Goal: Task Accomplishment & Management: Manage account settings

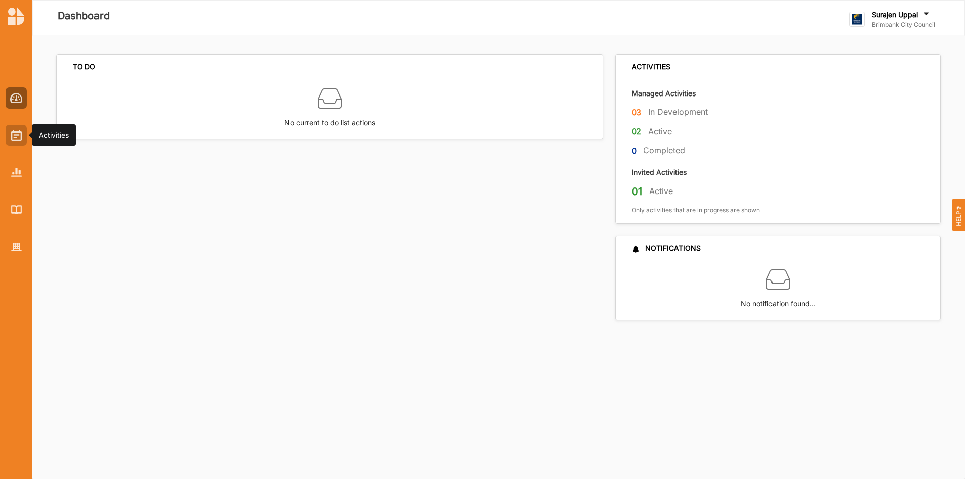
click at [10, 128] on div at bounding box center [16, 135] width 21 height 21
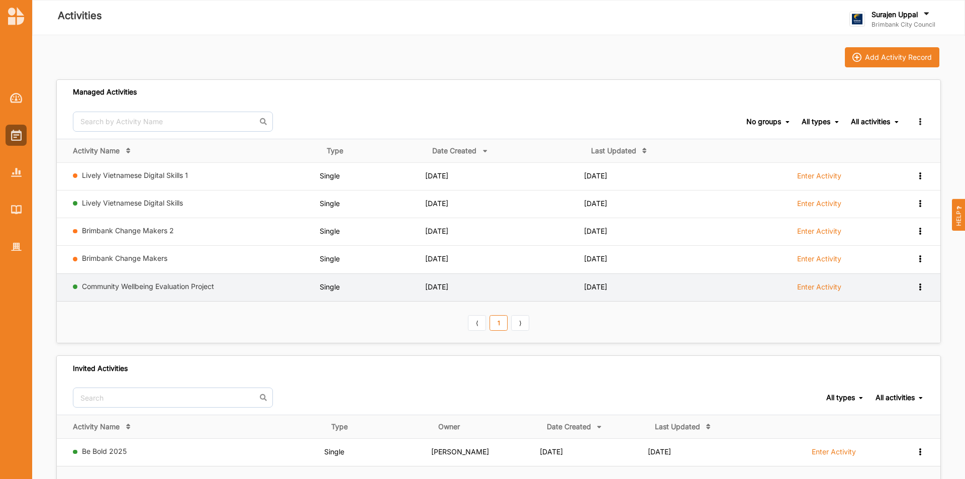
click at [918, 284] on icon at bounding box center [920, 285] width 9 height 7
click at [895, 340] on div "Duplicate" at bounding box center [894, 339] width 44 height 7
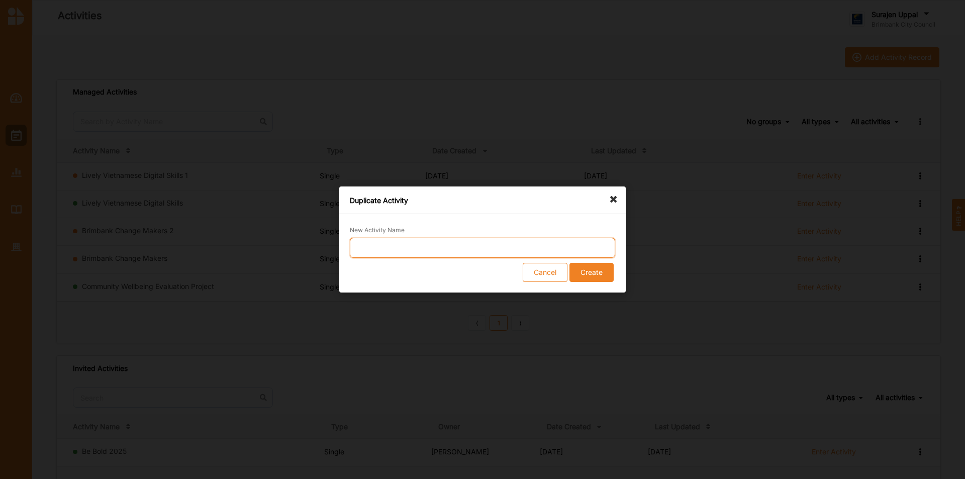
click at [405, 246] on input "New Activity Name" at bounding box center [482, 248] width 265 height 20
type input "Takso evaluation"
click at [585, 279] on button "Create" at bounding box center [591, 272] width 44 height 19
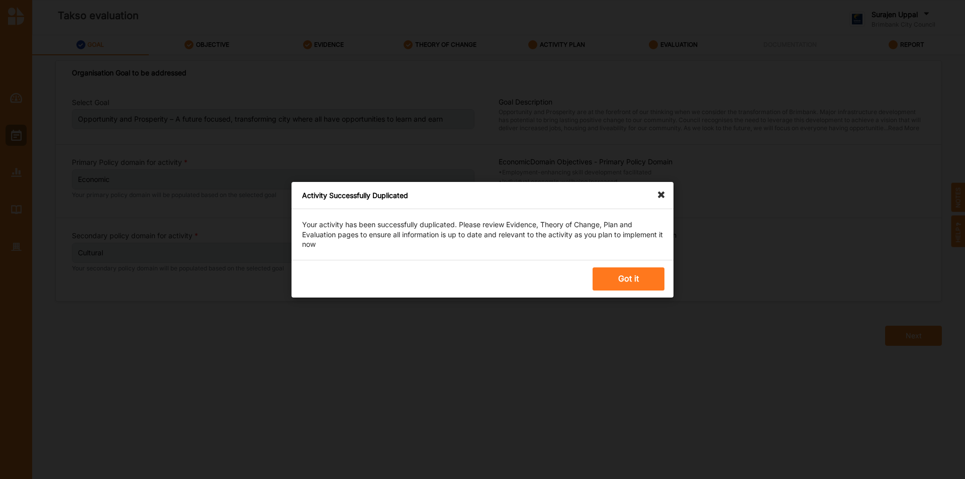
click at [634, 272] on button "Got it" at bounding box center [629, 278] width 72 height 23
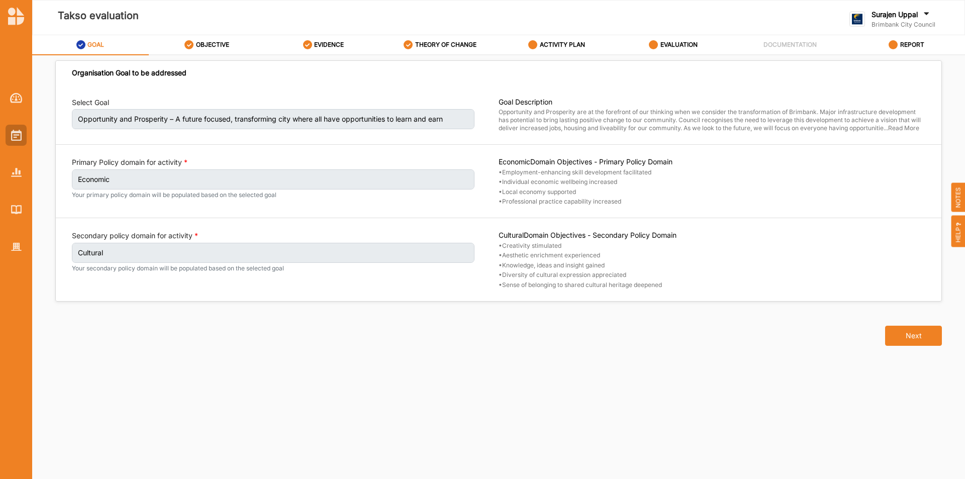
click at [17, 140] on img at bounding box center [16, 135] width 11 height 11
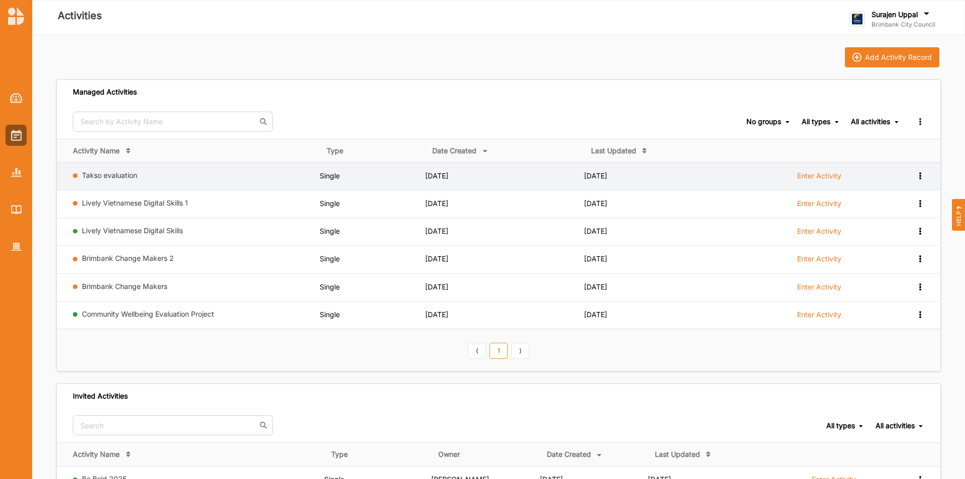
click at [920, 175] on icon at bounding box center [920, 174] width 9 height 7
click at [879, 247] on div "Remove" at bounding box center [894, 247] width 44 height 7
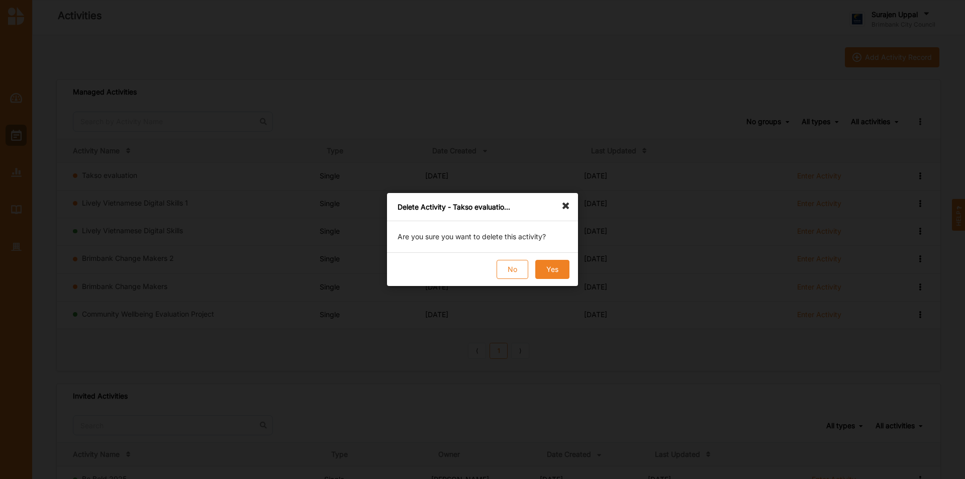
click at [560, 265] on button "Yes" at bounding box center [552, 269] width 34 height 19
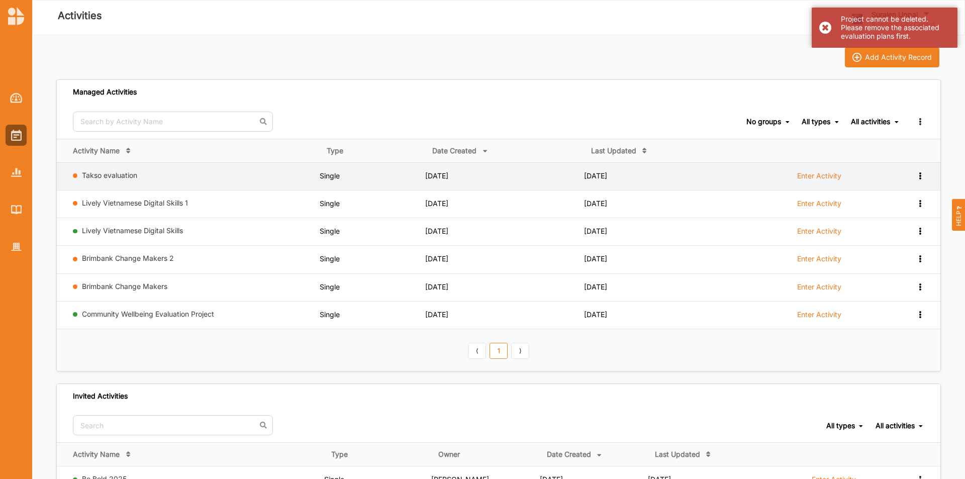
drag, startPoint x: 89, startPoint y: 181, endPoint x: 122, endPoint y: 176, distance: 32.5
click at [90, 181] on div "Takso evaluation" at bounding box center [194, 177] width 243 height 13
click at [139, 166] on td "Takso evaluation" at bounding box center [188, 176] width 263 height 28
click at [121, 177] on link "Takso evaluation" at bounding box center [109, 175] width 55 height 9
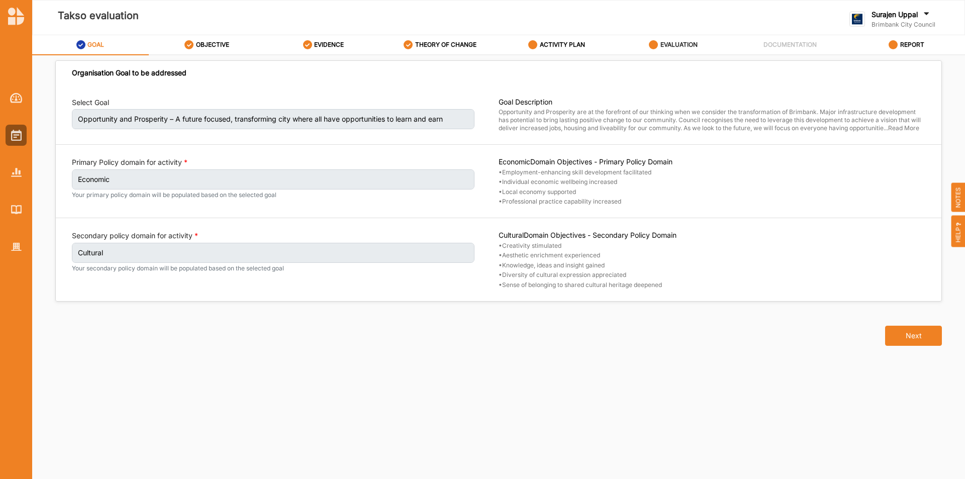
click at [683, 47] on label "EVALUATION" at bounding box center [678, 45] width 37 height 8
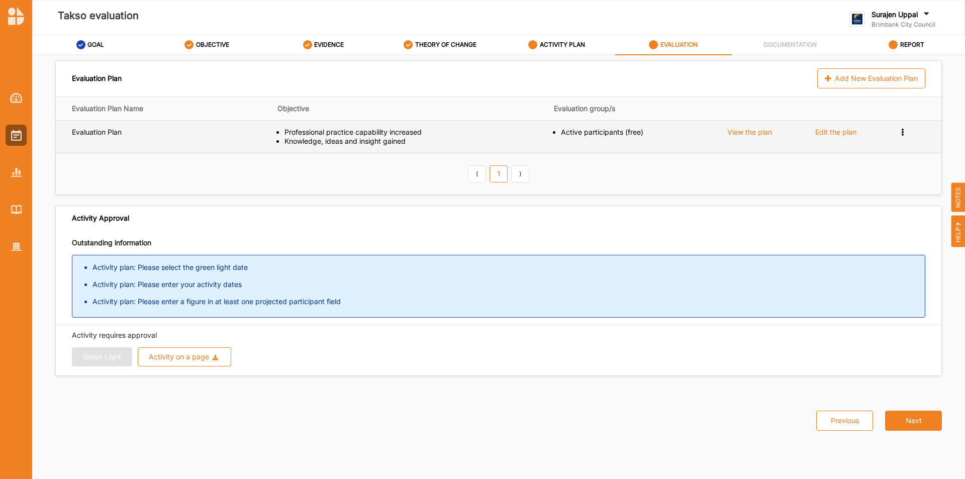
click at [902, 130] on icon at bounding box center [903, 131] width 9 height 7
click at [858, 163] on span "Remove" at bounding box center [862, 166] width 27 height 9
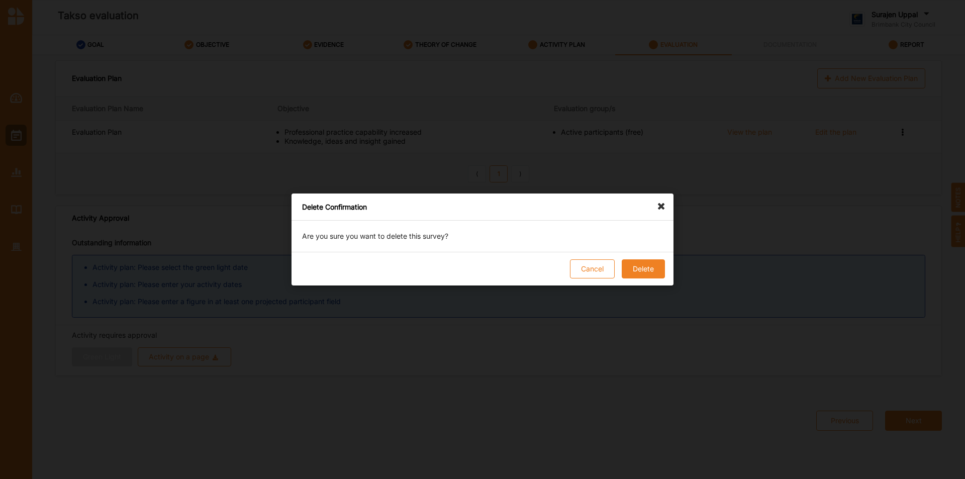
drag, startPoint x: 631, startPoint y: 269, endPoint x: 636, endPoint y: 271, distance: 5.9
click at [633, 269] on button "Delete" at bounding box center [643, 268] width 43 height 19
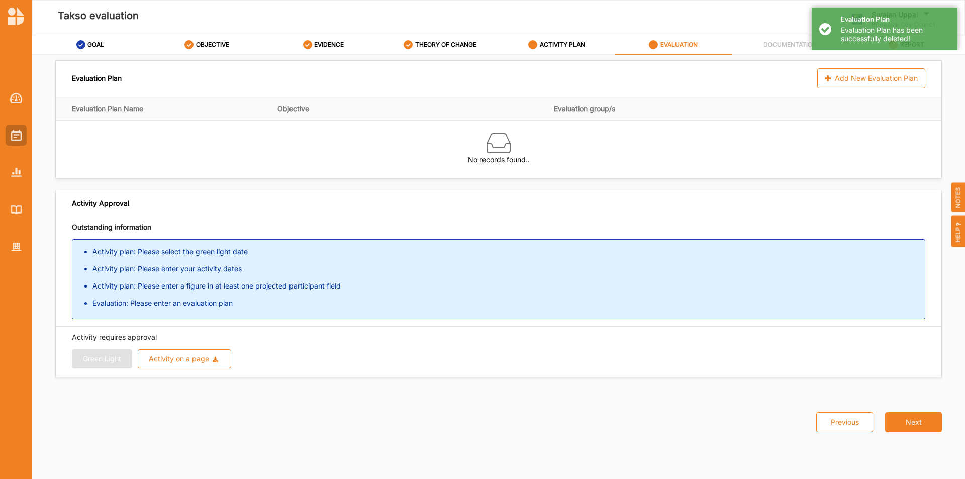
click at [13, 135] on img at bounding box center [16, 135] width 11 height 11
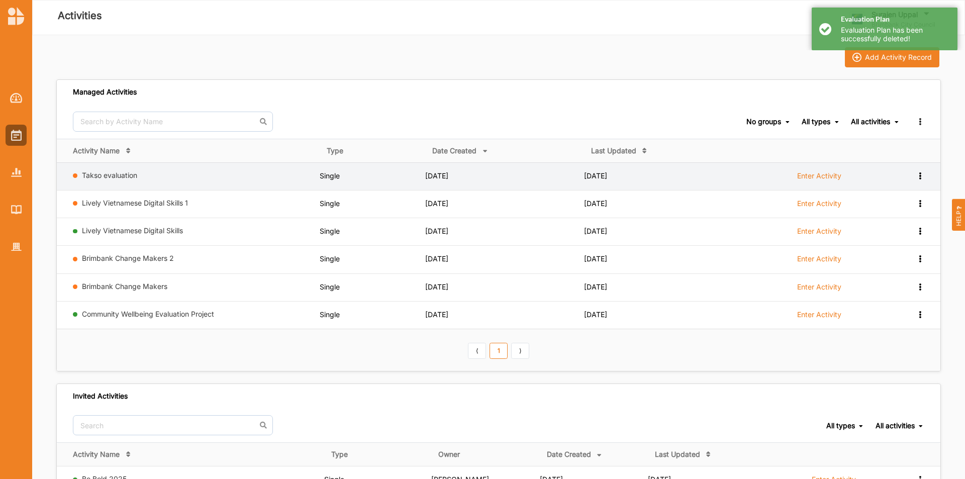
click at [919, 175] on icon at bounding box center [920, 174] width 9 height 7
click at [893, 248] on div "Remove" at bounding box center [894, 247] width 44 height 7
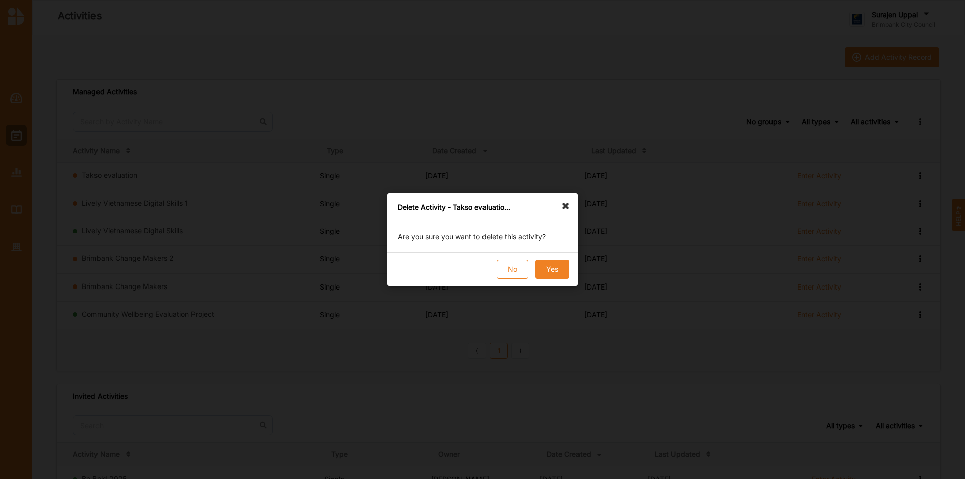
drag, startPoint x: 560, startPoint y: 258, endPoint x: 557, endPoint y: 263, distance: 5.9
click at [557, 261] on div "Delete Activity - Takso evaluatio... Are you sure you want to delete this activ…" at bounding box center [482, 239] width 191 height 93
click at [556, 264] on button "Yes" at bounding box center [552, 269] width 34 height 19
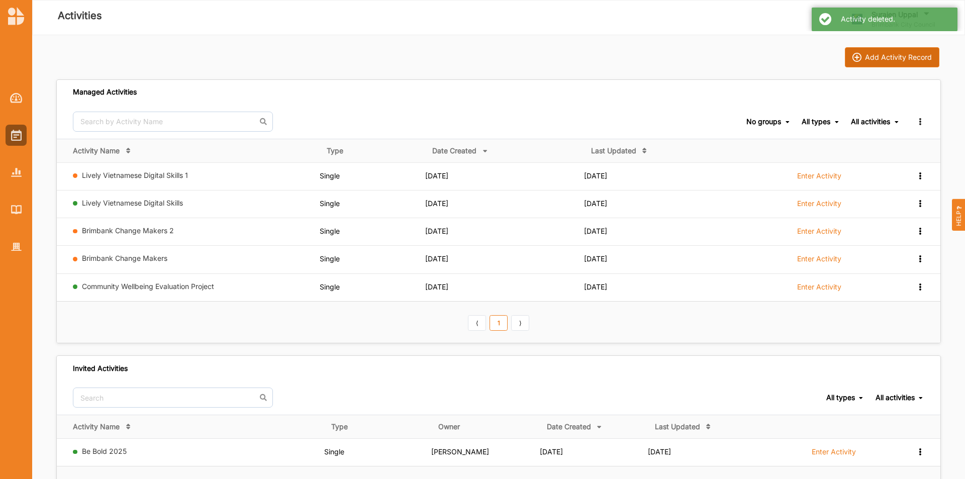
click at [913, 62] on button "Add Activity Record" at bounding box center [892, 57] width 94 height 20
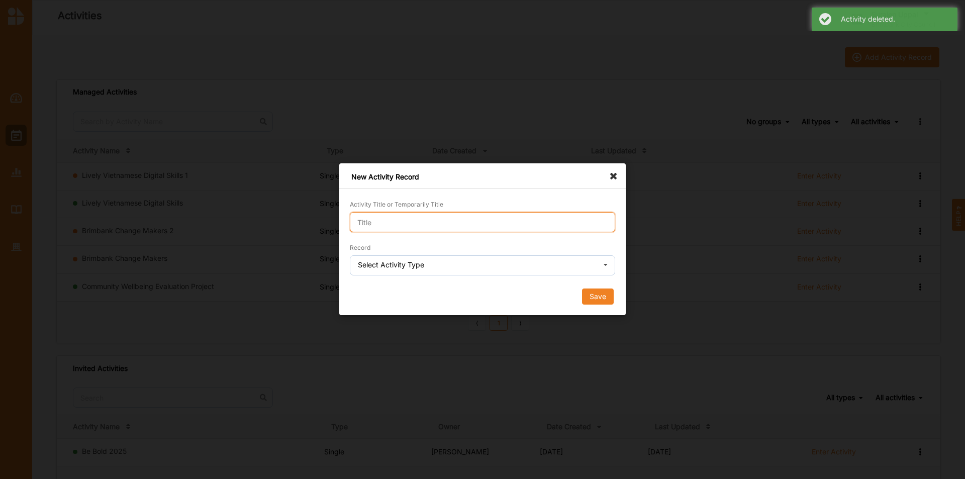
click at [506, 217] on input "Activity Title or Temporarily Title" at bounding box center [482, 222] width 265 height 20
type input "test new goasl"
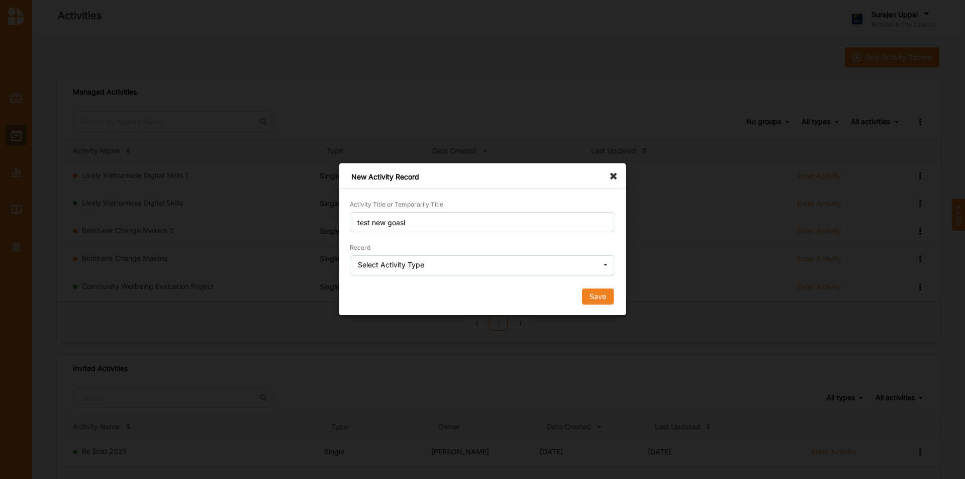
click at [392, 238] on form "Activity Title or Temporarily Title test new goasl Record Select Activity Type …" at bounding box center [482, 252] width 265 height 106
click at [383, 268] on div "Select Activity Type" at bounding box center [391, 264] width 66 height 7
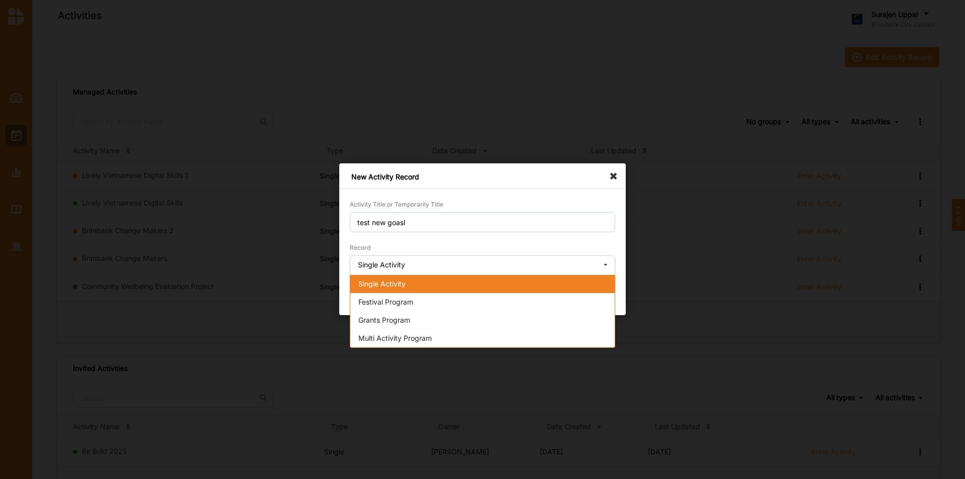
drag, startPoint x: 395, startPoint y: 299, endPoint x: 396, endPoint y: 289, distance: 9.6
click at [396, 289] on div "Single Activity Festival Program Grants Program Multi Activity Program" at bounding box center [482, 311] width 265 height 73
click at [396, 287] on span "Single Activity" at bounding box center [381, 283] width 47 height 9
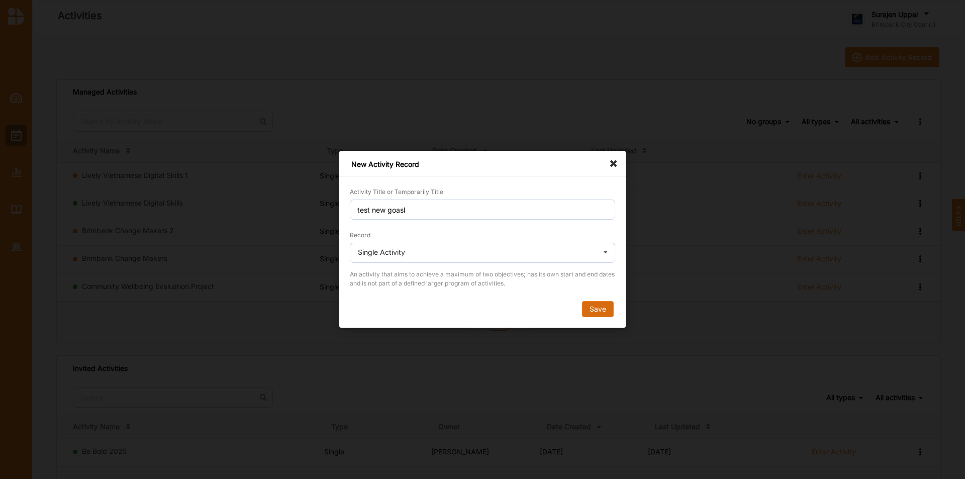
click at [608, 309] on button "Save" at bounding box center [598, 310] width 32 height 16
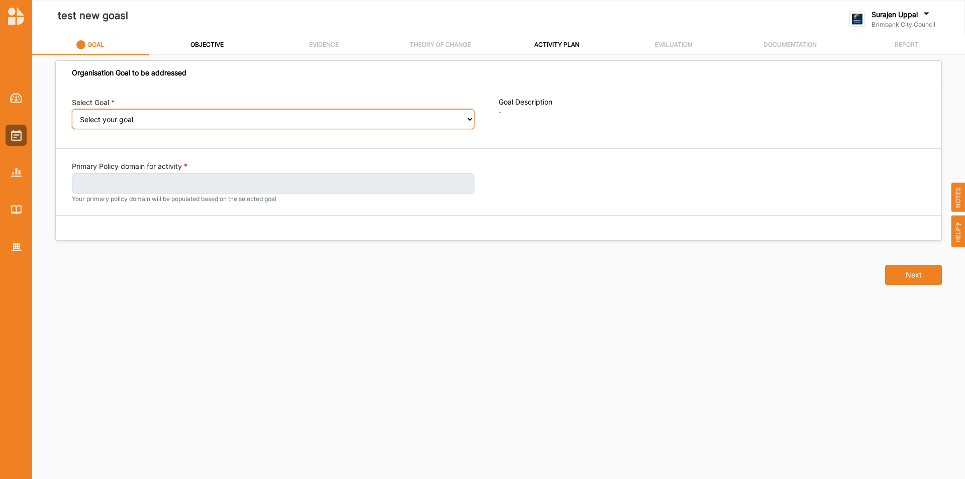
click at [315, 118] on select "Select your goal People: Social connection and wellbeing People: Healthy active…" at bounding box center [273, 119] width 403 height 20
select select "382"
click at [72, 116] on select "Select your goal People: Social connection and wellbeing People: Healthy active…" at bounding box center [273, 119] width 403 height 20
select select "382"
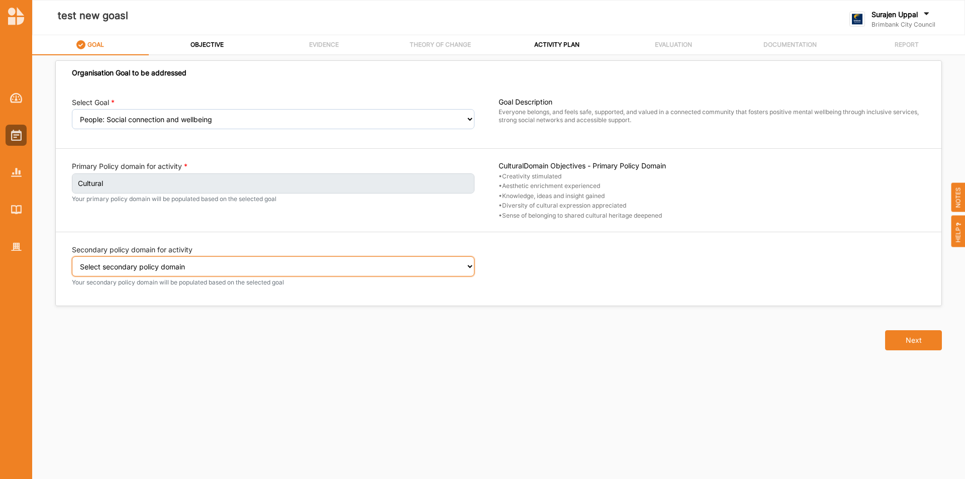
click at [99, 267] on select "Select secondary policy domain No second domain for this activity Social Govern…" at bounding box center [273, 266] width 403 height 20
select select "2"
click at [72, 263] on select "Select secondary policy domain No second domain for this activity Social Govern…" at bounding box center [273, 266] width 403 height 20
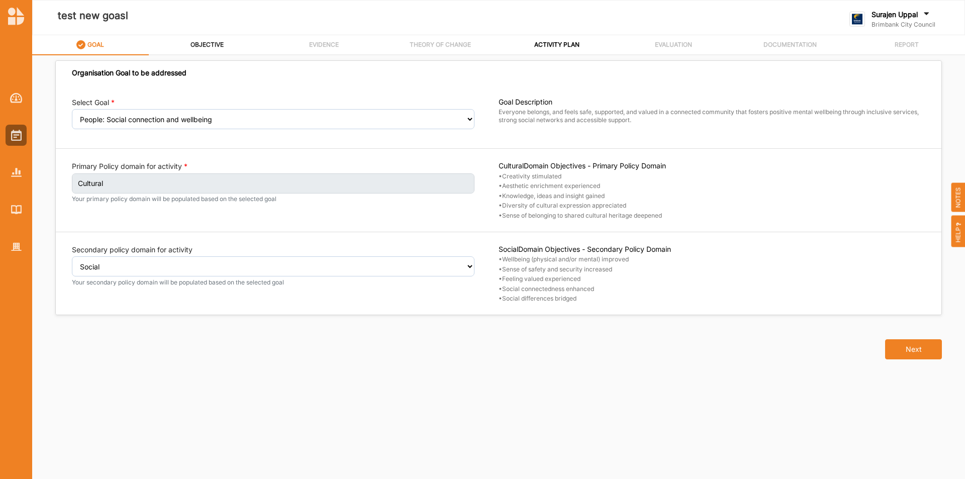
click at [206, 44] on label "OBJECTIVE" at bounding box center [206, 45] width 33 height 8
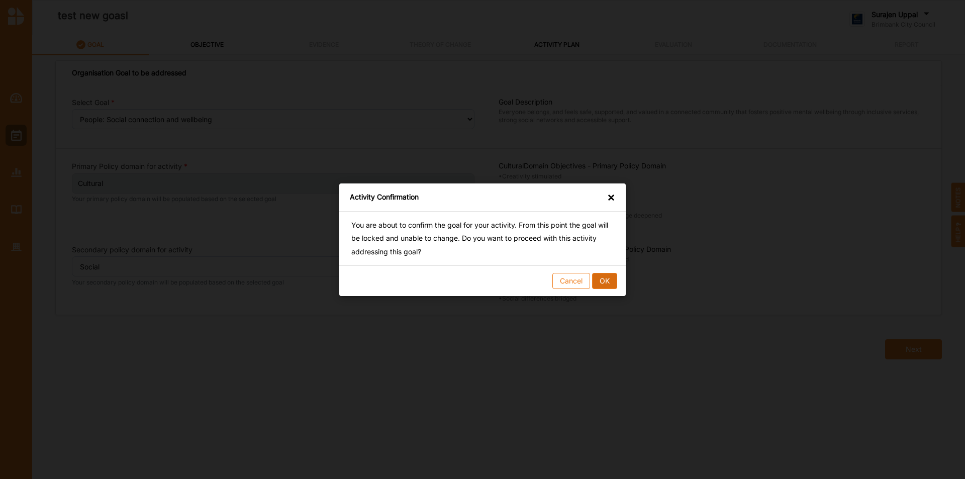
click at [607, 278] on button "OK" at bounding box center [604, 280] width 25 height 16
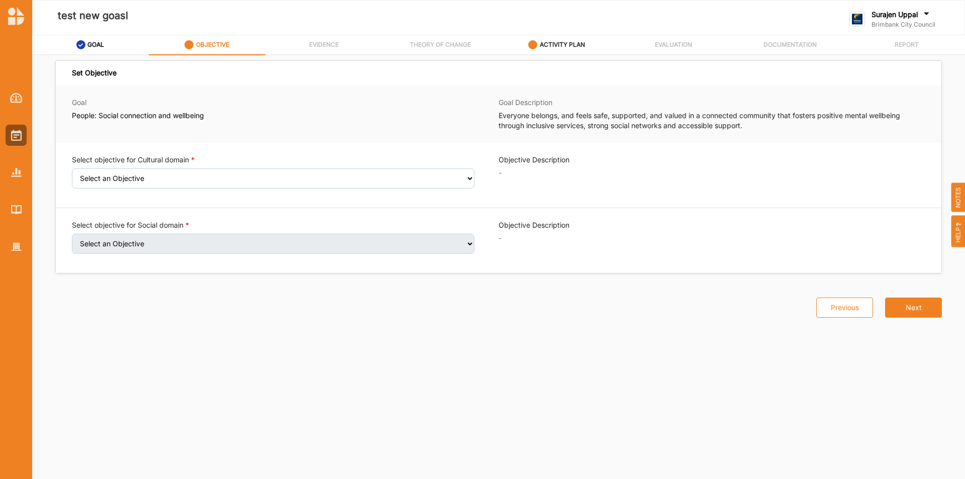
click at [549, 47] on label "ACTIVITY PLAN" at bounding box center [562, 45] width 45 height 8
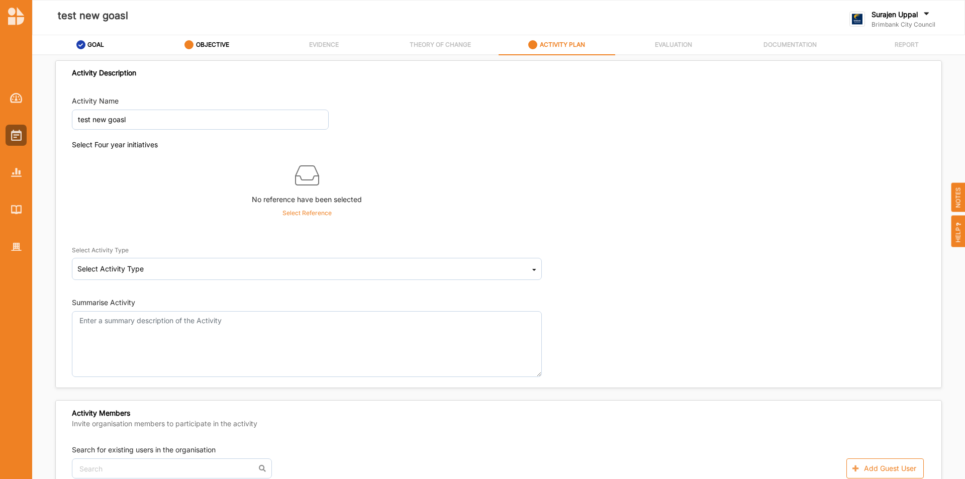
click at [318, 215] on p "Select Reference" at bounding box center [306, 213] width 49 height 9
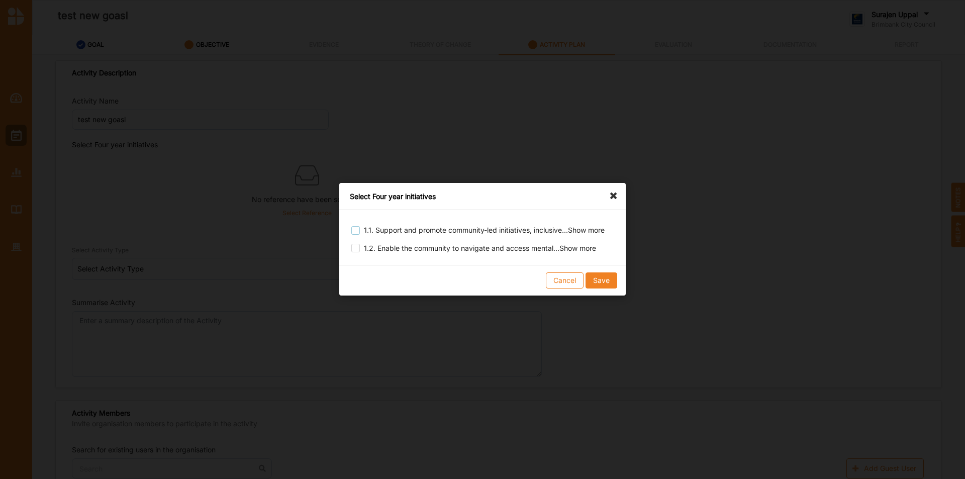
click at [356, 226] on label at bounding box center [355, 226] width 9 height 0
checkbox input "true"
click at [600, 283] on button "Save" at bounding box center [602, 281] width 32 height 16
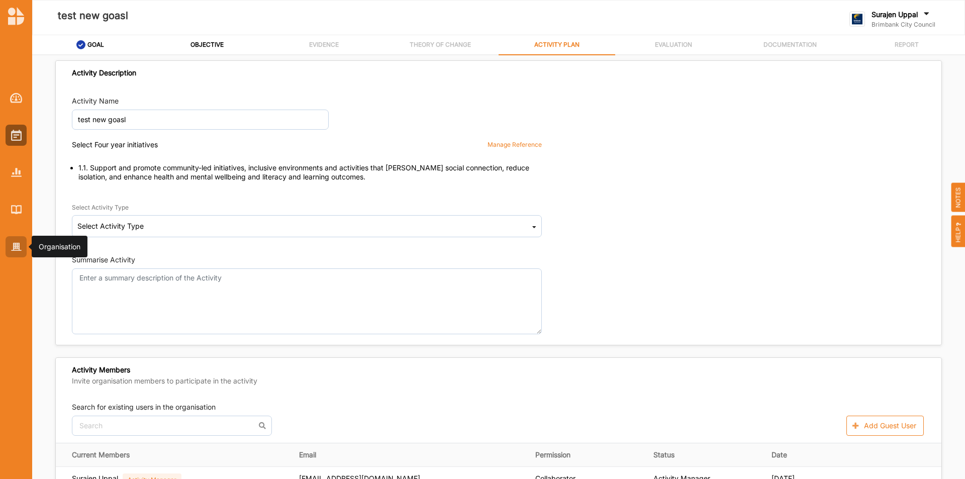
click at [18, 251] on div at bounding box center [16, 246] width 21 height 21
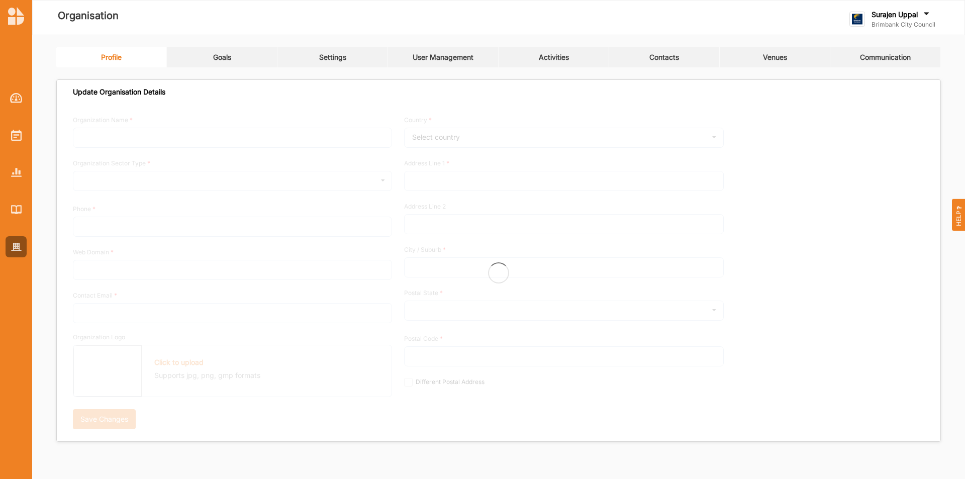
type input "Brimbank City Council"
type input "[PHONE_NUMBER]"
type input "[DOMAIN_NAME]"
type input "[EMAIL_ADDRESS][DOMAIN_NAME]"
type input "[STREET_ADDRESS]"
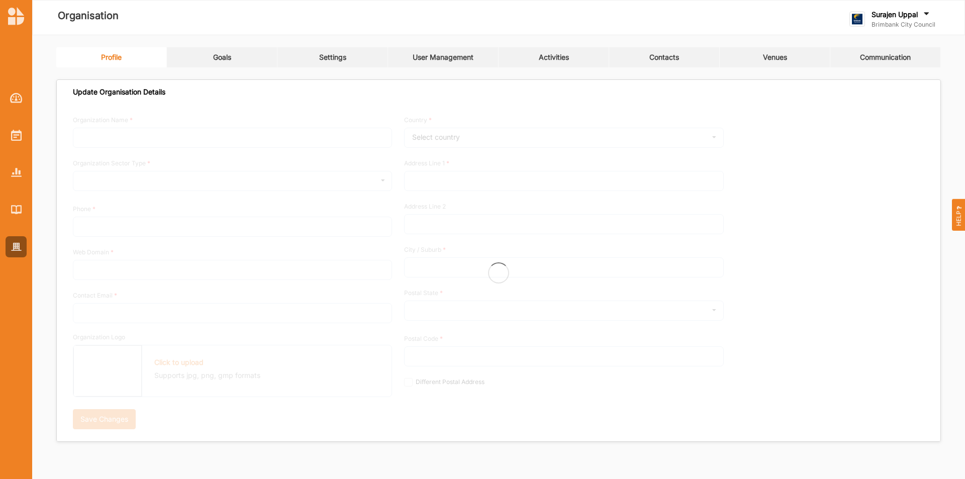
type input "Sunshine"
type input "3020"
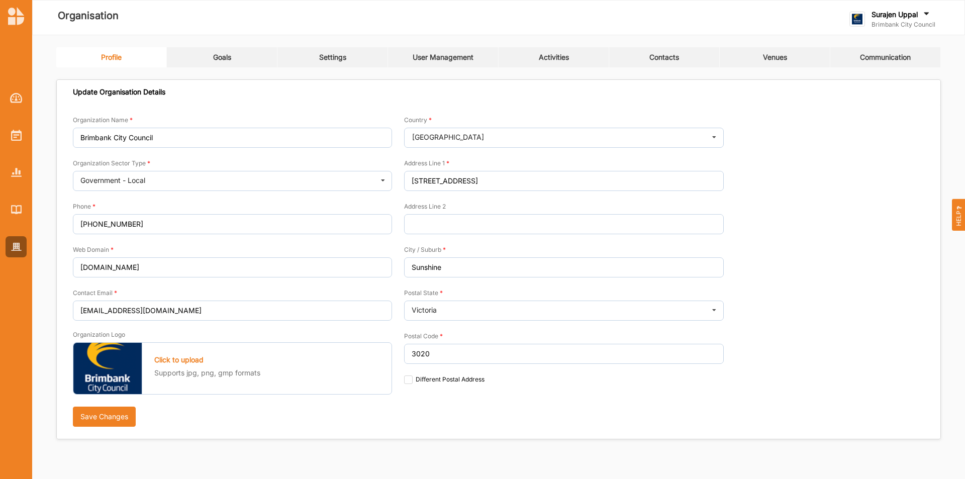
click at [329, 63] on link "Settings" at bounding box center [332, 57] width 111 height 20
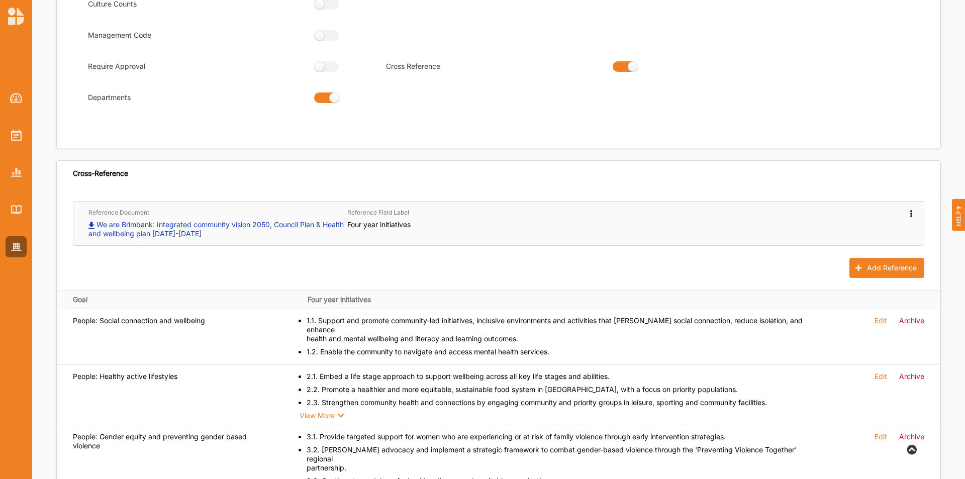
scroll to position [251, 0]
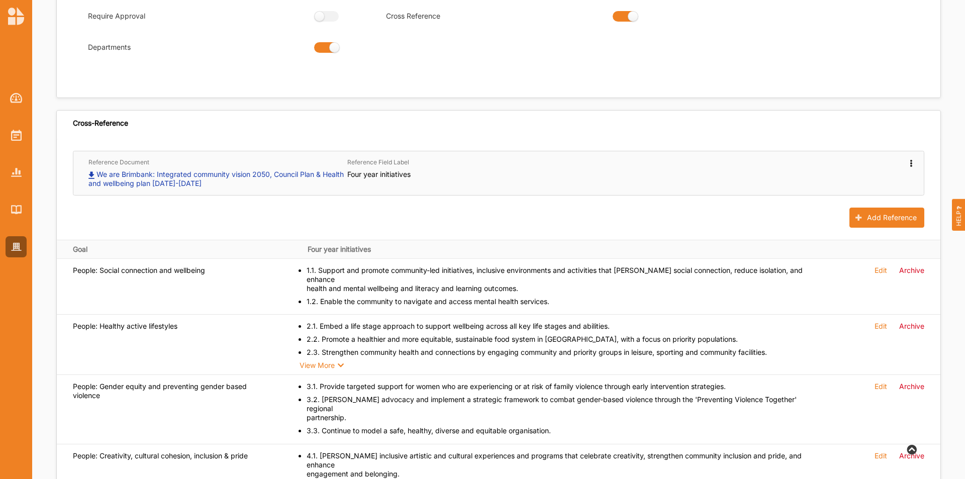
click at [909, 159] on icon at bounding box center [911, 161] width 9 height 7
click at [785, 177] on label "Edit" at bounding box center [782, 179] width 13 height 7
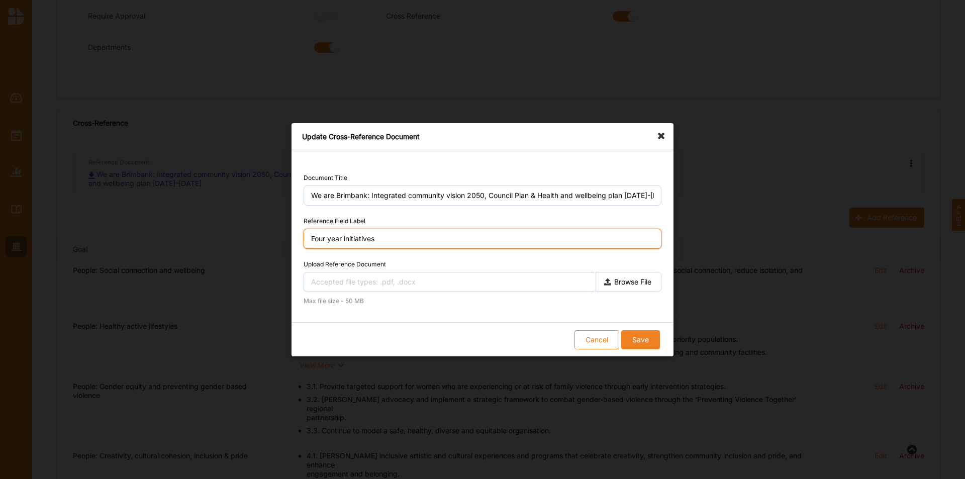
drag, startPoint x: 459, startPoint y: 237, endPoint x: 474, endPoint y: 213, distance: 28.9
click at [470, 231] on input "Four year initiatives" at bounding box center [483, 239] width 358 height 20
type input "Four year initiative"
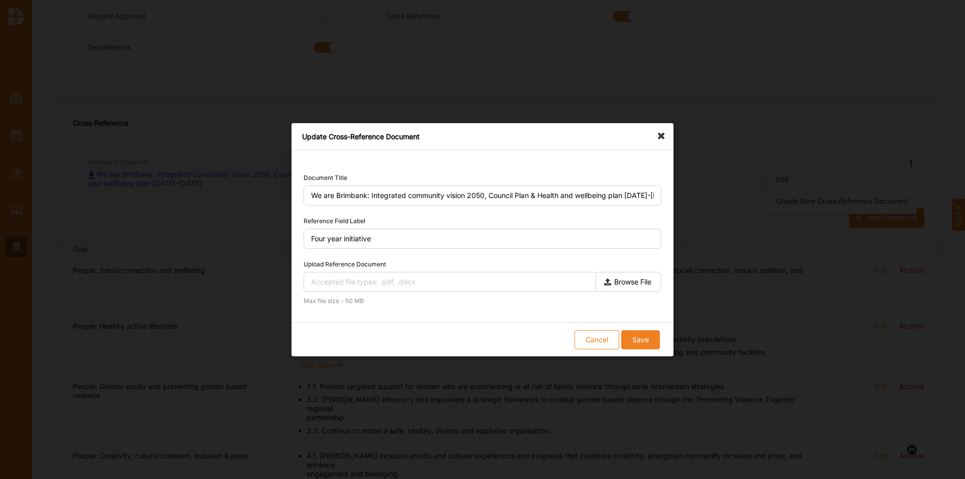
click at [633, 340] on button "Save" at bounding box center [640, 339] width 39 height 19
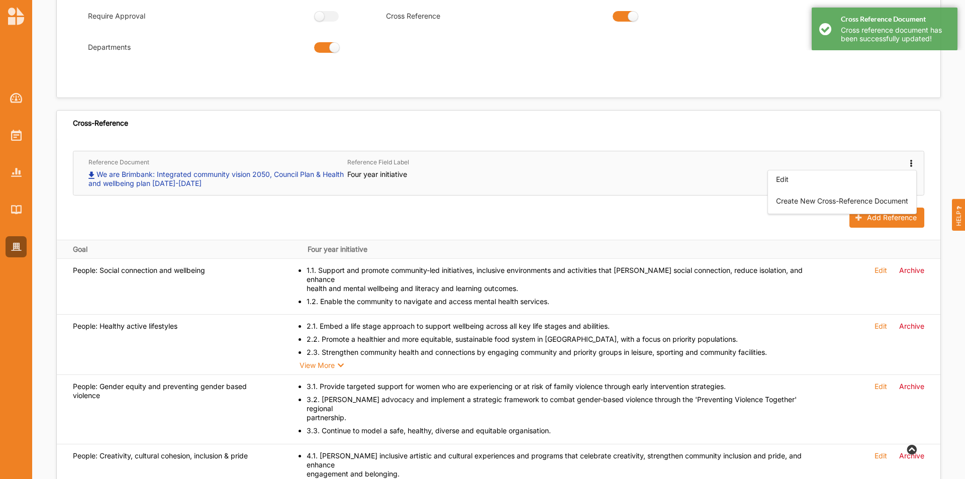
click at [546, 137] on div "Cross-Reference" at bounding box center [499, 125] width 884 height 28
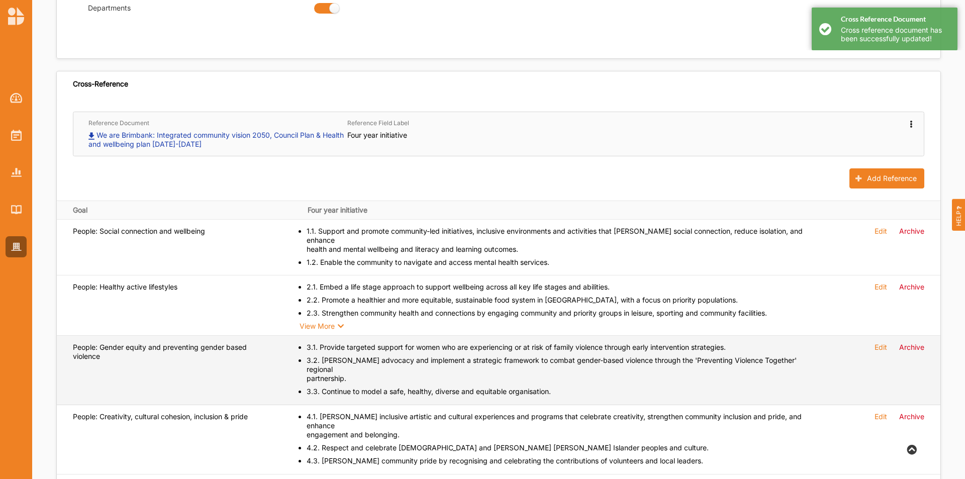
scroll to position [352, 0]
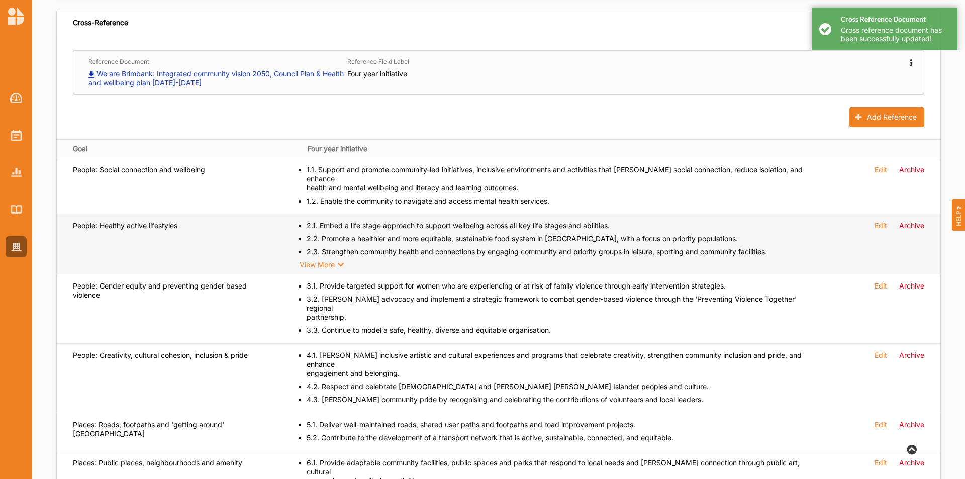
click at [306, 260] on div "View More" at bounding box center [323, 264] width 47 height 9
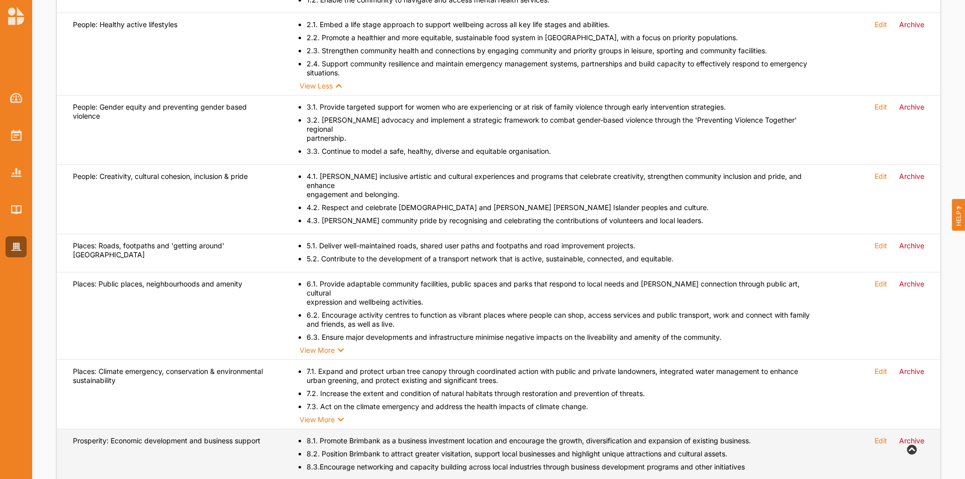
scroll to position [653, 0]
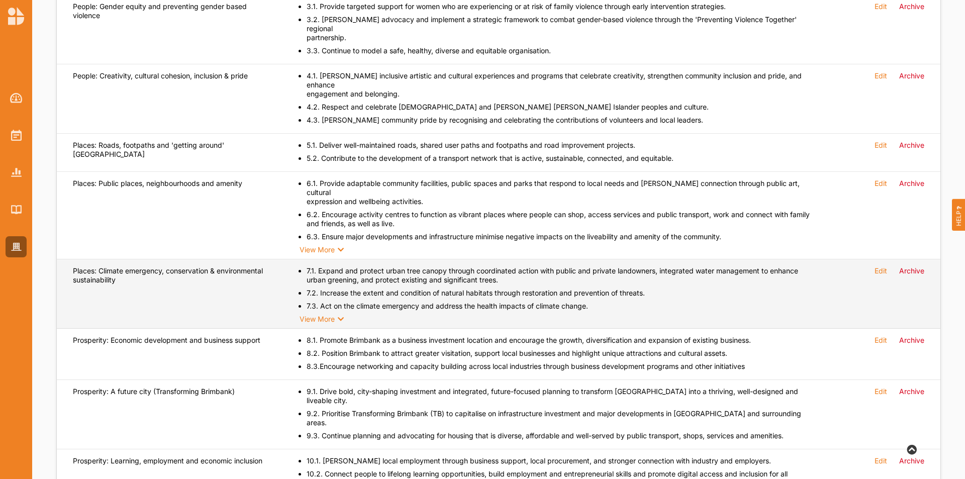
click at [322, 315] on div "View More" at bounding box center [323, 319] width 47 height 9
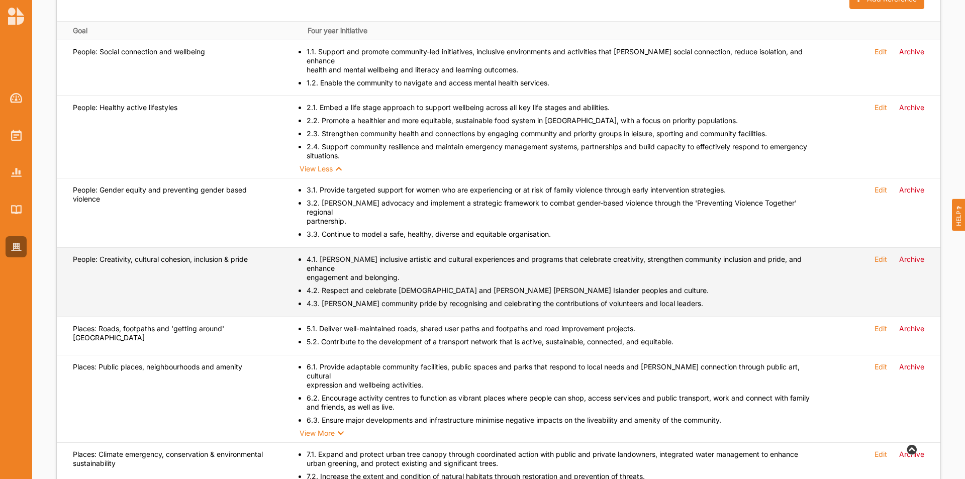
scroll to position [452, 0]
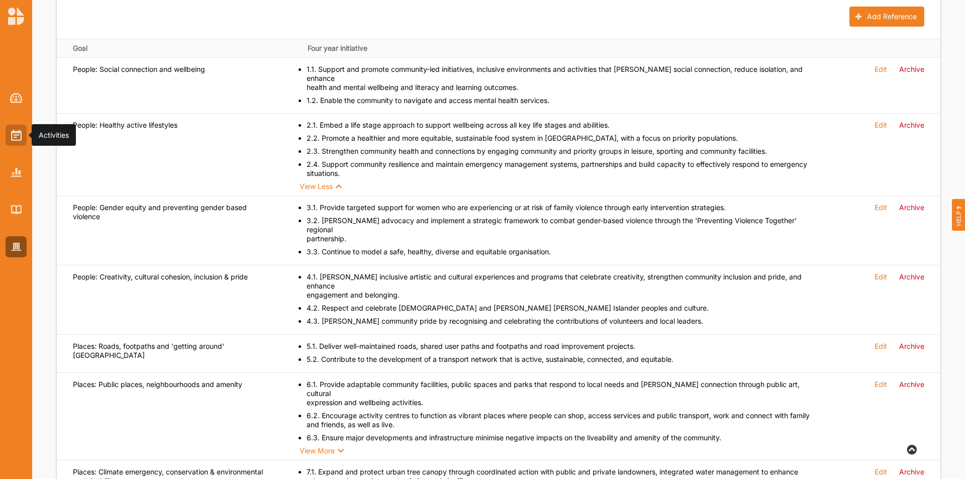
click at [15, 125] on div at bounding box center [16, 135] width 21 height 21
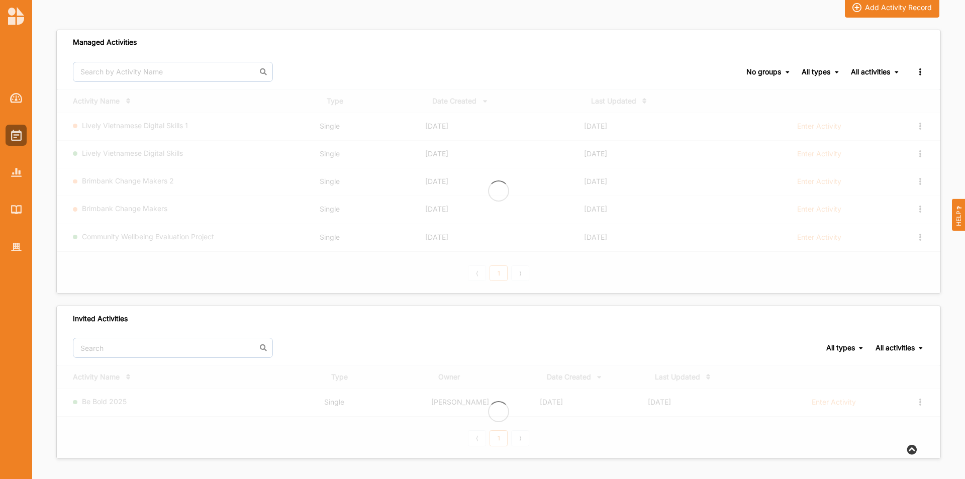
scroll to position [77, 0]
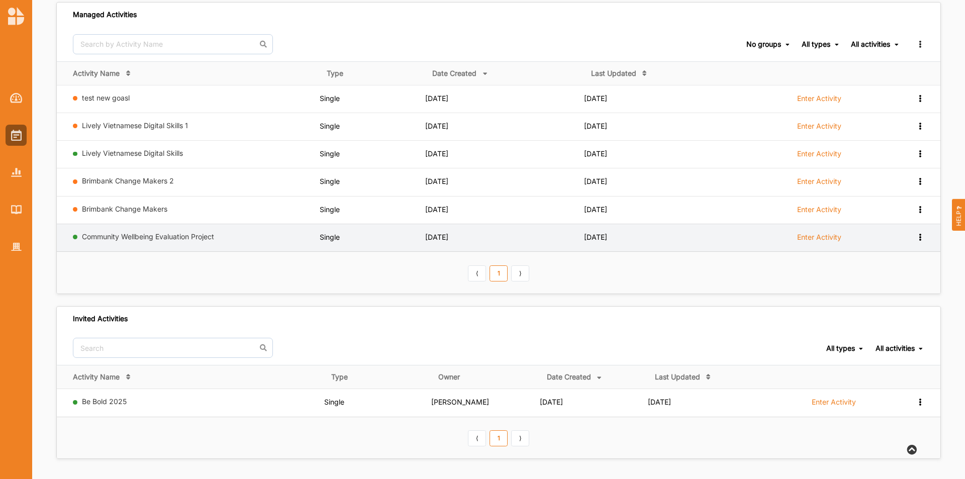
click at [918, 237] on icon at bounding box center [920, 236] width 9 height 7
click at [900, 287] on div "Duplicate" at bounding box center [894, 290] width 44 height 7
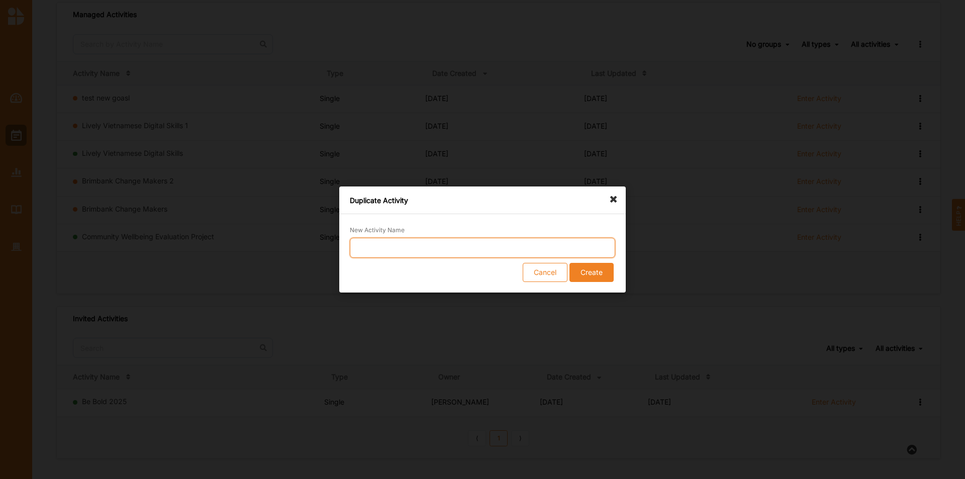
click at [496, 243] on input "New Activity Name" at bounding box center [482, 248] width 265 height 20
type input "Food Stories"
click at [606, 275] on button "Create" at bounding box center [591, 272] width 44 height 19
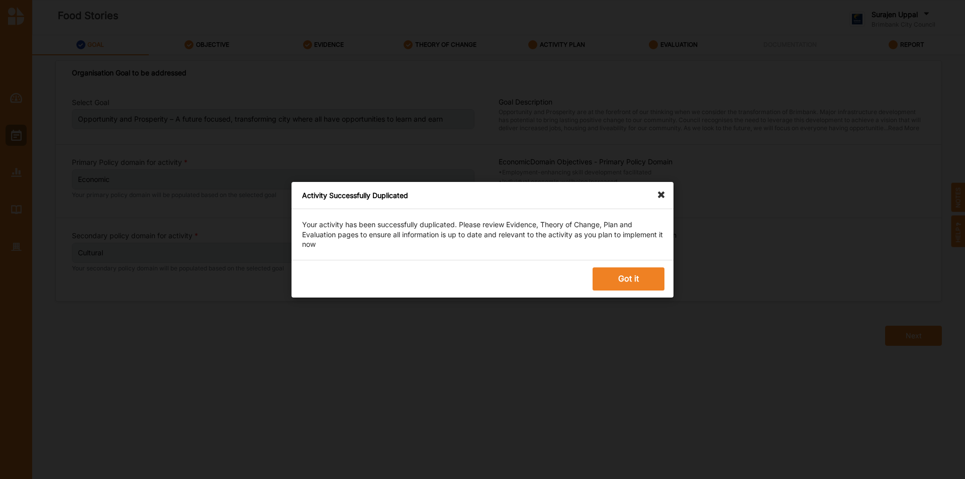
click at [606, 275] on button "Got it" at bounding box center [629, 278] width 72 height 23
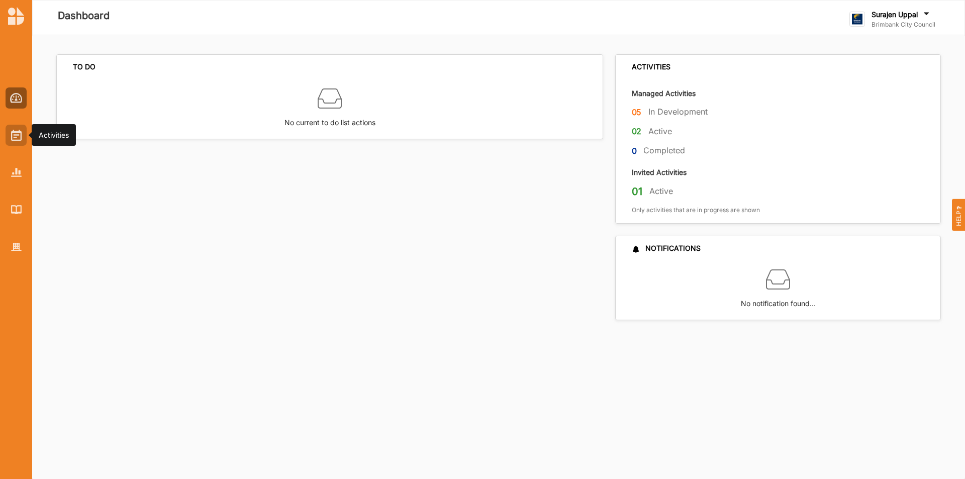
click at [18, 132] on img at bounding box center [16, 135] width 11 height 11
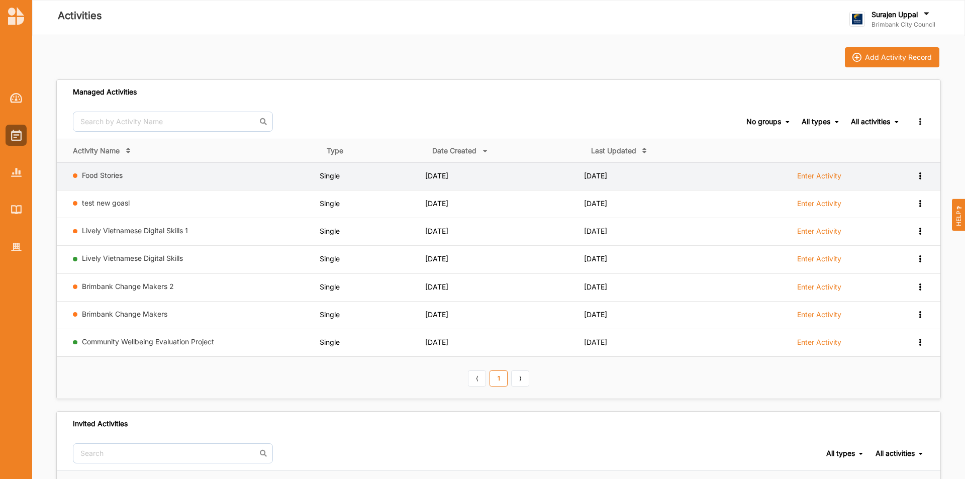
click at [826, 172] on label "Enter Activity" at bounding box center [819, 175] width 44 height 9
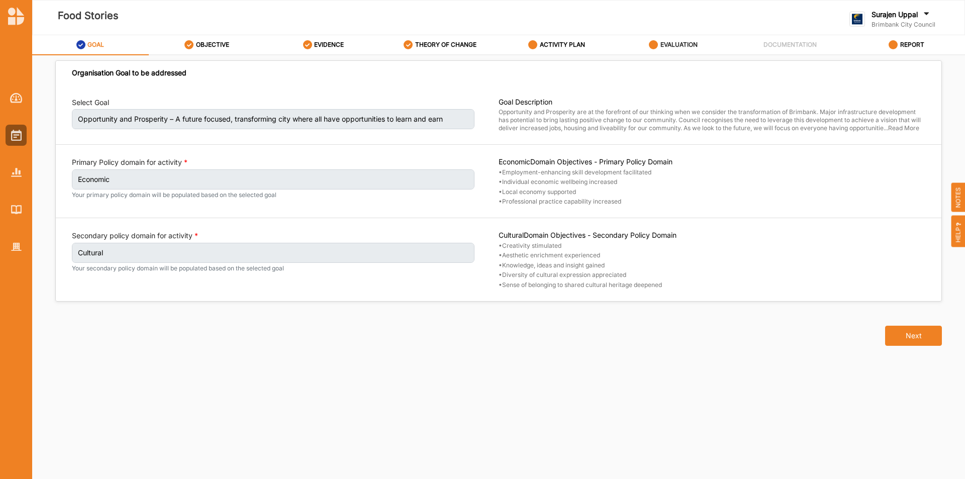
click at [653, 39] on div "EVALUATION" at bounding box center [673, 45] width 49 height 18
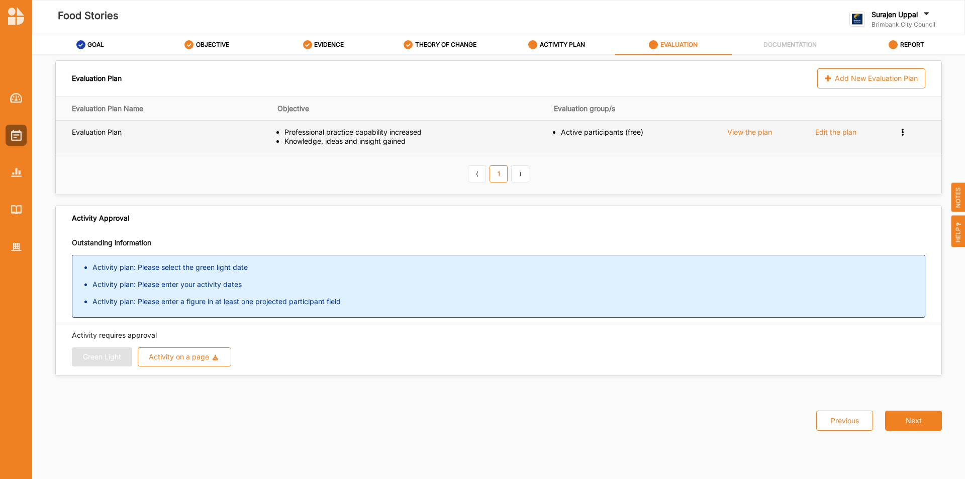
click at [900, 131] on icon at bounding box center [903, 131] width 9 height 7
click at [867, 168] on span "Remove" at bounding box center [862, 166] width 27 height 9
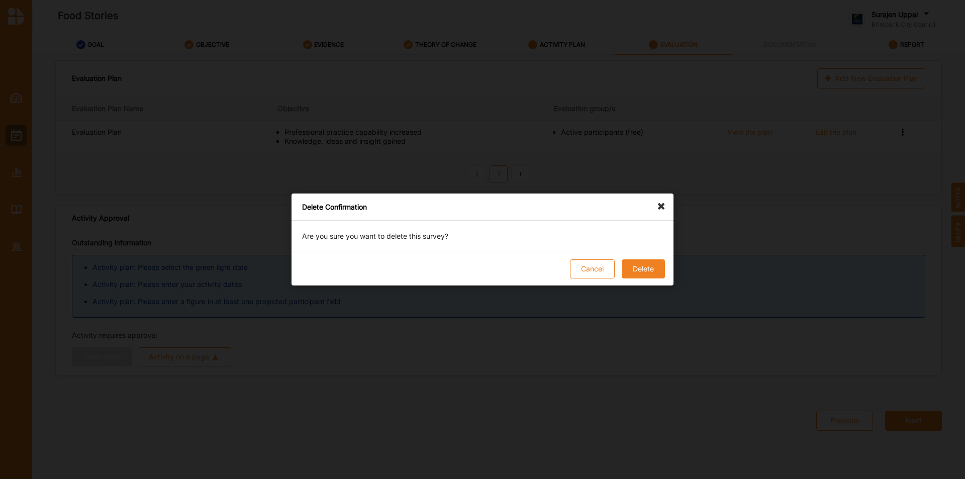
click at [637, 265] on button "Delete" at bounding box center [643, 268] width 43 height 19
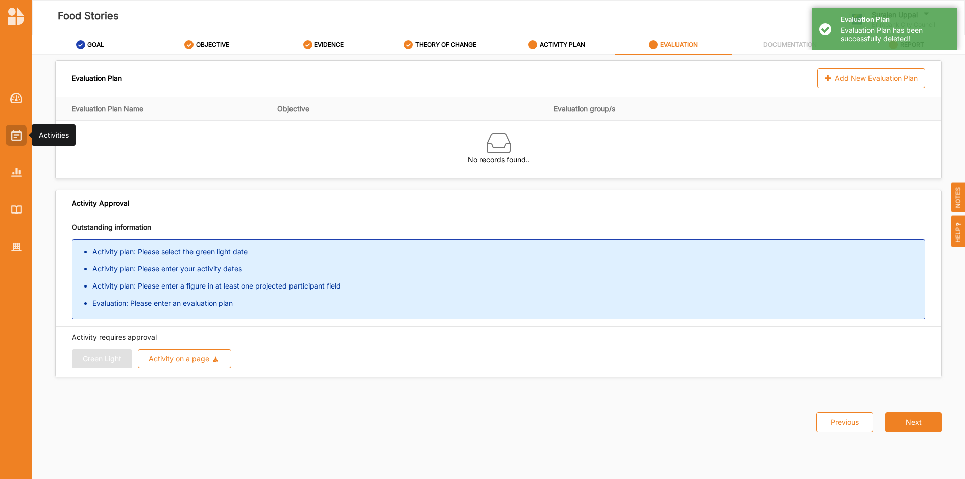
click at [12, 131] on img at bounding box center [16, 135] width 11 height 11
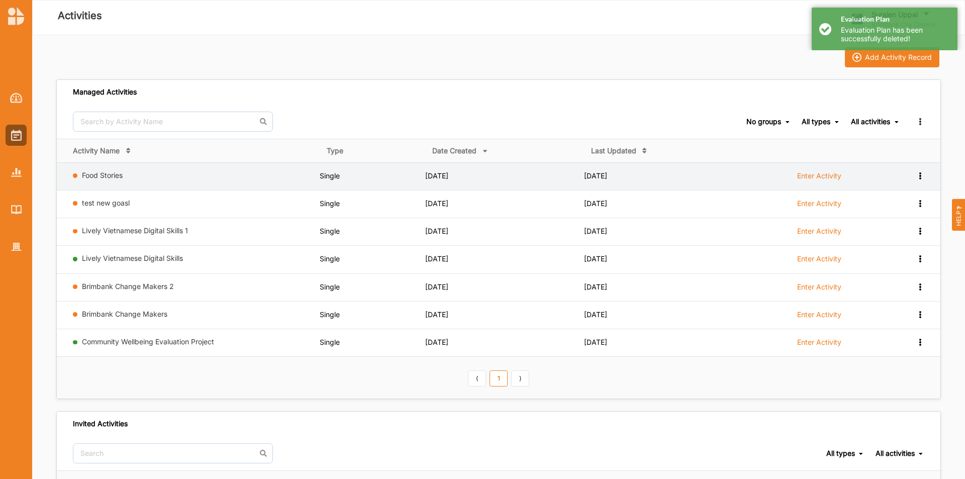
click at [916, 176] on icon at bounding box center [920, 174] width 9 height 7
click at [894, 249] on div "Remove" at bounding box center [894, 247] width 44 height 7
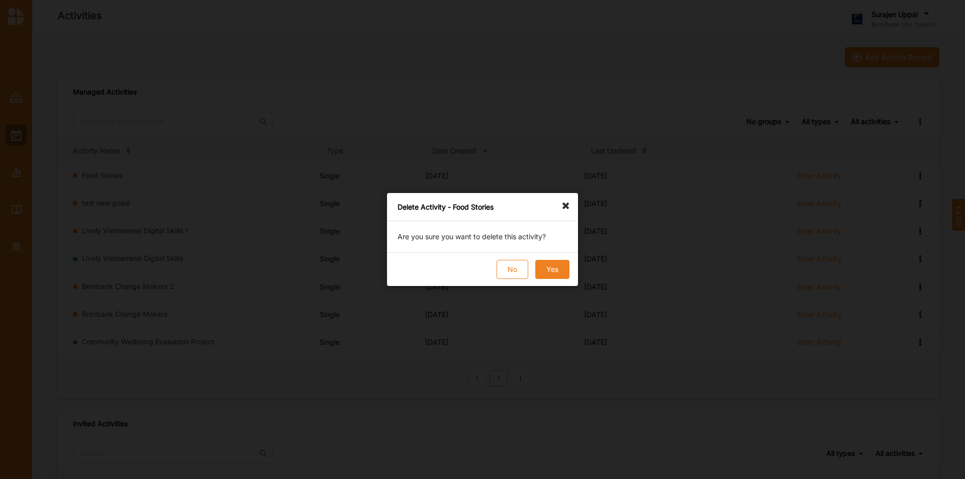
click at [564, 273] on button "Yes" at bounding box center [552, 269] width 34 height 19
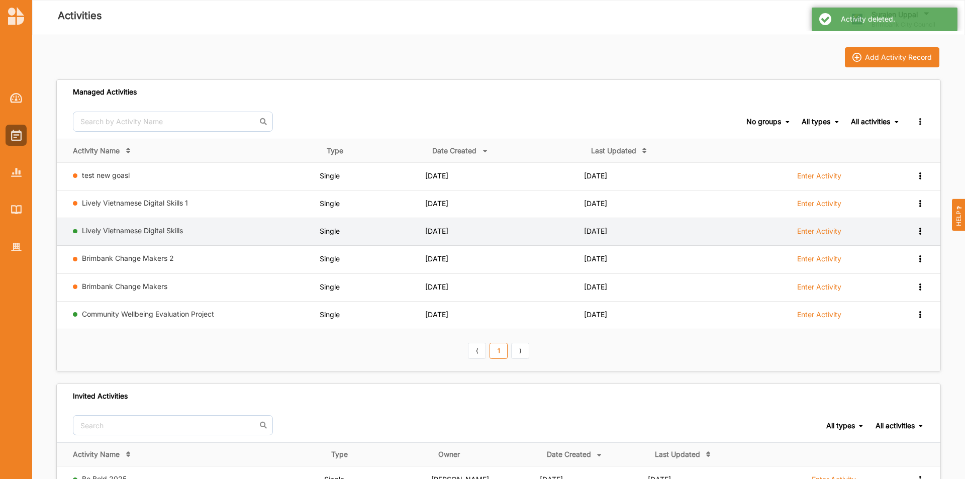
click at [827, 236] on label "Enter Activity" at bounding box center [819, 231] width 44 height 9
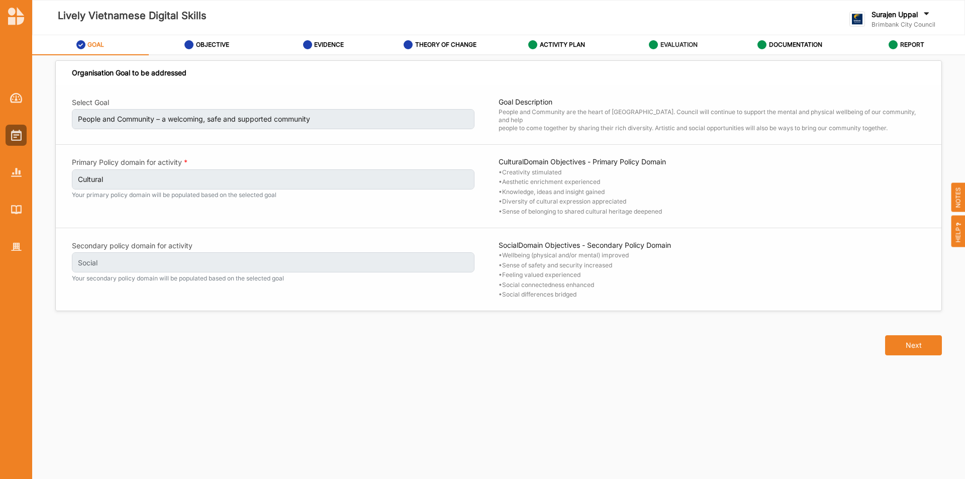
click at [680, 41] on label "EVALUATION" at bounding box center [678, 45] width 37 height 8
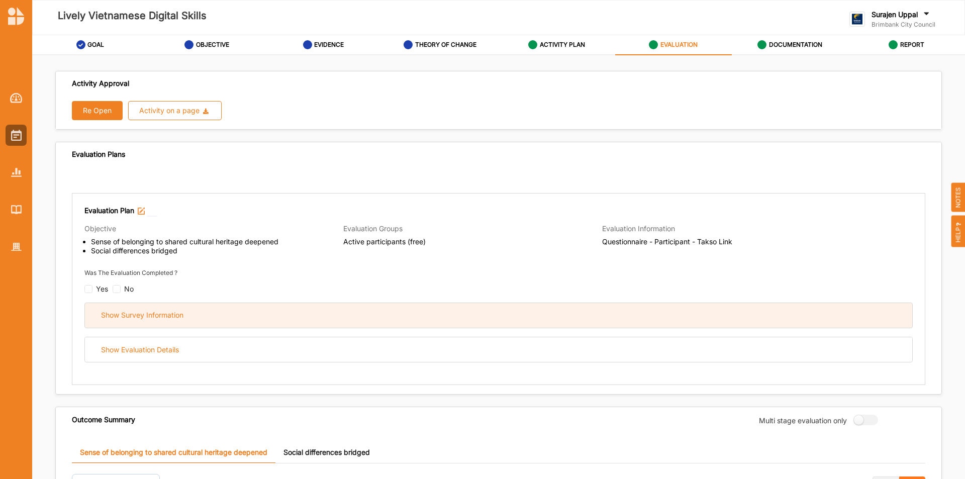
click at [202, 314] on div "Show Survey Information" at bounding box center [498, 315] width 827 height 25
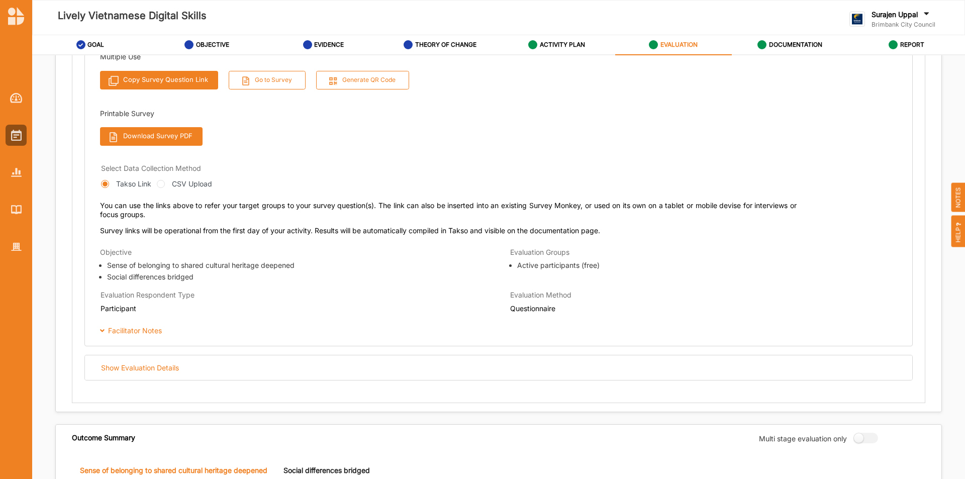
scroll to position [352, 0]
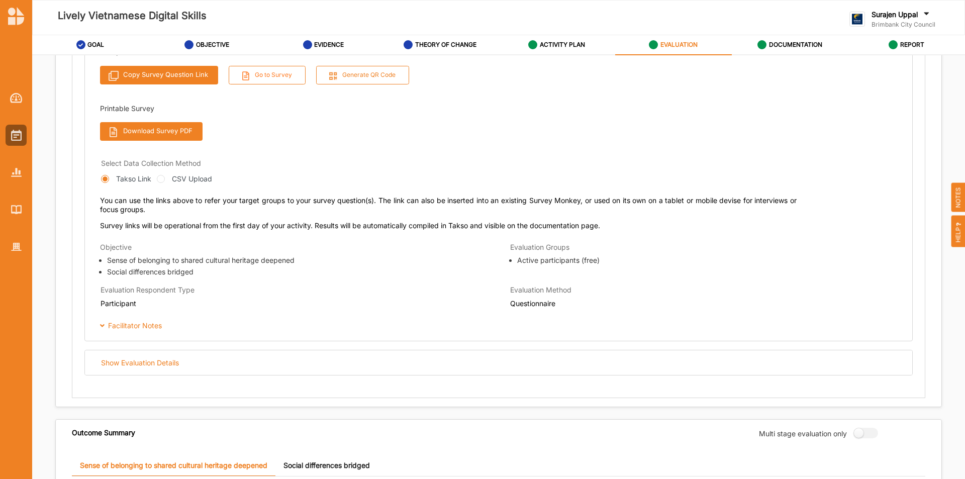
click at [249, 78] on icon at bounding box center [245, 75] width 11 height 8
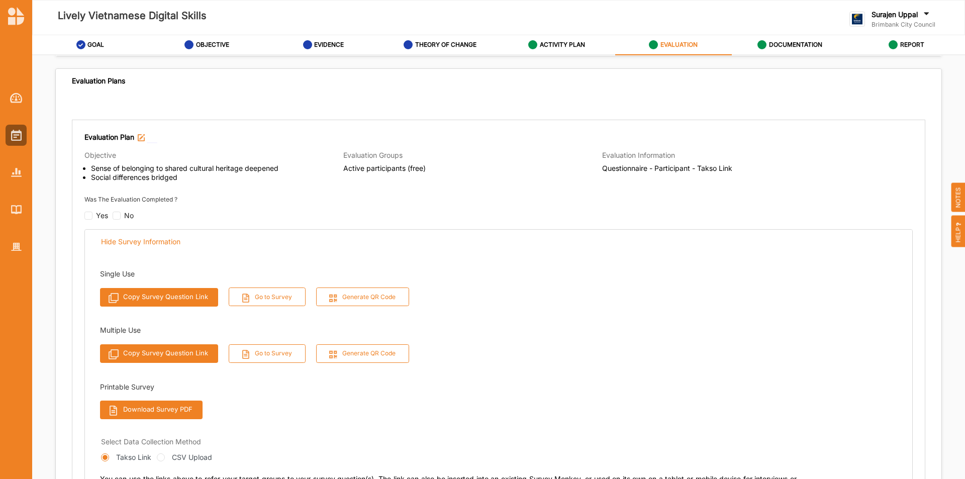
scroll to position [0, 0]
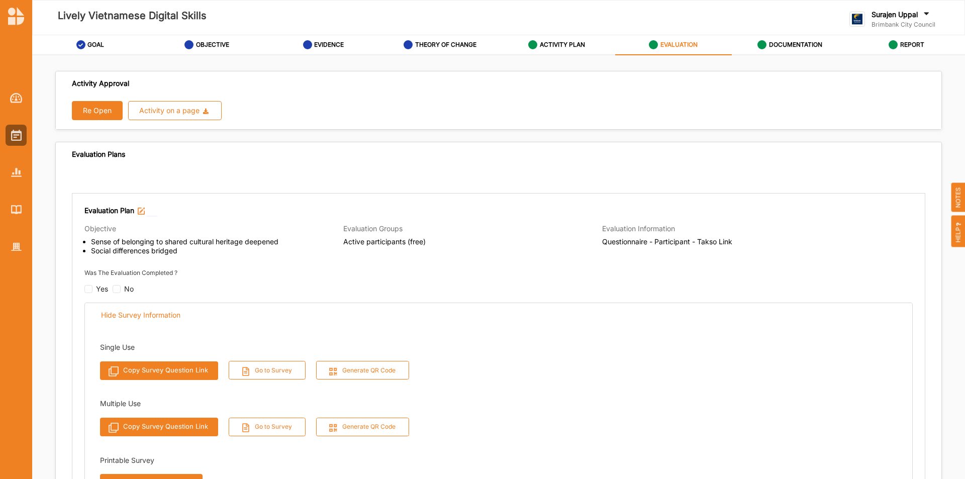
click at [94, 108] on button "Re Open" at bounding box center [97, 110] width 51 height 19
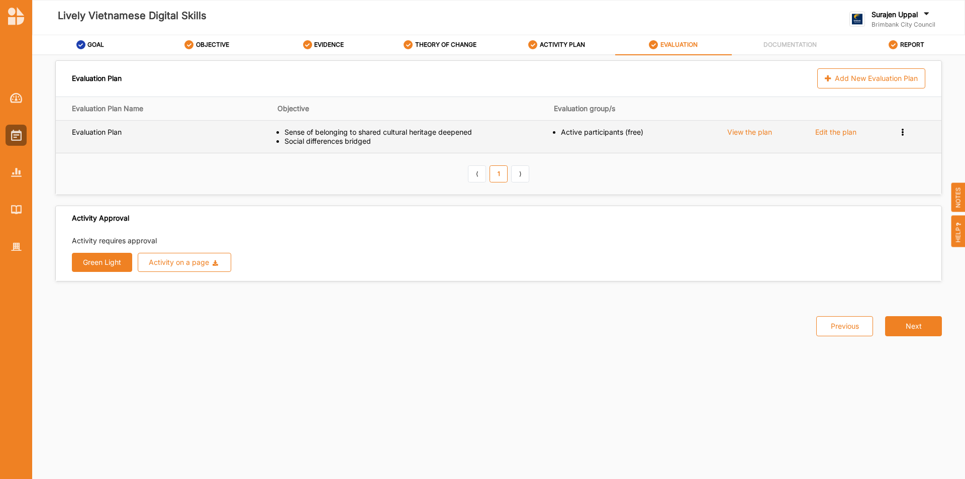
click at [843, 132] on div "Edit the plan" at bounding box center [835, 132] width 41 height 9
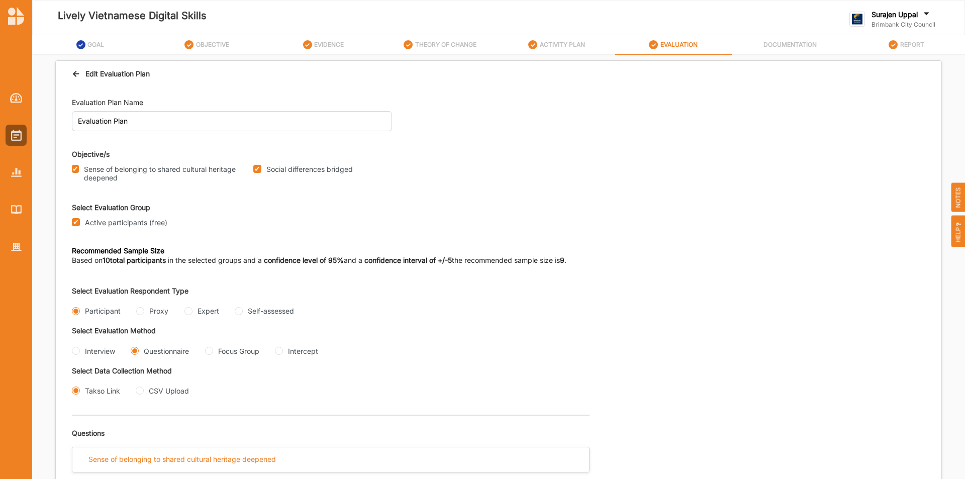
scroll to position [151, 0]
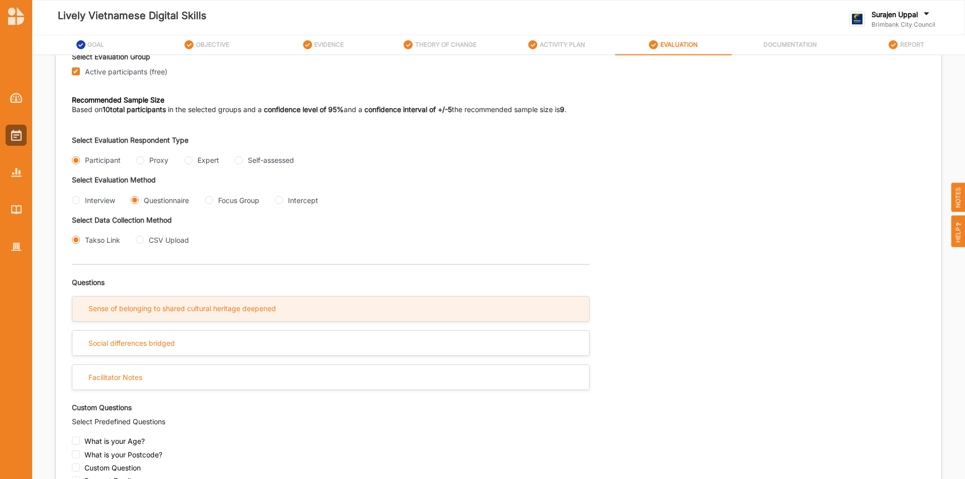
click at [192, 308] on div "Sense of belonging to shared cultural heritage deepened" at bounding box center [181, 308] width 187 height 9
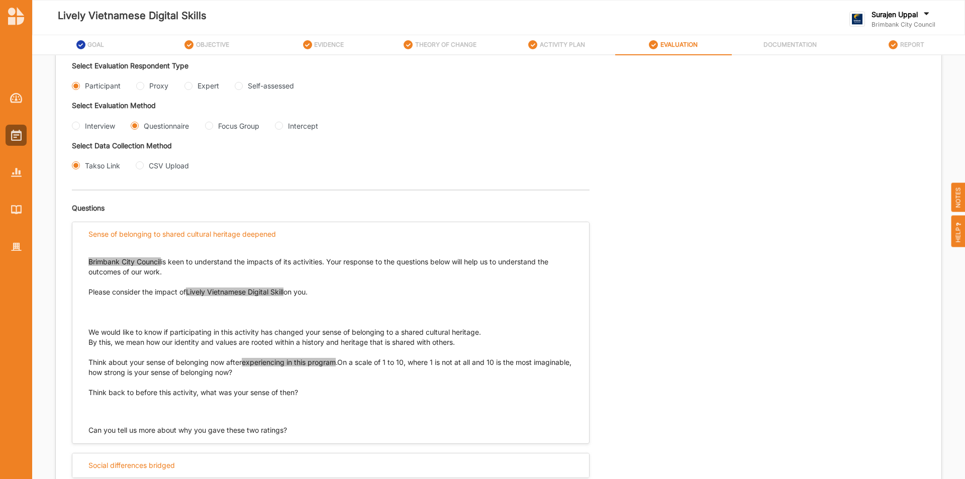
scroll to position [402, 0]
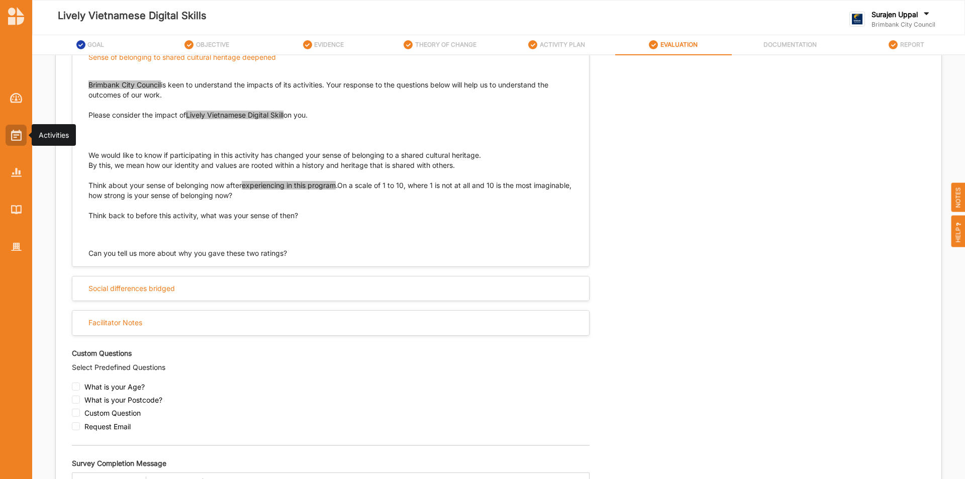
click at [18, 130] on img at bounding box center [16, 135] width 11 height 11
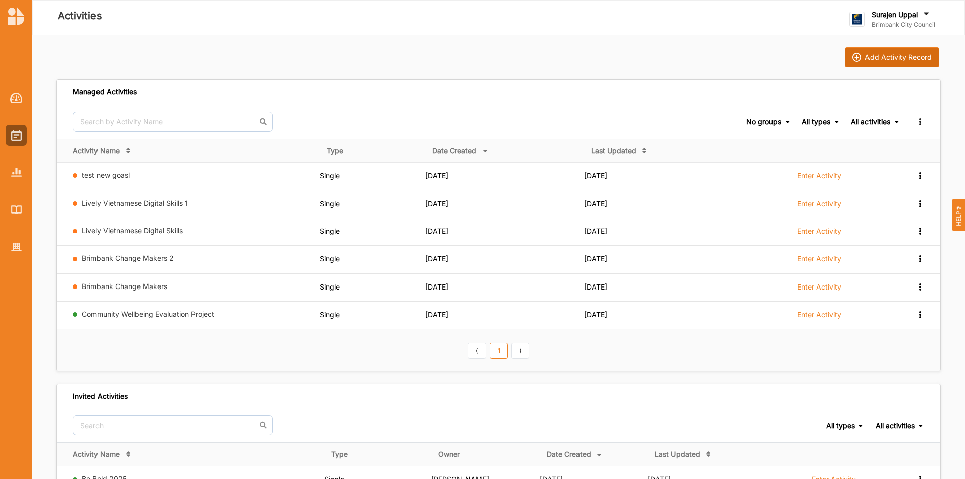
click at [906, 54] on div "Add Activity Record" at bounding box center [898, 57] width 67 height 9
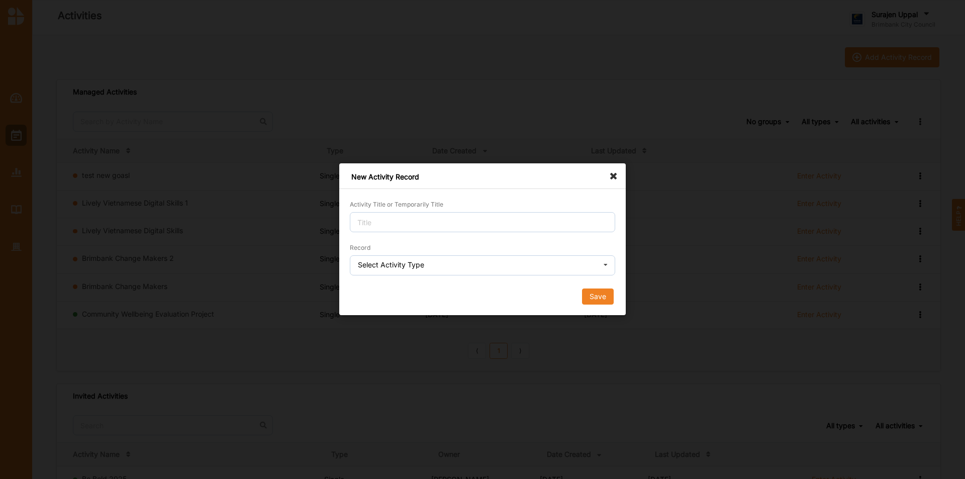
drag, startPoint x: 462, startPoint y: 235, endPoint x: 464, endPoint y: 217, distance: 17.7
click at [462, 230] on form "Activity Title or Temporarily Title Record Select Activity Type Single Activity…" at bounding box center [482, 252] width 265 height 106
click at [464, 217] on input "Activity Title or Temporarily Title" at bounding box center [482, 222] width 265 height 20
type input "pulling outcome langauge"
click at [445, 253] on div "Record Select Activity Type Single Activity Festival Program Grants Program Mul…" at bounding box center [482, 258] width 265 height 33
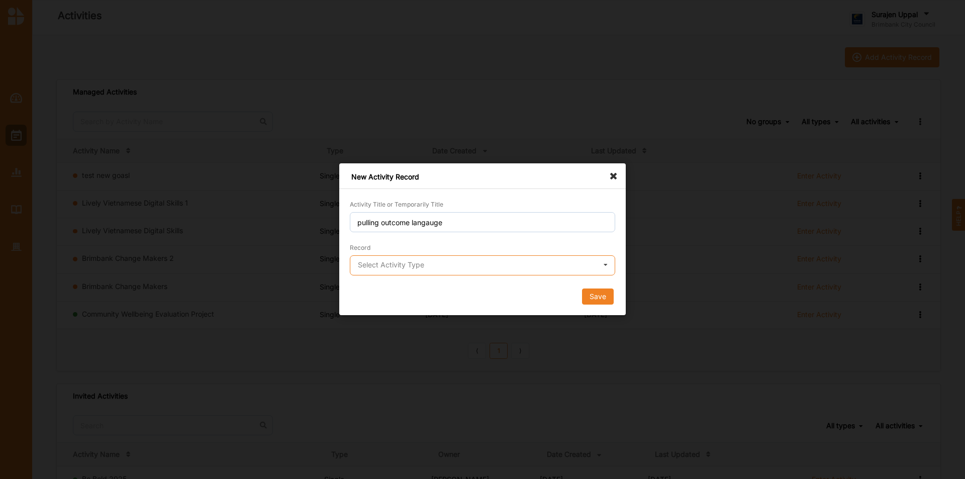
click at [434, 266] on input "text" at bounding box center [483, 266] width 264 height 20
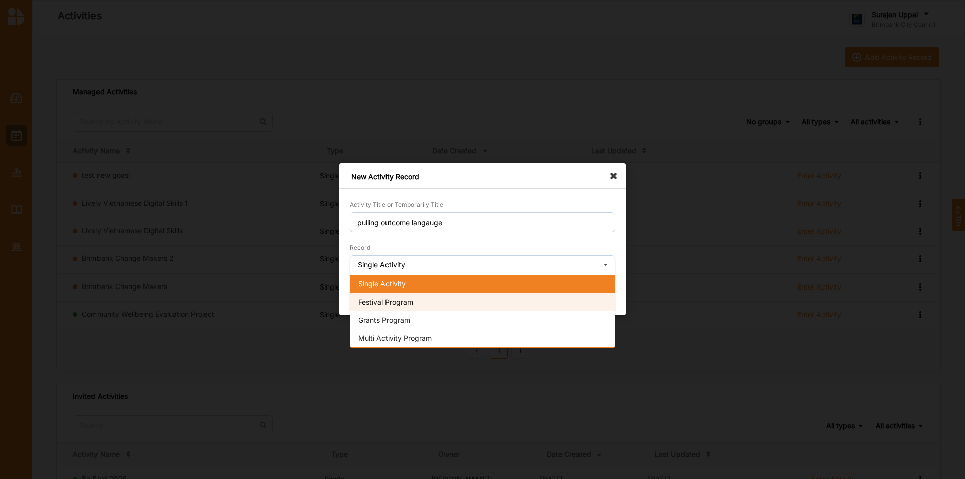
click at [424, 294] on div "Festival Program" at bounding box center [482, 302] width 264 height 18
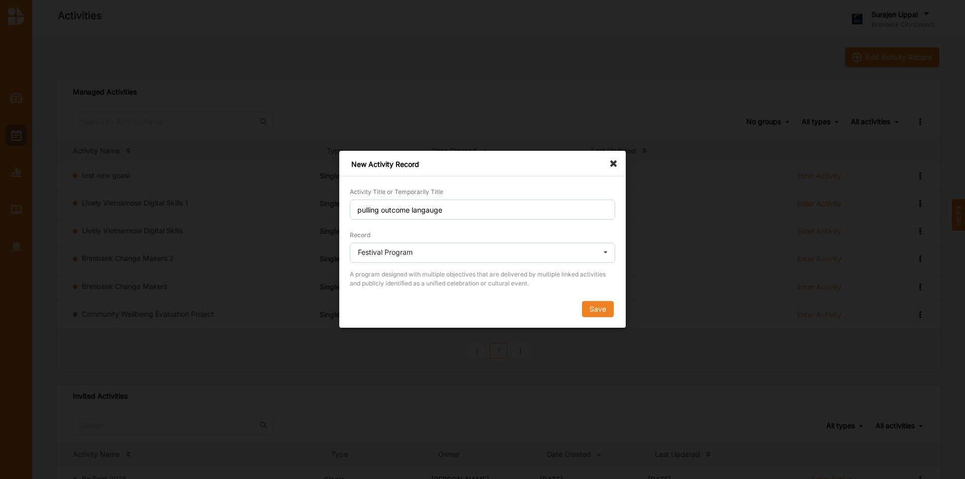
drag, startPoint x: 407, startPoint y: 256, endPoint x: 406, endPoint y: 261, distance: 5.1
click at [406, 256] on div "Festival Program" at bounding box center [385, 252] width 55 height 7
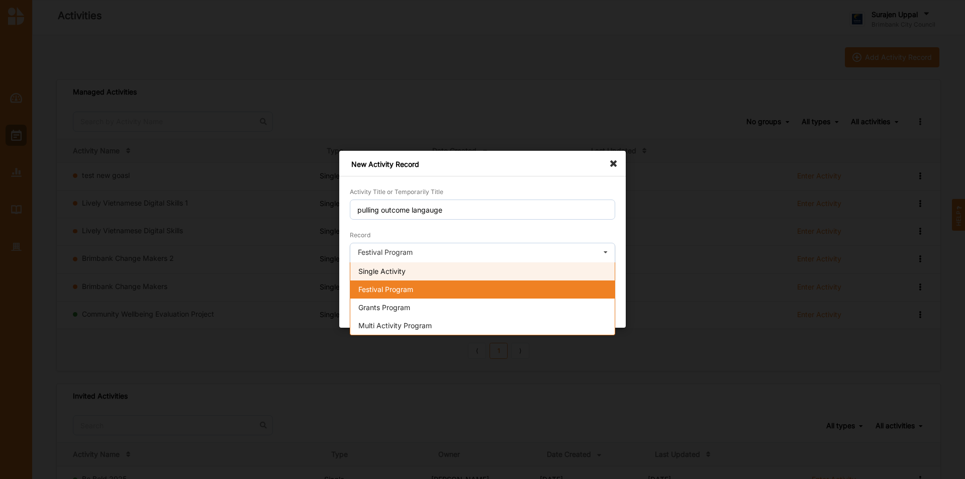
click at [406, 274] on span "Single Activity" at bounding box center [381, 271] width 47 height 9
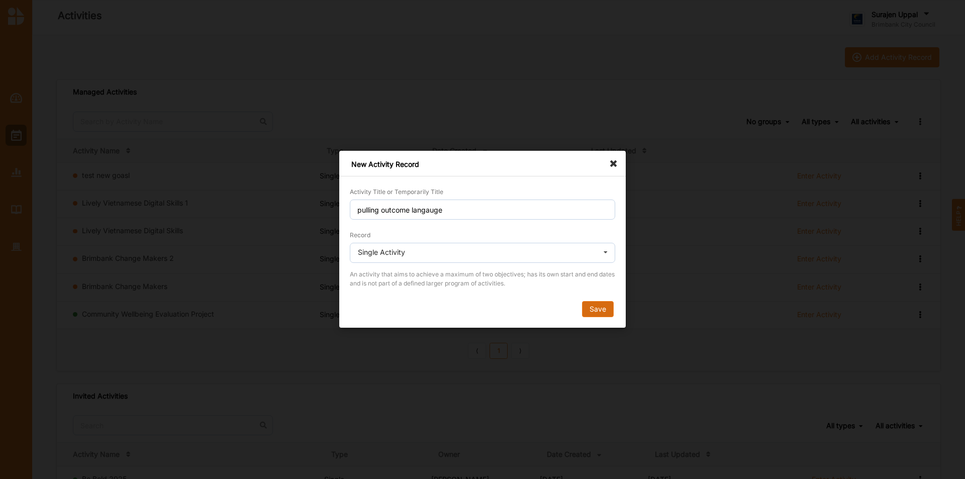
click at [599, 317] on button "Save" at bounding box center [598, 310] width 32 height 16
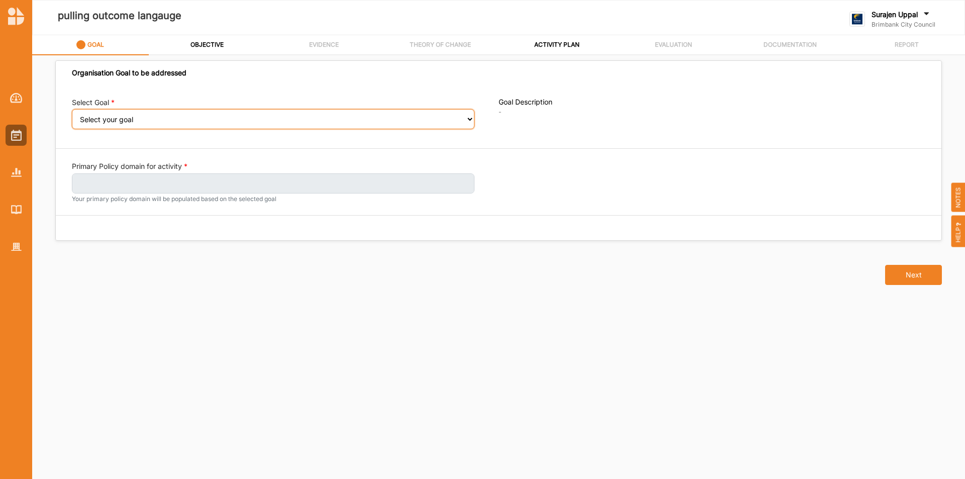
click at [84, 117] on select "Select your goal People: Social connection and wellbeing People: Healthy active…" at bounding box center [273, 119] width 403 height 20
select select "385"
click at [72, 116] on select "Select your goal People: Social connection and wellbeing People: Healthy active…" at bounding box center [273, 119] width 403 height 20
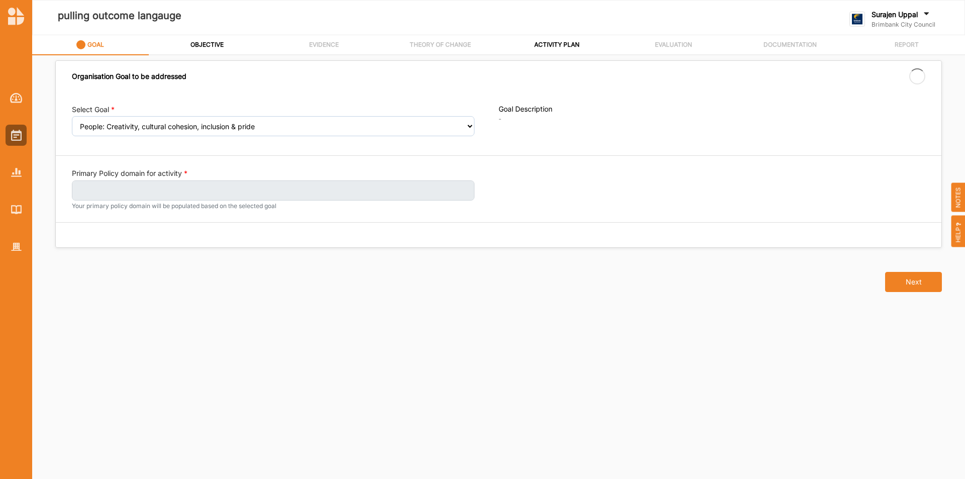
select select "385"
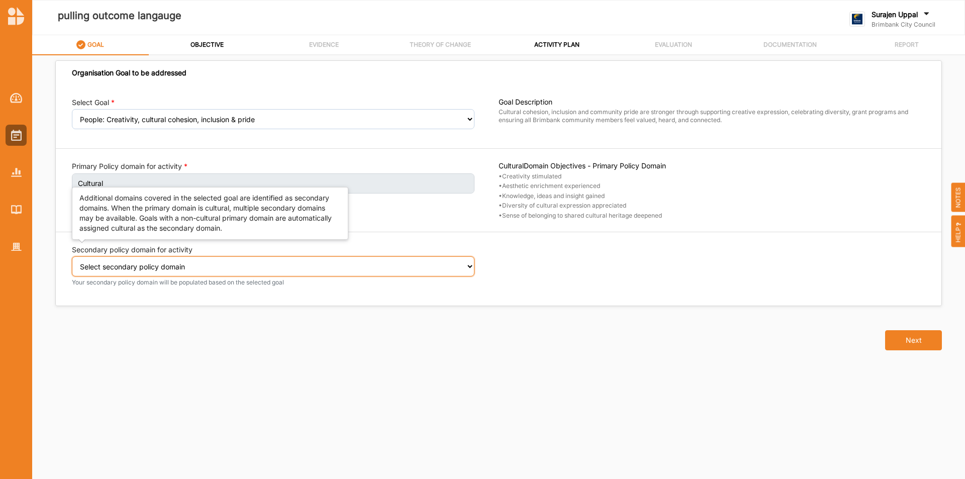
click at [145, 270] on select "Select secondary policy domain No second domain for this activity Cultural Soci…" at bounding box center [273, 266] width 403 height 20
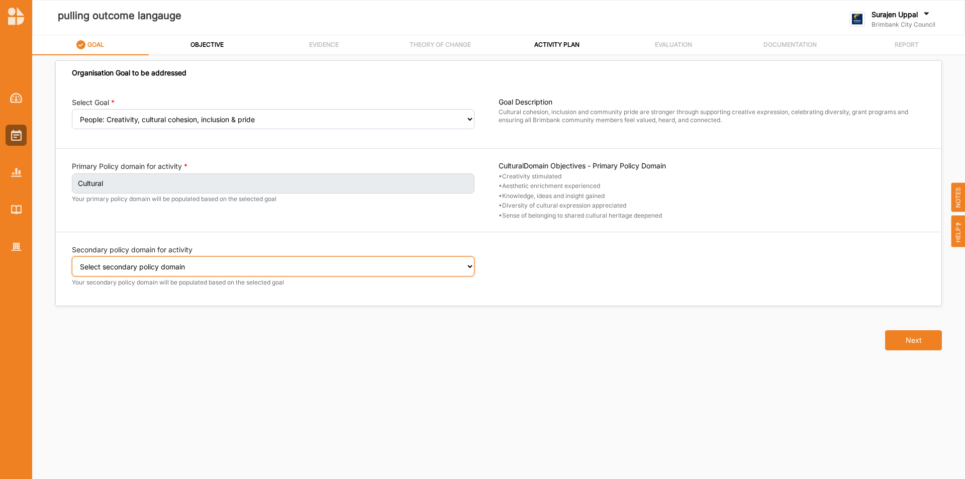
select select "1"
click at [72, 263] on select "Select secondary policy domain No second domain for this activity Cultural Soci…" at bounding box center [273, 266] width 403 height 20
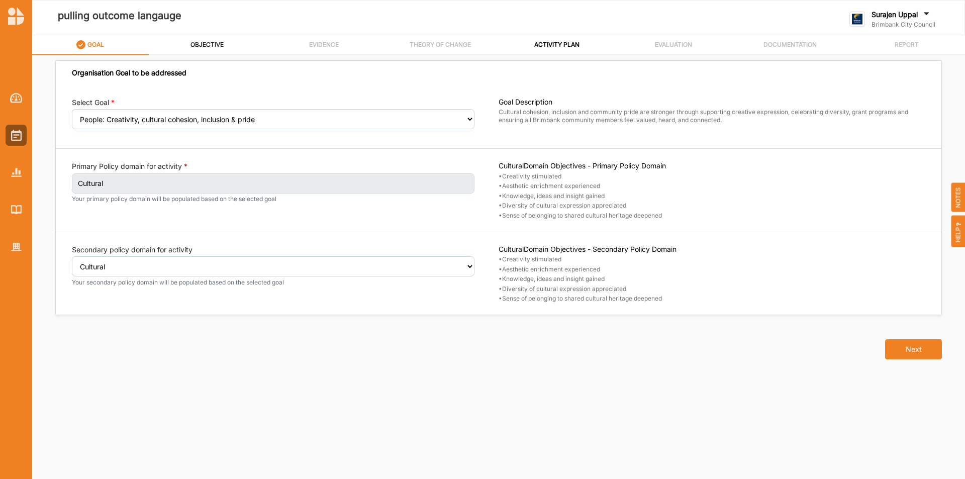
click at [213, 50] on div "OBJECTIVE" at bounding box center [207, 45] width 34 height 18
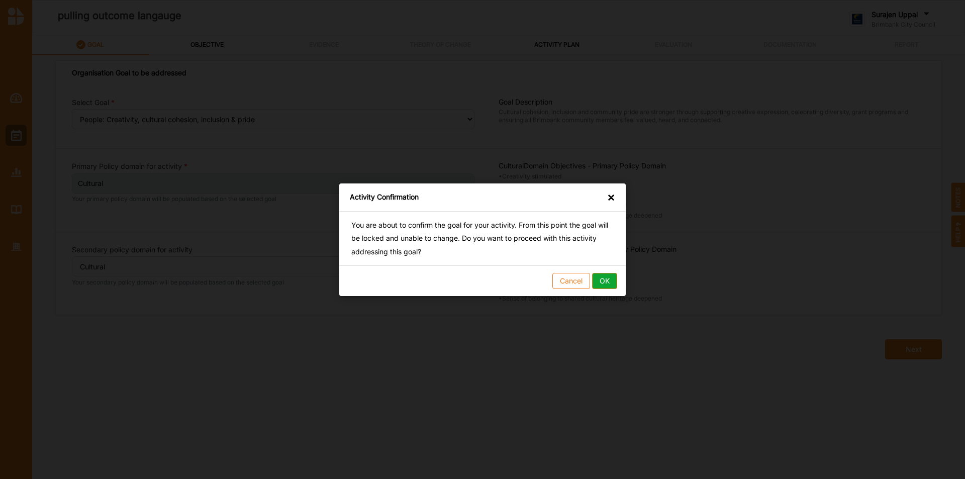
click at [607, 279] on button "OK" at bounding box center [604, 280] width 25 height 16
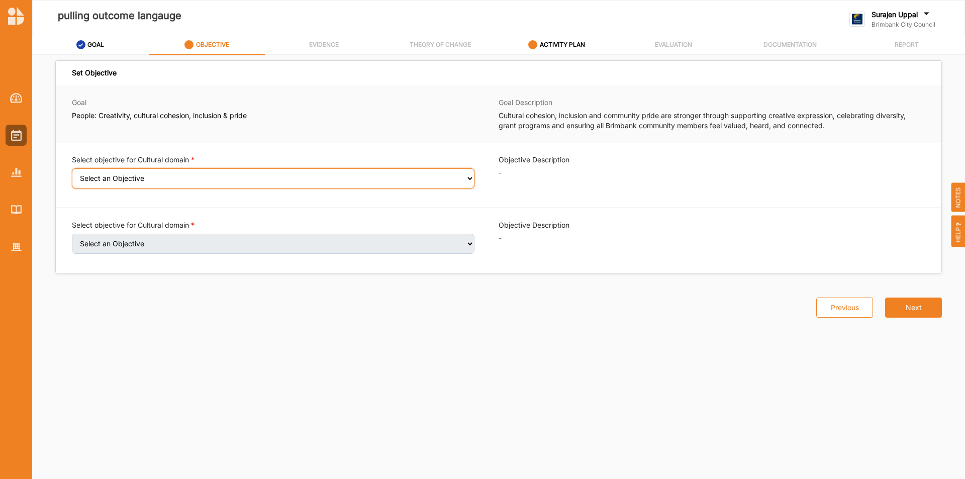
click at [172, 182] on select "Select an Objective Creativity stimulated Aesthetic enrichment experienced Know…" at bounding box center [273, 178] width 403 height 20
select select "1"
click at [72, 175] on select "Select an Objective Creativity stimulated Aesthetic enrichment experienced Know…" at bounding box center [273, 178] width 403 height 20
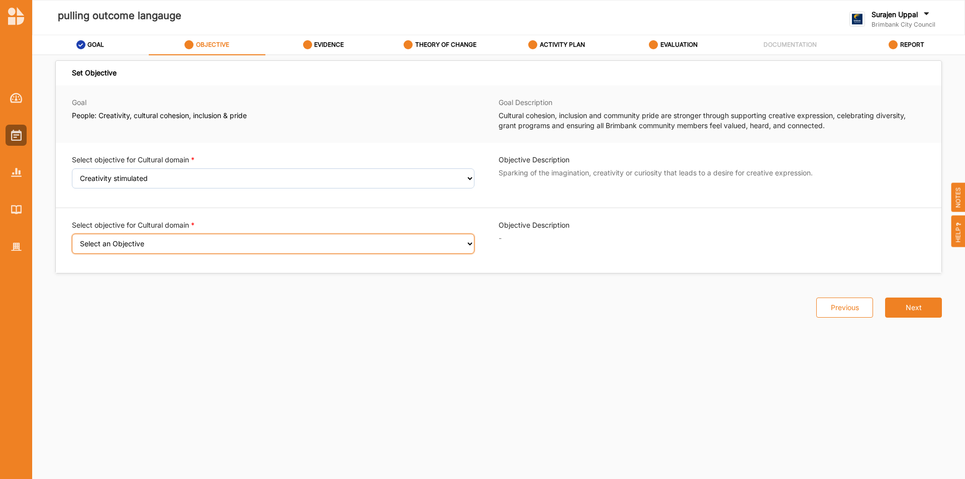
click at [148, 242] on select "Select an Objective Aesthetic enrichment experienced Knowledge, ideas and insig…" at bounding box center [273, 244] width 403 height 20
select select "5"
click at [72, 240] on select "Select an Objective Aesthetic enrichment experienced Knowledge, ideas and insig…" at bounding box center [273, 244] width 403 height 20
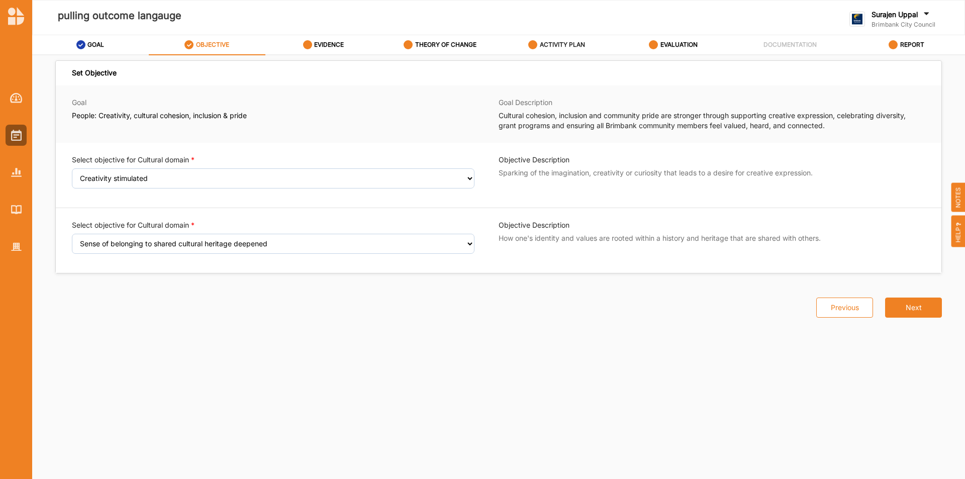
click at [576, 41] on label "ACTIVITY PLAN" at bounding box center [562, 45] width 45 height 8
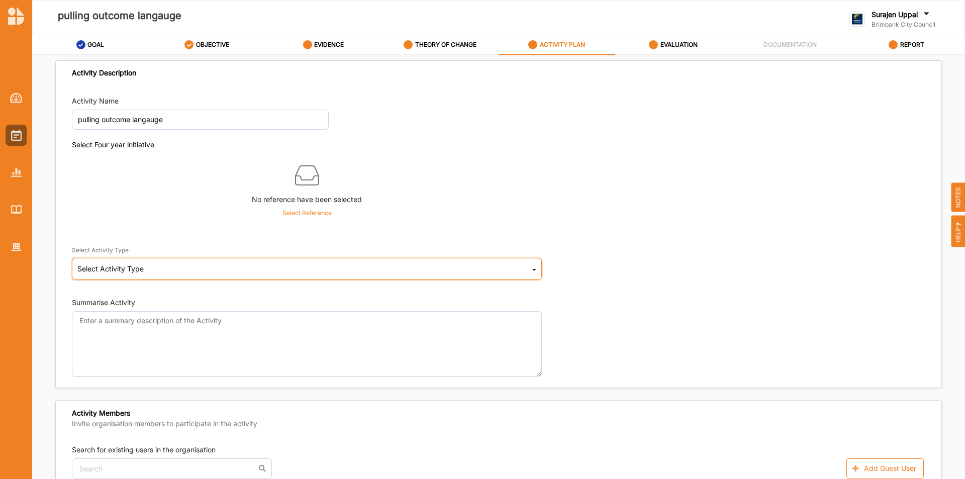
click at [128, 259] on div "Select Activity Type Cultural infrastructure development Acquisitions and Commi…" at bounding box center [307, 269] width 470 height 22
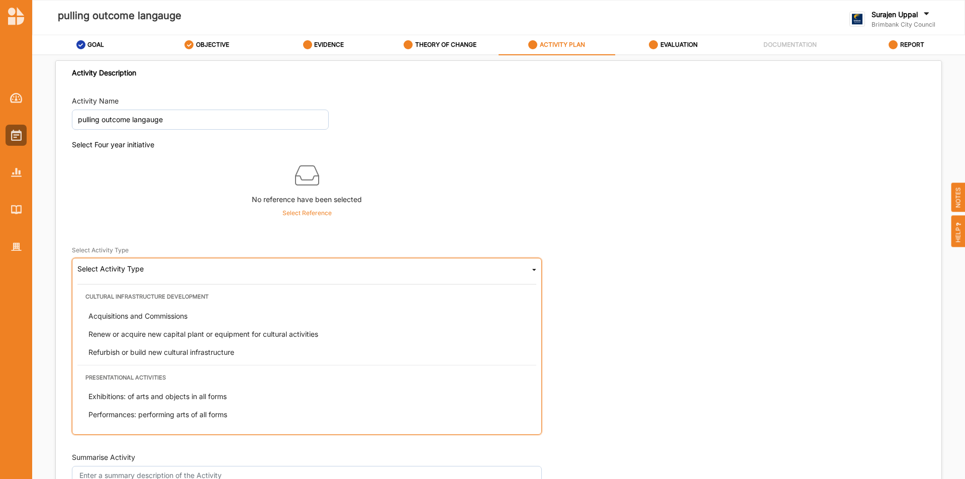
drag, startPoint x: 184, startPoint y: 391, endPoint x: 193, endPoint y: 367, distance: 25.1
click at [186, 389] on div "Exhibitions: of arts and objects in all forms" at bounding box center [309, 397] width 459 height 18
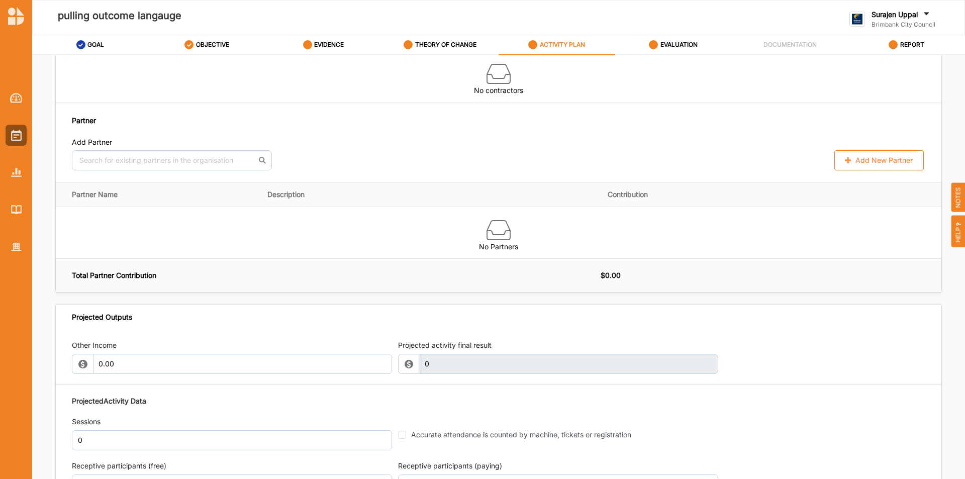
scroll to position [955, 0]
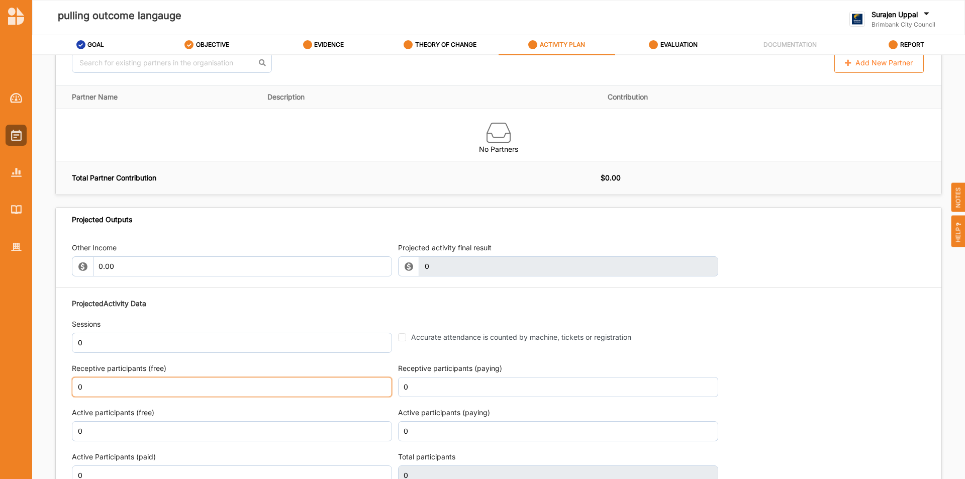
drag, startPoint x: 196, startPoint y: 387, endPoint x: 191, endPoint y: 389, distance: 5.6
click at [191, 389] on input "0" at bounding box center [232, 387] width 320 height 20
type input "100"
click at [662, 41] on label "EVALUATION" at bounding box center [678, 45] width 37 height 8
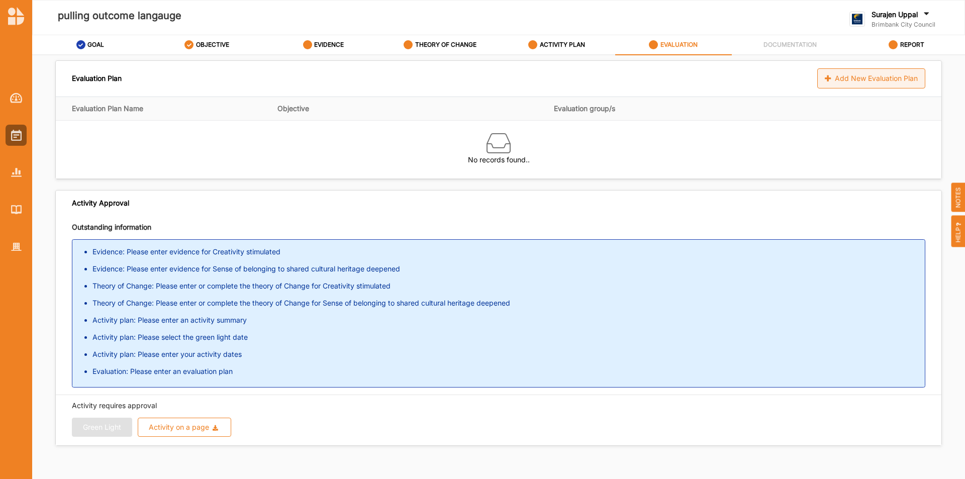
click at [864, 78] on div "Add New Evaluation Plan" at bounding box center [871, 78] width 108 height 20
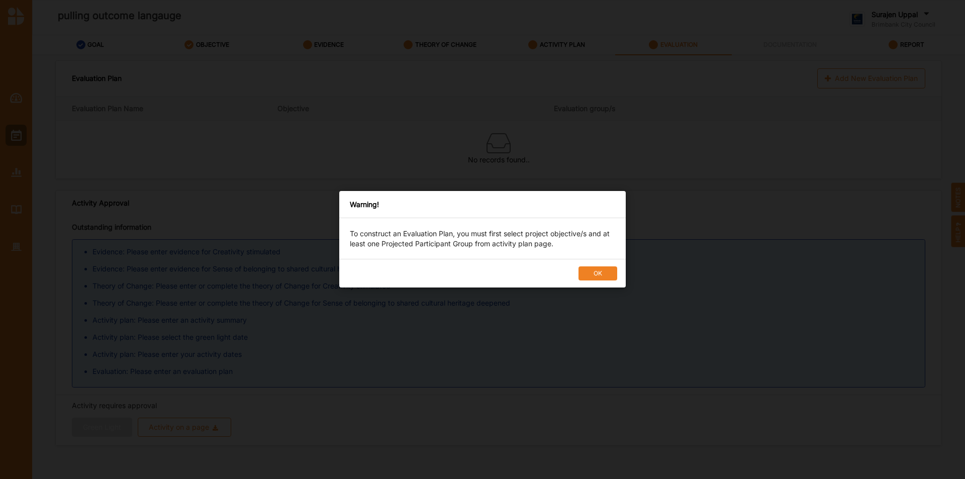
click at [582, 268] on button "OK" at bounding box center [598, 274] width 39 height 14
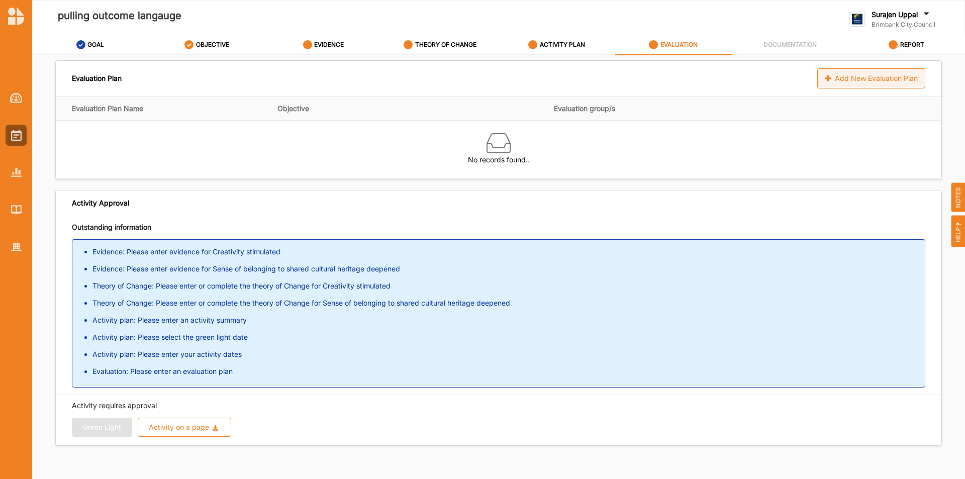
click at [869, 77] on div "Add New Evaluation Plan" at bounding box center [871, 78] width 108 height 20
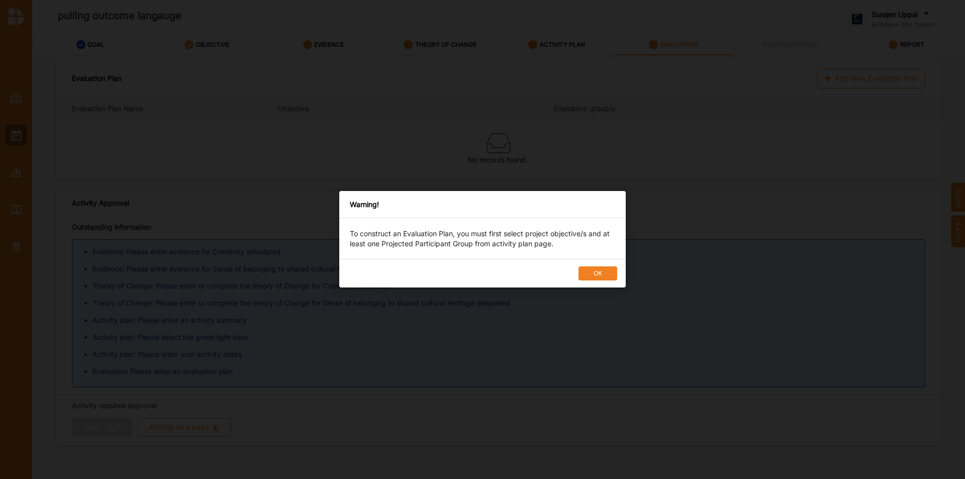
click at [589, 274] on button "OK" at bounding box center [598, 274] width 39 height 14
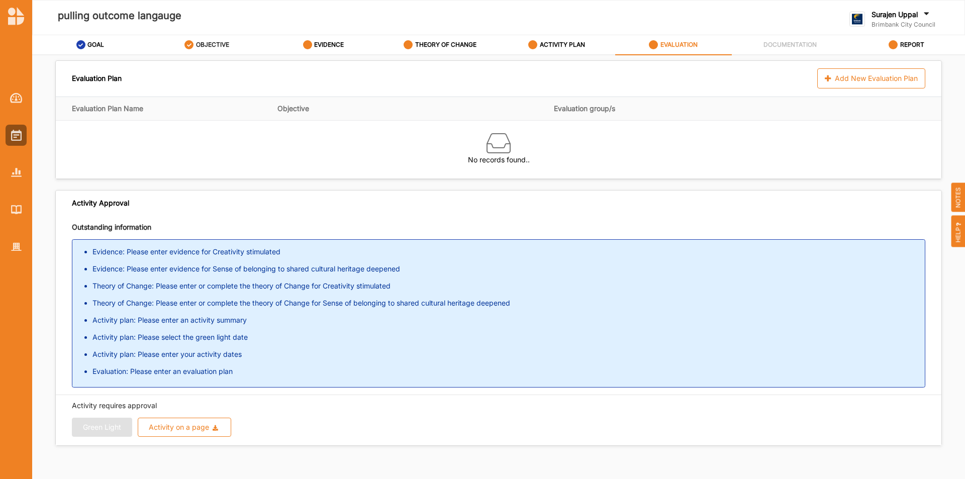
click at [215, 40] on div "OBJECTIVE" at bounding box center [206, 45] width 45 height 18
select select "1"
select select "5"
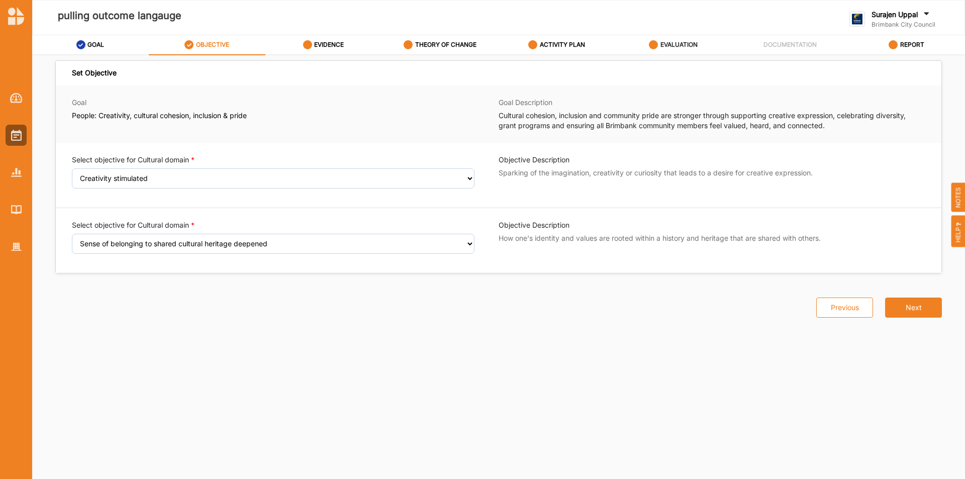
click at [690, 44] on label "EVALUATION" at bounding box center [678, 45] width 37 height 8
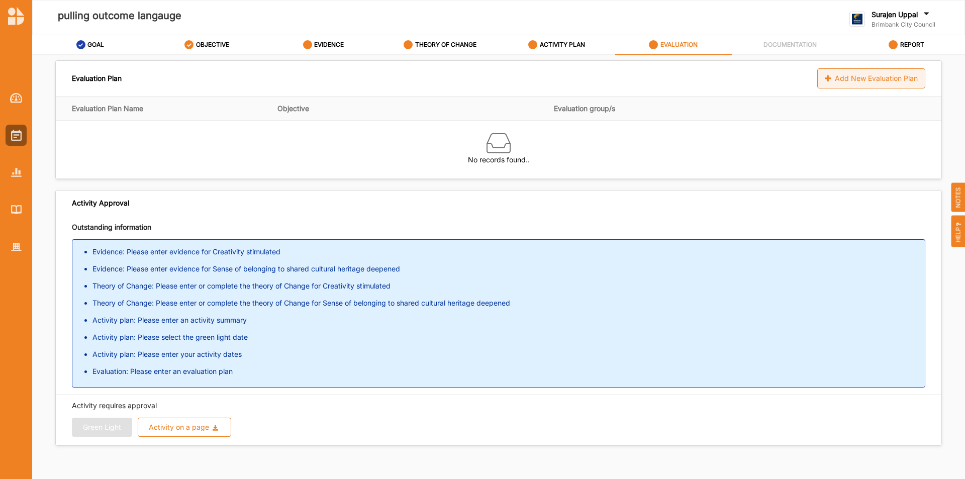
click at [870, 83] on div "Add New Evaluation Plan" at bounding box center [871, 78] width 108 height 20
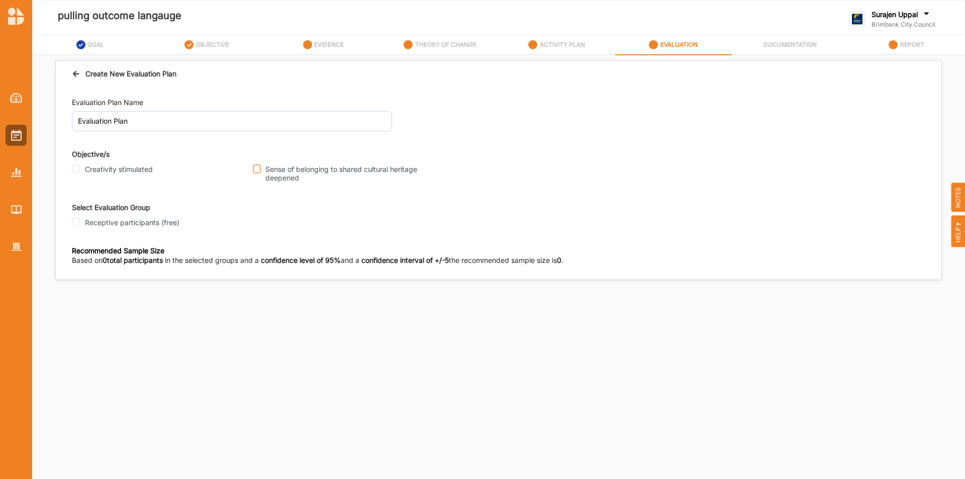
click at [260, 167] on input "Sense of belonging to shared cultural heritage deepened" at bounding box center [256, 169] width 7 height 8
checkbox input "true"
click at [71, 166] on div "Evaluation Plan Name Evaluation Plan Objective/s Creativity stimulated Sense of…" at bounding box center [499, 212] width 886 height 250
click at [76, 169] on input "Creativity stimulated" at bounding box center [76, 169] width 8 height 8
checkbox input "true"
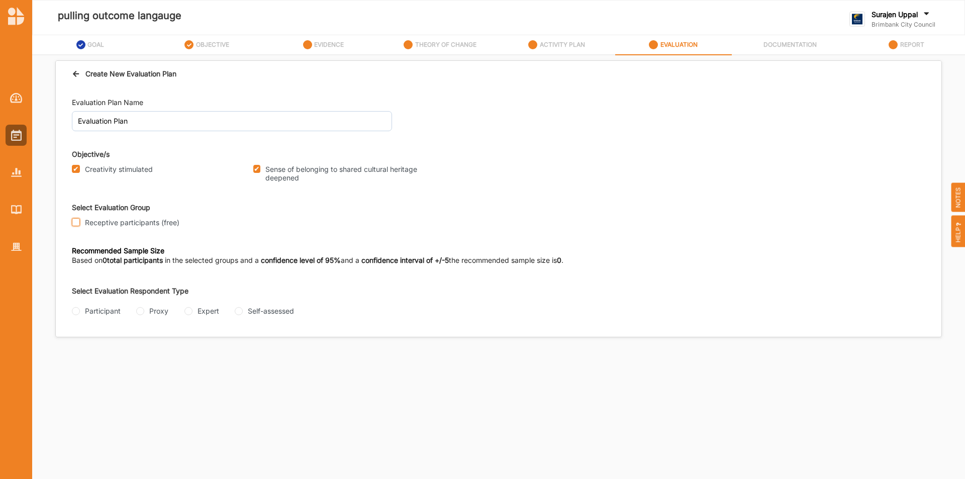
click at [76, 223] on input "Receptive participants (free)" at bounding box center [76, 222] width 8 height 8
checkbox input "true"
click at [79, 315] on div "Participant" at bounding box center [96, 311] width 49 height 11
click at [75, 311] on input "Participant" at bounding box center [76, 311] width 8 height 8
radio input "true"
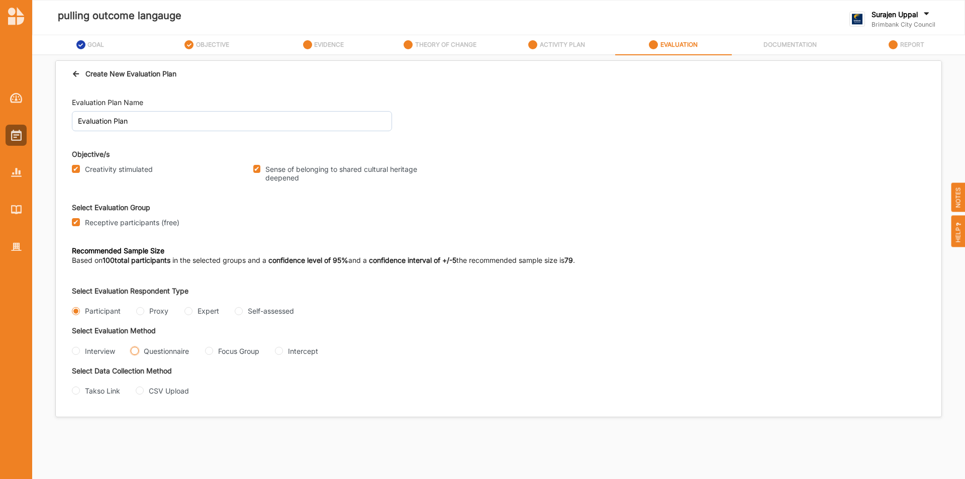
click at [134, 349] on input "Questionnaire" at bounding box center [135, 351] width 8 height 8
radio input "true"
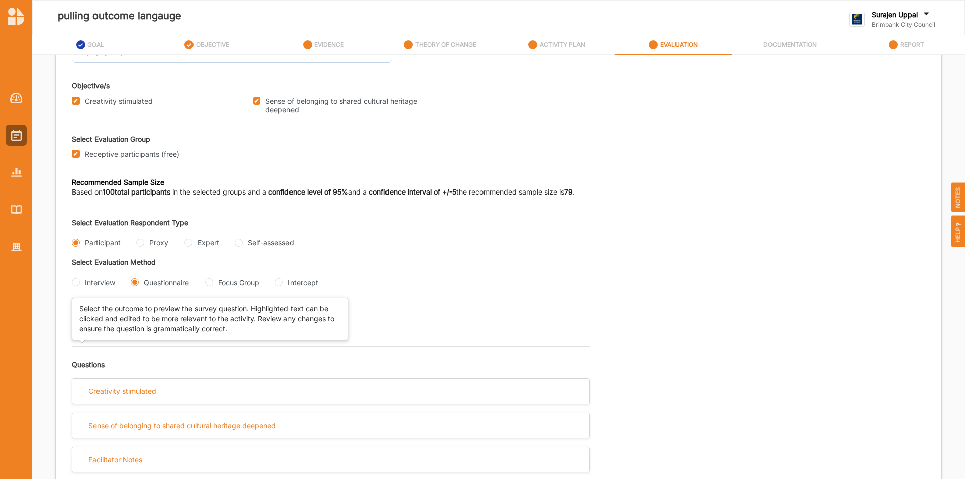
scroll to position [70, 0]
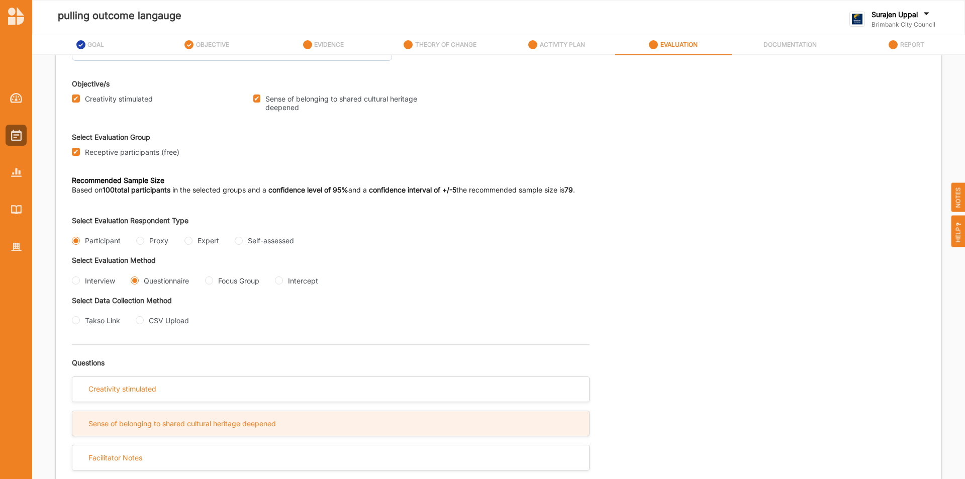
click at [191, 423] on div "Sense of belonging to shared cultural heritage deepened" at bounding box center [181, 423] width 187 height 9
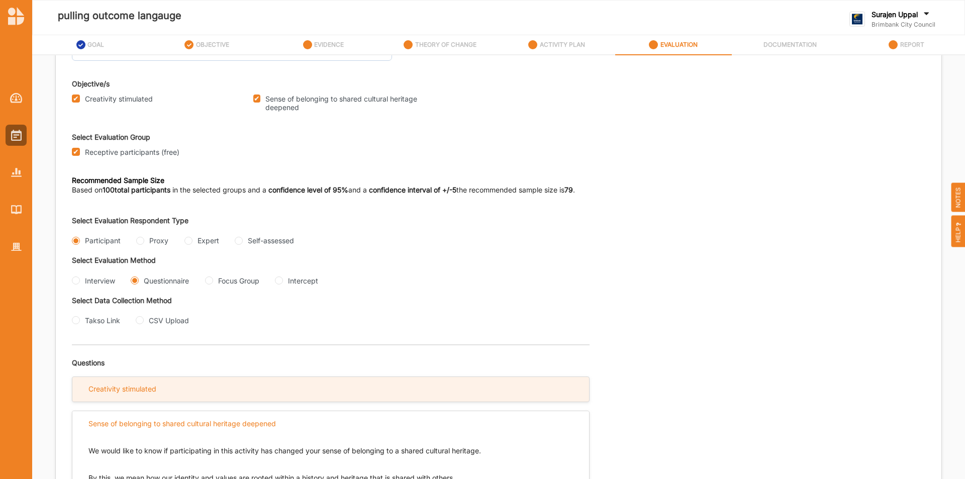
scroll to position [221, 0]
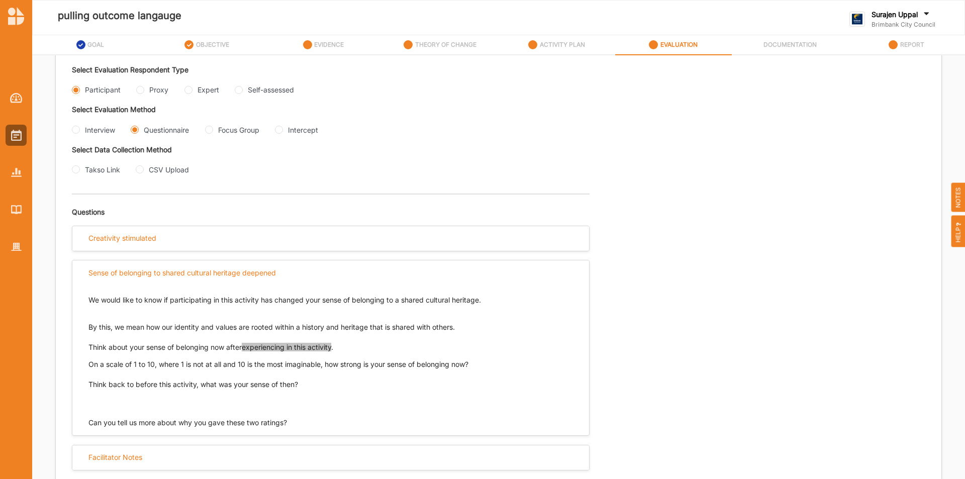
click at [397, 398] on p "Think back to before this activity, what was your sense of then?" at bounding box center [330, 394] width 485 height 30
click at [73, 130] on input "Interview" at bounding box center [76, 130] width 8 height 8
radio input "true"
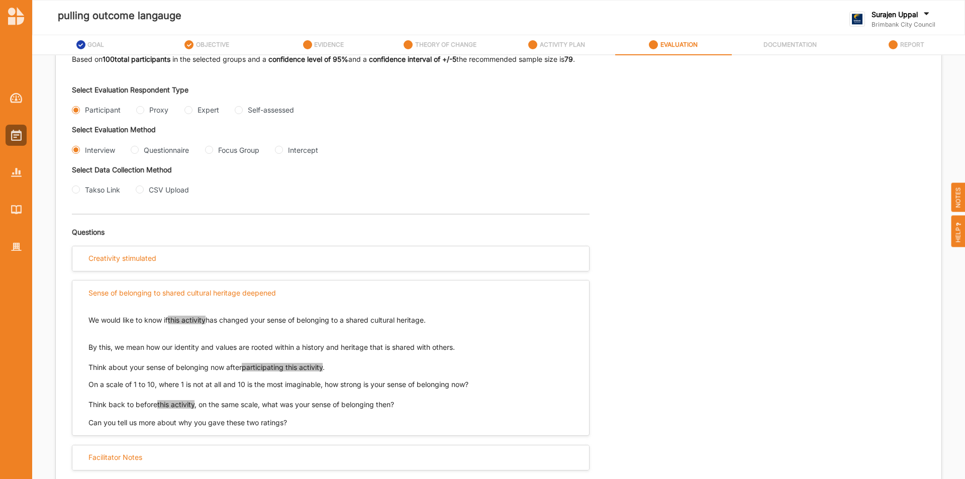
scroll to position [201, 0]
drag, startPoint x: 438, startPoint y: 318, endPoint x: 85, endPoint y: 317, distance: 352.8
click at [85, 319] on div "We would like to know if this activity has changed your sense of belonging to a…" at bounding box center [330, 366] width 517 height 123
copy p "We would like to know if this activity has changed your sense of belonging to a…"
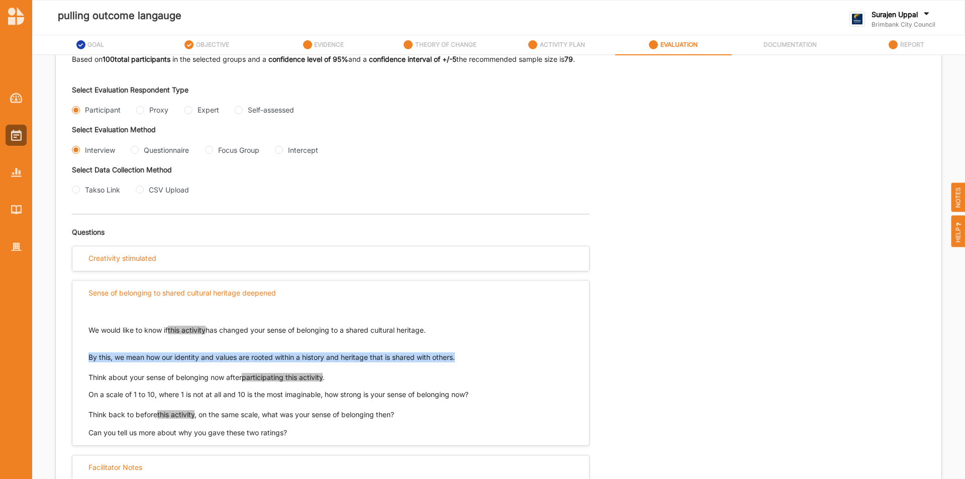
drag, startPoint x: 468, startPoint y: 356, endPoint x: 88, endPoint y: 357, distance: 380.0
click at [88, 357] on p "By this, we mean how our identity and values are rooted within a history and he…" at bounding box center [330, 352] width 485 height 20
copy p "By this, we mean how our identity and values are rooted within a history and he…"
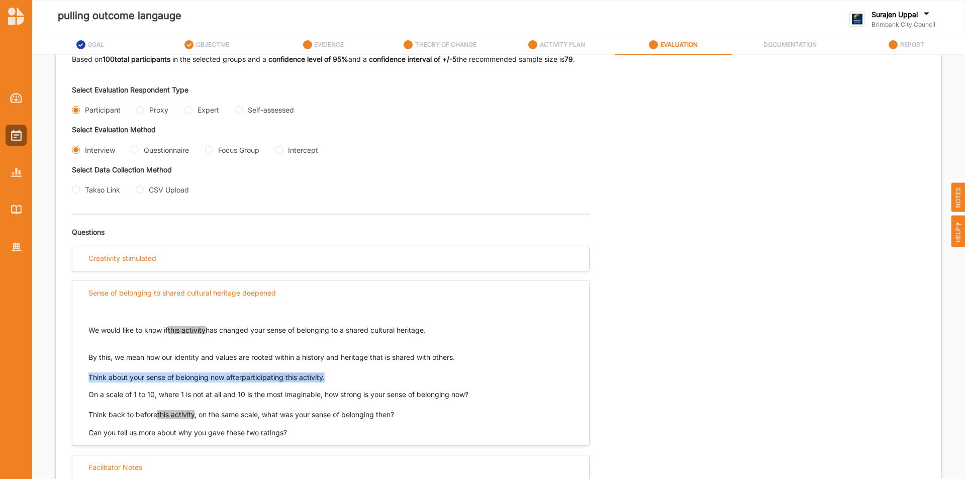
drag, startPoint x: 340, startPoint y: 376, endPoint x: 67, endPoint y: 373, distance: 273.4
click at [79, 378] on div "We would like to know if this activity has changed your sense of belonging to a…" at bounding box center [330, 371] width 517 height 133
copy p "Think about your sense of belonging now after participating this activity ."
drag, startPoint x: 86, startPoint y: 394, endPoint x: 492, endPoint y: 384, distance: 405.2
click at [492, 384] on div "Think about your sense of belonging now after participating this activity . On …" at bounding box center [330, 385] width 485 height 27
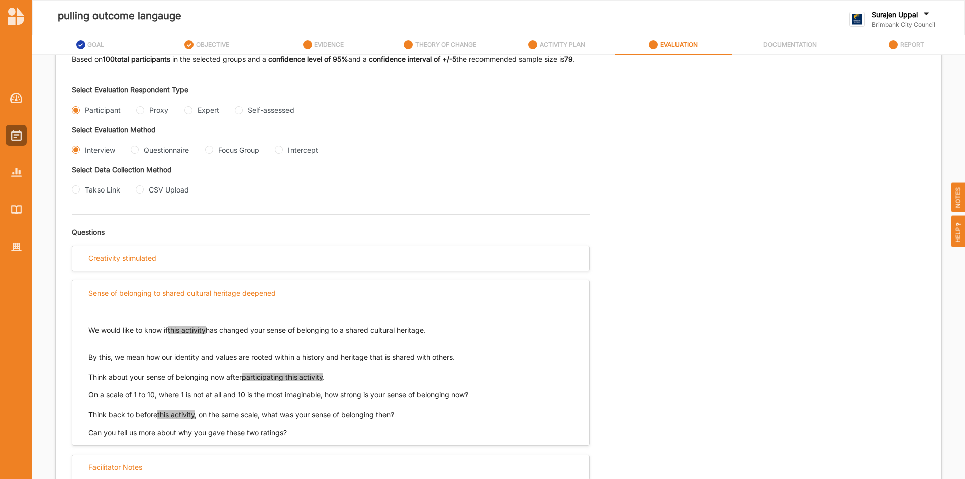
click at [87, 395] on div "We would like to know if this activity has changed your sense of belonging to a…" at bounding box center [330, 371] width 517 height 133
drag, startPoint x: 89, startPoint y: 394, endPoint x: 443, endPoint y: 403, distance: 354.5
click at [443, 403] on div "We would like to know if this activity has changed your sense of belonging to a…" at bounding box center [330, 362] width 485 height 115
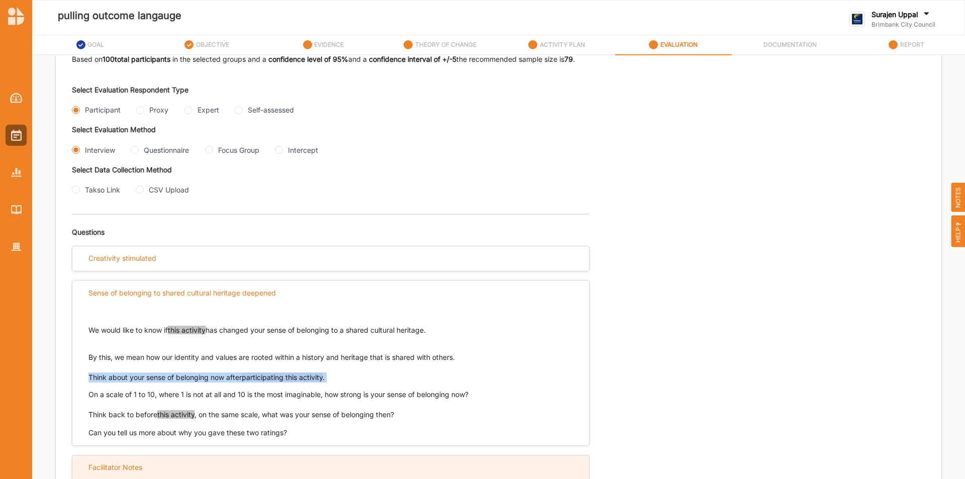
copy p "Think about your sense of belonging now after participating this activity ."
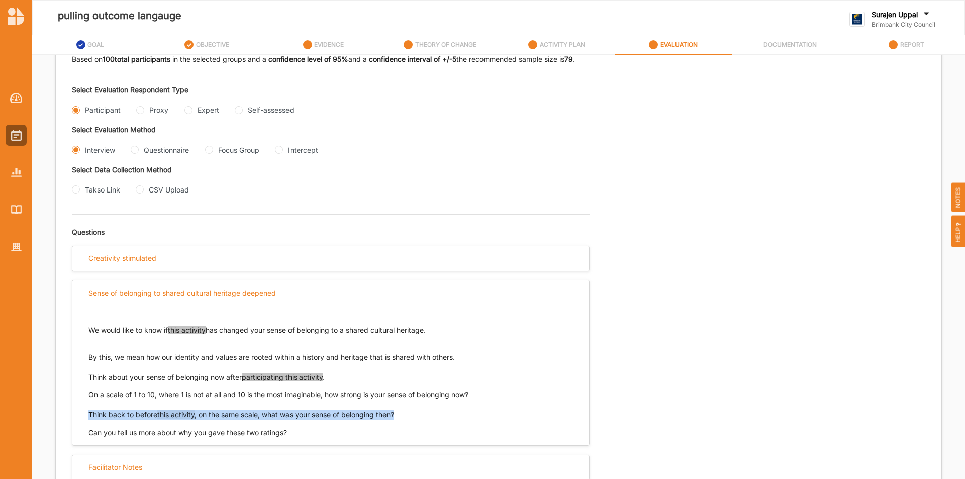
drag, startPoint x: 411, startPoint y: 416, endPoint x: 89, endPoint y: 419, distance: 322.2
click at [89, 419] on p "Think back to before this activity , on the same scale, what was your sense of …" at bounding box center [330, 415] width 485 height 10
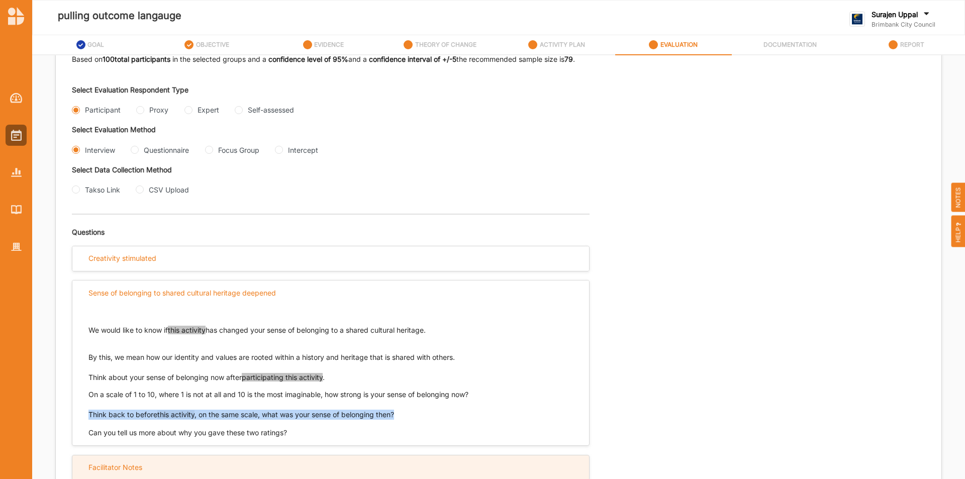
copy p "Think back to before this activity , on the same scale, what was your sense of …"
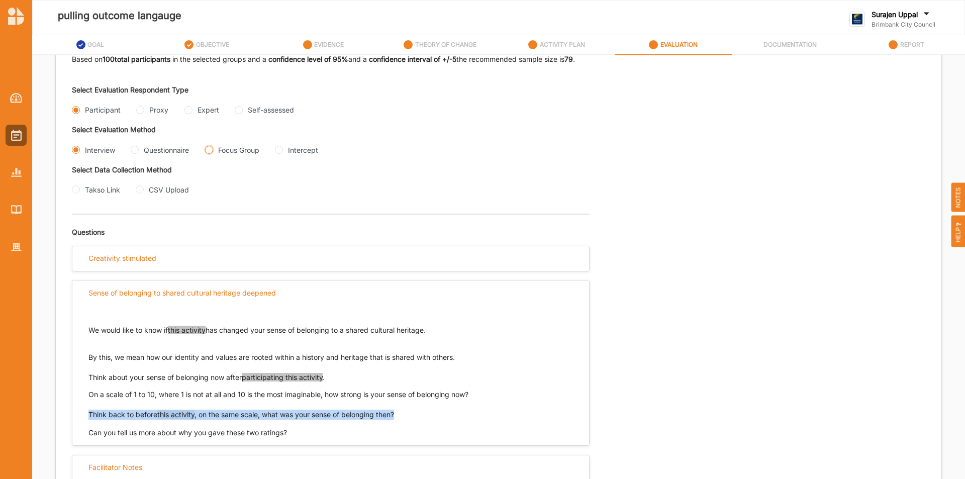
click at [209, 149] on Group "Focus Group" at bounding box center [209, 150] width 8 height 8
radio Group "true"
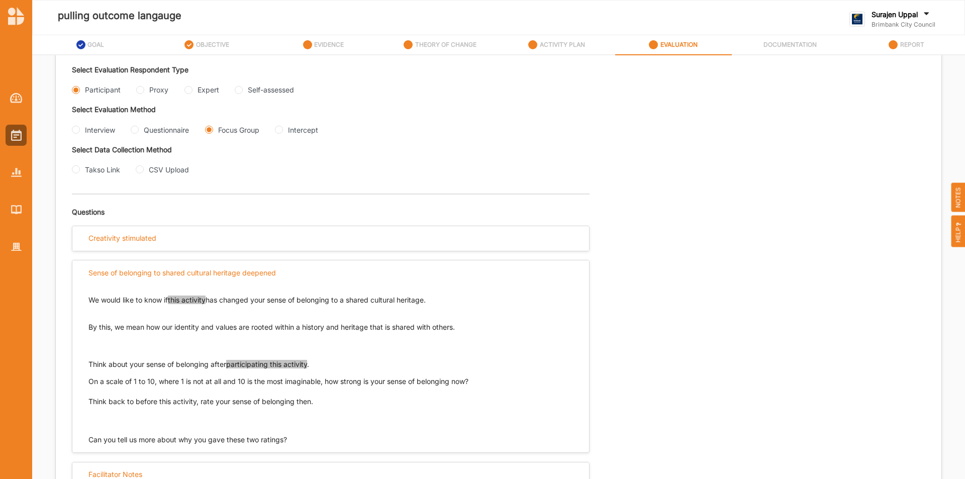
scroll to position [238, 0]
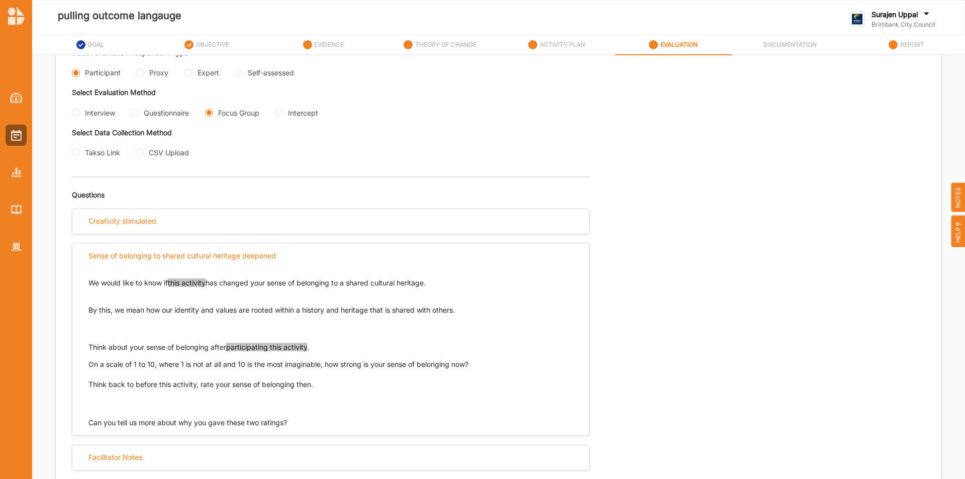
drag, startPoint x: 442, startPoint y: 283, endPoint x: 81, endPoint y: 276, distance: 360.5
click at [77, 281] on div "We would like to know if this activity has changed your sense of belonging to a…" at bounding box center [330, 348] width 517 height 160
copy p "We would like to know if this activity has changed your sense of belonging to a…"
click at [18, 136] on img at bounding box center [16, 135] width 11 height 11
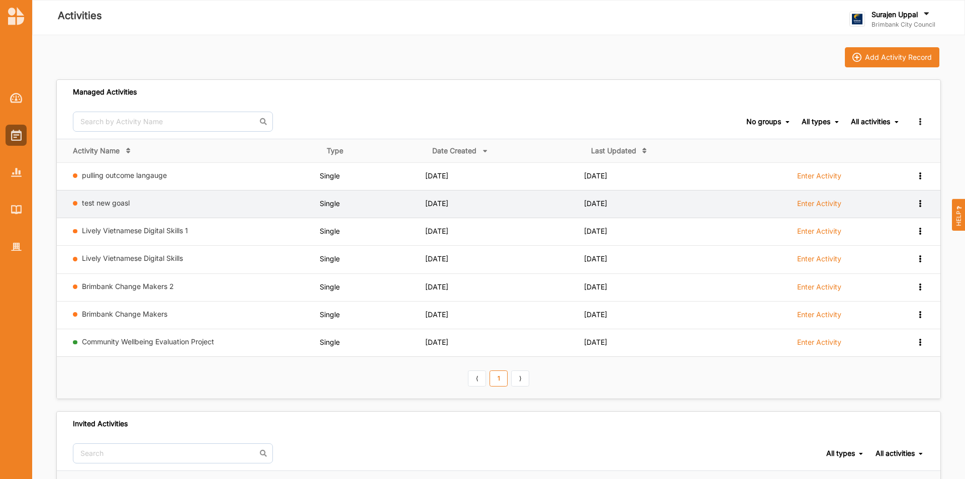
click at [921, 207] on div "View Report View Team Add to group Remove" at bounding box center [912, 204] width 25 height 10
click at [885, 277] on div "Remove" at bounding box center [894, 275] width 44 height 7
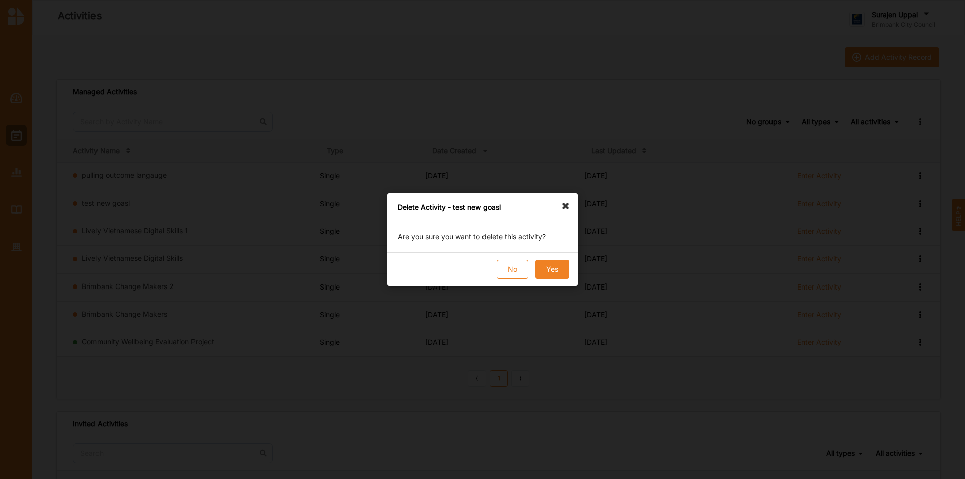
click at [555, 269] on button "Yes" at bounding box center [552, 269] width 34 height 19
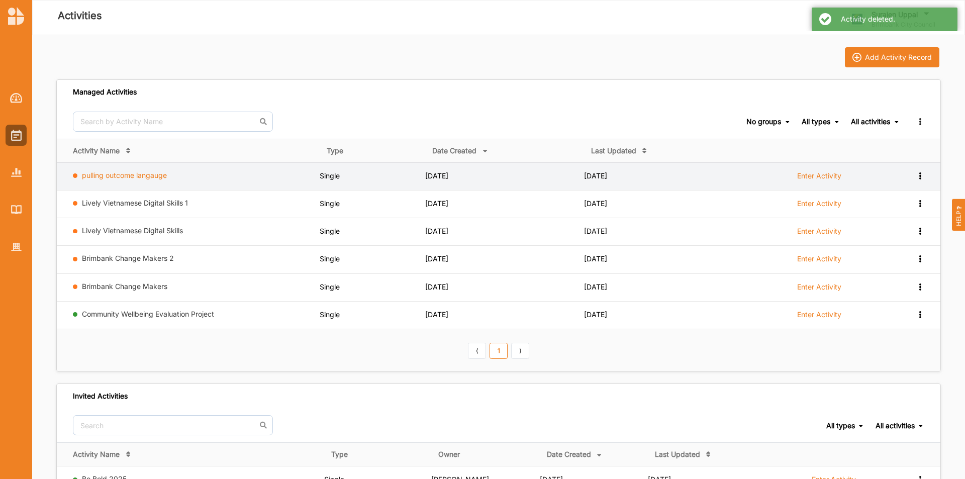
click at [153, 173] on link "pulling outcome langauge" at bounding box center [124, 175] width 85 height 9
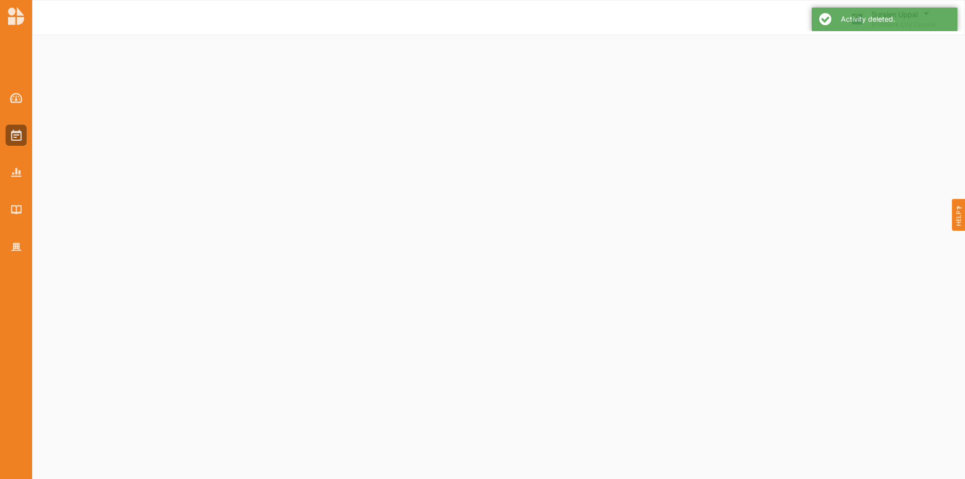
select select "1"
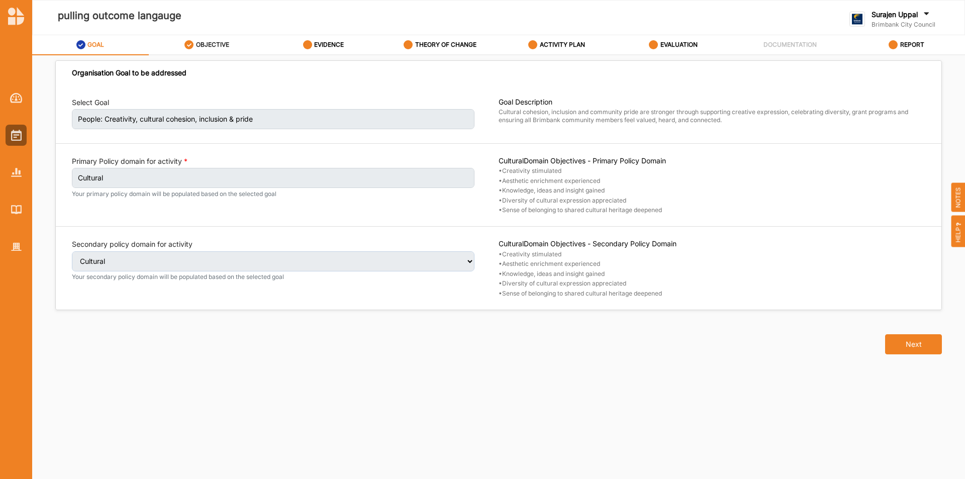
click at [243, 48] on link "OBJECTIVE" at bounding box center [207, 45] width 117 height 20
select select "1"
select select "5"
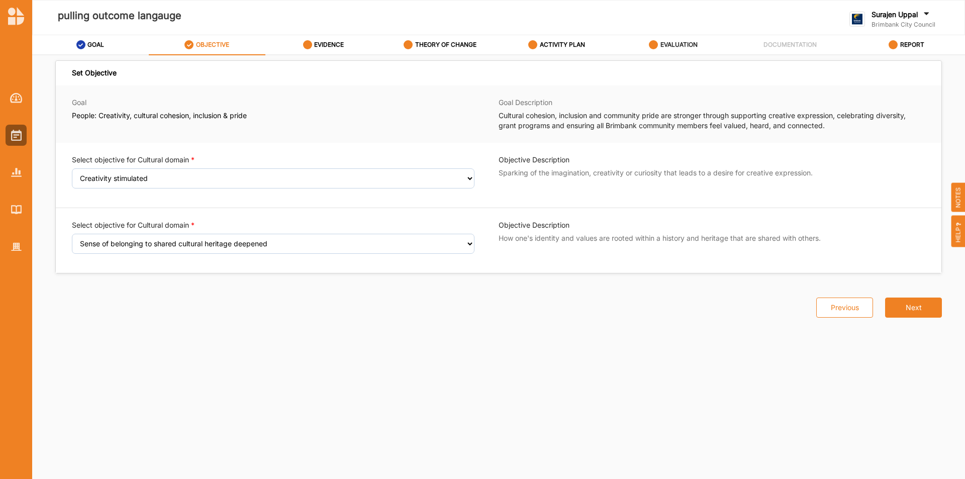
click at [687, 45] on label "EVALUATION" at bounding box center [678, 45] width 37 height 8
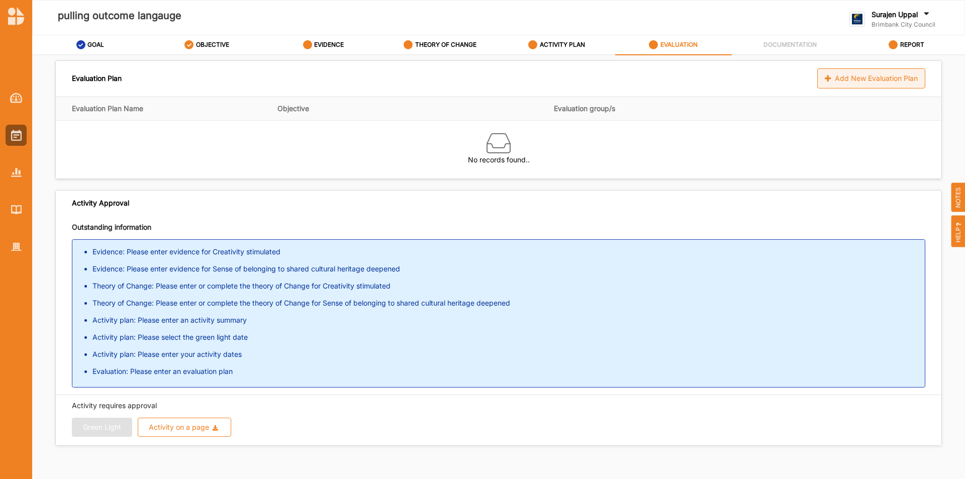
click at [891, 75] on div "Add New Evaluation Plan" at bounding box center [871, 78] width 108 height 20
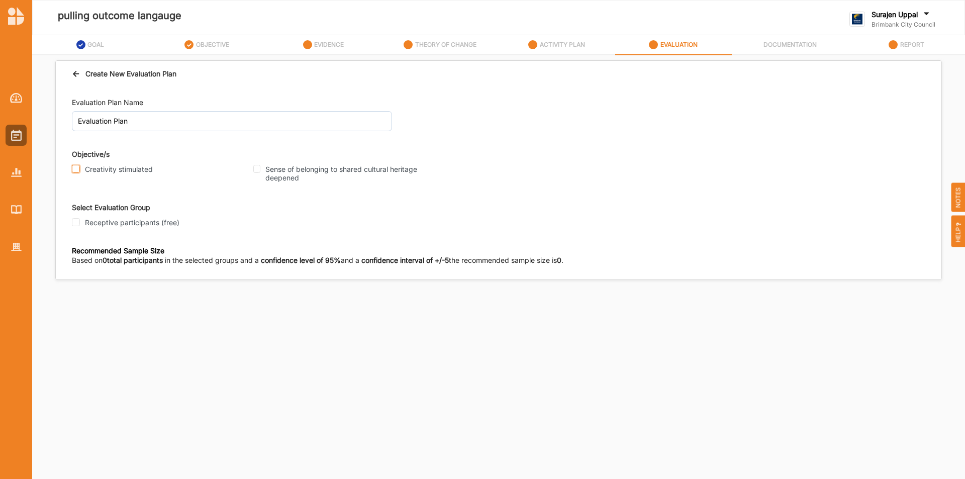
click at [75, 166] on input "Creativity stimulated" at bounding box center [76, 169] width 8 height 8
checkbox input "true"
click at [258, 169] on input "Sense of belonging to shared cultural heritage deepened" at bounding box center [256, 169] width 7 height 8
checkbox input "true"
click at [73, 220] on input "Receptive participants (free)" at bounding box center [76, 222] width 8 height 8
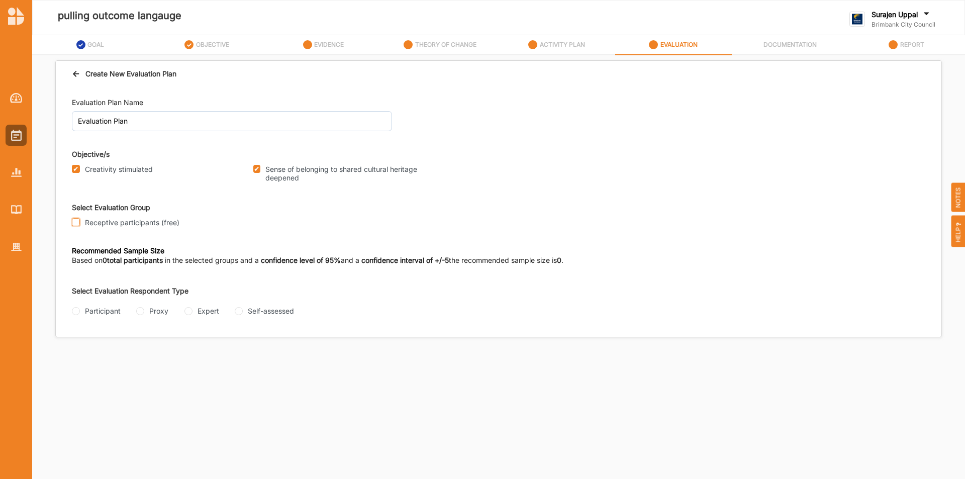
checkbox input "true"
click at [81, 313] on div "Participant" at bounding box center [96, 311] width 49 height 11
click at [77, 313] on input "Participant" at bounding box center [76, 311] width 8 height 8
radio input "true"
click at [213, 353] on Group "Focus Group" at bounding box center [209, 351] width 8 height 8
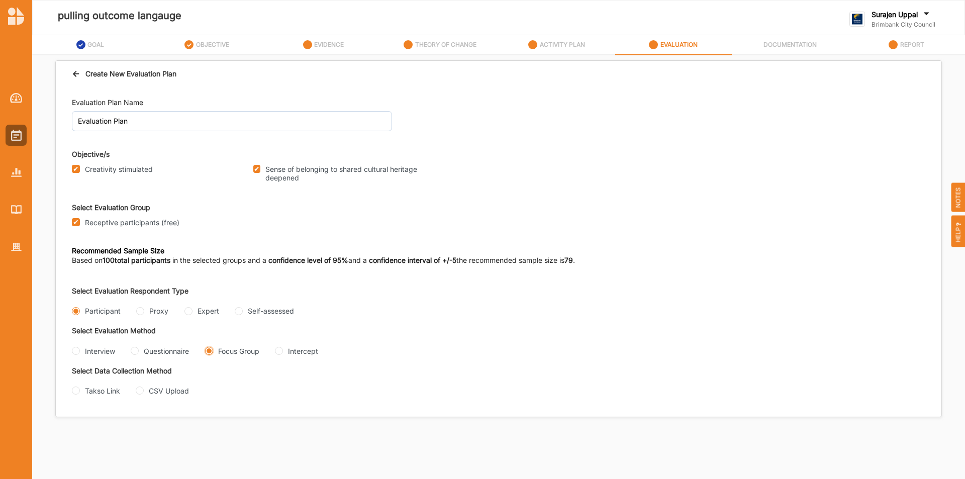
radio Group "true"
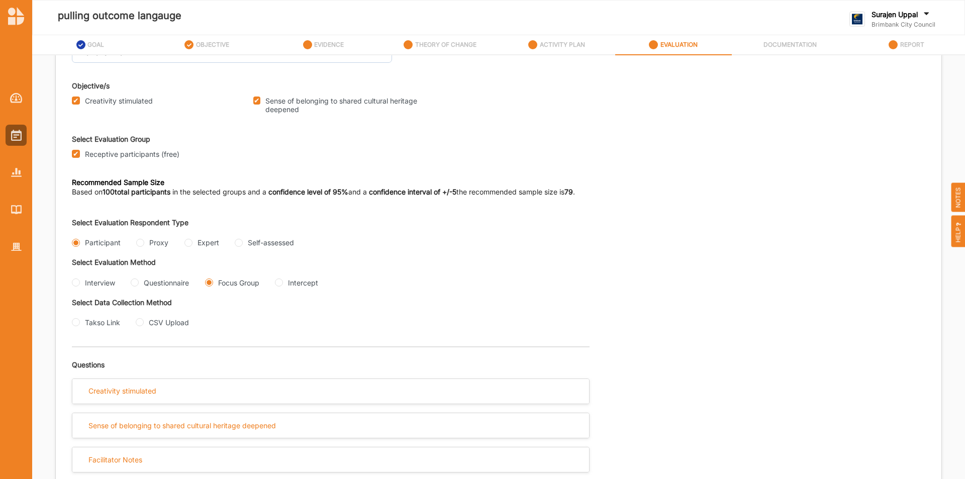
scroll to position [70, 0]
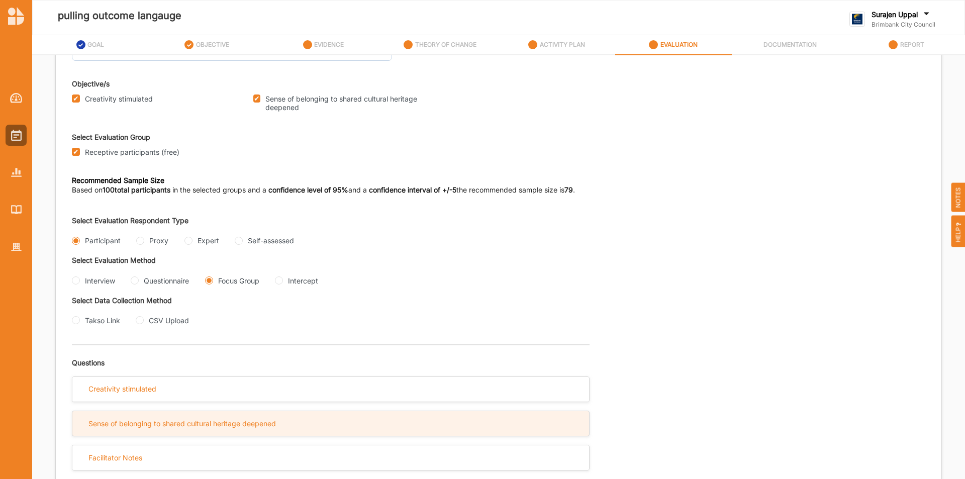
click at [204, 426] on div "Sense of belonging to shared cultural heritage deepened" at bounding box center [181, 423] width 187 height 9
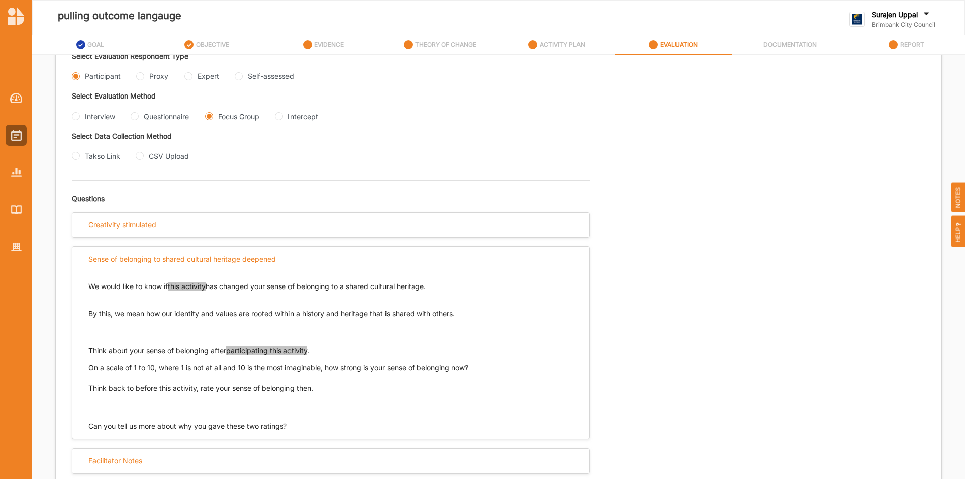
scroll to position [238, 0]
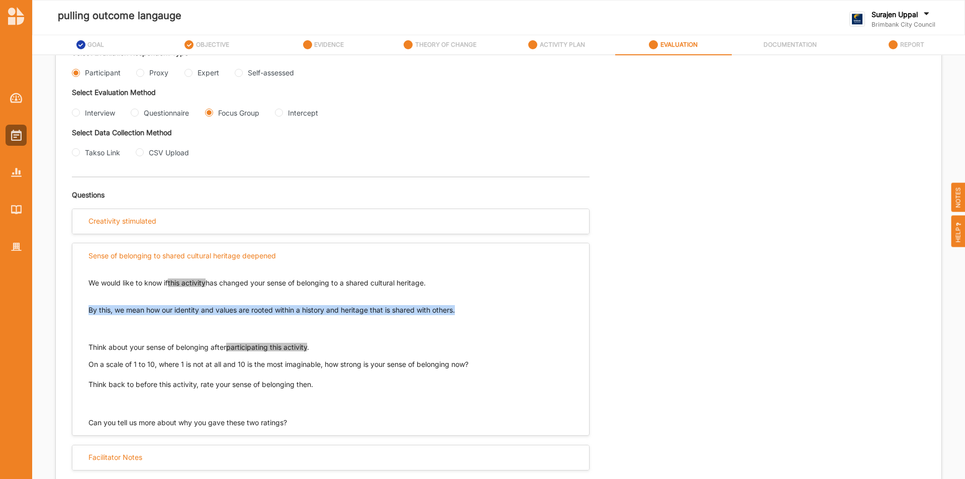
drag, startPoint x: 483, startPoint y: 313, endPoint x: 70, endPoint y: 302, distance: 413.3
click at [84, 310] on div "We would like to know if this activity has changed your sense of belonging to a…" at bounding box center [330, 348] width 517 height 160
copy p "By this, we mean how our identity and values are rooted within a history and he…"
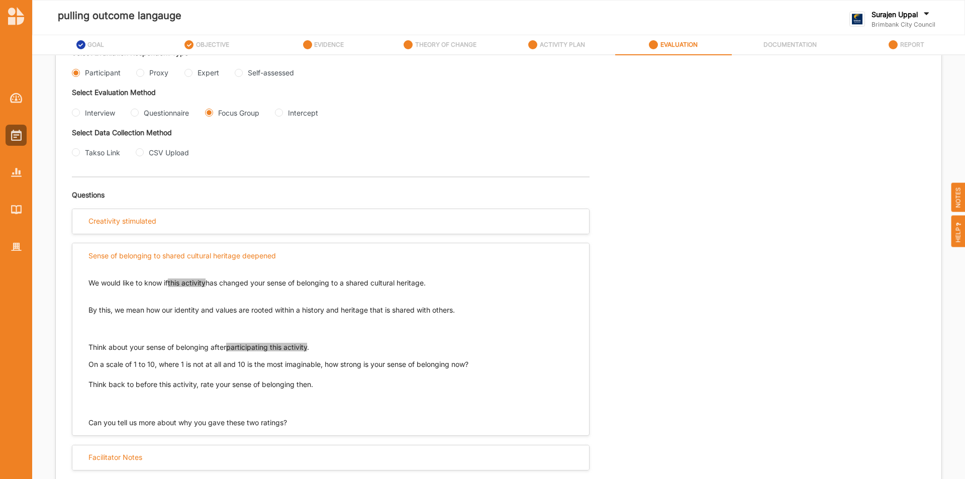
drag, startPoint x: 319, startPoint y: 349, endPoint x: 89, endPoint y: 347, distance: 229.2
click at [89, 347] on p "Think about your sense of belonging after participating this activity ." at bounding box center [330, 347] width 485 height 10
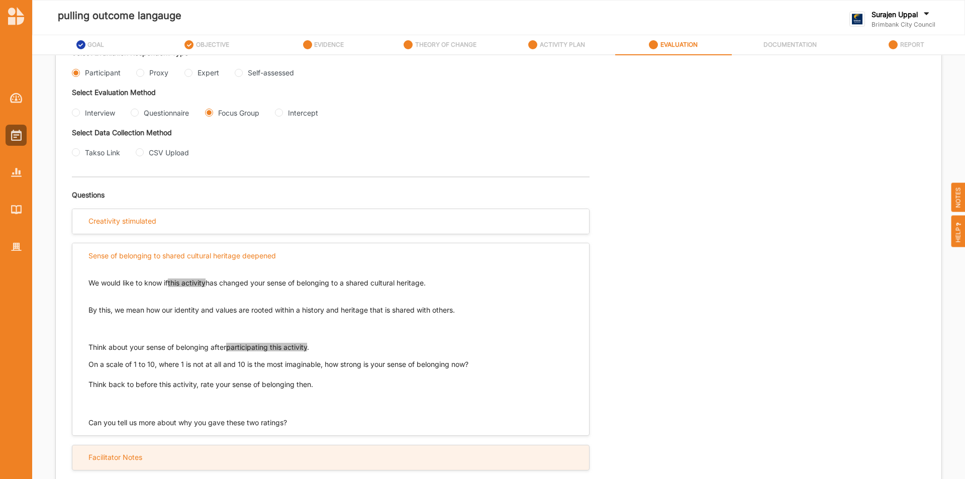
copy p "Think about your sense of belonging after participating this activity ."
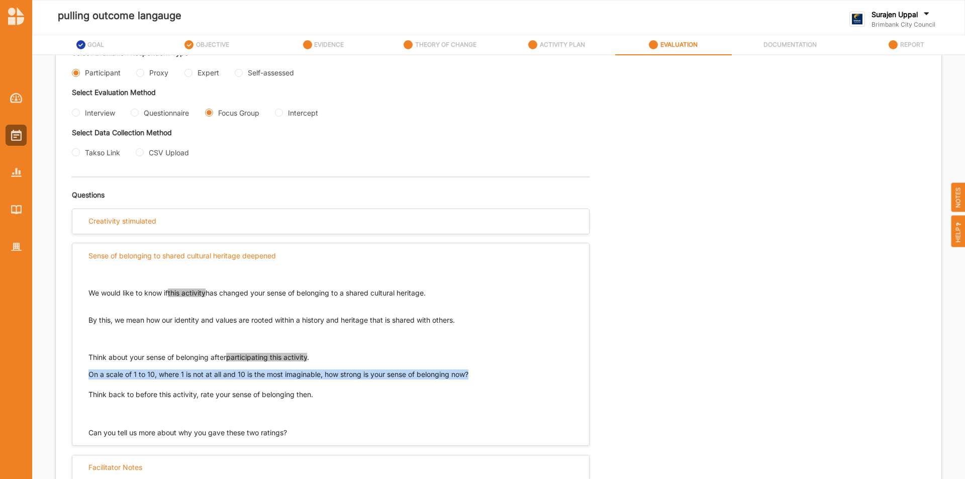
drag, startPoint x: 481, startPoint y: 376, endPoint x: 78, endPoint y: 374, distance: 402.6
click at [78, 374] on div "We would like to know if this activity has changed your sense of belonging to a…" at bounding box center [330, 353] width 517 height 170
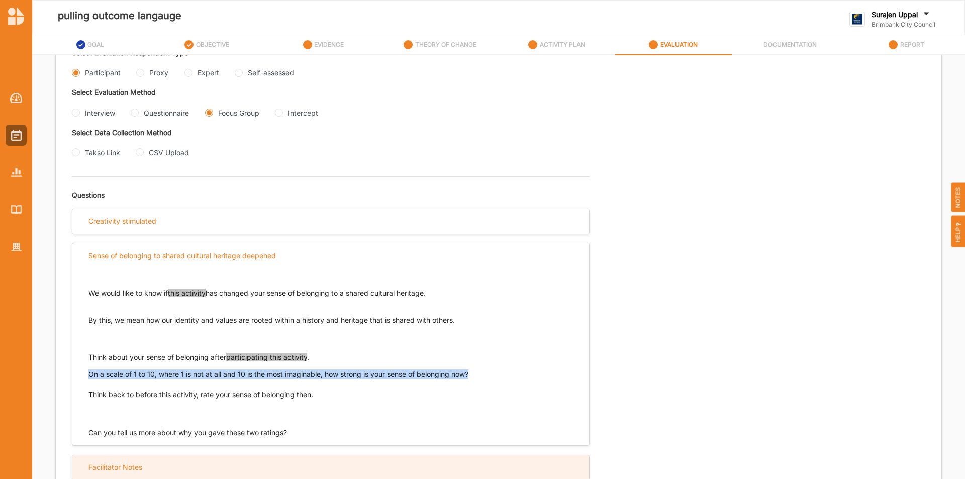
copy p "On a scale of 1 to 10, where 1 is not at all and 10 is the most imaginable, how…"
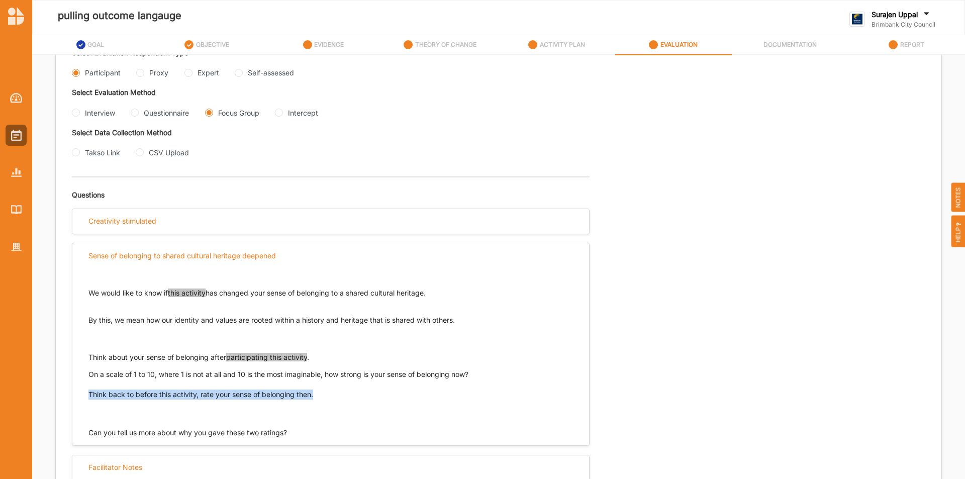
drag, startPoint x: 327, startPoint y: 397, endPoint x: 80, endPoint y: 395, distance: 246.3
click at [80, 394] on div "We would like to know if this activity has changed your sense of belonging to a…" at bounding box center [330, 353] width 517 height 170
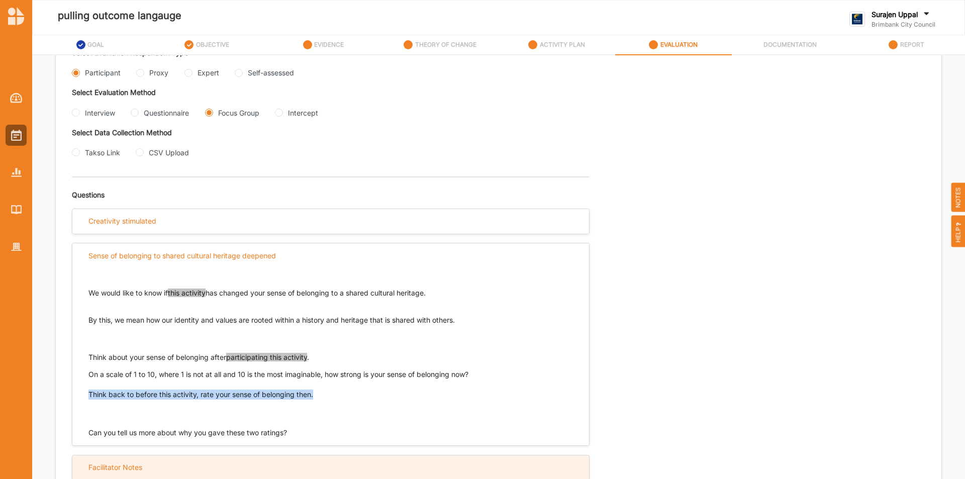
copy p "Think back to before this activity, rate your sense of belonging then."
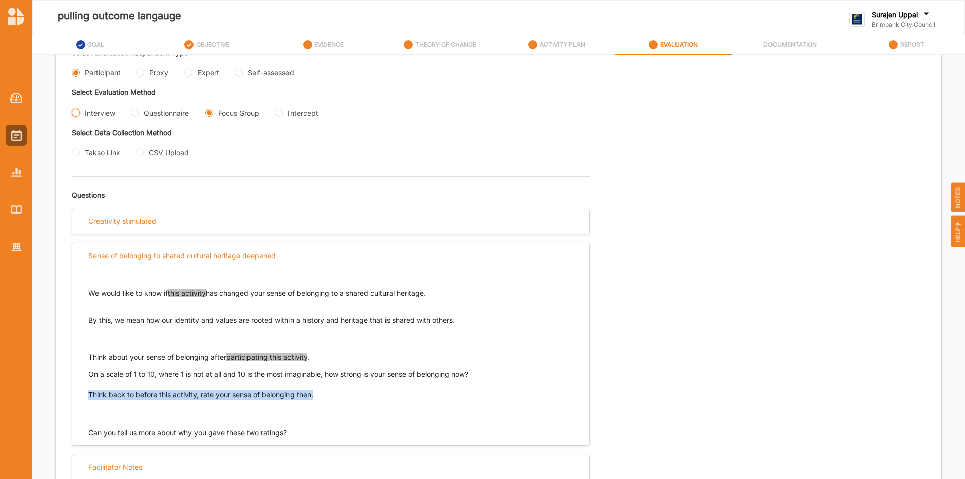
click at [76, 114] on input "Interview" at bounding box center [76, 113] width 8 height 8
radio input "true"
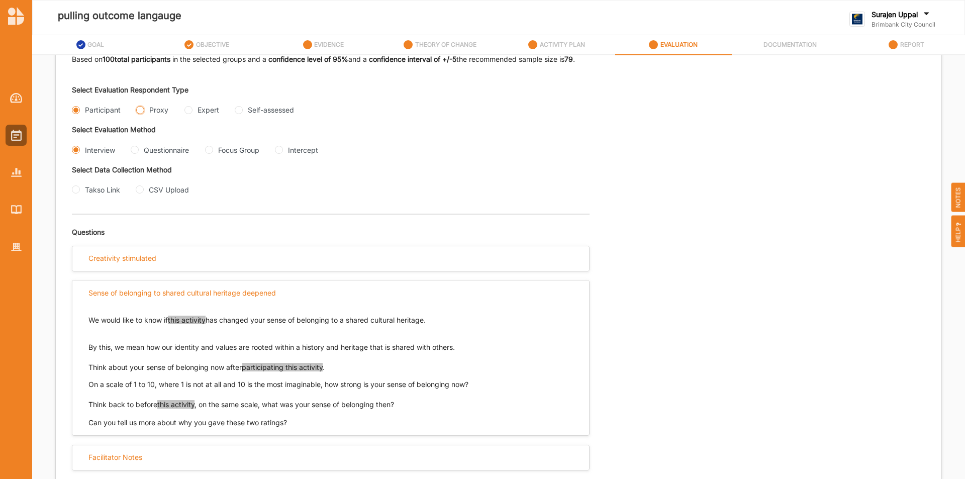
click at [142, 113] on input "Proxy" at bounding box center [140, 110] width 8 height 8
radio input "true"
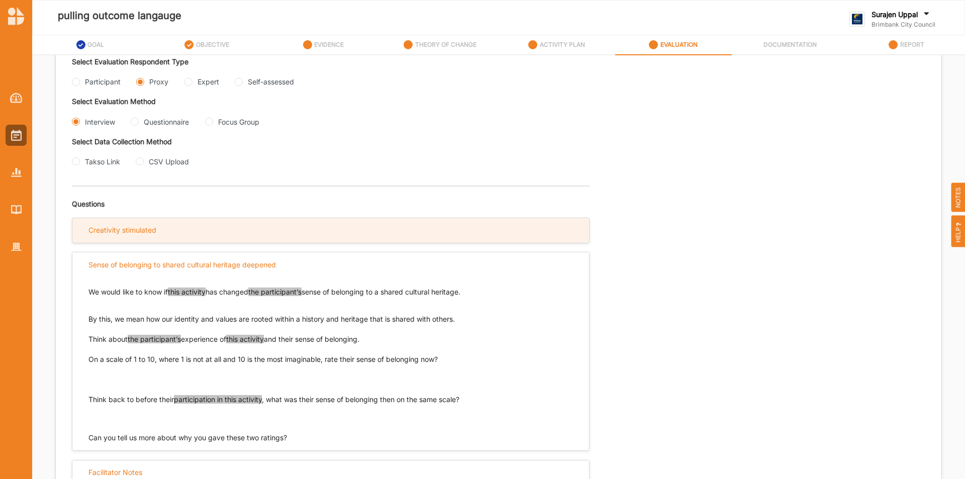
scroll to position [244, 0]
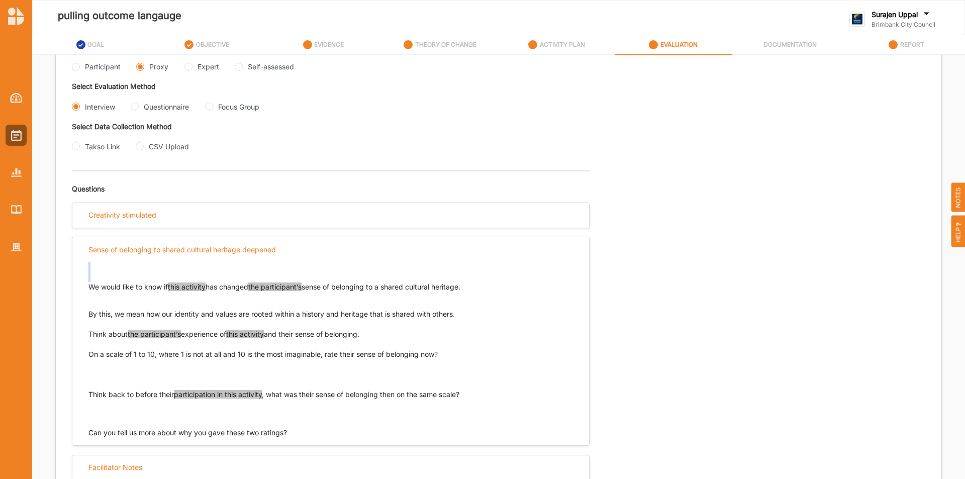
drag, startPoint x: 477, startPoint y: 275, endPoint x: 86, endPoint y: 291, distance: 391.4
click at [114, 262] on div "We would like to know if this activity has changed the participant’s sense of b…" at bounding box center [330, 341] width 485 height 158
drag, startPoint x: 87, startPoint y: 286, endPoint x: 475, endPoint y: 284, distance: 388.0
click at [475, 284] on div "We would like to know if this activity has changed the participant’s sense of b…" at bounding box center [330, 350] width 517 height 176
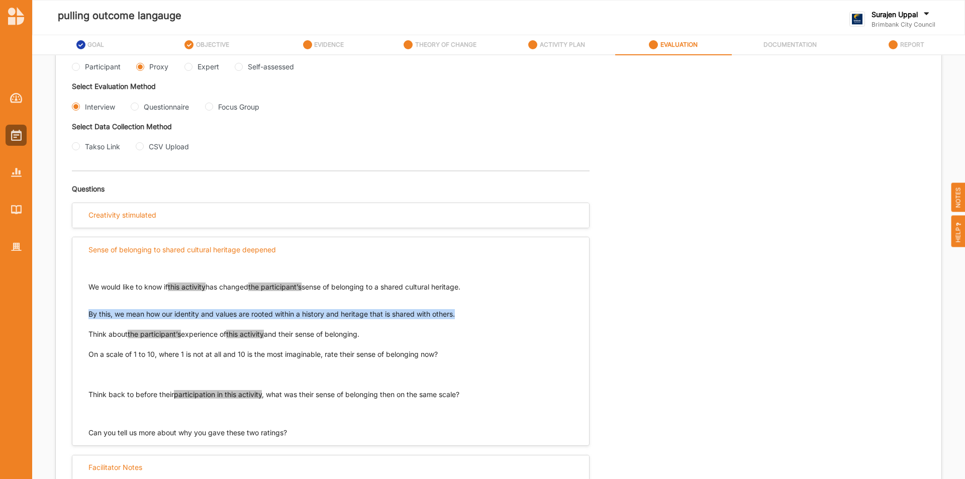
drag, startPoint x: 468, startPoint y: 316, endPoint x: 83, endPoint y: 314, distance: 384.5
click at [83, 314] on div "We would like to know if this activity has changed the participant’s sense of b…" at bounding box center [330, 350] width 517 height 176
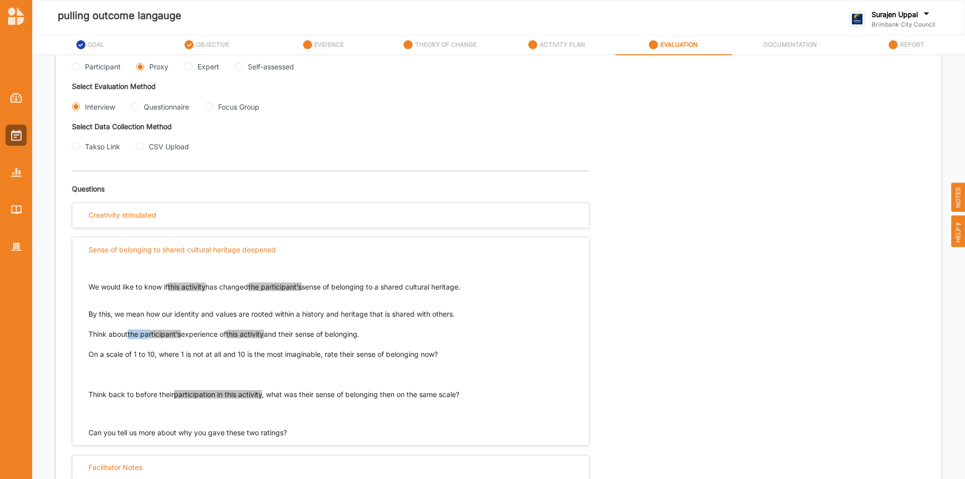
drag, startPoint x: 135, startPoint y: 331, endPoint x: 126, endPoint y: 331, distance: 9.5
drag, startPoint x: 126, startPoint y: 331, endPoint x: 95, endPoint y: 332, distance: 30.7
click at [95, 332] on p "Think about the participant’s experience of this activity and their sense of be…" at bounding box center [330, 354] width 485 height 50
drag, startPoint x: 89, startPoint y: 334, endPoint x: 376, endPoint y: 337, distance: 286.5
click at [376, 337] on p "Think about the participant’s experience of this activity and their sense of be…" at bounding box center [330, 354] width 485 height 50
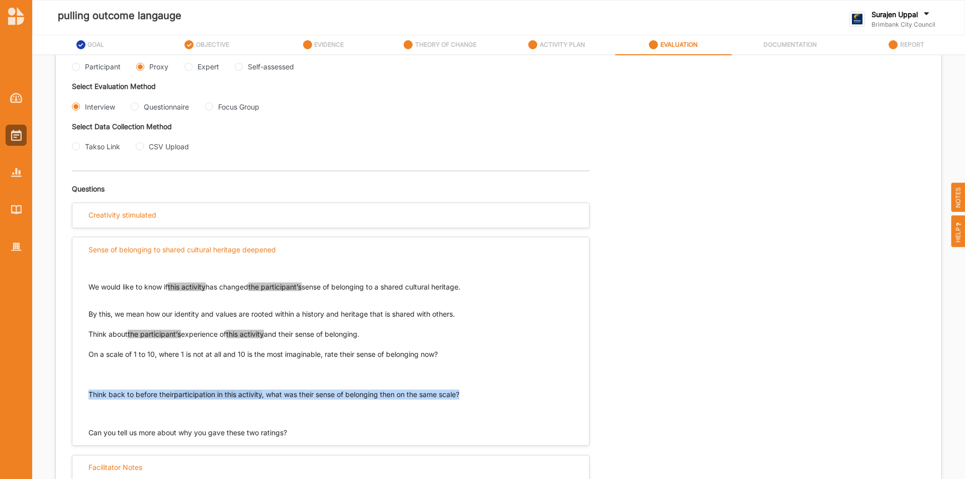
drag, startPoint x: 469, startPoint y: 395, endPoint x: 85, endPoint y: 394, distance: 383.5
click at [85, 394] on div "We would like to know if this activity has changed the participant’s sense of b…" at bounding box center [330, 350] width 517 height 176
click at [134, 103] on input "Questionnaire" at bounding box center [135, 107] width 8 height 8
radio input "true"
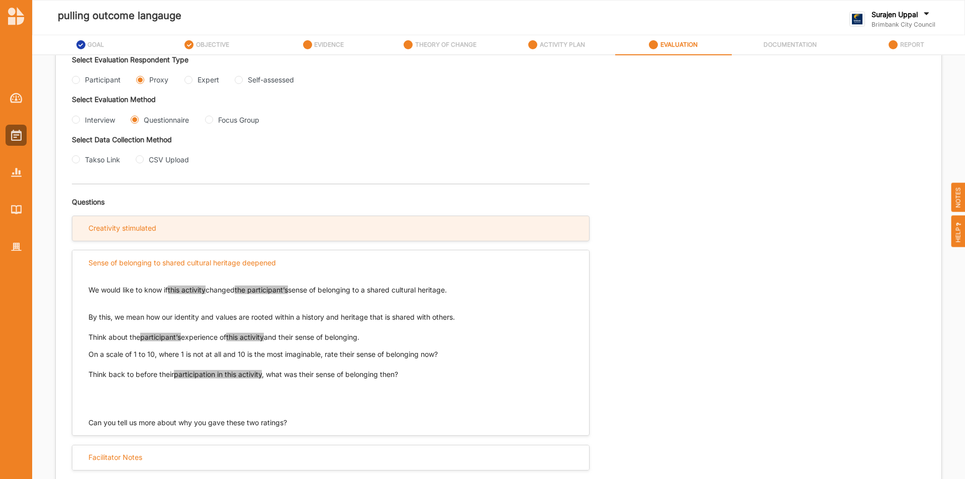
scroll to position [231, 0]
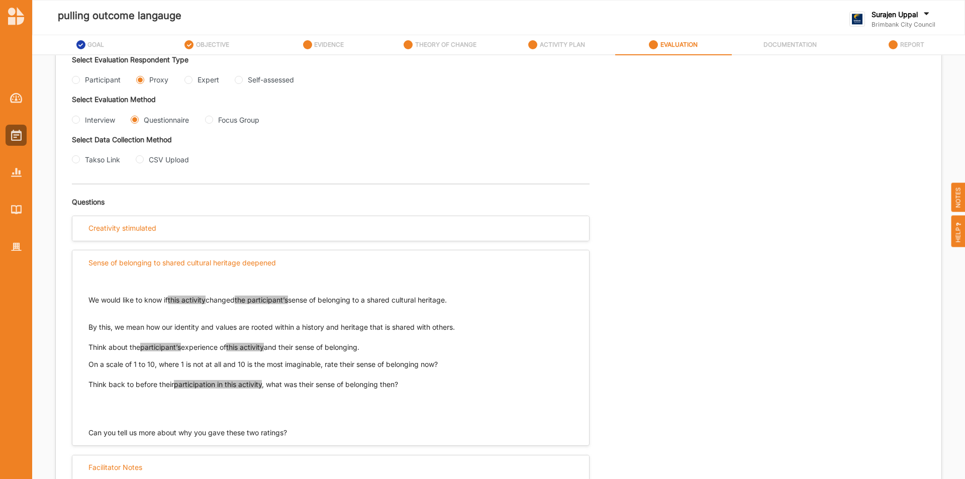
drag, startPoint x: 464, startPoint y: 294, endPoint x: 93, endPoint y: 289, distance: 371.5
drag, startPoint x: 88, startPoint y: 299, endPoint x: 466, endPoint y: 303, distance: 378.0
click at [466, 303] on p "We would like to know if this activity changed the participant’s sense of belon…" at bounding box center [330, 300] width 485 height 10
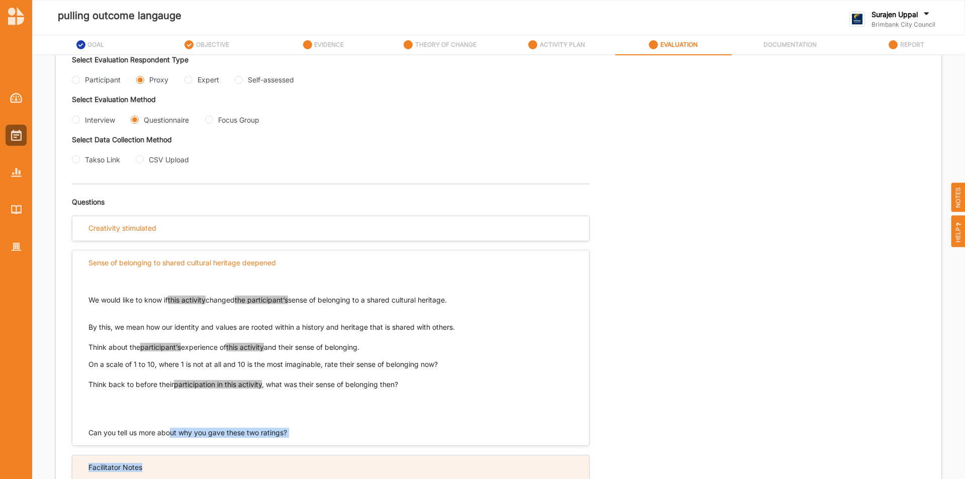
drag, startPoint x: 187, startPoint y: 455, endPoint x: 186, endPoint y: 461, distance: 6.1
click at [187, 457] on div "Questions Creativity stimulated Sense of belonging to shared cultural heritage …" at bounding box center [331, 336] width 518 height 306
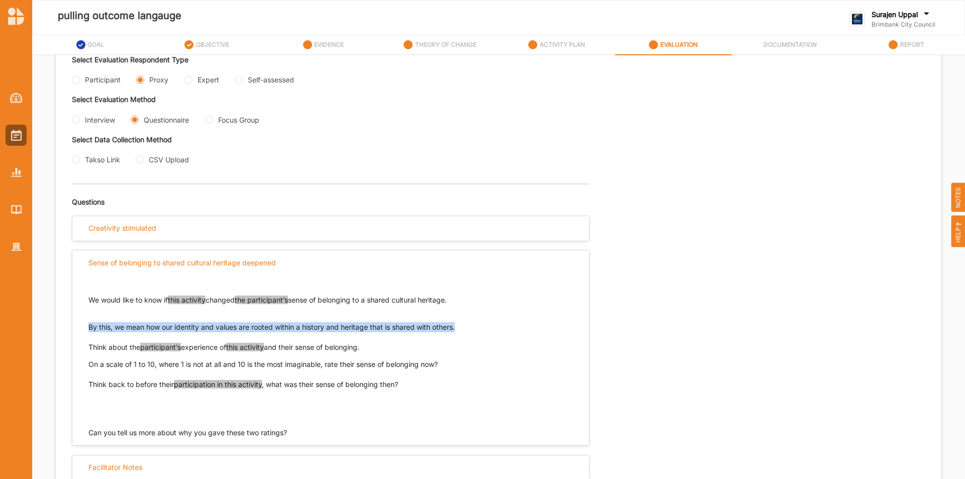
drag, startPoint x: 462, startPoint y: 330, endPoint x: 89, endPoint y: 325, distance: 372.5
click at [89, 325] on p "By this, we mean how our identity and values are rooted within a history and he…" at bounding box center [330, 322] width 485 height 20
drag, startPoint x: 391, startPoint y: 349, endPoint x: 76, endPoint y: 342, distance: 314.2
click at [76, 342] on div "We would like to know if this activity changed the participant’s sense of belon…" at bounding box center [330, 356] width 517 height 163
drag, startPoint x: 90, startPoint y: 345, endPoint x: 374, endPoint y: 350, distance: 284.5
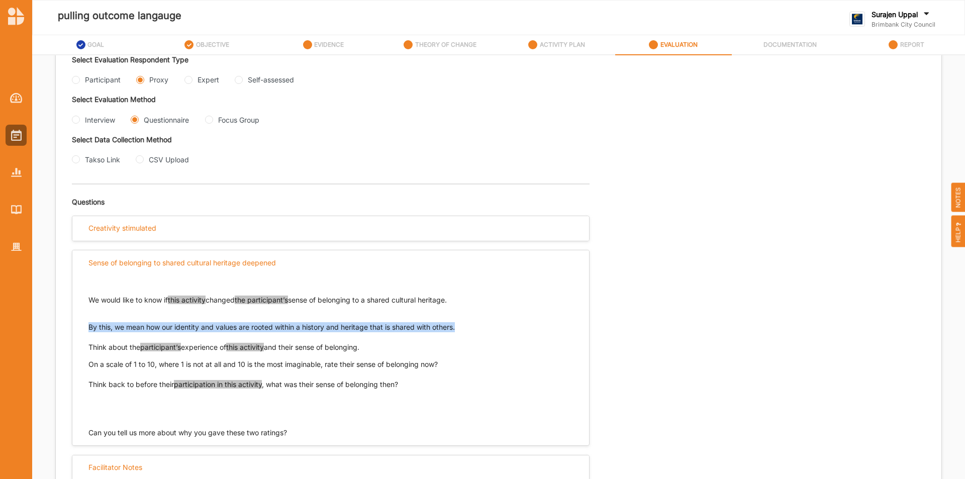
click at [374, 350] on p "Think about the participant’s experience of this activity and their sense of be…" at bounding box center [330, 347] width 485 height 10
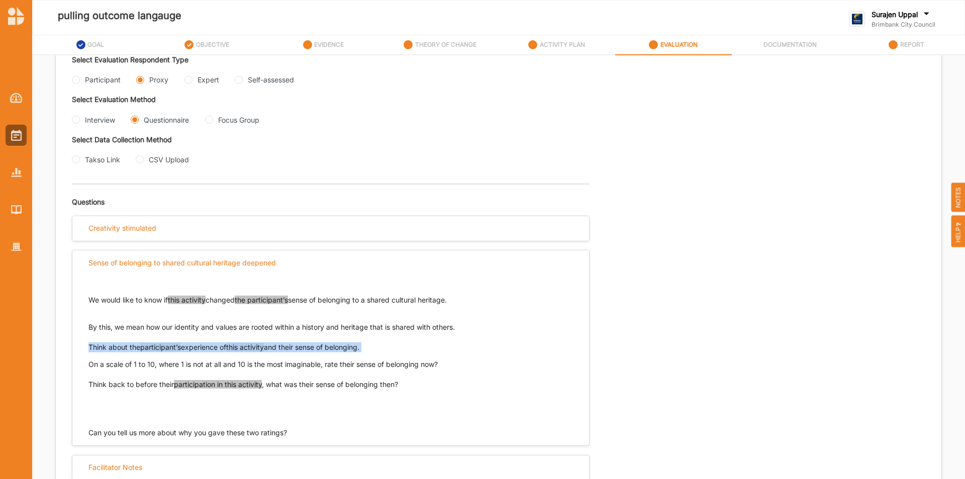
drag, startPoint x: 88, startPoint y: 363, endPoint x: 417, endPoint y: 371, distance: 328.3
click at [417, 371] on div "We would like to know if this activity changed the participant’s sense of belon…" at bounding box center [330, 347] width 485 height 145
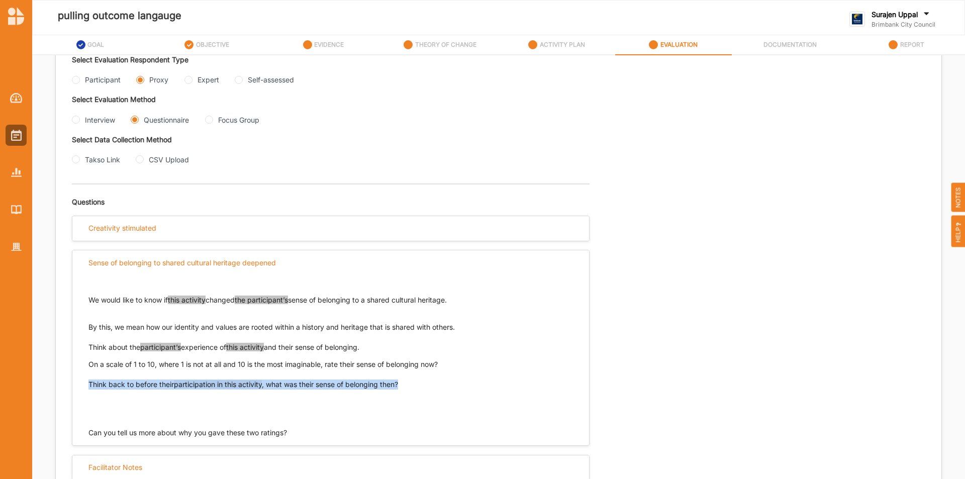
drag, startPoint x: 409, startPoint y: 385, endPoint x: 86, endPoint y: 384, distance: 322.7
click at [86, 384] on div "We would like to know if this activity changed the participant’s sense of belon…" at bounding box center [330, 356] width 517 height 163
click at [212, 116] on Group "Focus Group" at bounding box center [209, 120] width 8 height 8
radio Group "true"
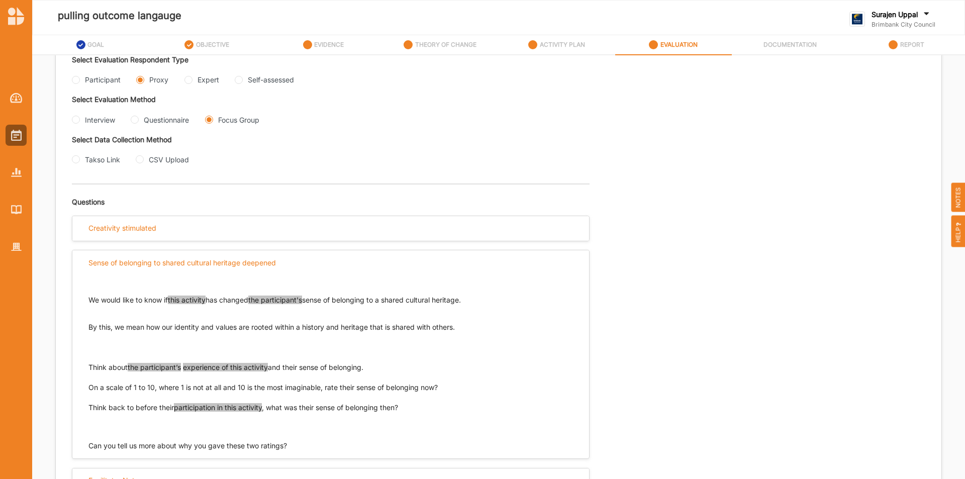
drag, startPoint x: 479, startPoint y: 288, endPoint x: 137, endPoint y: 292, distance: 341.8
drag, startPoint x: 482, startPoint y: 301, endPoint x: 77, endPoint y: 301, distance: 404.6
click at [77, 301] on div "We would like to know if this activity has changed the participant's sense of b…" at bounding box center [330, 363] width 517 height 176
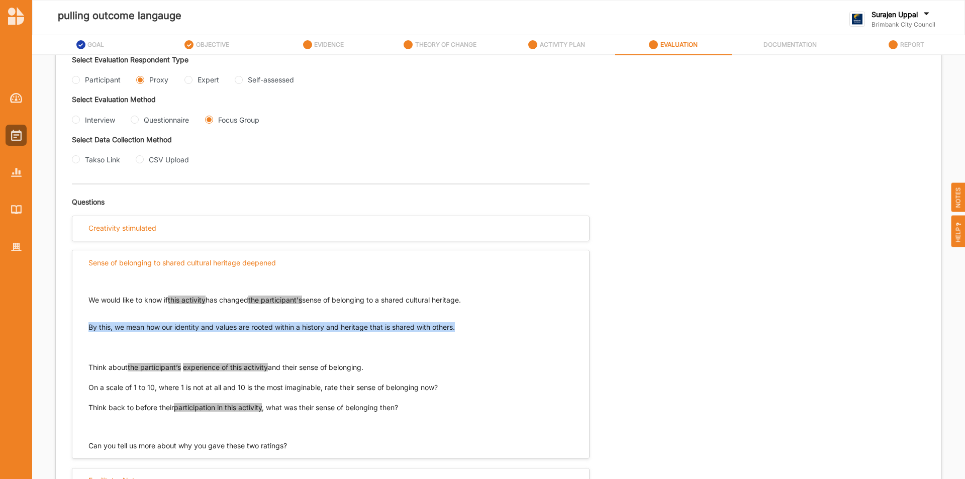
drag, startPoint x: 468, startPoint y: 328, endPoint x: 83, endPoint y: 329, distance: 384.5
click at [83, 329] on div "We would like to know if this activity has changed the participant's sense of b…" at bounding box center [330, 363] width 517 height 176
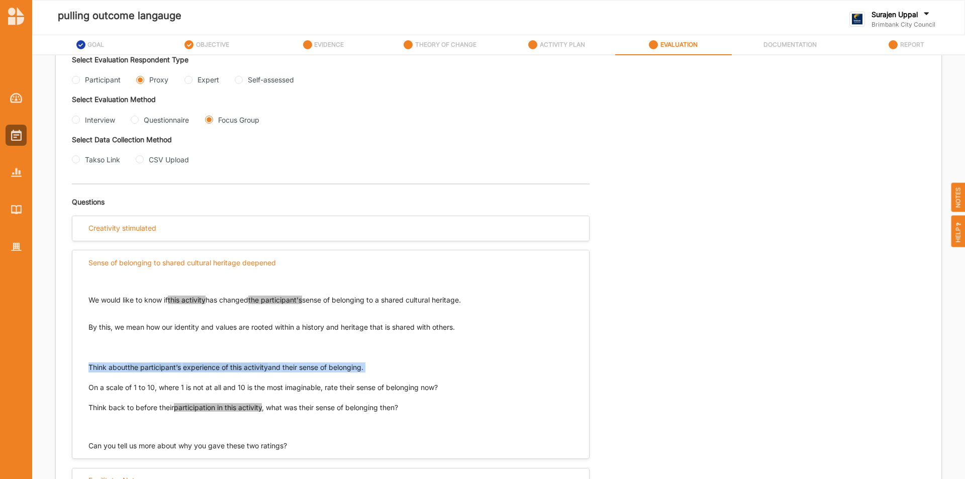
drag, startPoint x: 378, startPoint y: 376, endPoint x: 83, endPoint y: 366, distance: 295.2
click at [83, 366] on div "We would like to know if this activity has changed the participant's sense of b…" at bounding box center [330, 363] width 517 height 176
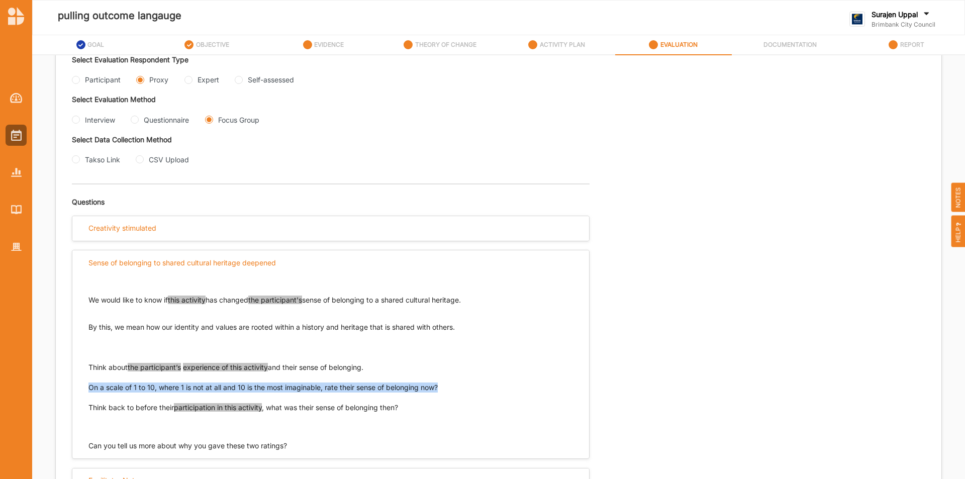
drag, startPoint x: 450, startPoint y: 386, endPoint x: 77, endPoint y: 388, distance: 373.0
click at [77, 388] on div "We would like to know if this activity has changed the participant's sense of b…" at bounding box center [330, 363] width 517 height 176
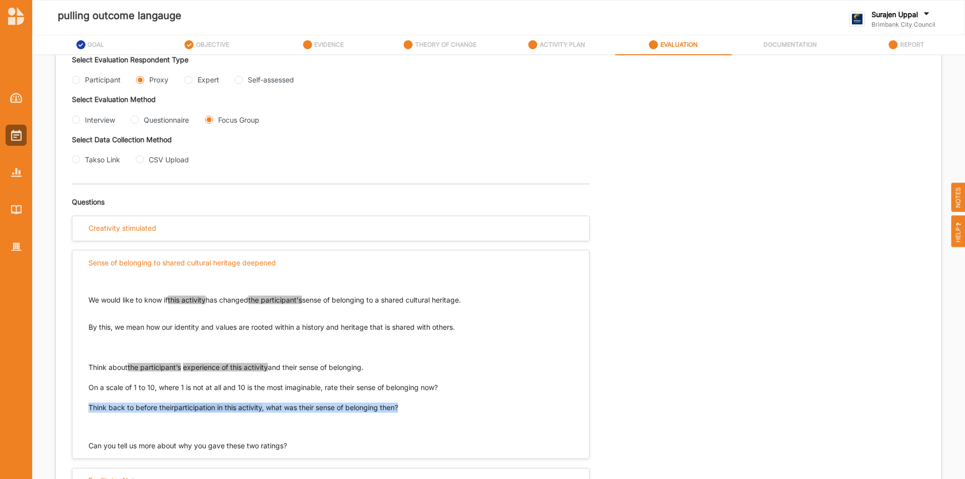
drag, startPoint x: 409, startPoint y: 408, endPoint x: 90, endPoint y: 417, distance: 318.8
click at [85, 405] on div "We would like to know if this activity has changed the participant's sense of b…" at bounding box center [330, 363] width 517 height 176
click at [242, 79] on input "Self-assessed" at bounding box center [239, 80] width 8 height 8
radio input "true"
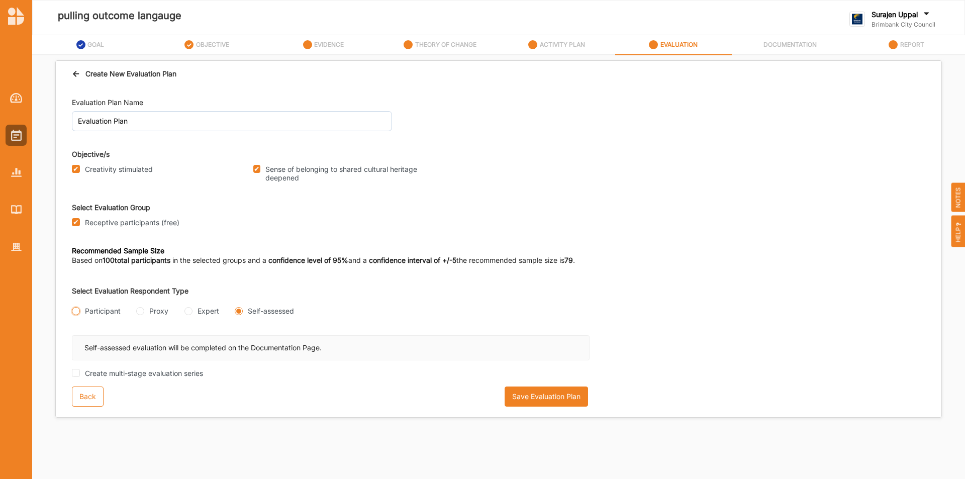
click at [77, 312] on input "Participant" at bounding box center [76, 311] width 8 height 8
radio input "true"
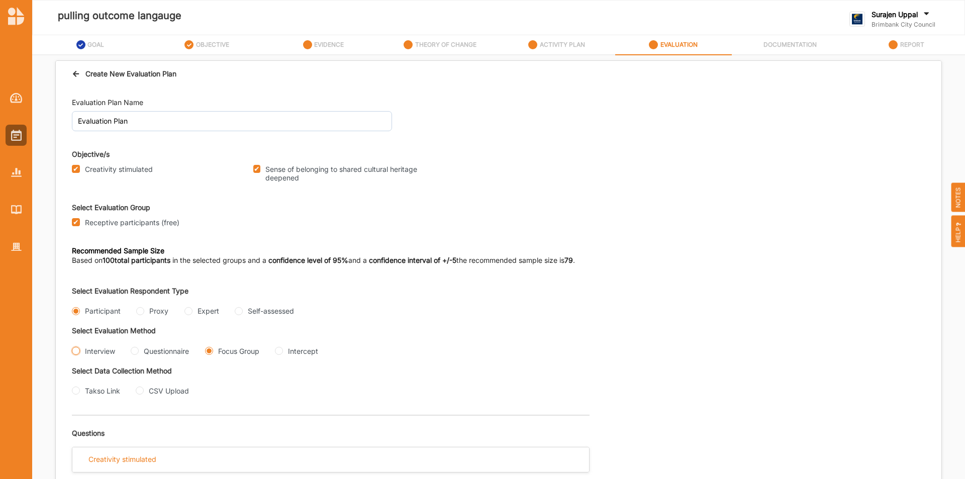
click at [74, 353] on input "Interview" at bounding box center [76, 351] width 8 height 8
radio input "true"
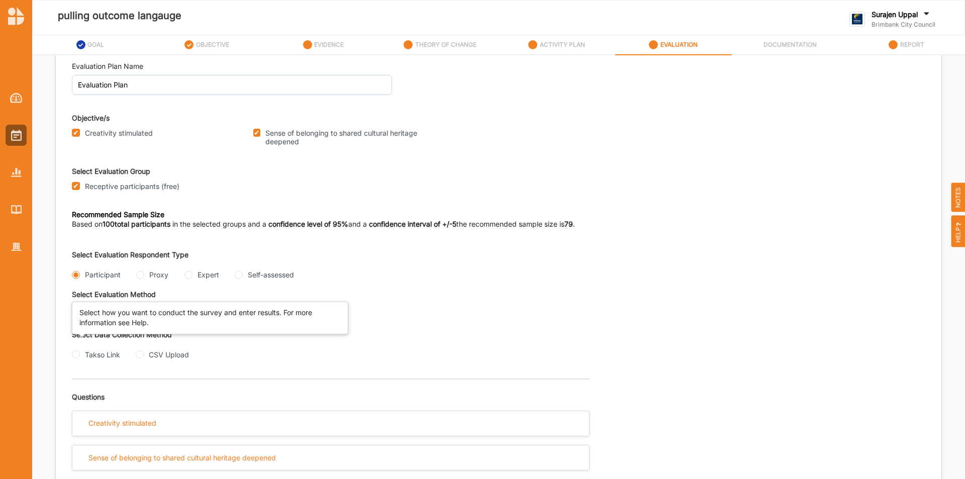
scroll to position [70, 0]
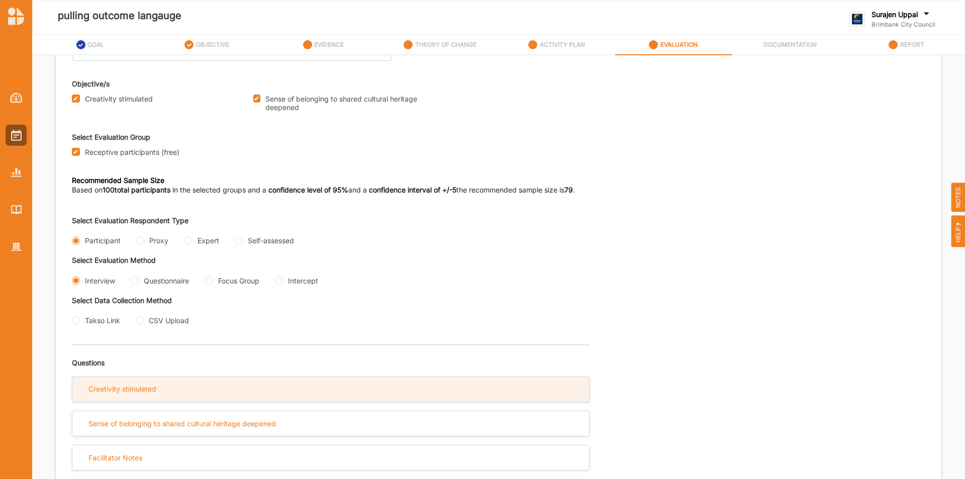
click at [176, 389] on div "Creativity stimulated" at bounding box center [330, 389] width 517 height 25
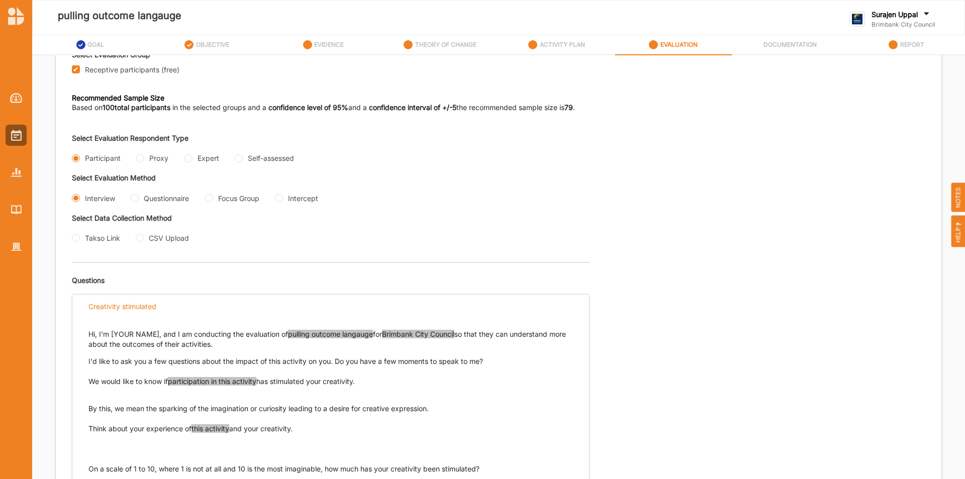
scroll to position [261, 0]
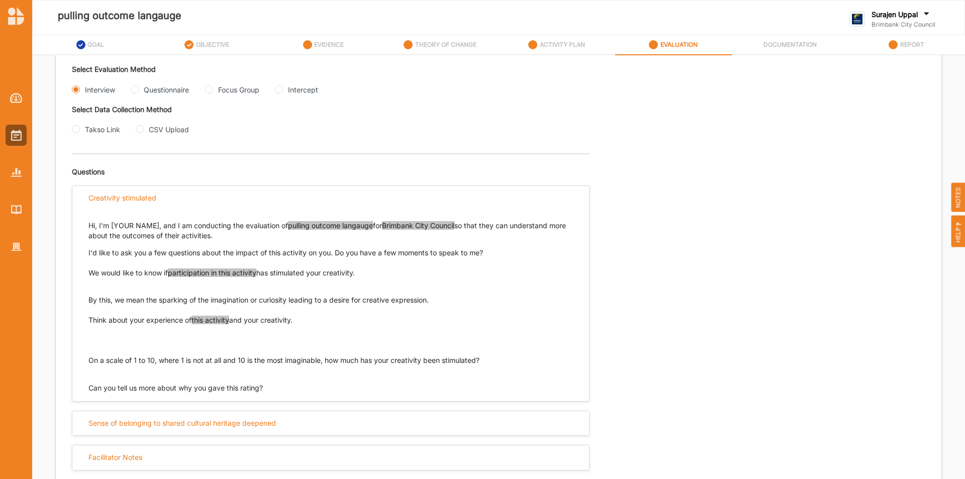
drag, startPoint x: 368, startPoint y: 276, endPoint x: 85, endPoint y: 276, distance: 283.0
click at [87, 276] on div "Hi, I'm [YOUR NAME], and I am conducting the evaluation of pulling outcome lang…" at bounding box center [330, 302] width 517 height 183
drag, startPoint x: 445, startPoint y: 303, endPoint x: 89, endPoint y: 301, distance: 355.4
click at [89, 301] on p "By this, we mean the sparking of the imagination or curiosity leading to a desi…" at bounding box center [330, 295] width 485 height 20
click at [304, 321] on p "Think about your experience of this activity and your creativity. On a scale of…" at bounding box center [330, 340] width 485 height 50
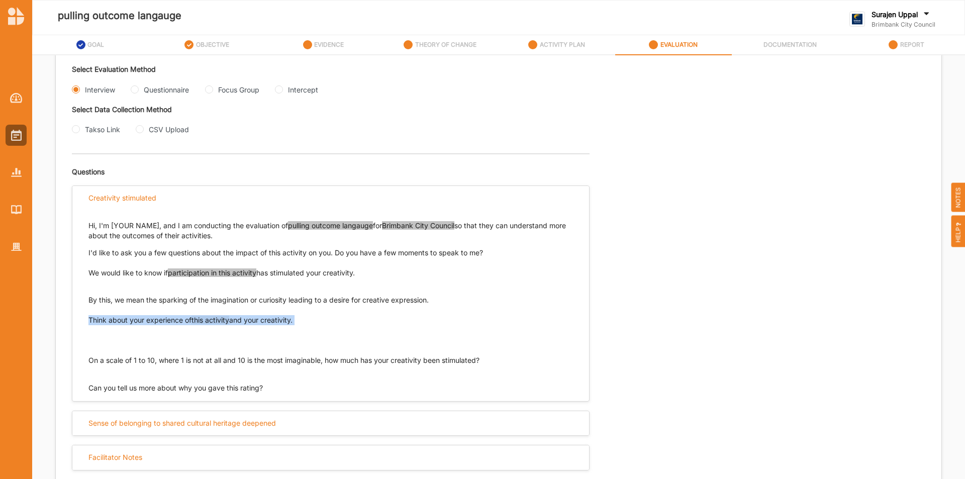
drag, startPoint x: 304, startPoint y: 321, endPoint x: 79, endPoint y: 319, distance: 224.2
click at [79, 319] on div "Hi, I'm [YOUR NAME], and I am conducting the evaluation of pulling outcome lang…" at bounding box center [330, 302] width 517 height 183
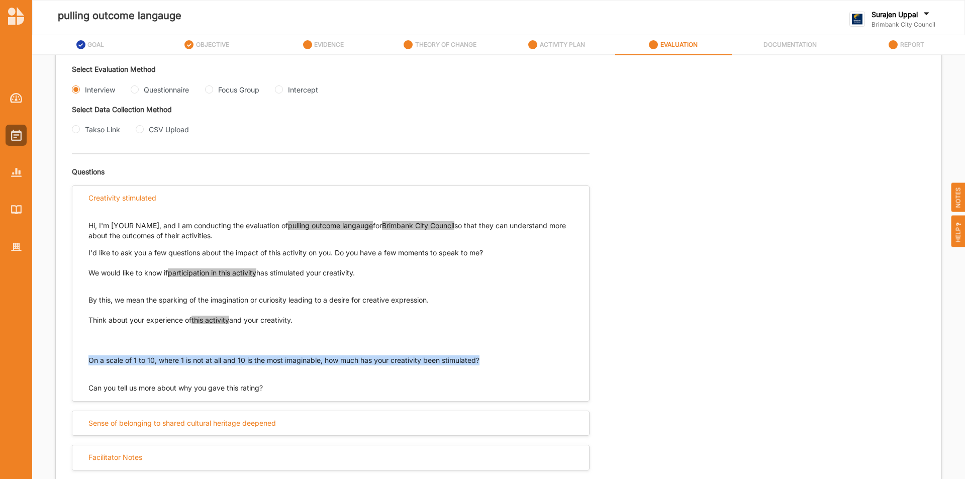
drag, startPoint x: 497, startPoint y: 355, endPoint x: 89, endPoint y: 360, distance: 407.7
click at [89, 360] on p "Think about your experience of this activity and your creativity. On a scale of…" at bounding box center [330, 340] width 485 height 50
click at [136, 90] on input "Questionnaire" at bounding box center [135, 89] width 8 height 8
radio input "true"
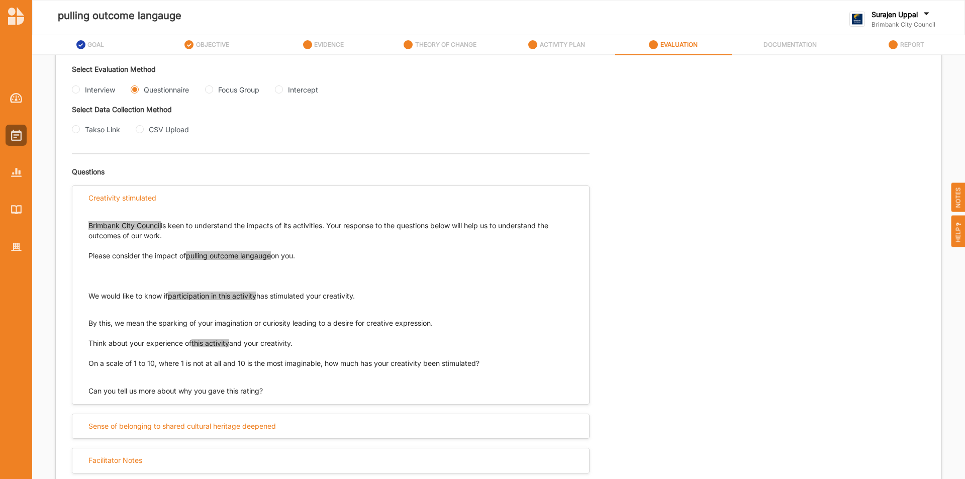
drag, startPoint x: 381, startPoint y: 297, endPoint x: 63, endPoint y: 291, distance: 318.7
click at [87, 297] on div "Brimbank City Council is keen to understand the impacts of its activities. Your…" at bounding box center [330, 304] width 517 height 186
drag, startPoint x: 458, startPoint y: 323, endPoint x: 217, endPoint y: 341, distance: 242.0
click at [89, 320] on p "By this, we mean the sparking of your imagination or curiosity leading to a des…" at bounding box center [330, 318] width 485 height 20
drag, startPoint x: 300, startPoint y: 343, endPoint x: 86, endPoint y: 341, distance: 214.1
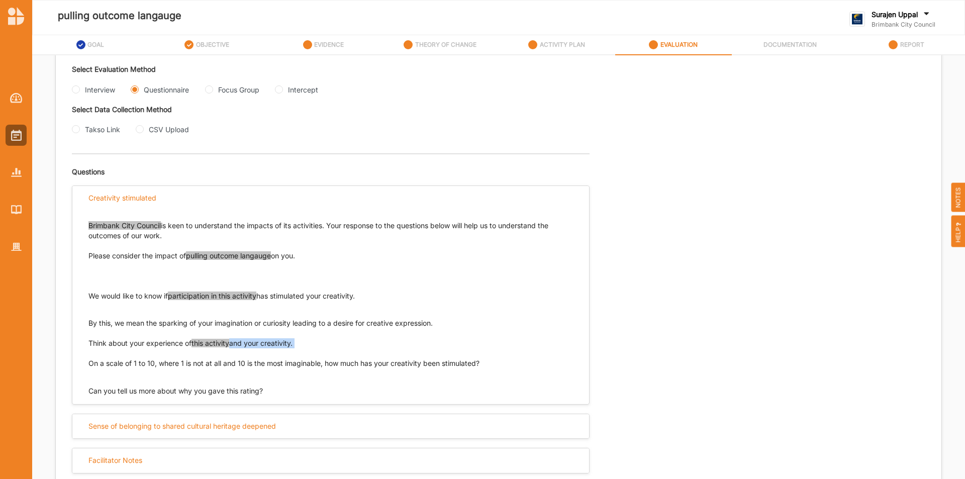
click at [86, 341] on div "Brimbank City Council is keen to understand the impacts of its activities. Your…" at bounding box center [330, 304] width 517 height 186
drag, startPoint x: 87, startPoint y: 342, endPoint x: 316, endPoint y: 346, distance: 228.2
click at [308, 346] on div "Brimbank City Council is keen to understand the impacts of its activities. Your…" at bounding box center [330, 304] width 517 height 186
click at [479, 361] on p "Think about your experience of this activity and your creativity. On a scale of…" at bounding box center [330, 353] width 485 height 30
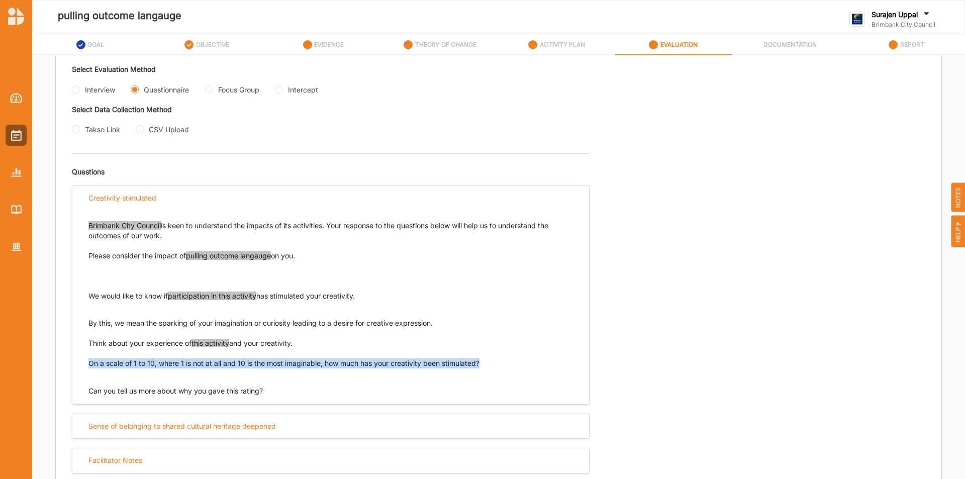
drag, startPoint x: 486, startPoint y: 363, endPoint x: 85, endPoint y: 365, distance: 400.6
click at [85, 365] on div "Brimbank City Council is keen to understand the impacts of its activities. Your…" at bounding box center [330, 304] width 517 height 186
click at [213, 90] on Group "Focus Group" at bounding box center [209, 89] width 8 height 8
radio Group "true"
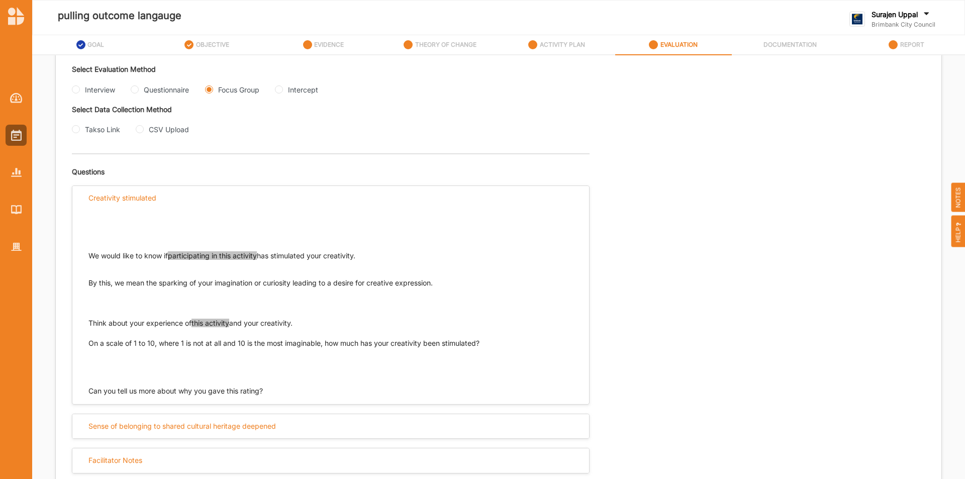
drag, startPoint x: 367, startPoint y: 255, endPoint x: 85, endPoint y: 251, distance: 281.5
click at [85, 251] on div "We would like to know if participating in this activity has stimulated your cre…" at bounding box center [330, 304] width 517 height 186
drag, startPoint x: 467, startPoint y: 288, endPoint x: 63, endPoint y: 285, distance: 404.1
click at [63, 285] on div "Evaluation Plan Name Evaluation Plan Objective/s Creativity stimulated Sense of…" at bounding box center [499, 155] width 886 height 658
drag, startPoint x: 308, startPoint y: 322, endPoint x: 85, endPoint y: 325, distance: 222.7
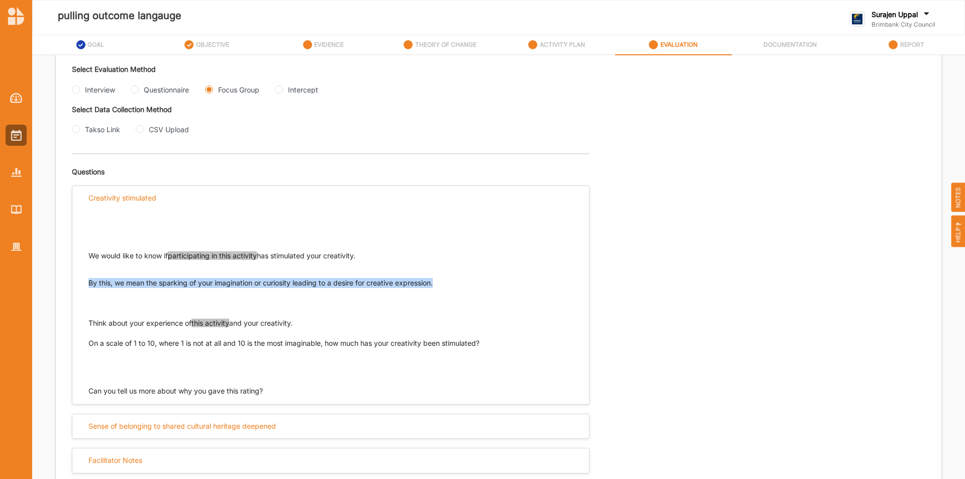
click at [85, 325] on div "We would like to know if participating in this activity has stimulated your cre…" at bounding box center [330, 304] width 517 height 186
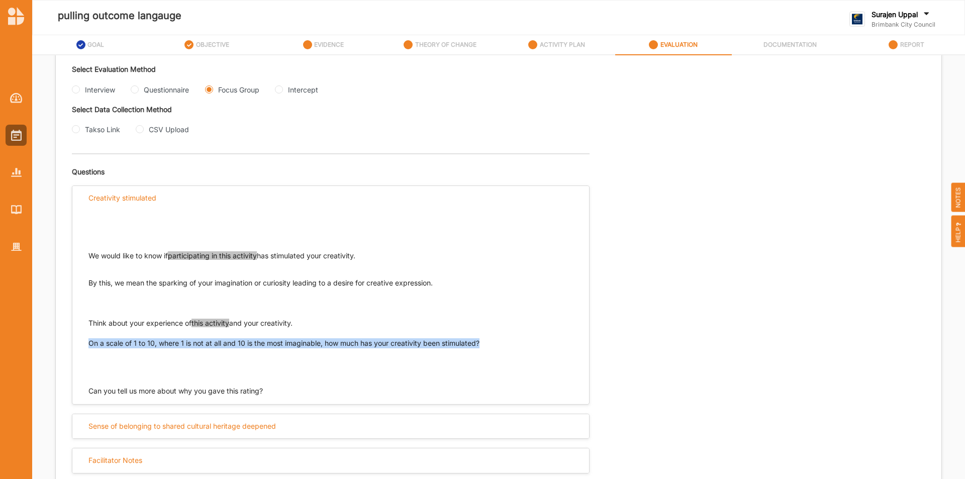
drag, startPoint x: 491, startPoint y: 341, endPoint x: 83, endPoint y: 342, distance: 408.1
click at [83, 342] on div "We would like to know if participating in this activity has stimulated your cre…" at bounding box center [330, 304] width 517 height 186
click at [75, 89] on input "Interview" at bounding box center [76, 89] width 8 height 8
radio input "true"
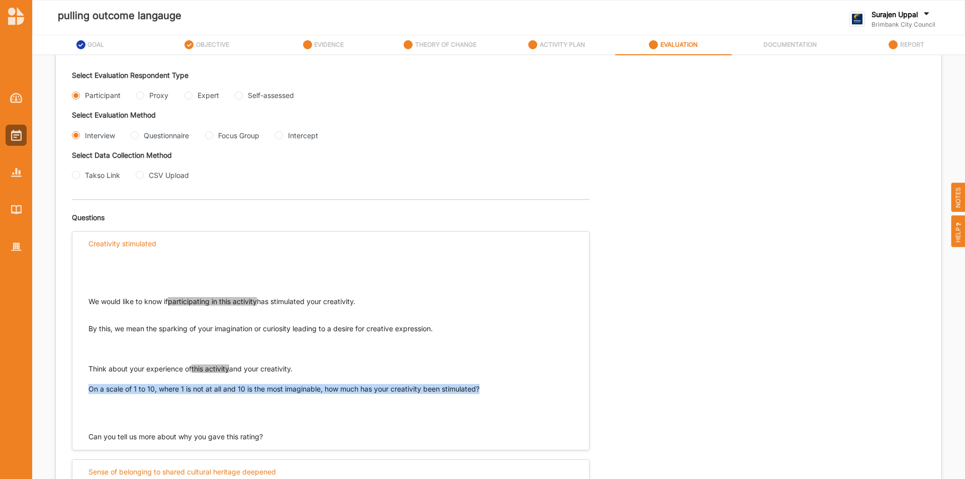
scroll to position [161, 0]
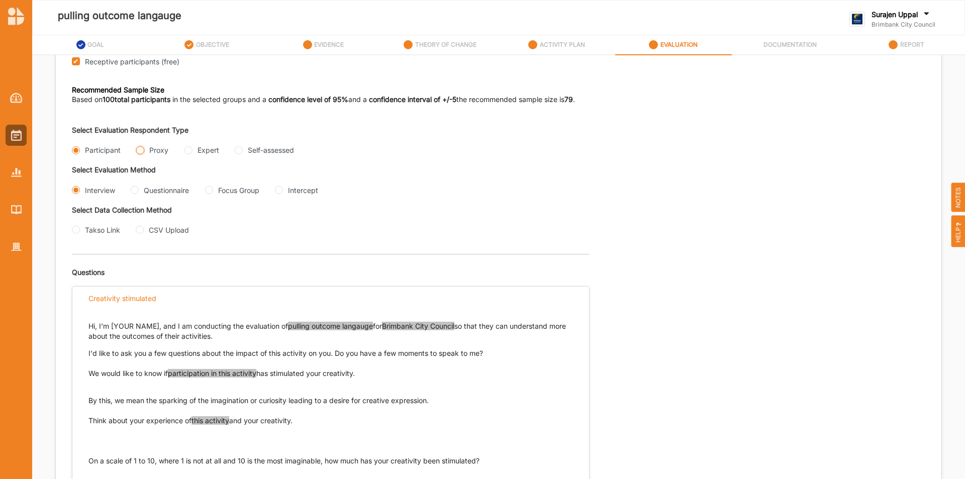
click at [139, 147] on input "Proxy" at bounding box center [140, 150] width 8 height 8
radio input "true"
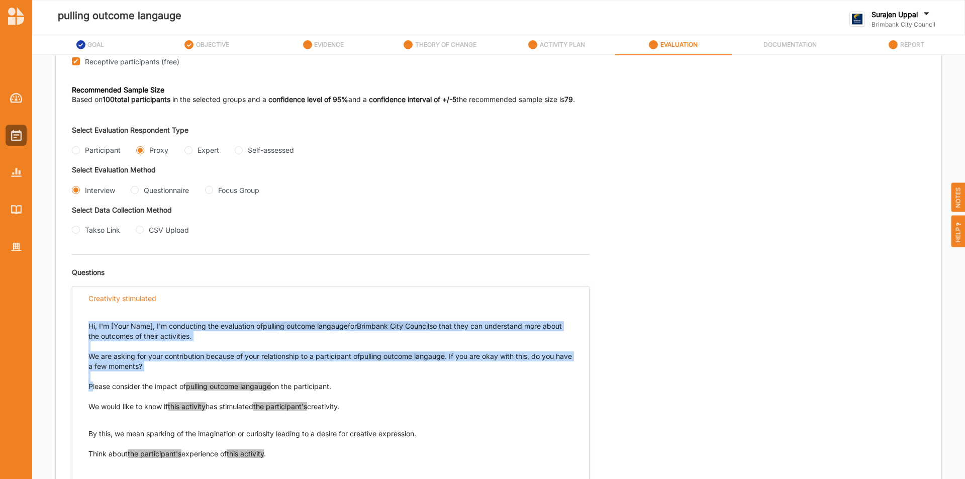
drag, startPoint x: 90, startPoint y: 387, endPoint x: 269, endPoint y: 395, distance: 179.1
click at [269, 395] on div "Hi, I'm [Your Name], I'm conducting the evaluation of pulling outcome langauge …" at bounding box center [330, 415] width 485 height 208
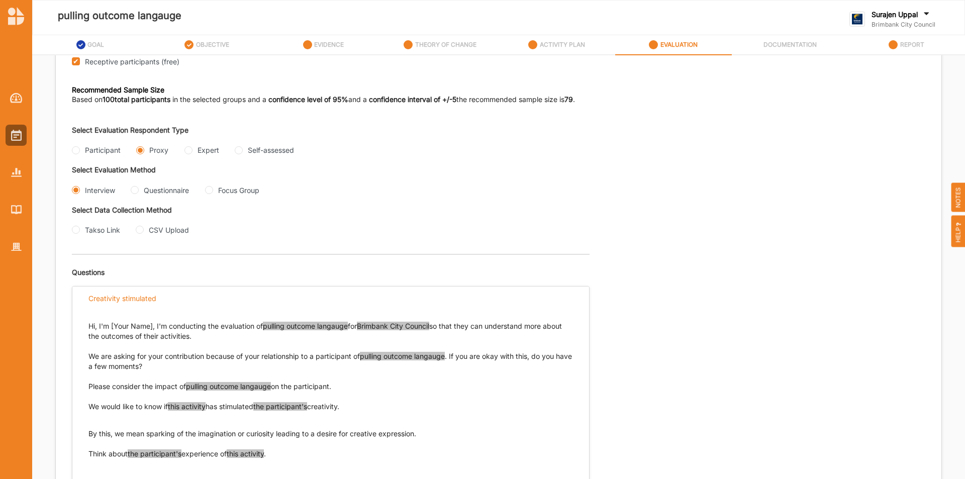
click at [576, 453] on div "Hi, I'm [Your Name], I'm conducting the evaluation of pulling outcome langauge …" at bounding box center [330, 424] width 517 height 226
drag, startPoint x: 85, startPoint y: 403, endPoint x: 357, endPoint y: 409, distance: 271.5
click at [357, 409] on div "Hi, I'm [Your Name], I'm conducting the evaluation of pulling outcome langauge …" at bounding box center [330, 424] width 517 height 226
drag, startPoint x: 428, startPoint y: 435, endPoint x: 78, endPoint y: 431, distance: 349.9
click at [83, 434] on div "Hi, I'm [Your Name], I'm conducting the evaluation of pulling outcome langauge …" at bounding box center [330, 424] width 517 height 226
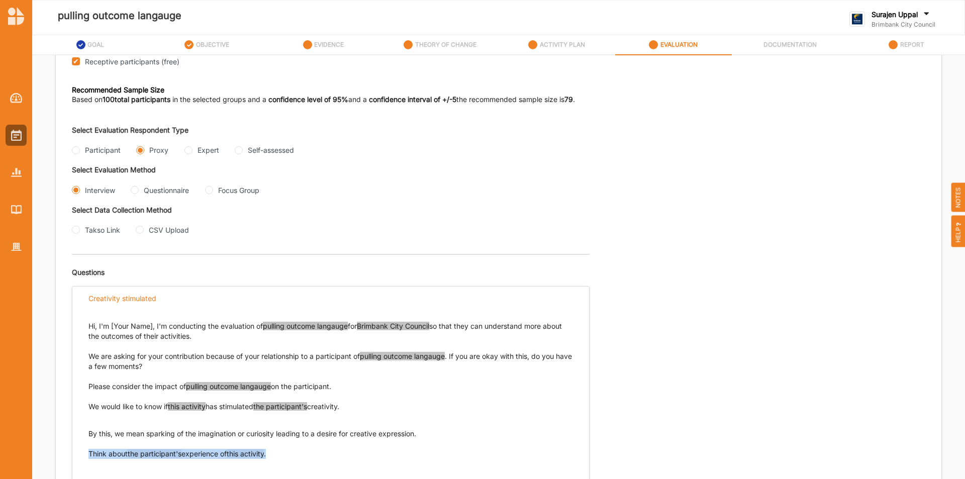
drag, startPoint x: 292, startPoint y: 457, endPoint x: 85, endPoint y: 457, distance: 207.1
click at [85, 457] on div "Hi, I'm [Your Name], I'm conducting the evaluation of pulling outcome langauge …" at bounding box center [330, 424] width 517 height 226
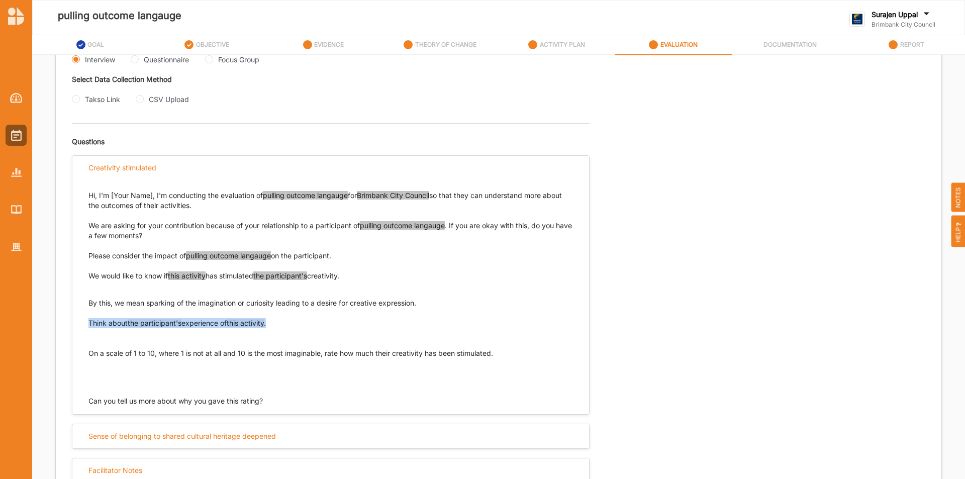
scroll to position [305, 0]
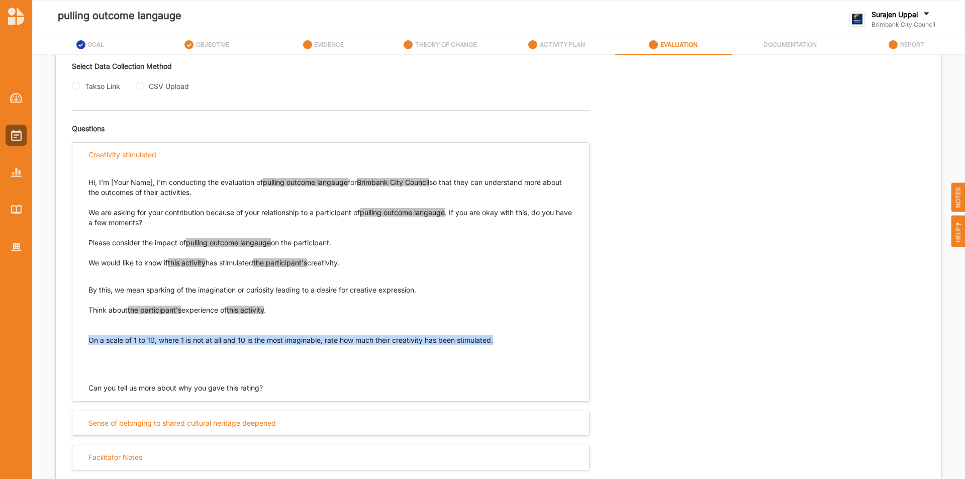
drag, startPoint x: 527, startPoint y: 337, endPoint x: 73, endPoint y: 343, distance: 453.4
click at [73, 343] on div "Hi, I'm [Your Name], I'm conducting the evaluation of pulling outcome langauge …" at bounding box center [330, 280] width 517 height 226
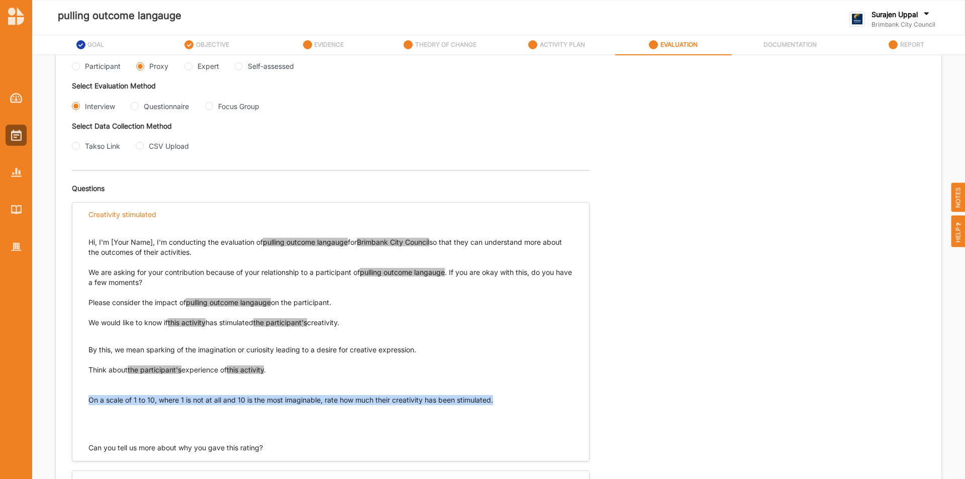
scroll to position [154, 0]
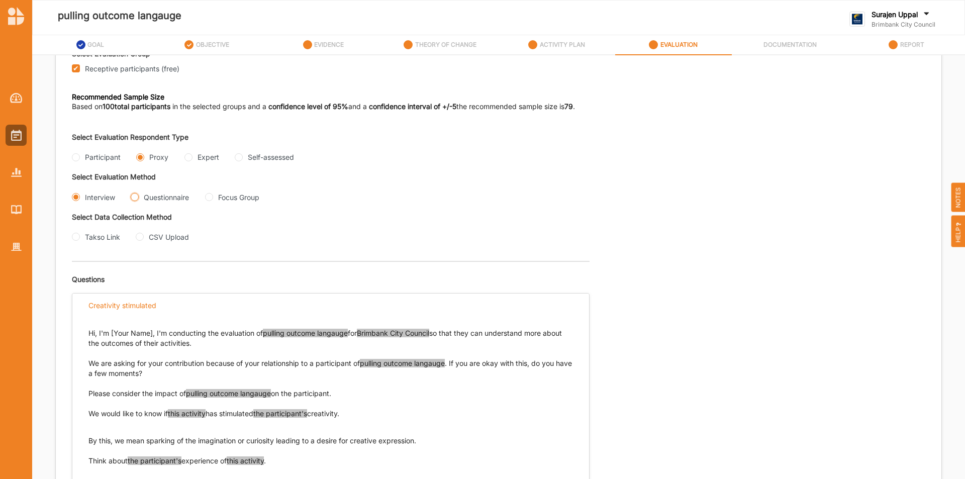
click at [136, 201] on input "Questionnaire" at bounding box center [135, 197] width 8 height 8
radio input "true"
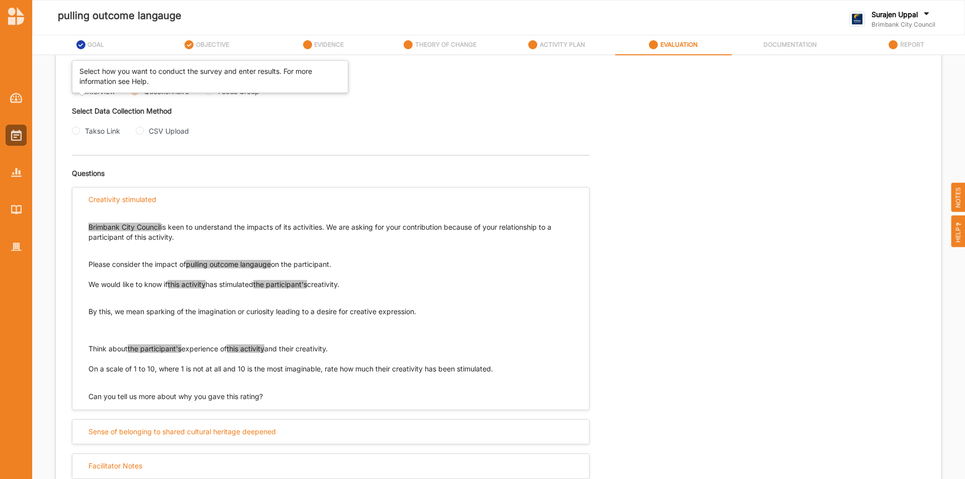
scroll to position [268, 0]
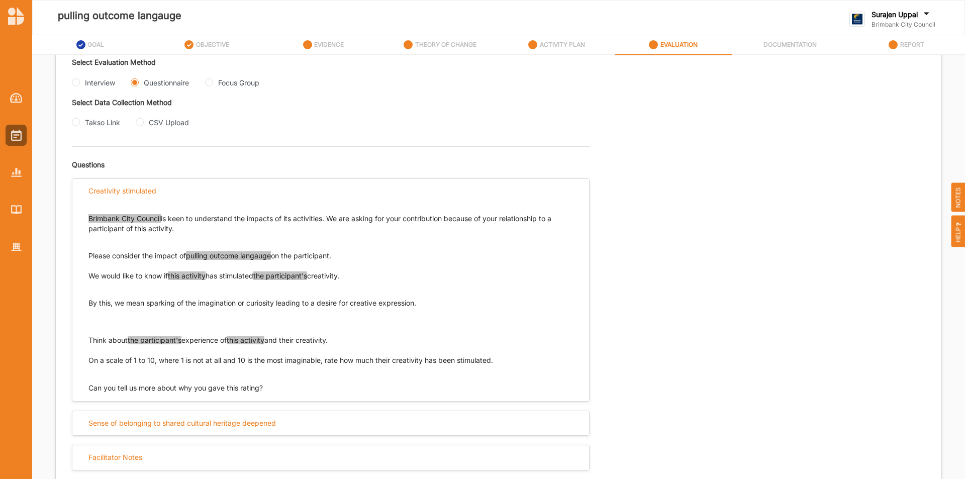
drag, startPoint x: 365, startPoint y: 275, endPoint x: 70, endPoint y: 274, distance: 295.0
click at [75, 274] on div "Brimbank City Council is keen to understand the impacts of its activities. We a…" at bounding box center [330, 299] width 517 height 190
drag, startPoint x: 431, startPoint y: 306, endPoint x: 81, endPoint y: 310, distance: 349.3
click at [84, 308] on div "Brimbank City Council is keen to understand the impacts of its activities. We a…" at bounding box center [330, 299] width 517 height 190
drag, startPoint x: 350, startPoint y: 343, endPoint x: 71, endPoint y: 343, distance: 279.0
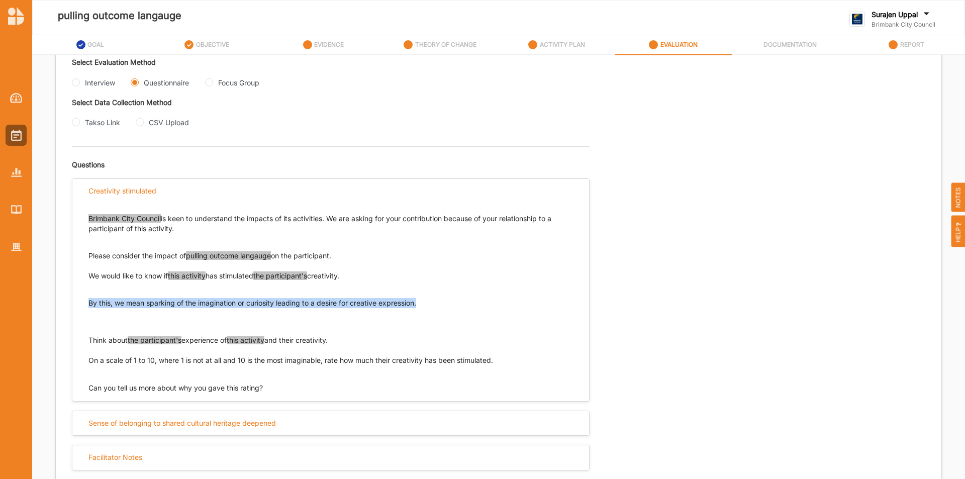
click at [85, 340] on div "Brimbank City Council is keen to understand the impacts of its activities. We a…" at bounding box center [330, 299] width 517 height 190
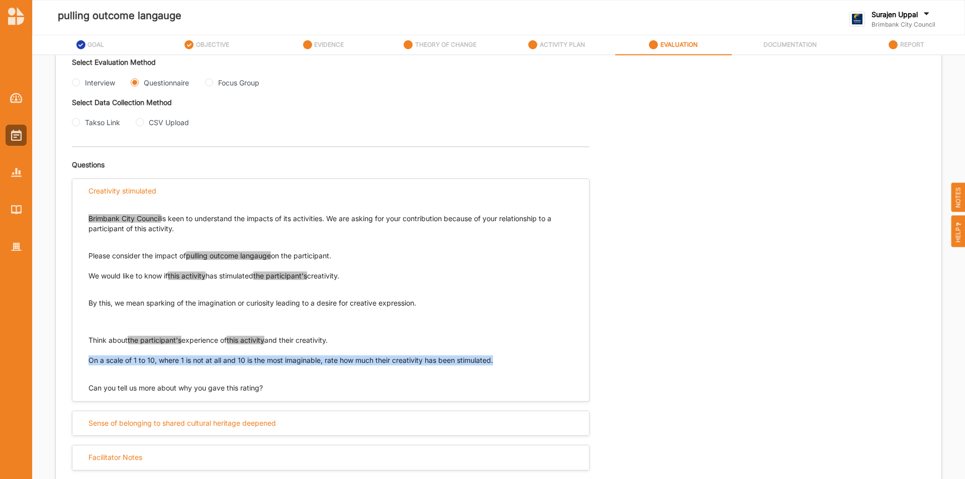
drag, startPoint x: 506, startPoint y: 361, endPoint x: 63, endPoint y: 363, distance: 443.3
click at [65, 361] on div "Evaluation Plan Name Evaluation Plan Objective/s Creativity stimulated Sense of…" at bounding box center [499, 150] width 886 height 662
click at [210, 81] on Group "Focus Group" at bounding box center [209, 82] width 8 height 8
radio Group "true"
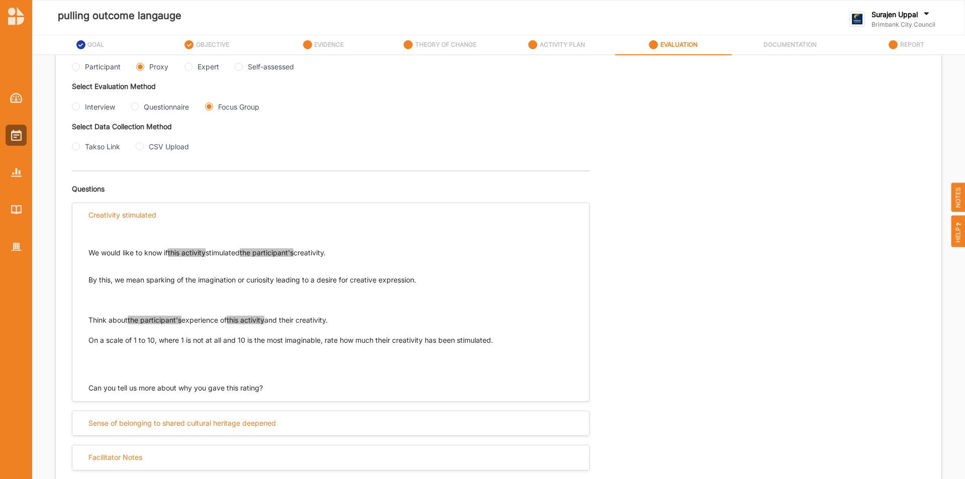
scroll to position [244, 0]
drag, startPoint x: 352, startPoint y: 251, endPoint x: 83, endPoint y: 254, distance: 268.4
click at [83, 254] on div "We would like to know if this activity stimulated the participant's creativity.…" at bounding box center [330, 311] width 517 height 166
drag, startPoint x: 371, startPoint y: 317, endPoint x: 363, endPoint y: 316, distance: 8.1
click at [363, 316] on p "Think about the participant's experience of this activity and their creativity.…" at bounding box center [330, 340] width 485 height 50
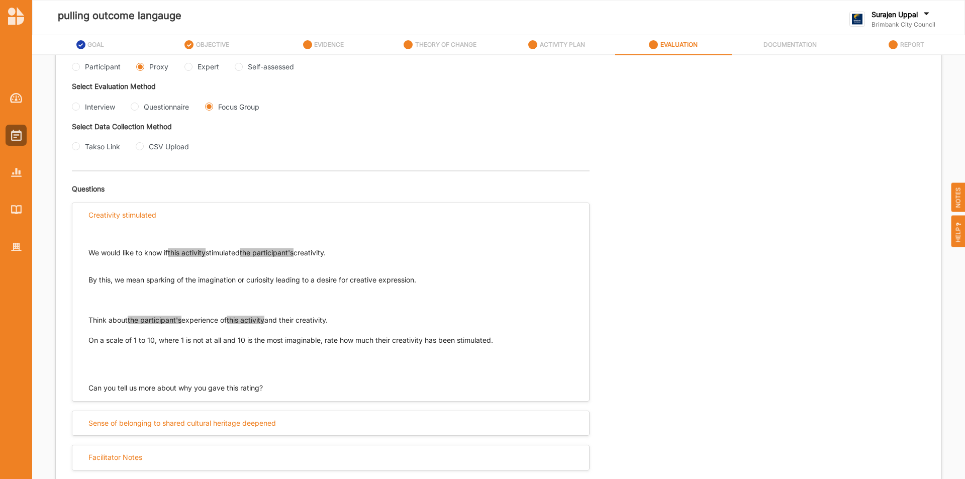
drag, startPoint x: 442, startPoint y: 281, endPoint x: 77, endPoint y: 270, distance: 365.6
click at [77, 270] on div "We would like to know if this activity stimulated the participant's creativity.…" at bounding box center [330, 311] width 517 height 166
drag, startPoint x: 343, startPoint y: 317, endPoint x: 130, endPoint y: 312, distance: 212.7
click at [130, 312] on div "We would like to know if this activity stimulated the participant's creativity.…" at bounding box center [330, 302] width 485 height 148
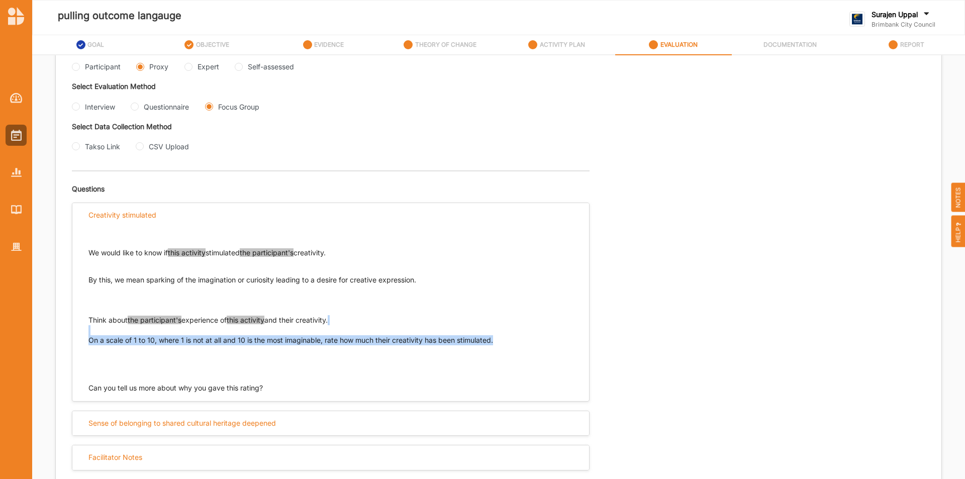
drag, startPoint x: 504, startPoint y: 339, endPoint x: 91, endPoint y: 347, distance: 412.2
click at [91, 347] on p "Think about the participant's experience of this activity and their creativity.…" at bounding box center [330, 340] width 485 height 50
click at [192, 66] on input "Expert" at bounding box center [188, 67] width 8 height 8
radio input "true"
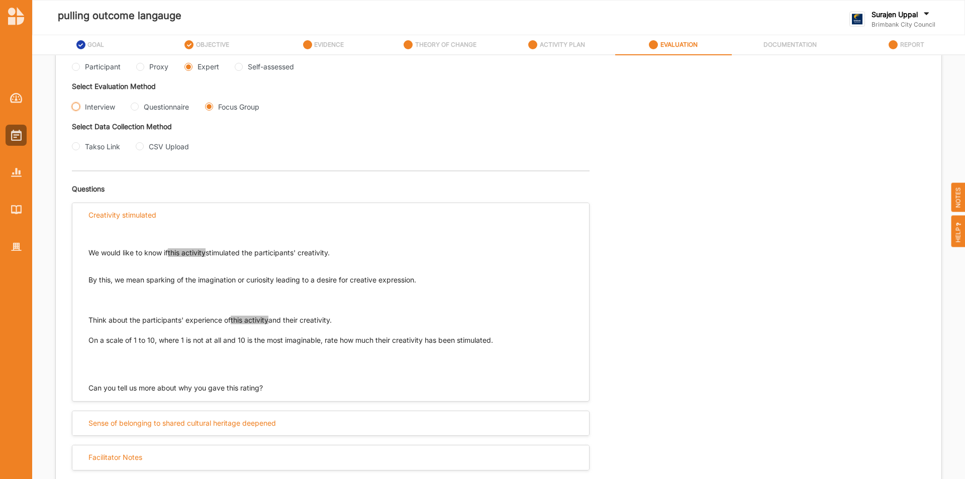
click at [77, 103] on input "Interview" at bounding box center [76, 107] width 8 height 8
radio input "true"
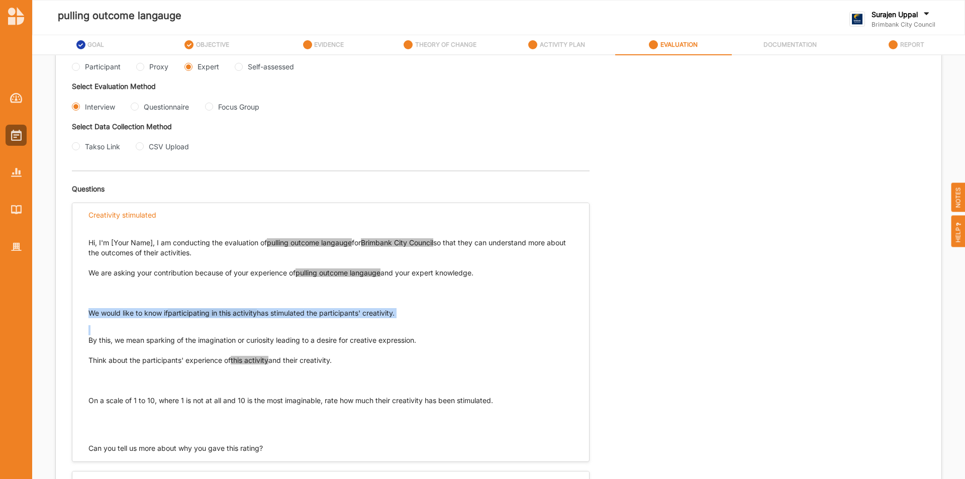
drag, startPoint x: 422, startPoint y: 318, endPoint x: 80, endPoint y: 312, distance: 341.8
click at [80, 312] on div "Hi, I'm [Your Name], I am conducting the evaluation of pulling outcome langauge…" at bounding box center [330, 341] width 517 height 226
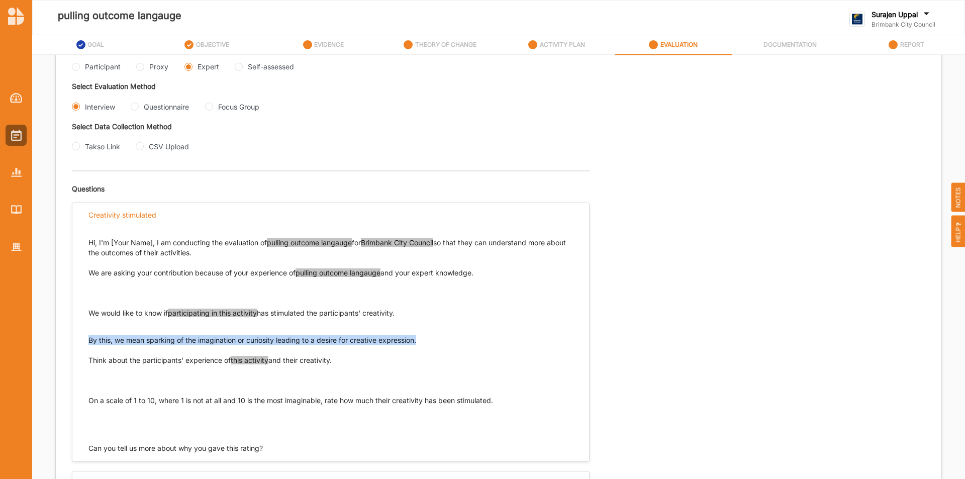
drag, startPoint x: 435, startPoint y: 336, endPoint x: 88, endPoint y: 340, distance: 346.8
click at [88, 340] on div "Hi, I'm [Your Name], I am conducting the evaluation of pulling outcome langauge…" at bounding box center [330, 341] width 517 height 226
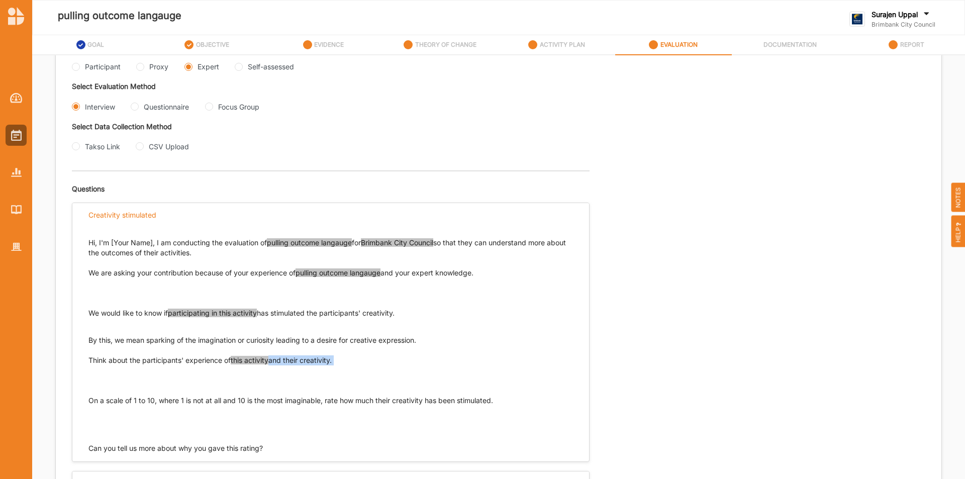
drag, startPoint x: 337, startPoint y: 367, endPoint x: 72, endPoint y: 356, distance: 265.1
click at [72, 356] on div "Hi, I'm [Your Name], I am conducting the evaluation of pulling outcome langauge…" at bounding box center [330, 341] width 517 height 226
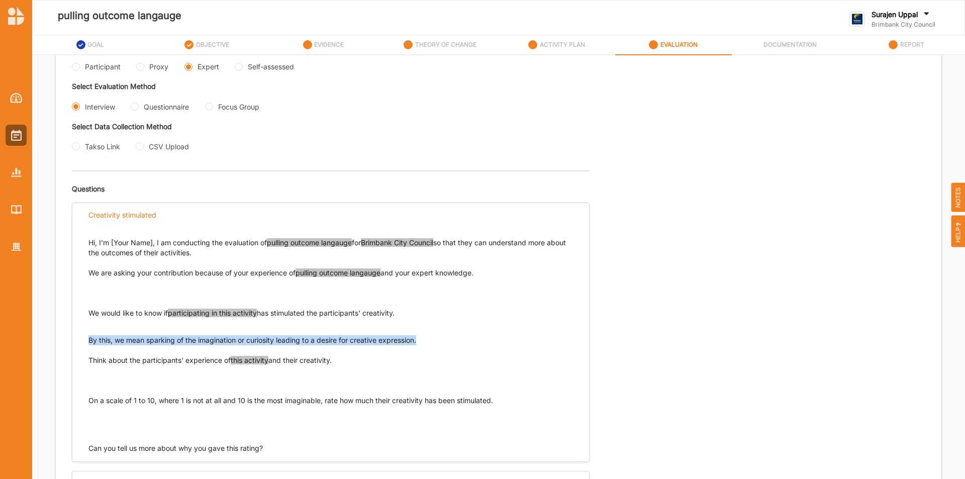
drag, startPoint x: 427, startPoint y: 339, endPoint x: 87, endPoint y: 341, distance: 339.3
click at [87, 341] on div "Hi, I'm [Your Name], I am conducting the evaluation of pulling outcome langauge…" at bounding box center [330, 341] width 517 height 226
drag, startPoint x: 346, startPoint y: 361, endPoint x: 71, endPoint y: 361, distance: 275.4
click at [79, 363] on div "Hi, I'm [Your Name], I am conducting the evaluation of pulling outcome langauge…" at bounding box center [330, 341] width 517 height 226
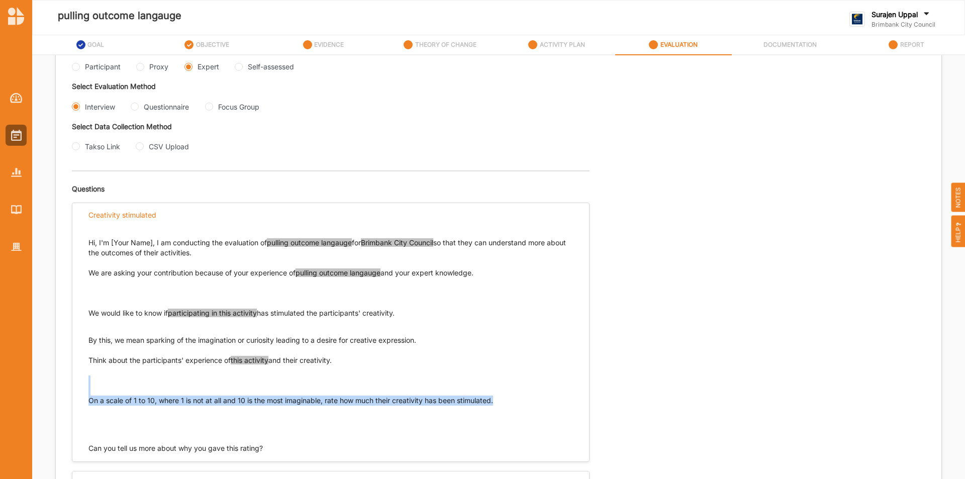
drag, startPoint x: 520, startPoint y: 403, endPoint x: 113, endPoint y: 383, distance: 407.1
click at [114, 387] on p "Think about the participants' experience of this activity and their creativity.…" at bounding box center [330, 390] width 485 height 70
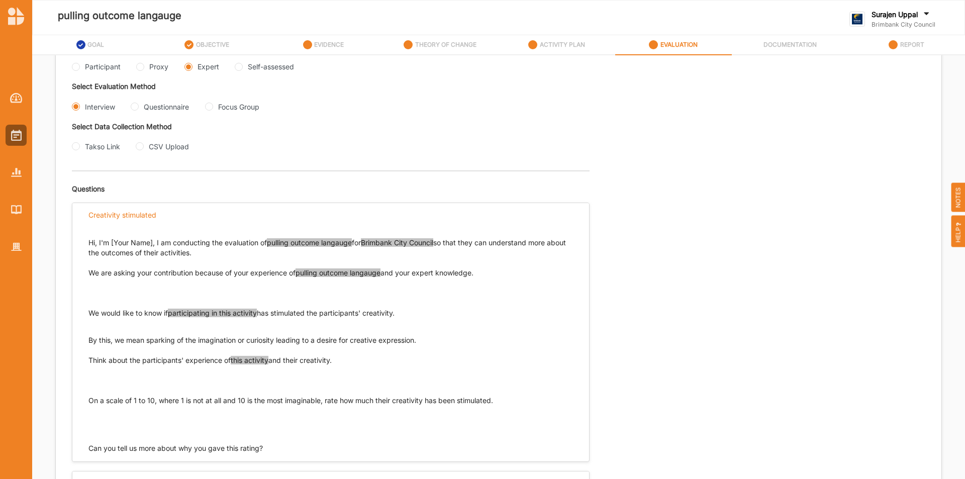
click at [404, 417] on p "Think about the participants' experience of this activity and their creativity.…" at bounding box center [330, 390] width 485 height 70
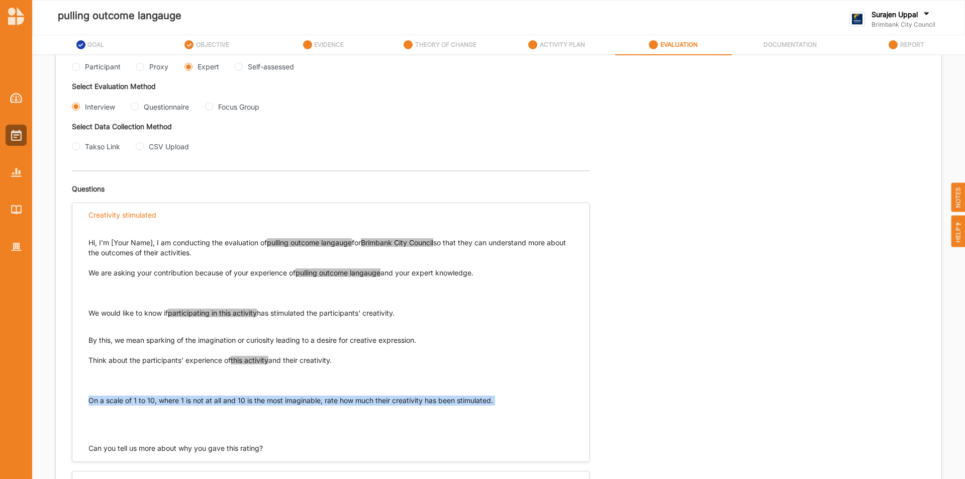
drag, startPoint x: 87, startPoint y: 398, endPoint x: 478, endPoint y: 412, distance: 391.3
click at [478, 412] on div "Hi, I'm [Your Name], I am conducting the evaluation of pulling outcome langauge…" at bounding box center [330, 341] width 517 height 226
click at [137, 107] on input "Questionnaire" at bounding box center [135, 107] width 8 height 8
radio input "true"
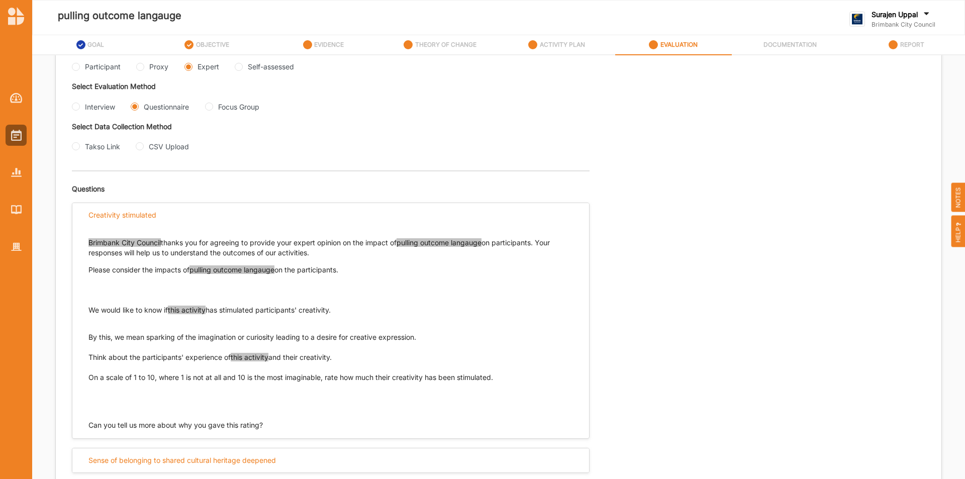
drag, startPoint x: 361, startPoint y: 310, endPoint x: 82, endPoint y: 307, distance: 279.0
click at [82, 307] on div "Brimbank City Council thanks you for agreeing to provide your expert opinion on…" at bounding box center [330, 329] width 517 height 203
drag, startPoint x: 89, startPoint y: 308, endPoint x: 337, endPoint y: 316, distance: 247.4
click at [337, 316] on div "We would like to know if this activity has stimulated participants' creativity.…" at bounding box center [330, 323] width 485 height 37
drag, startPoint x: 429, startPoint y: 340, endPoint x: 89, endPoint y: 338, distance: 339.8
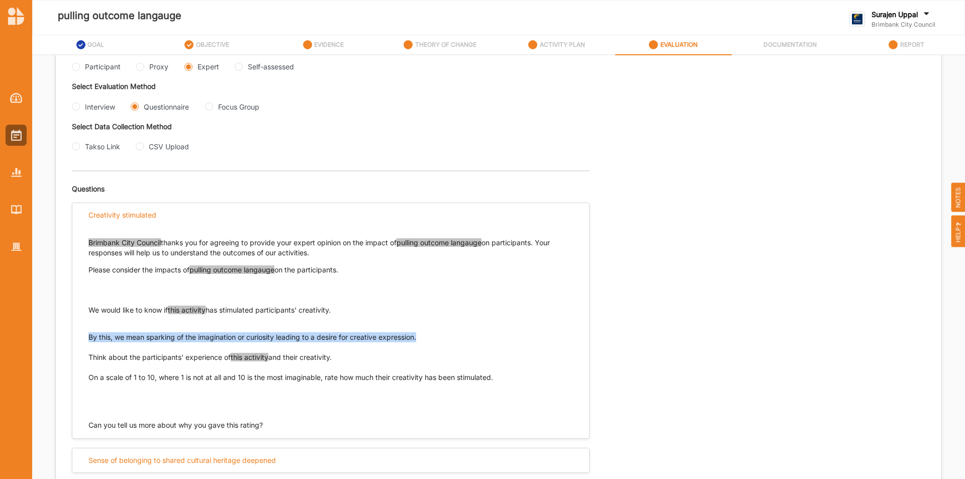
click at [89, 338] on p "By this, we mean sparking of the imagination or curiosity leading to a desire f…" at bounding box center [330, 332] width 485 height 20
drag, startPoint x: 355, startPoint y: 359, endPoint x: 83, endPoint y: 358, distance: 272.4
click at [83, 358] on div "Brimbank City Council thanks you for agreeing to provide your expert opinion on…" at bounding box center [330, 329] width 517 height 203
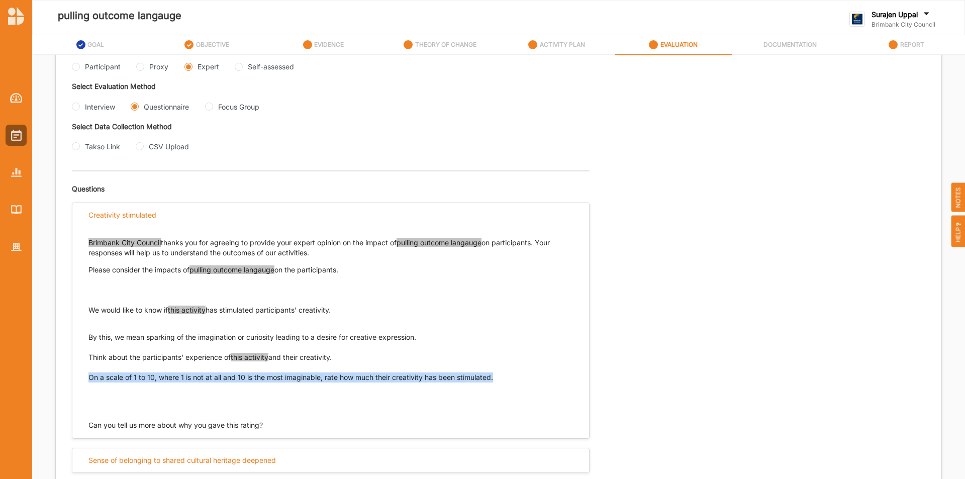
drag, startPoint x: 518, startPoint y: 380, endPoint x: 87, endPoint y: 374, distance: 431.3
click at [87, 374] on div "Brimbank City Council thanks you for agreeing to provide your expert opinion on…" at bounding box center [330, 329] width 517 height 203
click at [209, 107] on Group "Focus Group" at bounding box center [209, 107] width 8 height 8
radio Group "true"
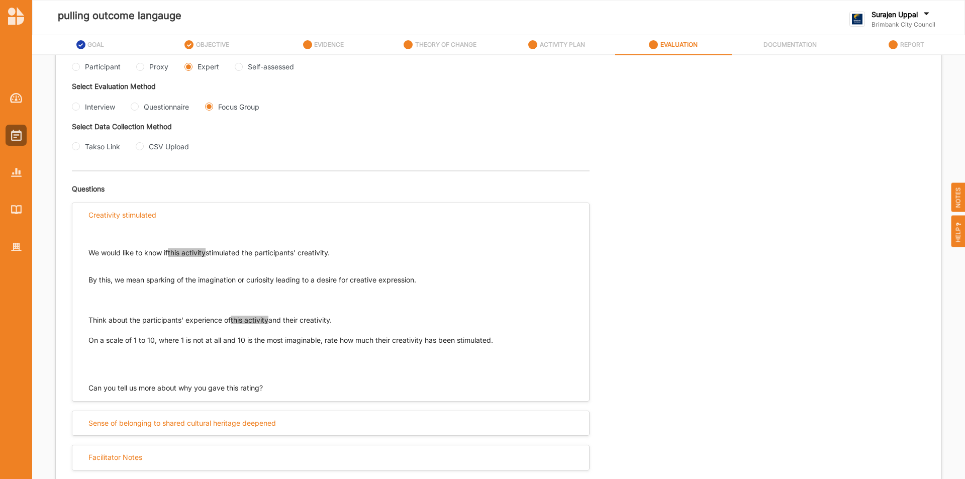
drag, startPoint x: 368, startPoint y: 252, endPoint x: 81, endPoint y: 254, distance: 287.0
click at [81, 254] on div "We would like to know if this activity stimulated the participants' creativity.…" at bounding box center [330, 311] width 517 height 166
drag, startPoint x: 370, startPoint y: 320, endPoint x: 355, endPoint y: 320, distance: 15.6
click at [355, 320] on p "Think about the participants' experience of this activity and their creativity.…" at bounding box center [330, 340] width 485 height 50
drag, startPoint x: 433, startPoint y: 281, endPoint x: 58, endPoint y: 280, distance: 374.5
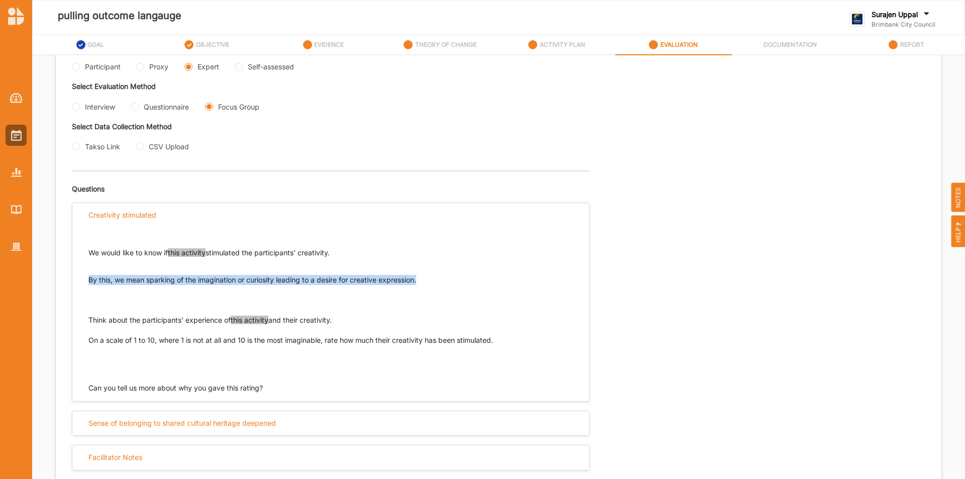
click at [79, 280] on div "We would like to know if this activity stimulated the participants' creativity.…" at bounding box center [330, 311] width 517 height 166
drag, startPoint x: 367, startPoint y: 326, endPoint x: 92, endPoint y: 320, distance: 275.0
click at [92, 320] on p "Think about the participants' experience of this activity and their creativity.…" at bounding box center [330, 340] width 485 height 50
drag, startPoint x: 89, startPoint y: 318, endPoint x: 344, endPoint y: 338, distance: 255.6
click at [342, 327] on p "Think about the participants' experience of this activity and their creativity.…" at bounding box center [330, 340] width 485 height 50
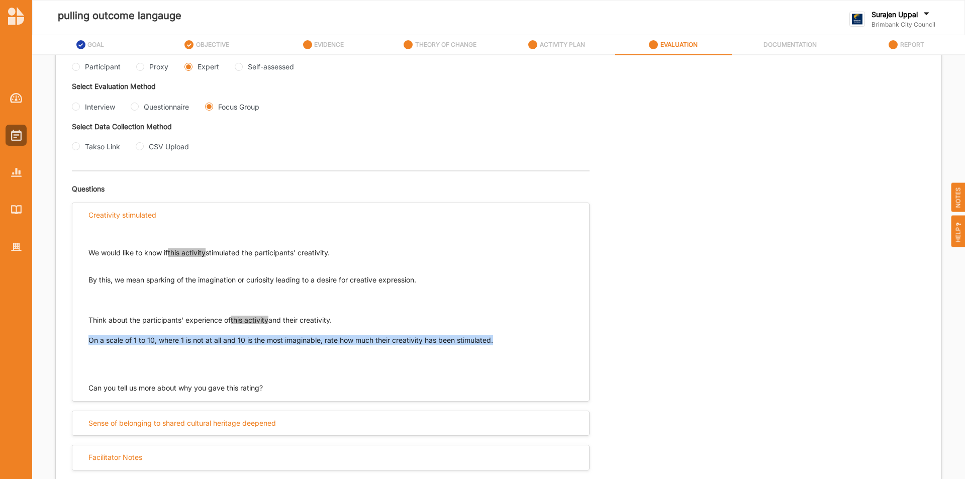
drag, startPoint x: 508, startPoint y: 344, endPoint x: 66, endPoint y: 336, distance: 441.9
click at [74, 337] on div "We would like to know if this activity stimulated the participants' creativity.…" at bounding box center [330, 311] width 517 height 166
click at [11, 253] on div at bounding box center [16, 246] width 21 height 21
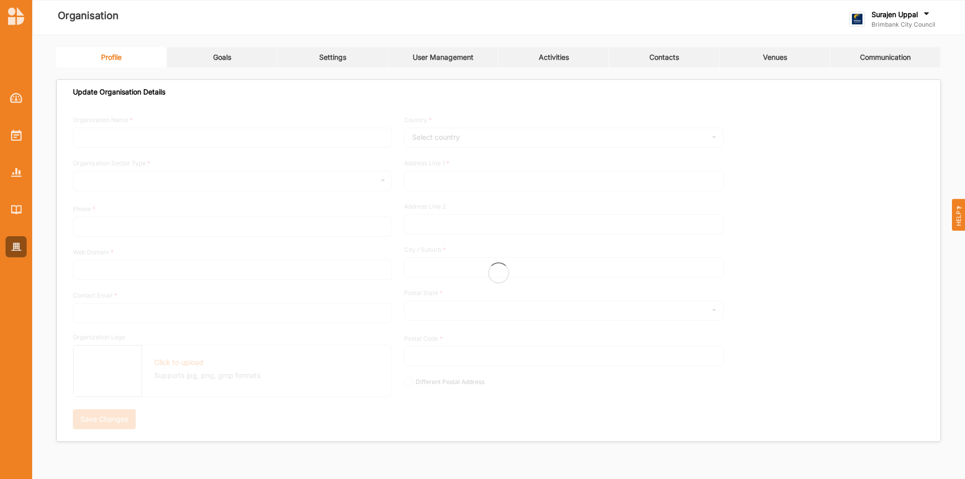
type input "Brimbank City Council"
type input "[PHONE_NUMBER]"
type input "[DOMAIN_NAME]"
type input "[EMAIL_ADDRESS][DOMAIN_NAME]"
type input "[STREET_ADDRESS]"
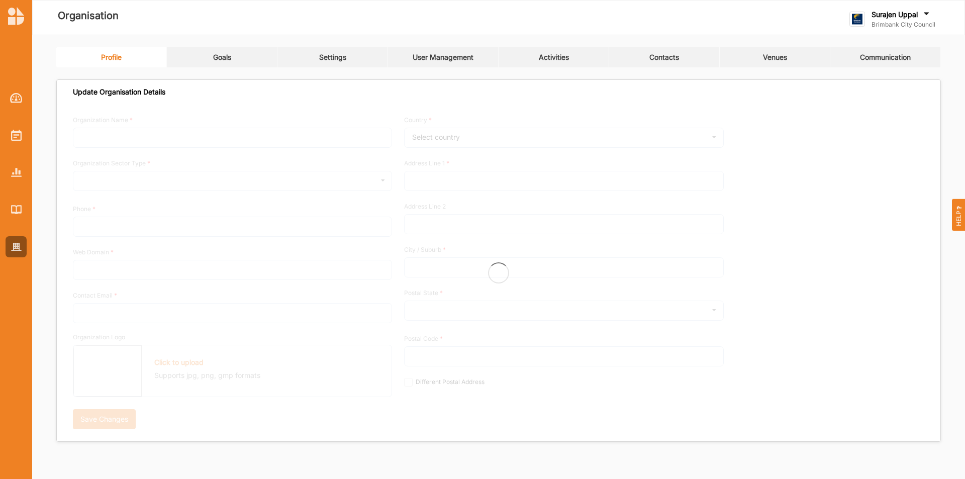
type input "Sunshine"
type input "3020"
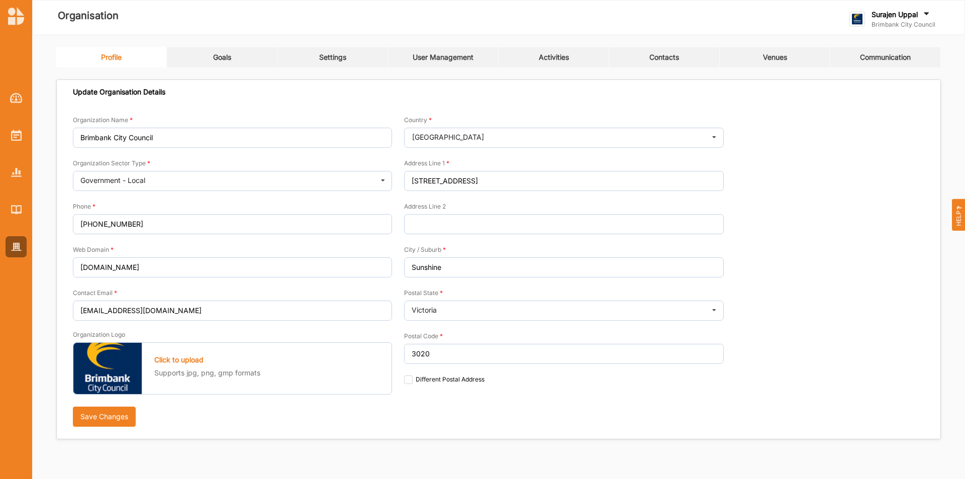
click at [568, 52] on link "Activities" at bounding box center [554, 57] width 111 height 20
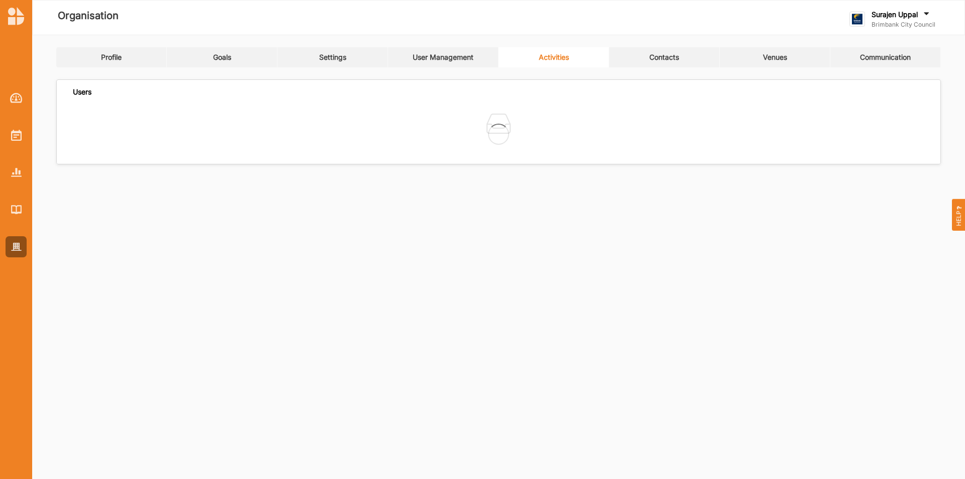
click at [452, 48] on link "User Management" at bounding box center [443, 57] width 111 height 20
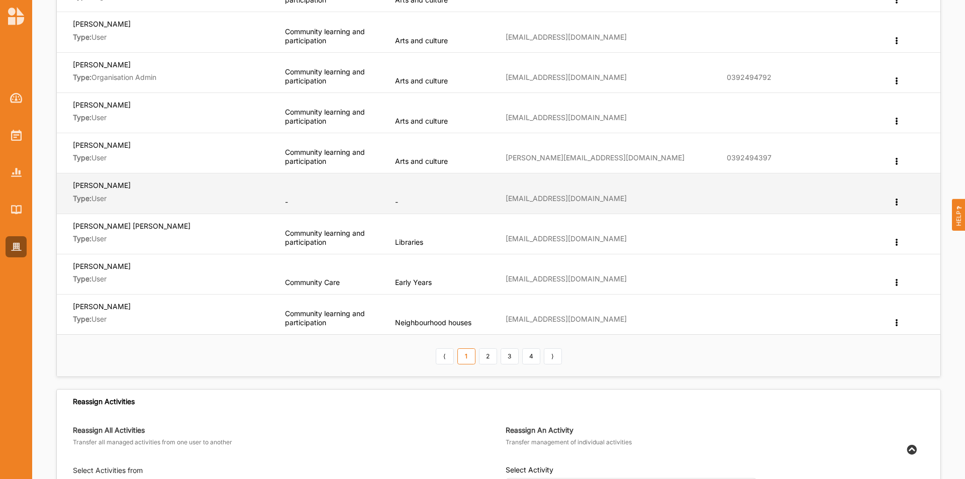
scroll to position [452, 0]
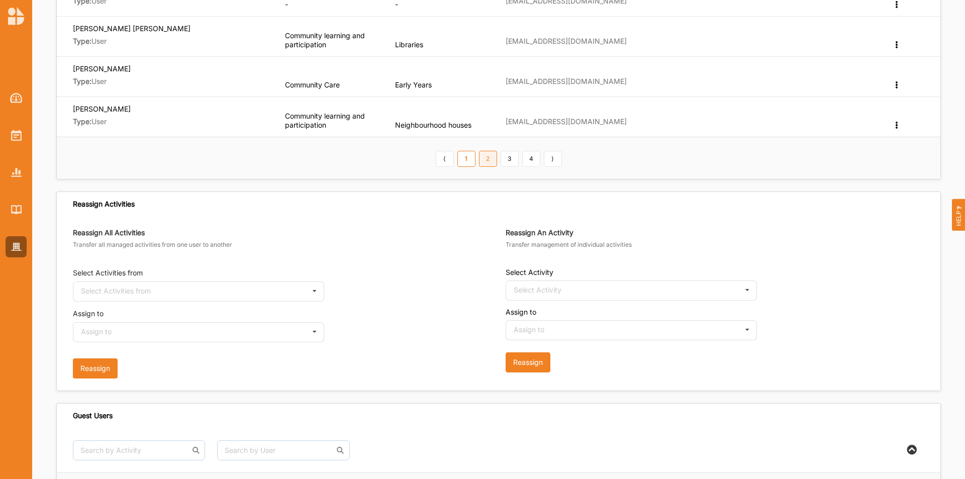
drag, startPoint x: 482, startPoint y: 168, endPoint x: 485, endPoint y: 160, distance: 9.1
click at [484, 167] on th "⟨ 1 2 3 4 ⟩" at bounding box center [499, 158] width 884 height 42
drag, startPoint x: 483, startPoint y: 153, endPoint x: 549, endPoint y: 183, distance: 72.2
click at [485, 155] on link "2" at bounding box center [488, 159] width 18 height 16
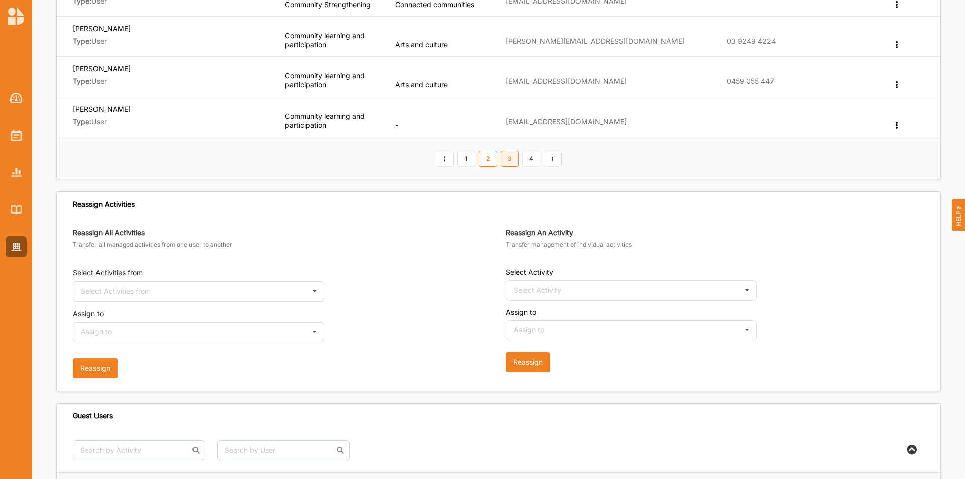
drag, startPoint x: 507, startPoint y: 160, endPoint x: 499, endPoint y: 159, distance: 8.7
click at [506, 161] on link "3" at bounding box center [510, 159] width 18 height 16
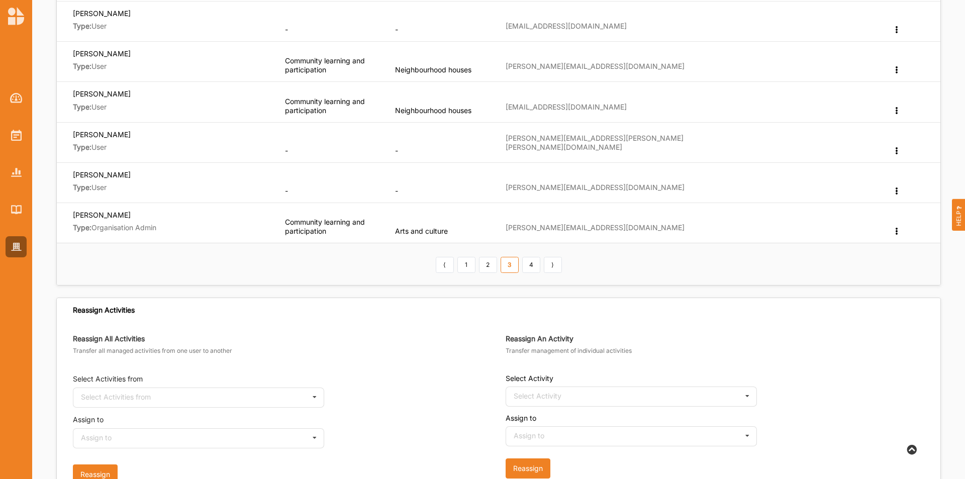
scroll to position [503, 0]
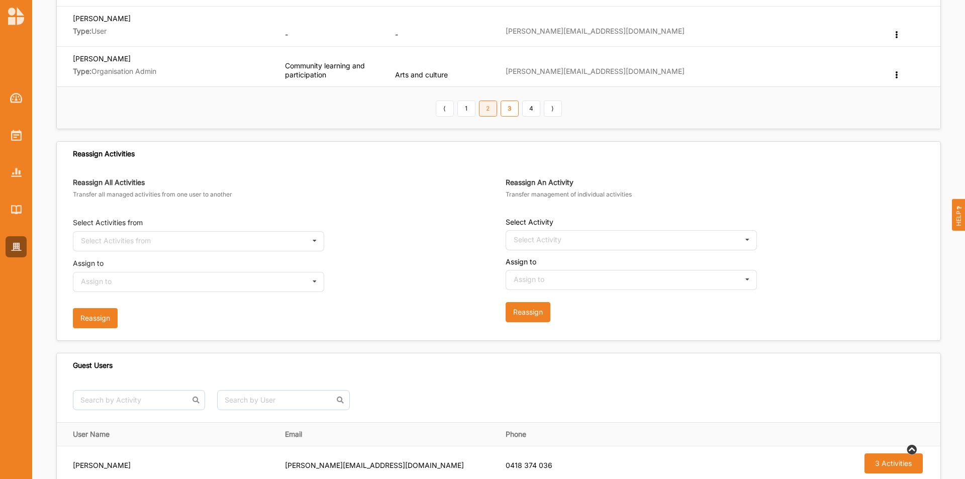
click at [490, 109] on link "2" at bounding box center [488, 109] width 18 height 16
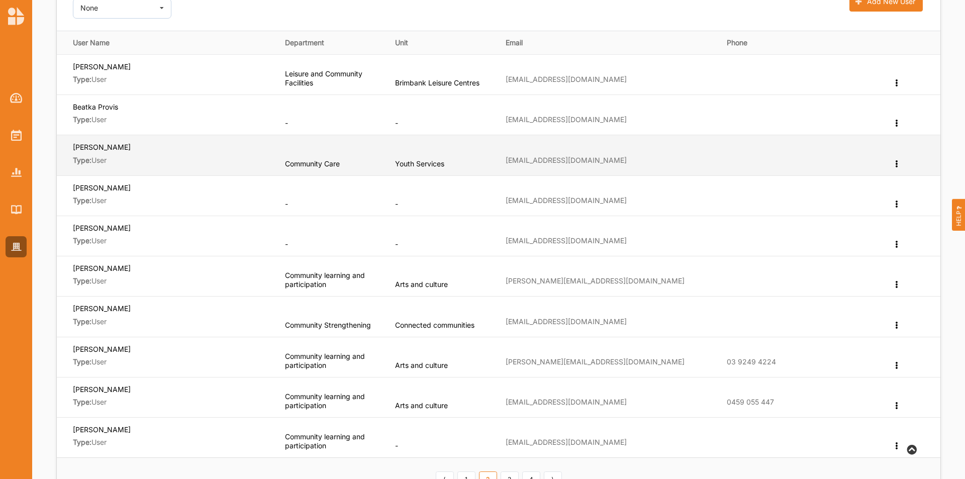
scroll to position [101, 0]
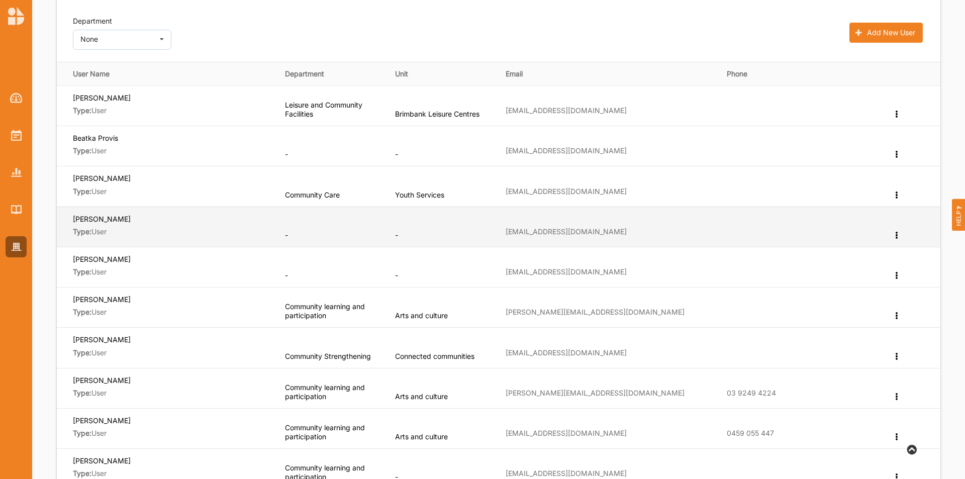
click at [896, 231] on icon at bounding box center [896, 234] width 9 height 7
click at [872, 252] on label "Edit Department" at bounding box center [859, 251] width 54 height 7
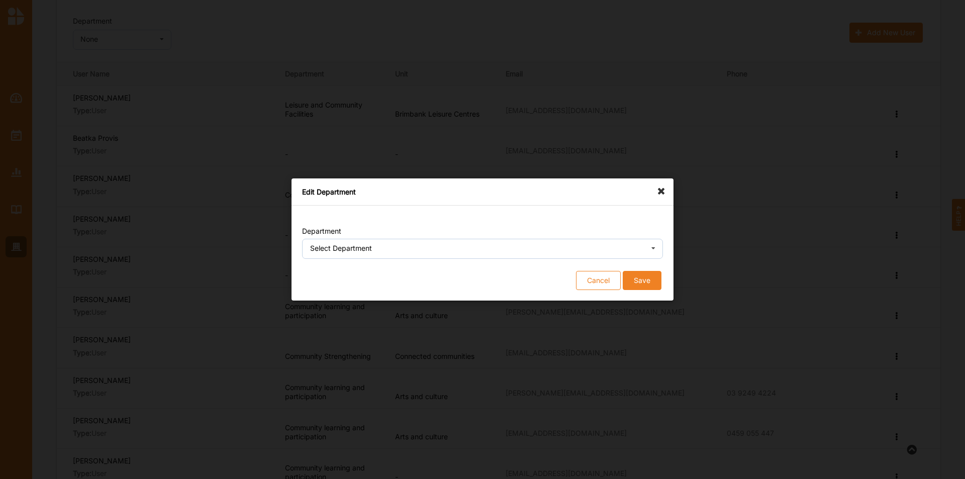
click at [324, 249] on div "Select Department" at bounding box center [341, 248] width 62 height 7
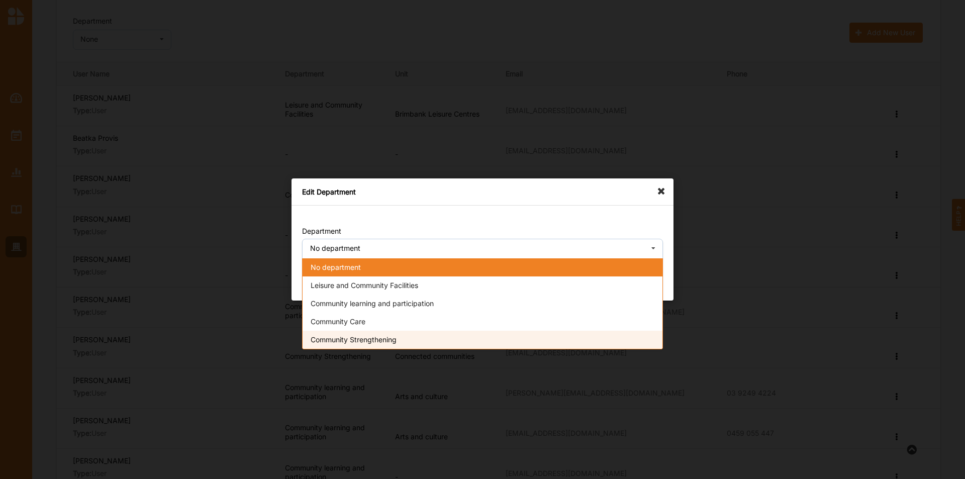
click at [339, 341] on span "Community Strengthening" at bounding box center [354, 339] width 86 height 9
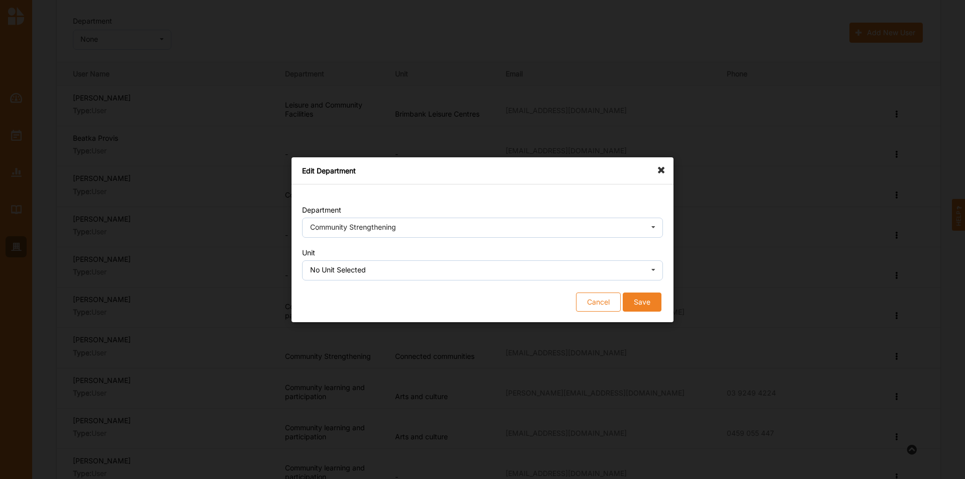
click at [652, 304] on button "Save" at bounding box center [642, 301] width 39 height 19
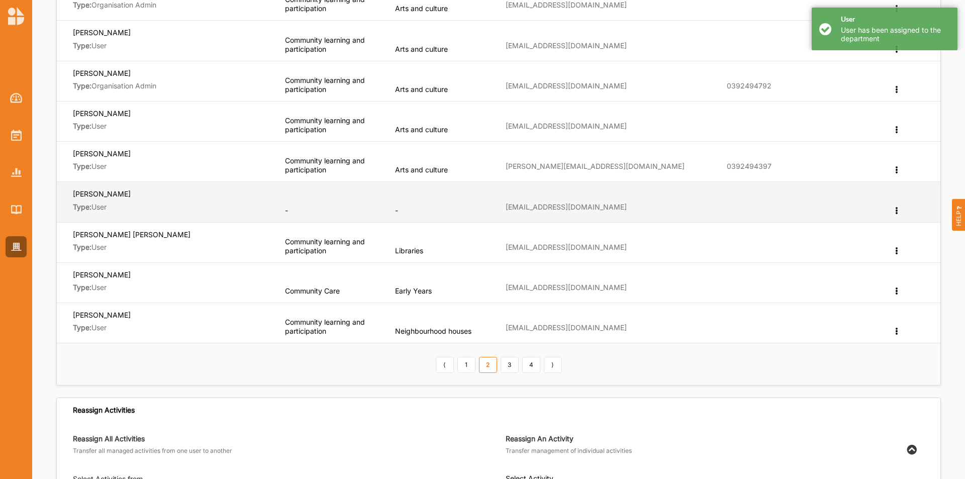
scroll to position [251, 0]
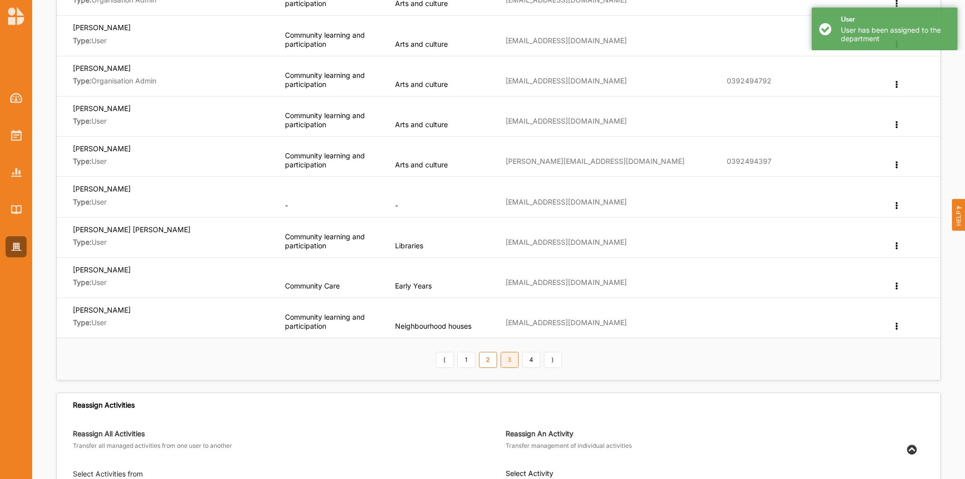
click at [511, 363] on link "3" at bounding box center [510, 360] width 18 height 16
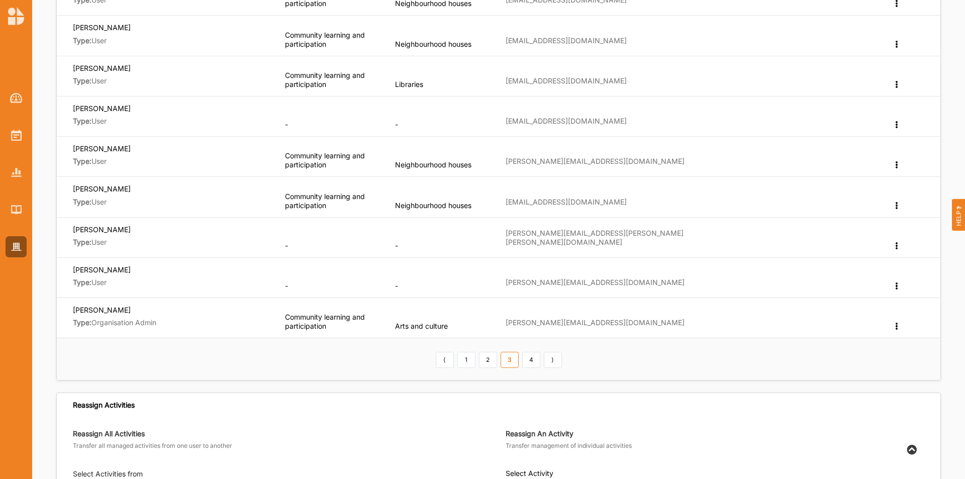
drag, startPoint x: 533, startPoint y: 360, endPoint x: 534, endPoint y: 365, distance: 5.1
click at [534, 363] on link "4" at bounding box center [531, 360] width 18 height 16
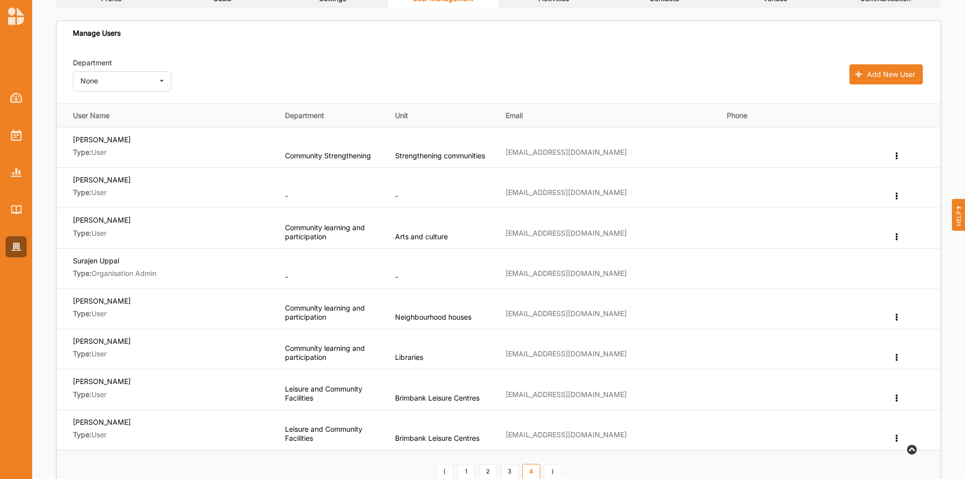
scroll to position [50, 0]
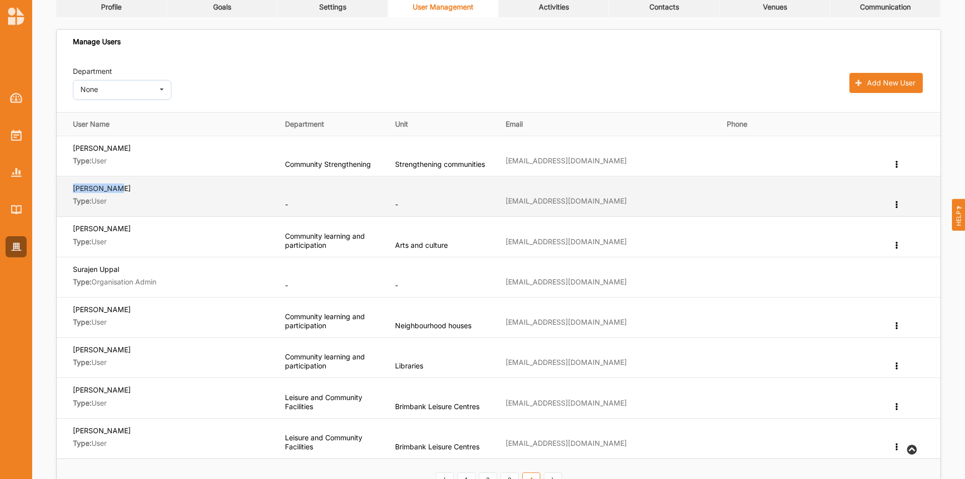
drag, startPoint x: 110, startPoint y: 187, endPoint x: 64, endPoint y: 184, distance: 45.8
click at [65, 185] on td "[PERSON_NAME] Type: User" at bounding box center [167, 196] width 221 height 40
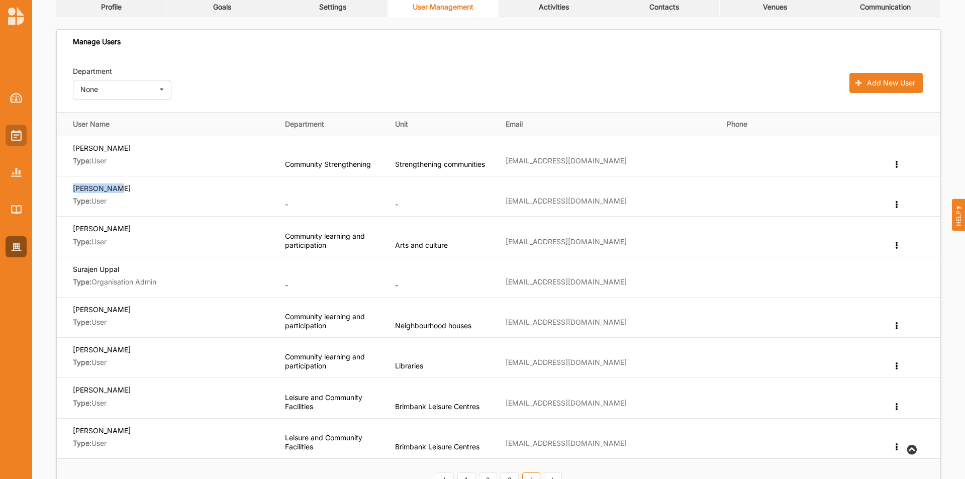
drag, startPoint x: 16, startPoint y: 135, endPoint x: 22, endPoint y: 140, distance: 7.5
click at [17, 135] on img at bounding box center [16, 135] width 11 height 11
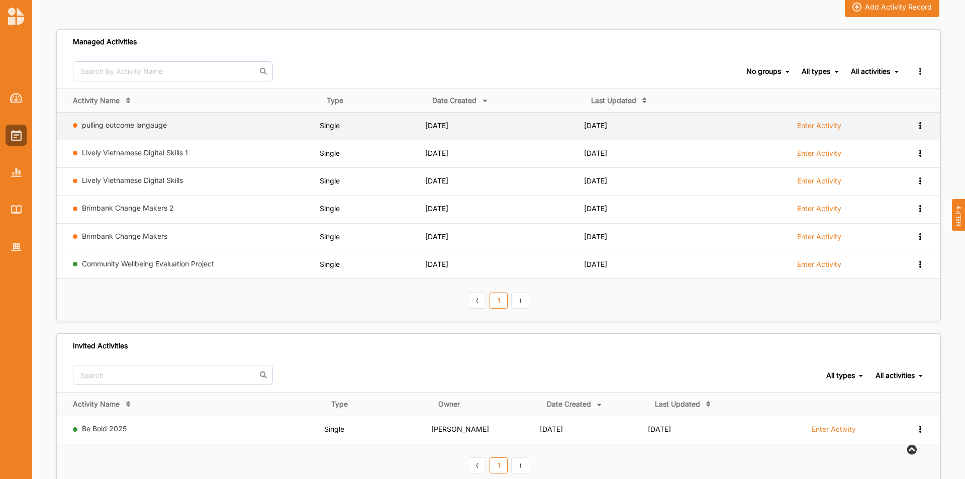
click at [922, 125] on icon at bounding box center [920, 124] width 9 height 7
drag, startPoint x: 138, startPoint y: 120, endPoint x: 135, endPoint y: 127, distance: 7.9
click at [135, 127] on td "pulling outcome langauge" at bounding box center [188, 126] width 263 height 28
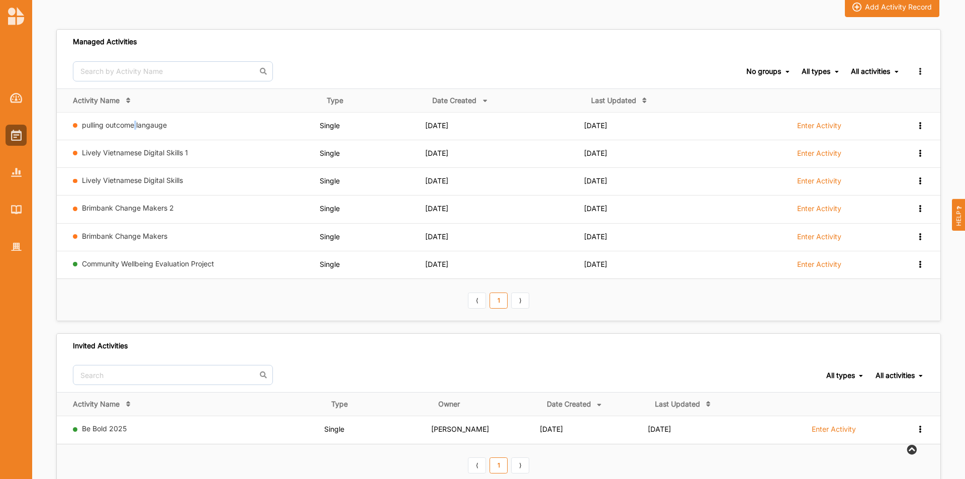
click at [137, 127] on link "pulling outcome langauge" at bounding box center [124, 125] width 85 height 9
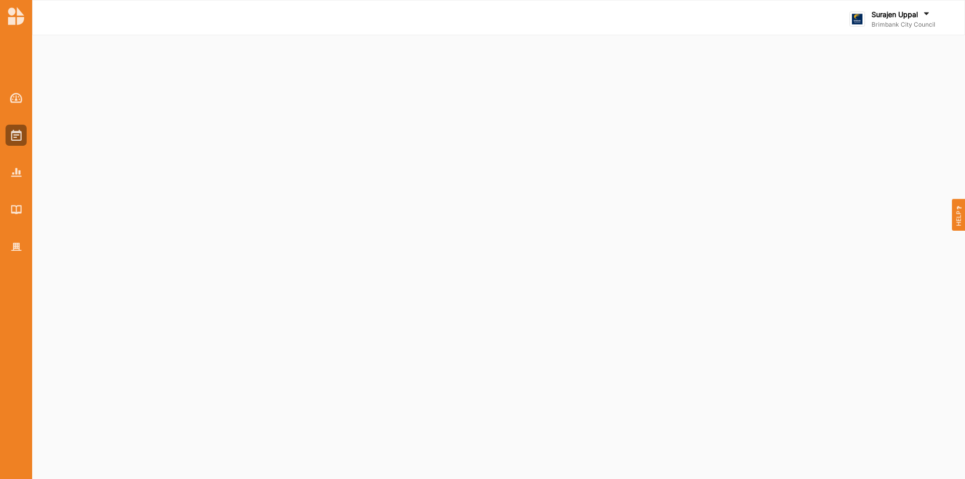
select select "1"
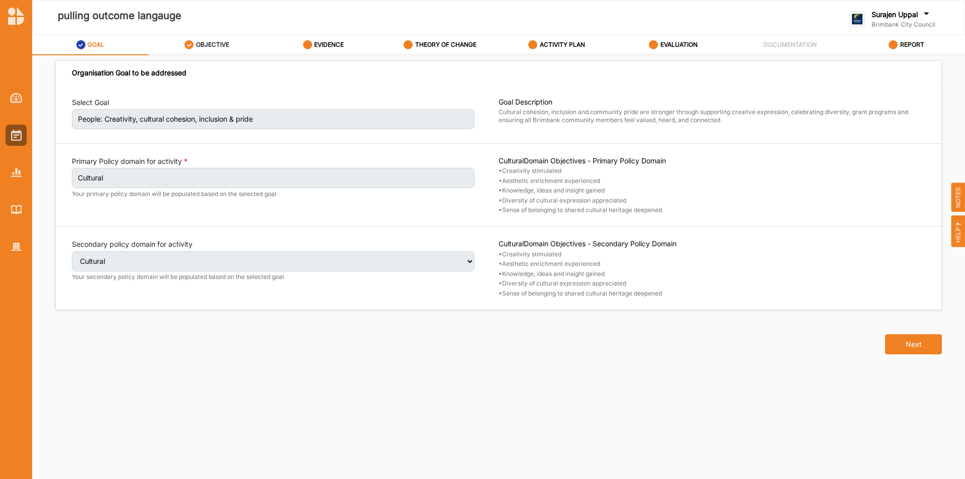
click at [202, 47] on label "OBJECTIVE" at bounding box center [212, 45] width 33 height 8
select select "1"
select select "5"
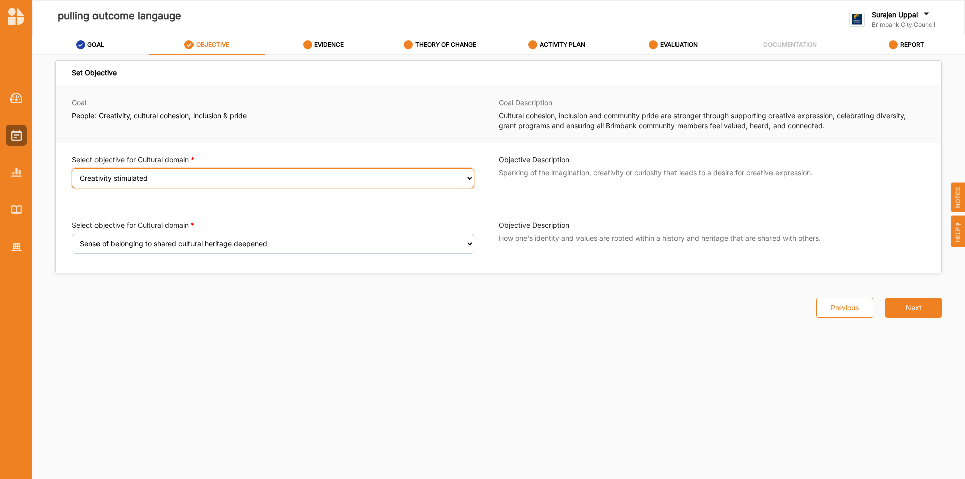
click at [155, 176] on select "Select an Objective Creativity stimulated Aesthetic enrichment experienced Know…" at bounding box center [273, 178] width 403 height 20
select select "2"
click at [72, 175] on select "Select an Objective Creativity stimulated Aesthetic enrichment experienced Know…" at bounding box center [273, 178] width 403 height 20
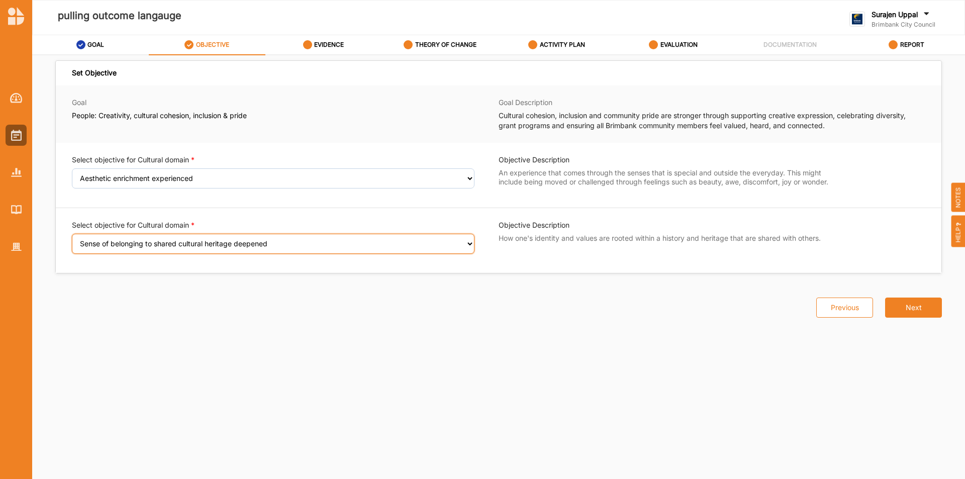
click at [327, 247] on select "Select an Objective Creativity stimulated Knowledge, ideas and insight gained D…" at bounding box center [273, 244] width 403 height 20
select select "3"
click at [72, 240] on select "Select an Objective Creativity stimulated Knowledge, ideas and insight gained D…" at bounding box center [273, 244] width 403 height 20
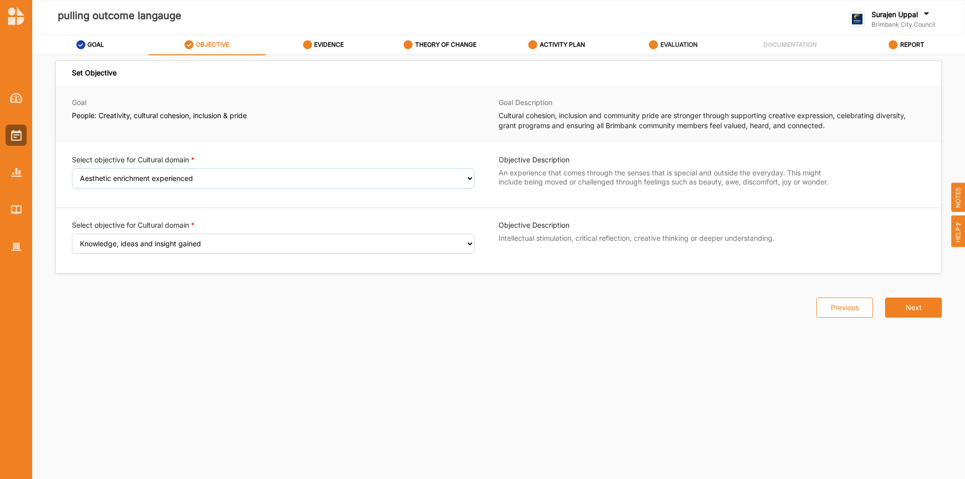
click at [679, 43] on label "EVALUATION" at bounding box center [678, 45] width 37 height 8
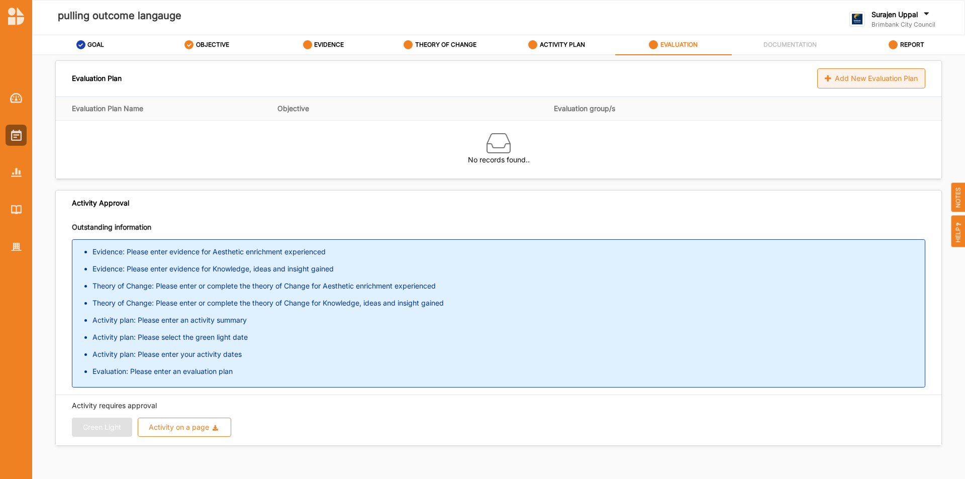
click at [829, 78] on div "Add New Evaluation Plan" at bounding box center [871, 78] width 108 height 20
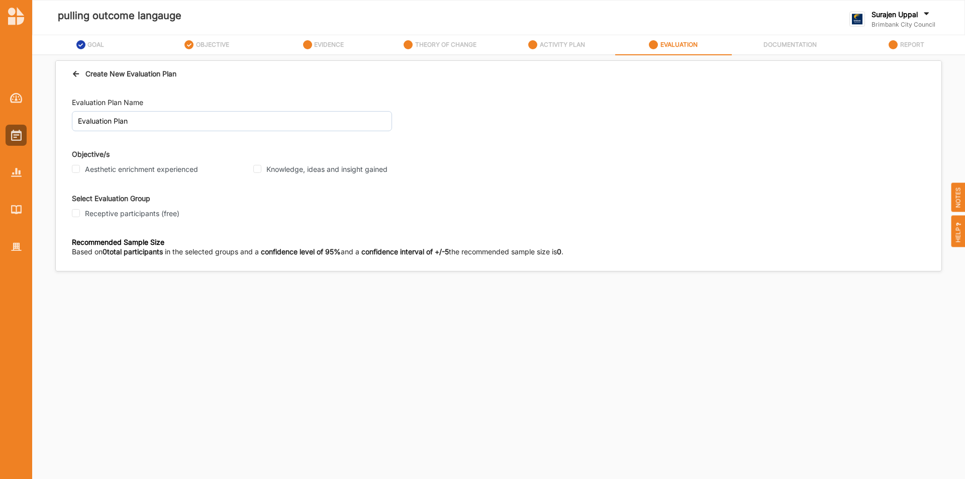
click at [71, 168] on div "Evaluation Plan Name Evaluation Plan Objective/s Aesthetic enrichment experienc…" at bounding box center [499, 179] width 886 height 184
click at [78, 162] on legend "Objective/s" at bounding box center [498, 156] width 853 height 14
click at [76, 166] on input "Aesthetic enrichment experienced" at bounding box center [76, 169] width 8 height 8
checkbox input "true"
click at [78, 213] on input "Receptive participants (free)" at bounding box center [76, 213] width 8 height 8
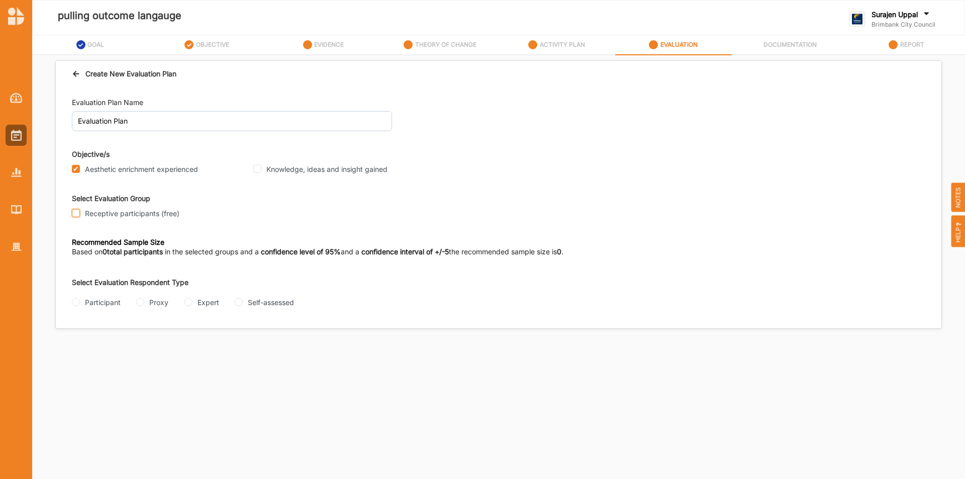
checkbox input "true"
click at [78, 302] on input "Participant" at bounding box center [76, 302] width 8 height 8
radio input "true"
click at [77, 338] on div "Interview" at bounding box center [93, 342] width 43 height 11
click at [75, 342] on input "Interview" at bounding box center [76, 342] width 8 height 8
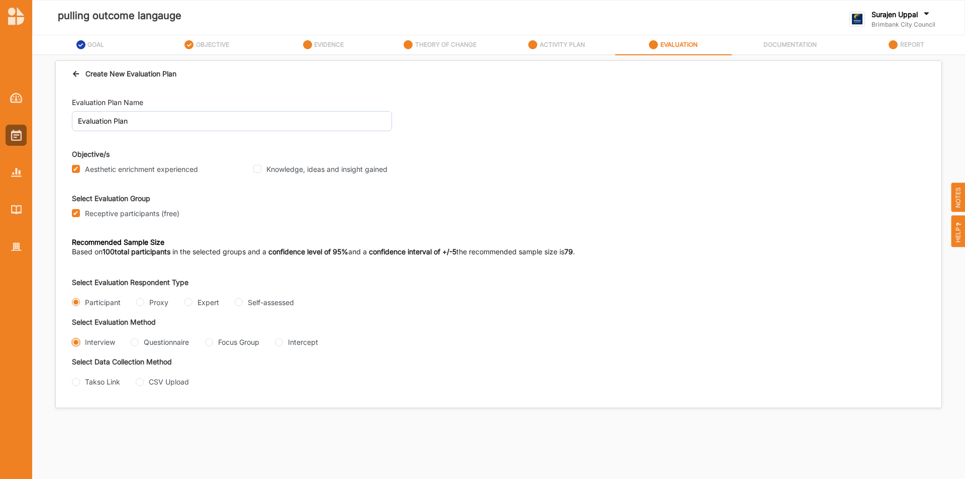
radio input "true"
click at [72, 380] on input "Takso Link" at bounding box center [76, 382] width 8 height 8
radio input "true"
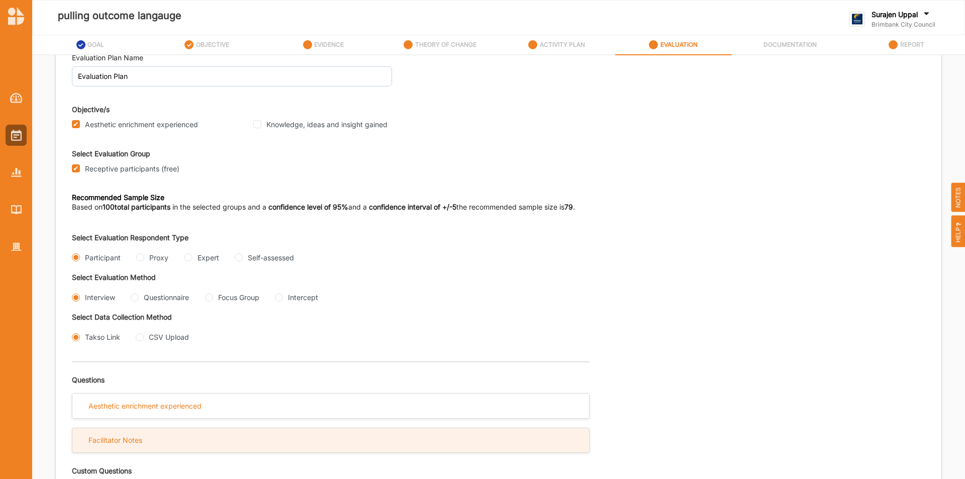
scroll to position [101, 0]
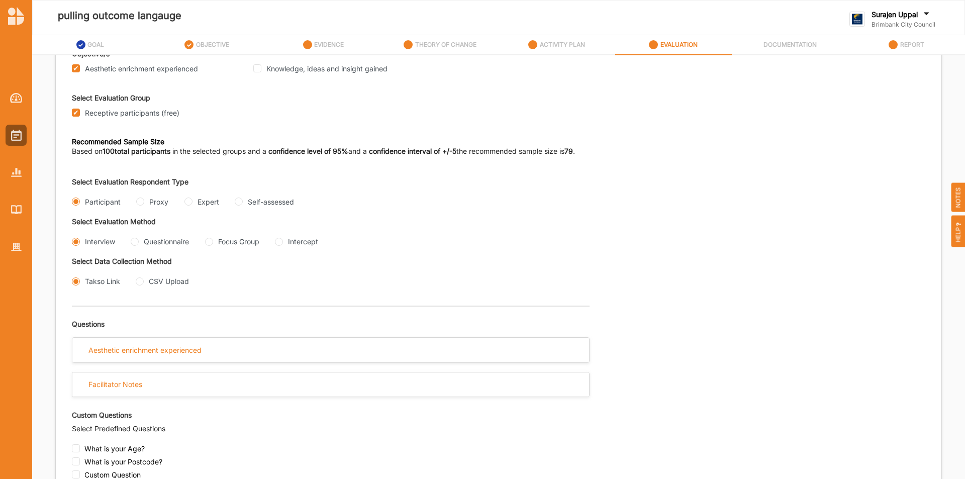
click at [208, 337] on div "Questions" at bounding box center [331, 322] width 518 height 32
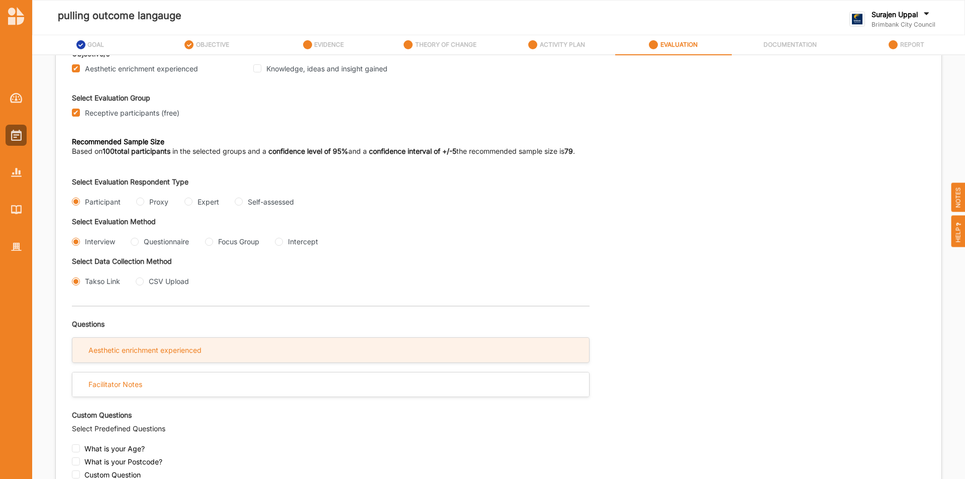
click at [123, 358] on div "Aesthetic enrichment experienced" at bounding box center [330, 350] width 517 height 25
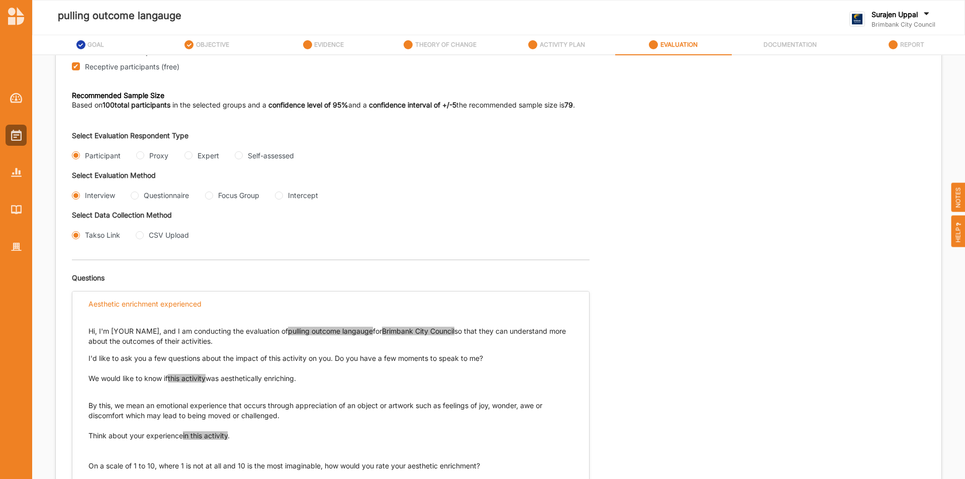
scroll to position [201, 0]
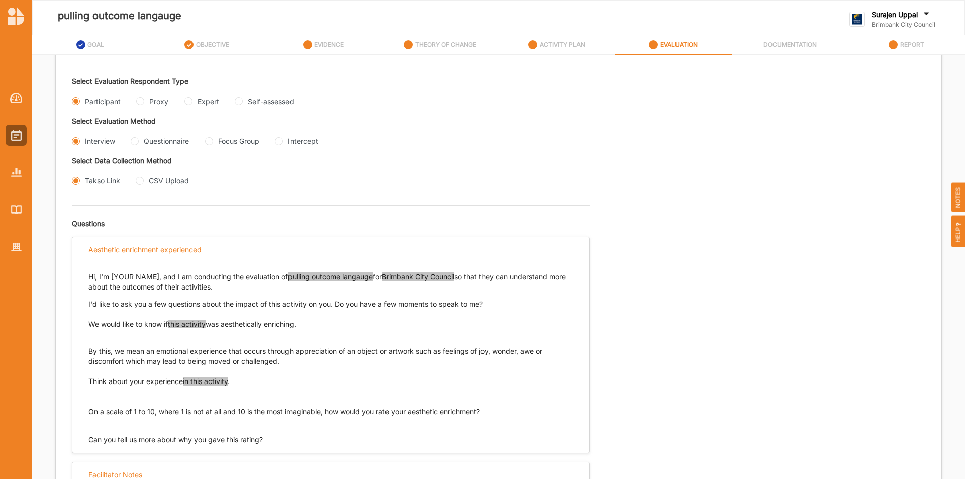
drag, startPoint x: 305, startPoint y: 321, endPoint x: 86, endPoint y: 328, distance: 218.8
click at [86, 328] on div "Hi, I'm [YOUR NAME], and I am conducting the evaluation of pulling outcome lang…" at bounding box center [330, 353] width 517 height 183
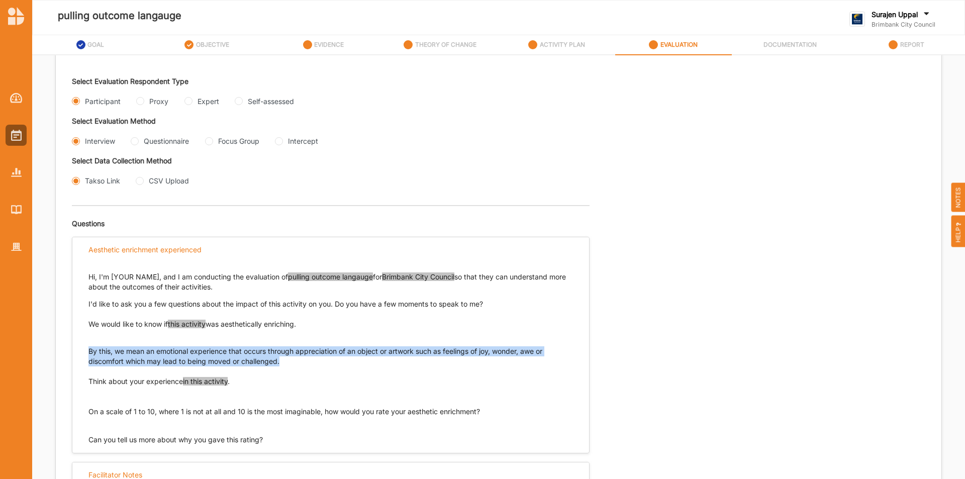
drag, startPoint x: 288, startPoint y: 366, endPoint x: 83, endPoint y: 349, distance: 205.2
click at [83, 349] on div "Hi, I'm [YOUR NAME], and I am conducting the evaluation of pulling outcome lang…" at bounding box center [330, 353] width 517 height 183
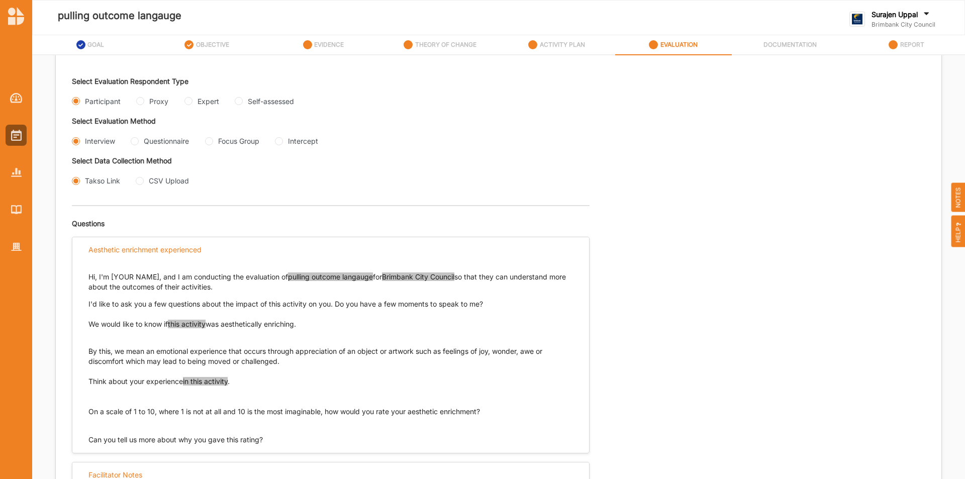
drag, startPoint x: 238, startPoint y: 381, endPoint x: 82, endPoint y: 388, distance: 155.4
click at [82, 385] on div "Hi, I'm [YOUR NAME], and I am conducting the evaluation of pulling outcome lang…" at bounding box center [330, 353] width 517 height 183
drag, startPoint x: 490, startPoint y: 414, endPoint x: 77, endPoint y: 409, distance: 413.2
click at [79, 414] on div "Hi, I'm [YOUR NAME], and I am conducting the evaluation of pulling outcome lang…" at bounding box center [330, 353] width 517 height 183
click at [134, 142] on input "Questionnaire" at bounding box center [135, 141] width 8 height 8
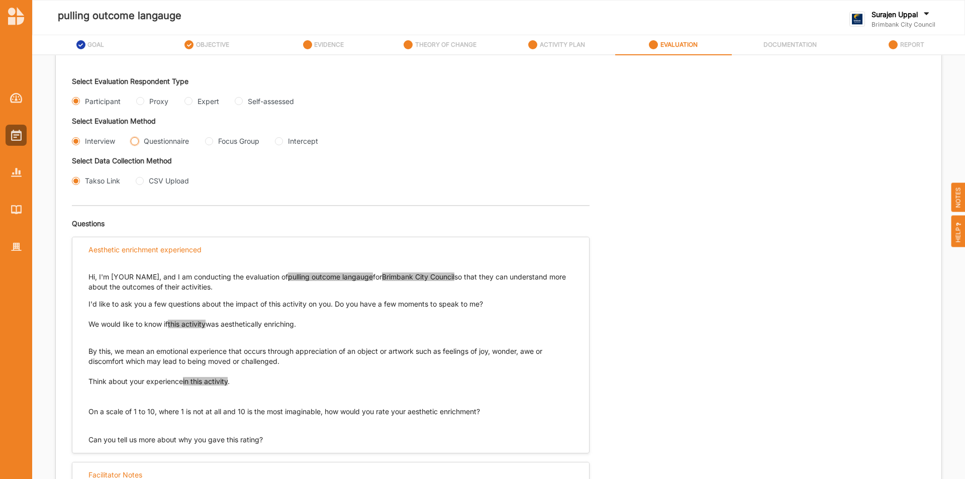
radio input "true"
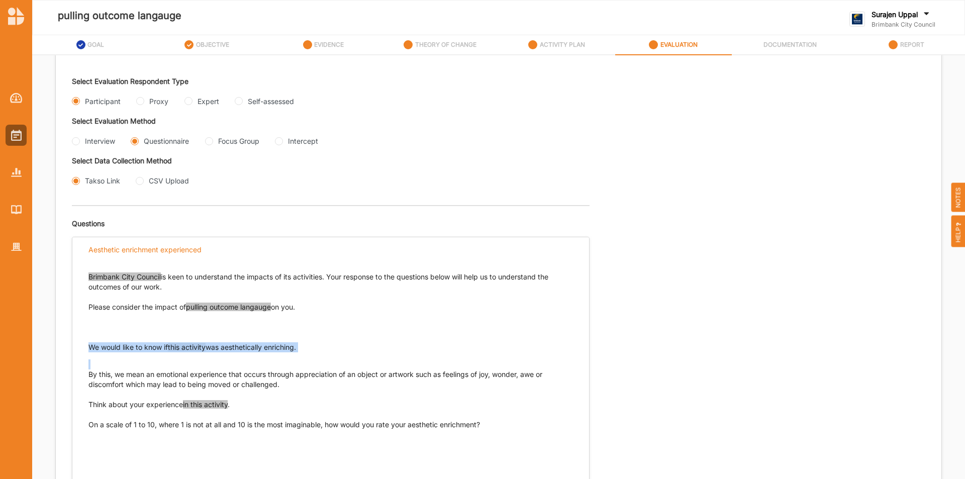
drag, startPoint x: 326, startPoint y: 356, endPoint x: 85, endPoint y: 346, distance: 240.4
click at [85, 344] on div "Brimbank City Council is keen to understand the impacts of its activities. Your…" at bounding box center [330, 375] width 517 height 226
click at [435, 349] on p "We would like to know if this activity was aesthetically enriching." at bounding box center [330, 347] width 485 height 10
drag, startPoint x: 88, startPoint y: 347, endPoint x: 305, endPoint y: 346, distance: 216.6
click at [305, 346] on div "Brimbank City Council is keen to understand the impacts of its activities. Your…" at bounding box center [330, 375] width 517 height 226
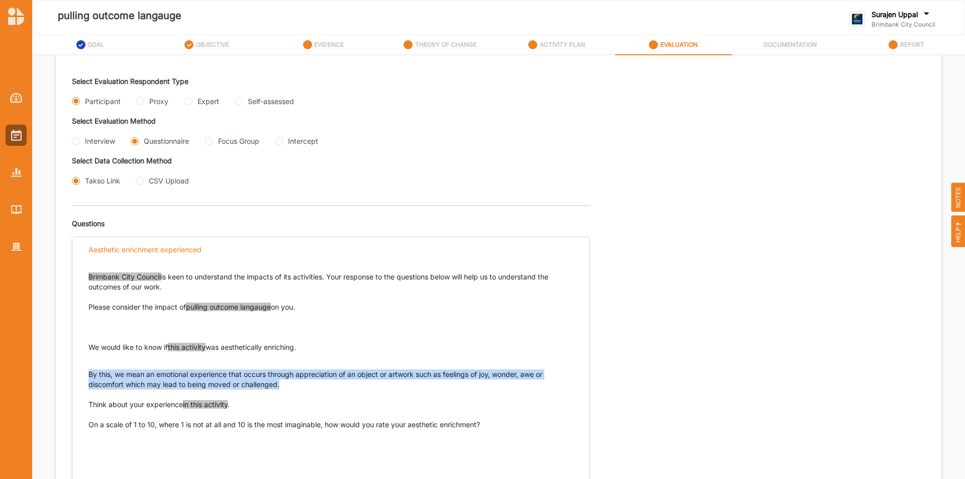
drag, startPoint x: 89, startPoint y: 374, endPoint x: 280, endPoint y: 382, distance: 190.7
click at [280, 382] on p "By this, we mean an emotional experience that occurs through appreciation of an…" at bounding box center [330, 374] width 485 height 30
drag, startPoint x: 235, startPoint y: 404, endPoint x: 92, endPoint y: 404, distance: 142.7
click at [88, 404] on p "Think about your experience in this activity . On a scale of 1 to 10, where 1 i…" at bounding box center [330, 430] width 485 height 60
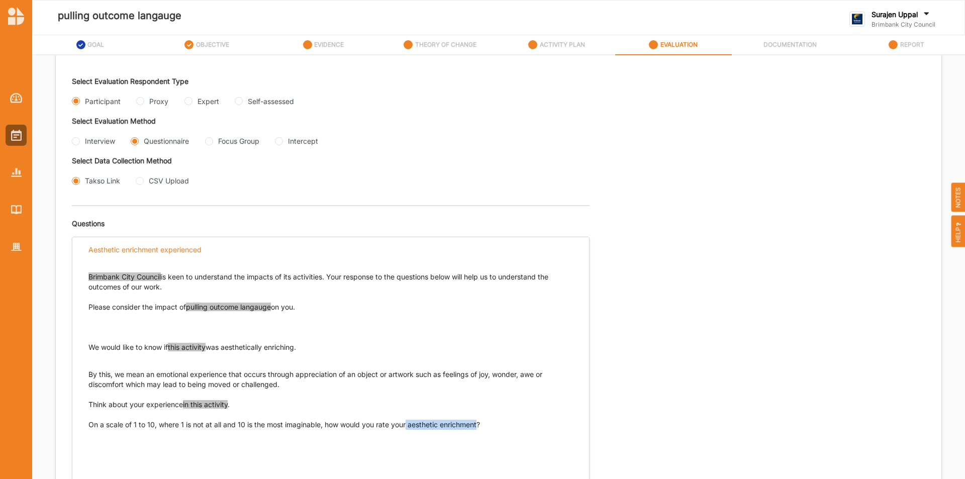
drag, startPoint x: 481, startPoint y: 423, endPoint x: 408, endPoint y: 422, distance: 72.9
click at [408, 422] on p "Think about your experience in this activity . On a scale of 1 to 10, where 1 i…" at bounding box center [330, 430] width 485 height 60
click at [487, 421] on p "Think about your experience in this activity . On a scale of 1 to 10, where 1 i…" at bounding box center [330, 430] width 485 height 60
drag, startPoint x: 484, startPoint y: 423, endPoint x: 85, endPoint y: 424, distance: 398.6
click at [85, 424] on div "Brimbank City Council is keen to understand the impacts of its activities. Your…" at bounding box center [330, 375] width 517 height 226
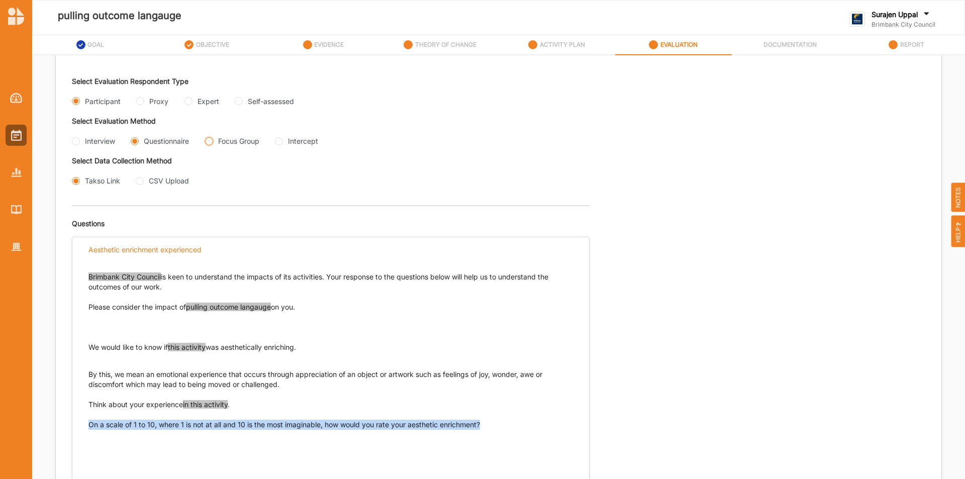
click at [213, 143] on Group "Focus Group" at bounding box center [209, 141] width 8 height 8
radio Group "true"
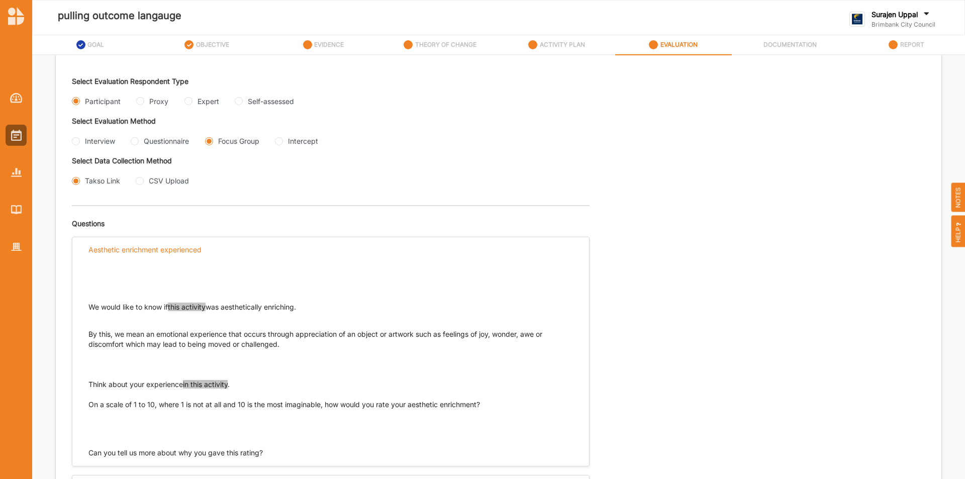
drag, startPoint x: 323, startPoint y: 313, endPoint x: 83, endPoint y: 305, distance: 239.9
click at [83, 305] on div "We would like to know if this activity was aesthetically enriching. By this, we…" at bounding box center [330, 360] width 517 height 196
drag, startPoint x: 90, startPoint y: 304, endPoint x: 304, endPoint y: 308, distance: 214.1
click at [304, 308] on p "We would like to know if this activity was aesthetically enriching." at bounding box center [330, 307] width 485 height 10
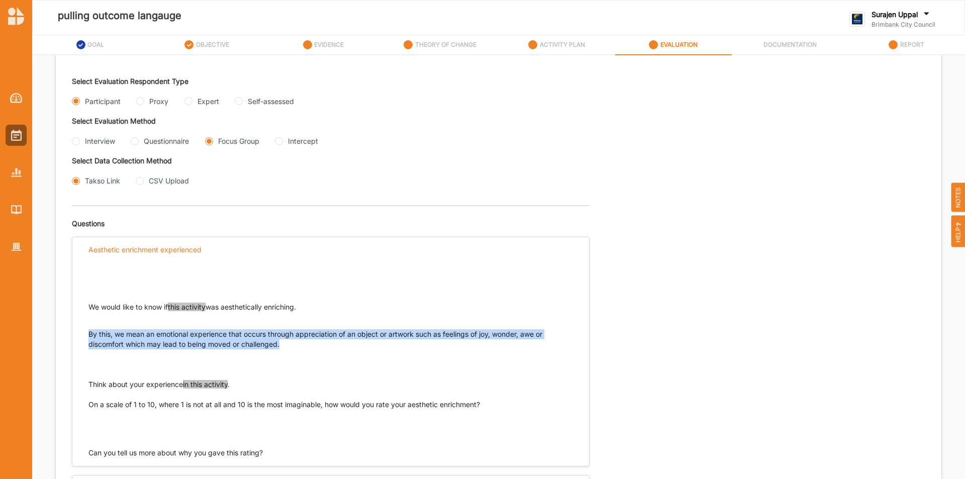
drag, startPoint x: 280, startPoint y: 345, endPoint x: 84, endPoint y: 334, distance: 196.3
click at [84, 334] on div "We would like to know if this activity was aesthetically enriching. By this, we…" at bounding box center [330, 360] width 517 height 196
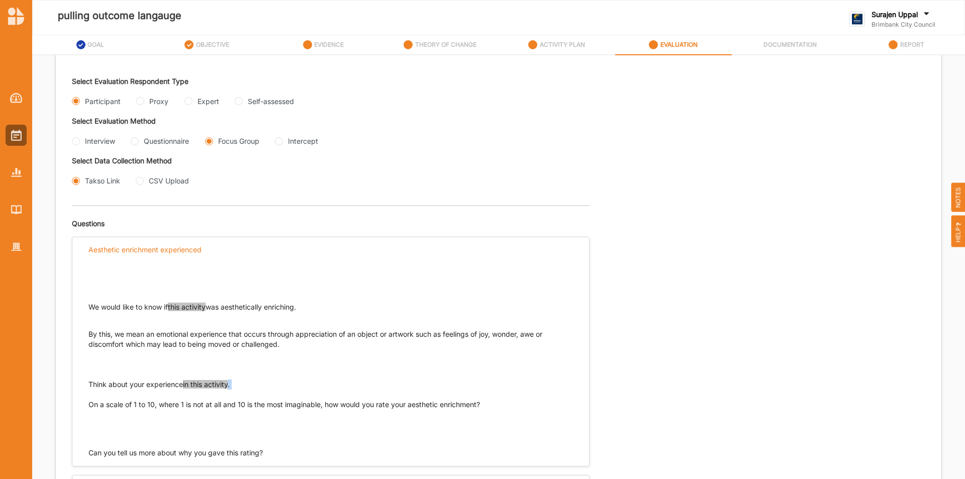
drag, startPoint x: 236, startPoint y: 386, endPoint x: 94, endPoint y: 383, distance: 141.3
click at [99, 383] on p "Think about your experience in this activity . On a scale of 1 to 10, where 1 i…" at bounding box center [330, 404] width 485 height 50
drag, startPoint x: 87, startPoint y: 384, endPoint x: 93, endPoint y: 384, distance: 6.5
click at [90, 384] on div "We would like to know if this activity was aesthetically enriching. By this, we…" at bounding box center [330, 360] width 517 height 196
drag, startPoint x: 88, startPoint y: 381, endPoint x: 233, endPoint y: 385, distance: 144.3
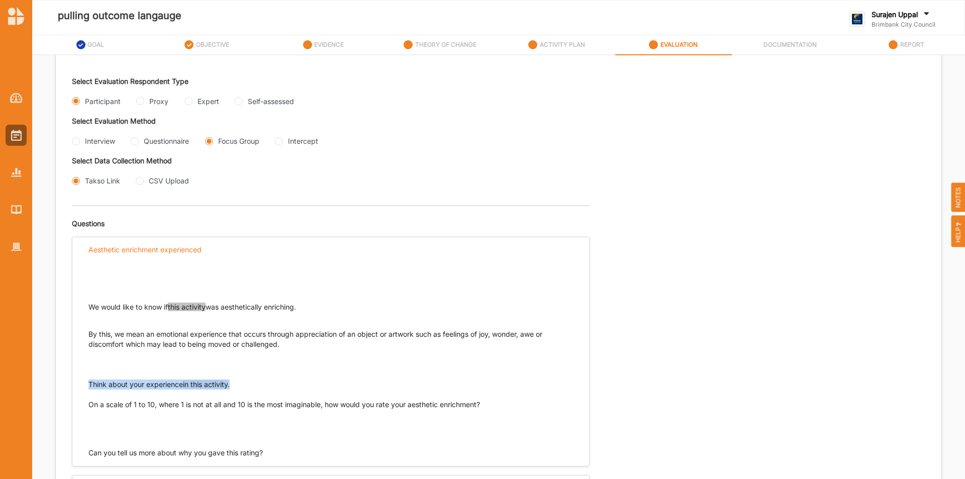
click at [233, 385] on p "Think about your experience in this activity . On a scale of 1 to 10, where 1 i…" at bounding box center [330, 404] width 485 height 50
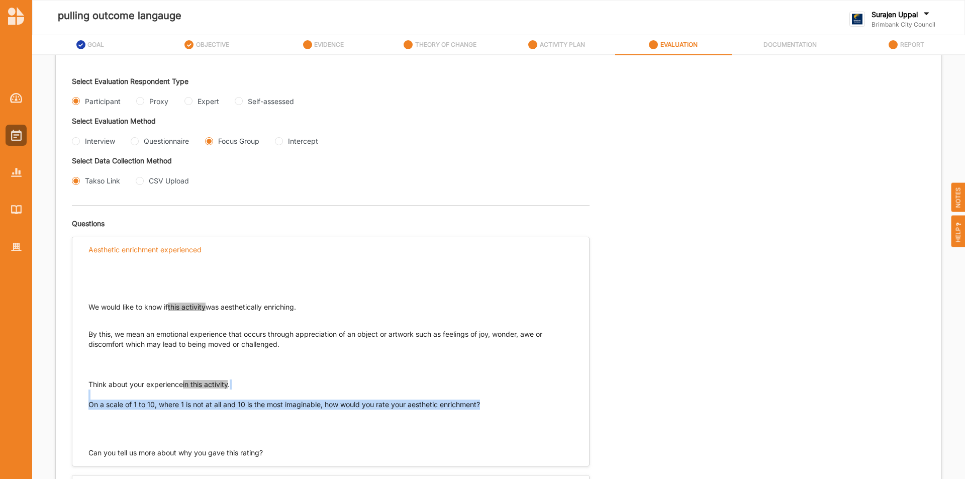
drag, startPoint x: 483, startPoint y: 403, endPoint x: 78, endPoint y: 407, distance: 404.6
click at [78, 407] on div "We would like to know if this activity was aesthetically enriching. By this, we…" at bounding box center [330, 360] width 517 height 196
click at [86, 404] on div "We would like to know if this activity was aesthetically enriching. By this, we…" at bounding box center [330, 360] width 517 height 196
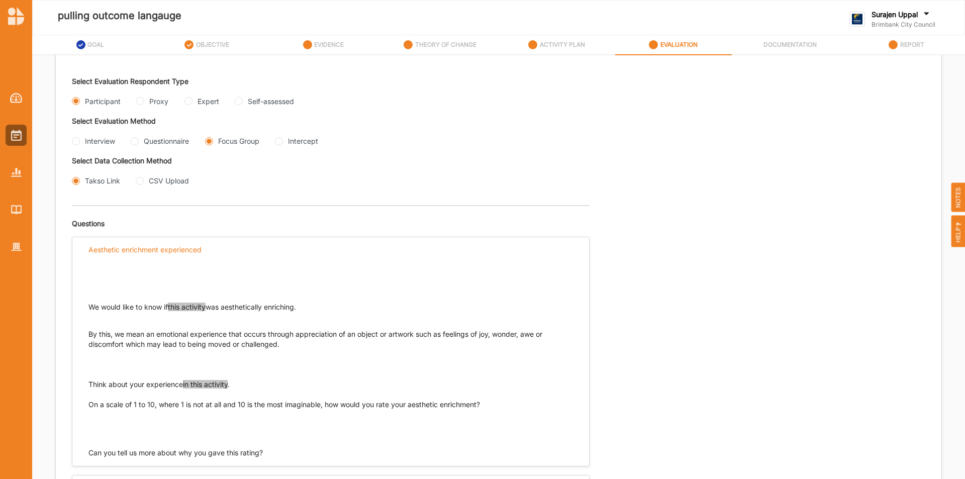
drag, startPoint x: 89, startPoint y: 403, endPoint x: 491, endPoint y: 405, distance: 401.6
click at [491, 405] on p "Think about your experience in this activity . On a scale of 1 to 10, where 1 i…" at bounding box center [330, 404] width 485 height 50
click at [142, 101] on input "Proxy" at bounding box center [140, 101] width 8 height 8
radio input "true"
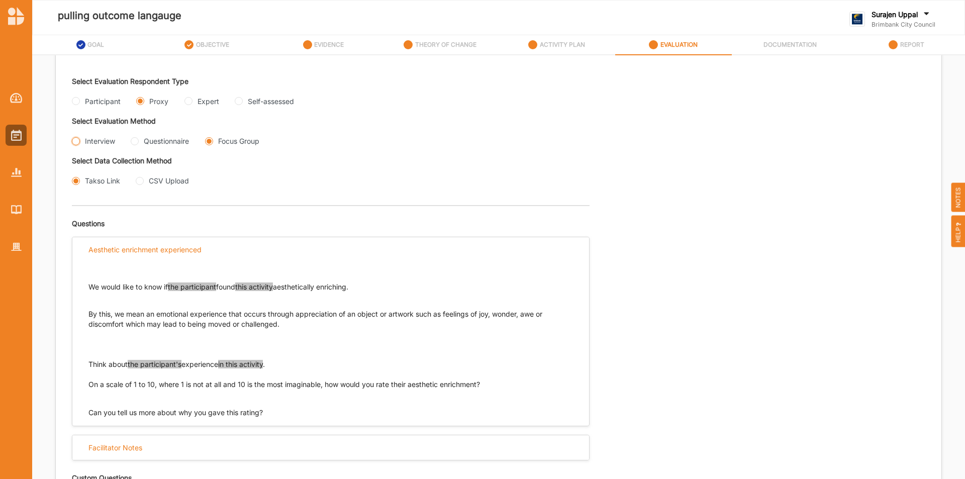
click at [77, 141] on input "Interview" at bounding box center [76, 141] width 8 height 8
radio input "true"
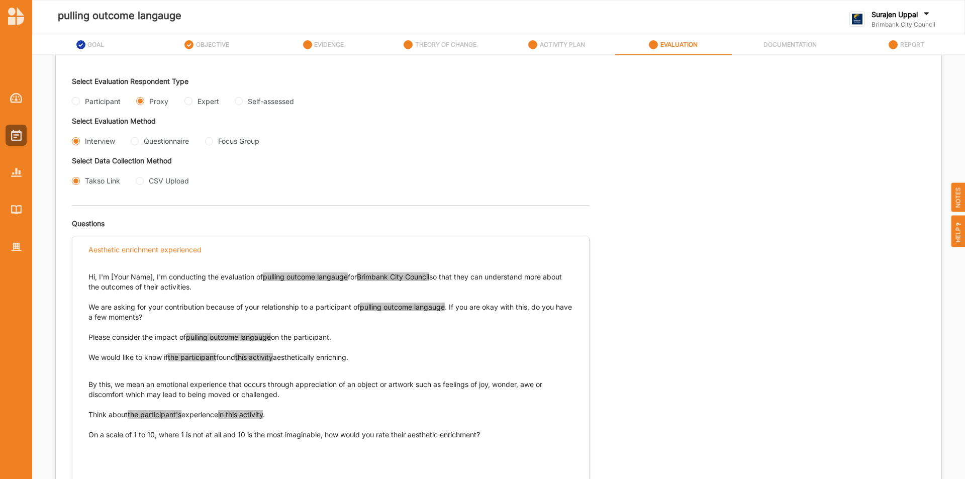
drag, startPoint x: 363, startPoint y: 361, endPoint x: 88, endPoint y: 360, distance: 274.4
click at [88, 360] on p "We would like to know if the participant found this activity aesthetically enri…" at bounding box center [330, 357] width 485 height 10
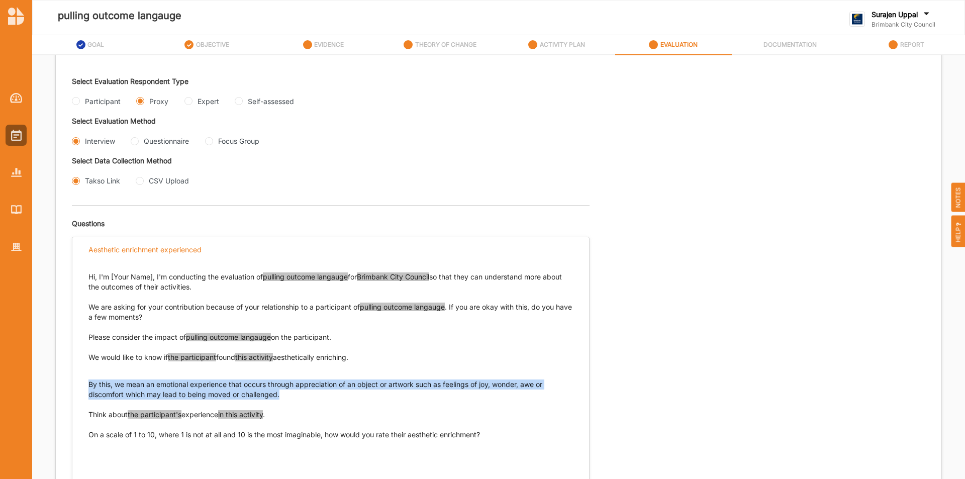
drag, startPoint x: 281, startPoint y: 392, endPoint x: 65, endPoint y: 387, distance: 216.7
click at [72, 384] on div "Aesthetic enrichment experienced Hi, I'm [Your Name], I'm conducting the evalua…" at bounding box center [331, 366] width 518 height 259
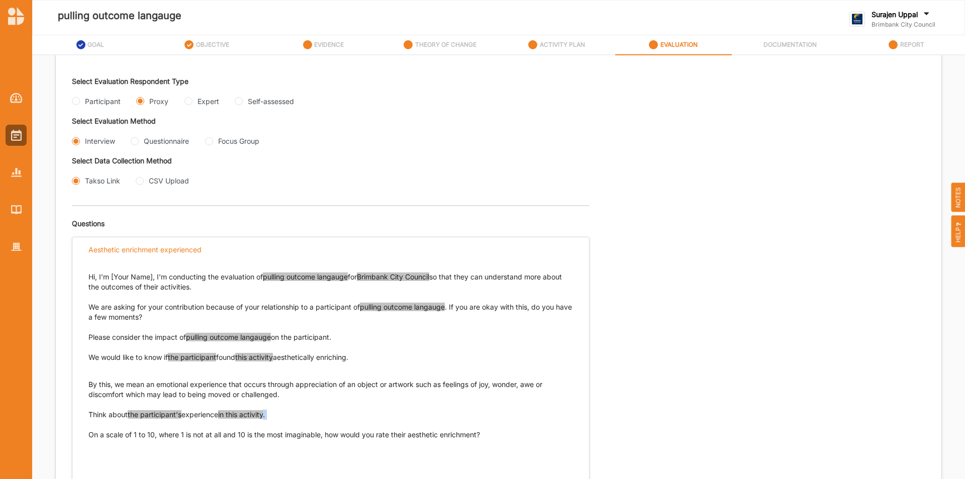
drag, startPoint x: 277, startPoint y: 414, endPoint x: 88, endPoint y: 415, distance: 189.0
click at [90, 415] on p "Think about the participant's experience in this activity . On a scale of 1 to …" at bounding box center [330, 435] width 485 height 50
drag, startPoint x: 90, startPoint y: 415, endPoint x: 271, endPoint y: 413, distance: 181.0
click at [271, 413] on p "Think about the participant's experience in this activity . On a scale of 1 to …" at bounding box center [330, 435] width 485 height 50
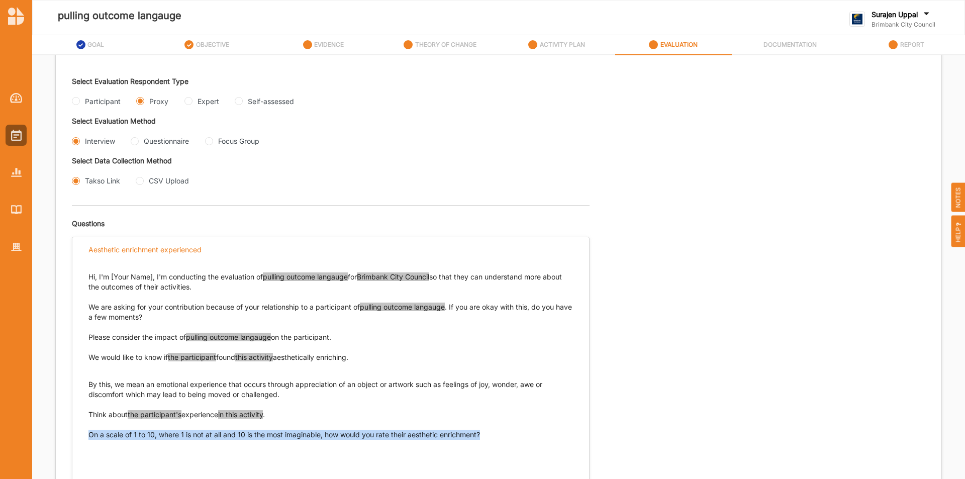
drag, startPoint x: 484, startPoint y: 435, endPoint x: 86, endPoint y: 437, distance: 397.1
click at [86, 437] on div "Hi, I'm [Your Name], I'm conducting the evaluation of pulling outcome langauge …" at bounding box center [330, 375] width 517 height 226
click at [135, 141] on input "Questionnaire" at bounding box center [135, 141] width 8 height 8
radio input "true"
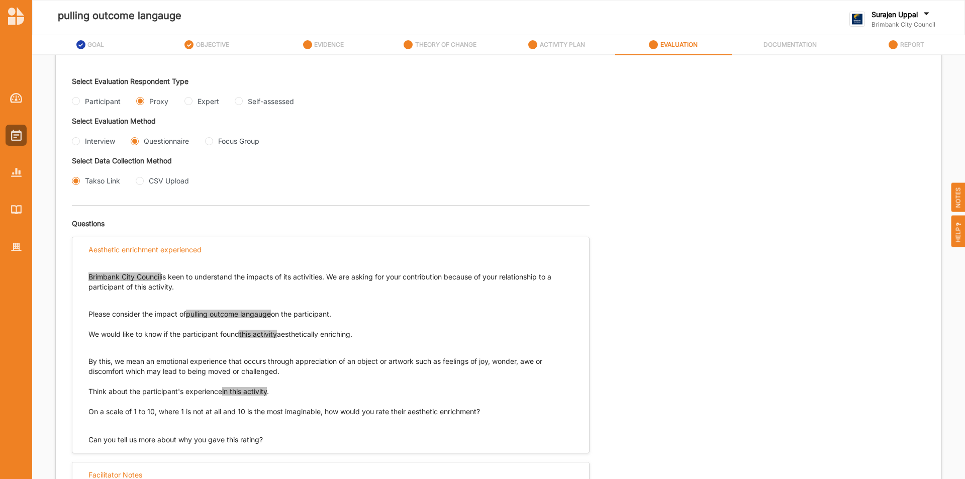
drag, startPoint x: 367, startPoint y: 334, endPoint x: 78, endPoint y: 330, distance: 289.0
click at [78, 330] on div "Brimbank City Council is keen to understand the impacts of its activities. We a…" at bounding box center [330, 353] width 517 height 183
drag, startPoint x: 89, startPoint y: 332, endPoint x: 382, endPoint y: 335, distance: 293.0
click at [382, 335] on p "We would like to know if the participant found this activity aesthetically enri…" at bounding box center [330, 334] width 485 height 10
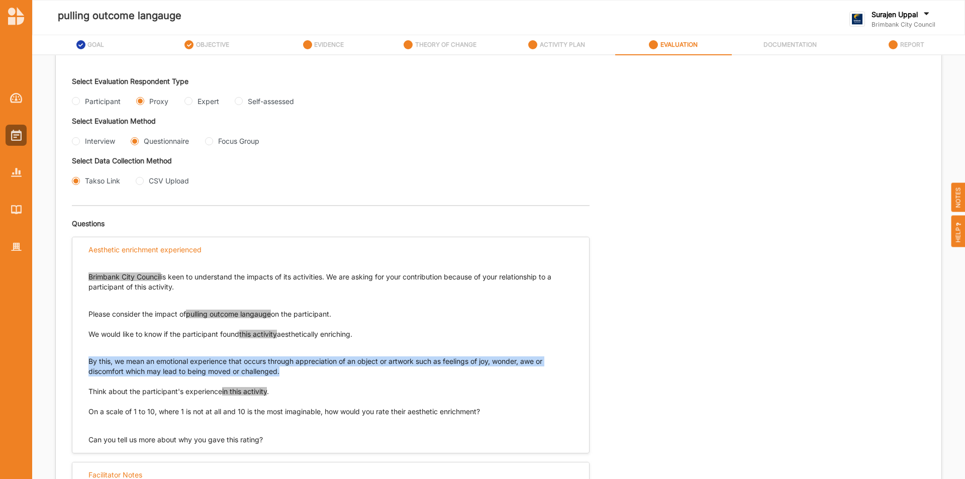
drag, startPoint x: 89, startPoint y: 361, endPoint x: 291, endPoint y: 371, distance: 201.8
click at [291, 371] on p "By this, we mean an emotional experience that occurs through appreciation of an…" at bounding box center [330, 361] width 485 height 30
drag, startPoint x: 90, startPoint y: 389, endPoint x: 286, endPoint y: 395, distance: 196.1
click at [286, 395] on p "Think about the participant's experience in this activity . On a scale of 1 to …" at bounding box center [330, 402] width 485 height 30
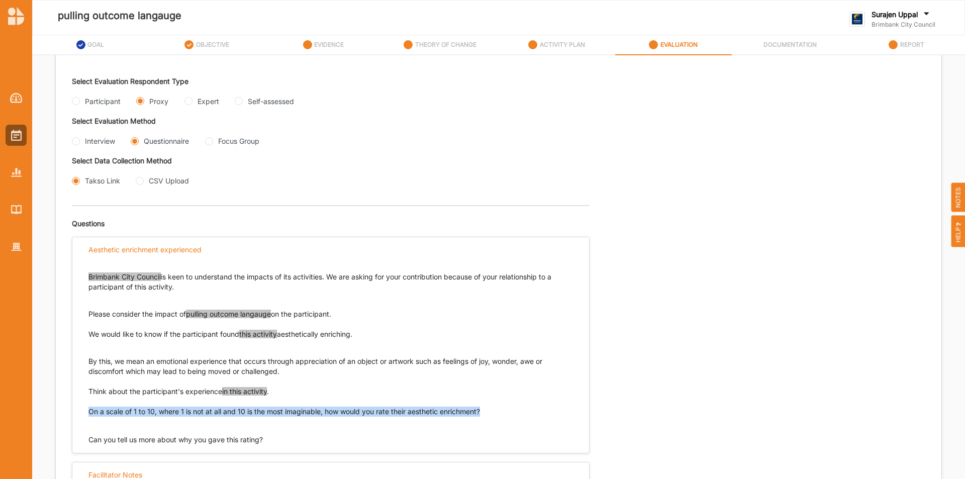
drag, startPoint x: 488, startPoint y: 413, endPoint x: 88, endPoint y: 415, distance: 399.1
click at [88, 415] on p "Think about the participant's experience in this activity . On a scale of 1 to …" at bounding box center [330, 402] width 485 height 30
click at [209, 141] on Group "Focus Group" at bounding box center [209, 141] width 8 height 8
radio Group "true"
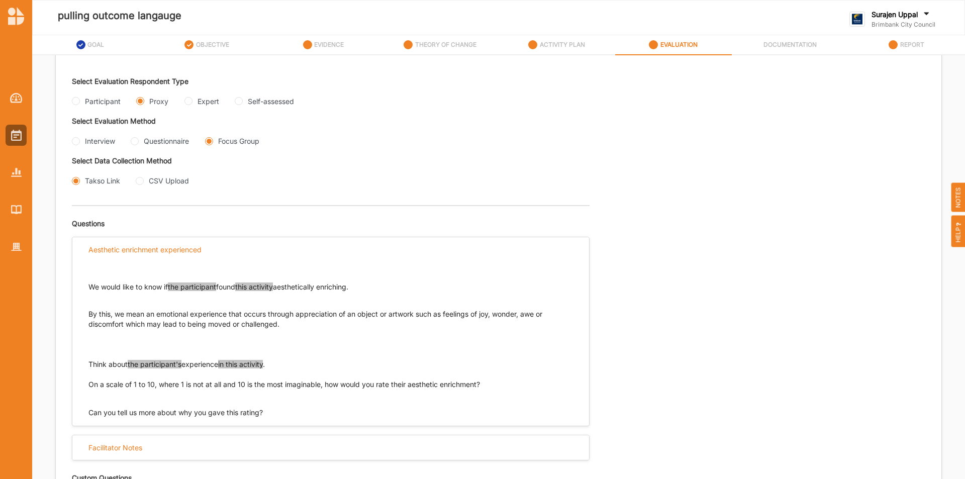
drag, startPoint x: 368, startPoint y: 286, endPoint x: 87, endPoint y: 284, distance: 281.0
click at [87, 284] on div "We would like to know if the participant found this activity aesthetically enri…" at bounding box center [330, 340] width 517 height 156
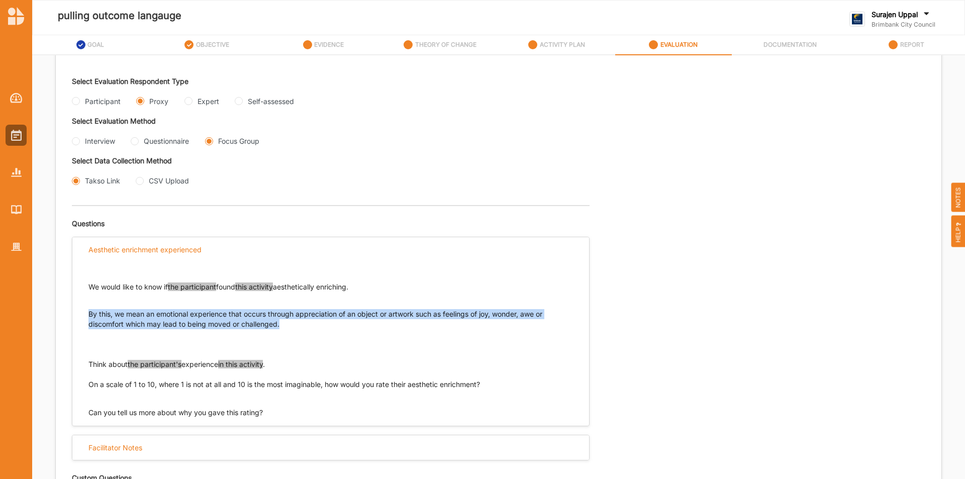
drag, startPoint x: 285, startPoint y: 327, endPoint x: 87, endPoint y: 327, distance: 197.5
click at [89, 317] on p "By this, we mean an emotional experience that occurs through appreciation of an…" at bounding box center [330, 324] width 485 height 50
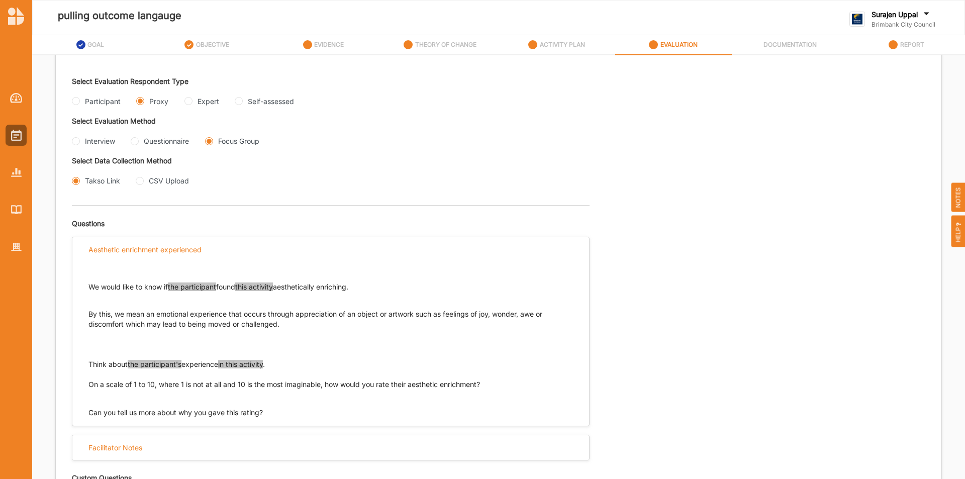
drag, startPoint x: 280, startPoint y: 369, endPoint x: 88, endPoint y: 363, distance: 191.6
click at [88, 363] on p "Think about the participant's experience in this activity . On a scale of 1 to …" at bounding box center [330, 374] width 485 height 30
drag, startPoint x: 492, startPoint y: 385, endPoint x: 21, endPoint y: 370, distance: 470.7
click at [67, 383] on div "Evaluation Plan Name Evaluation Plan Objective/s Aesthetic enrichment experienc…" at bounding box center [499, 296] width 886 height 821
click at [908, 17] on label "Surajen Uppal" at bounding box center [895, 14] width 46 height 9
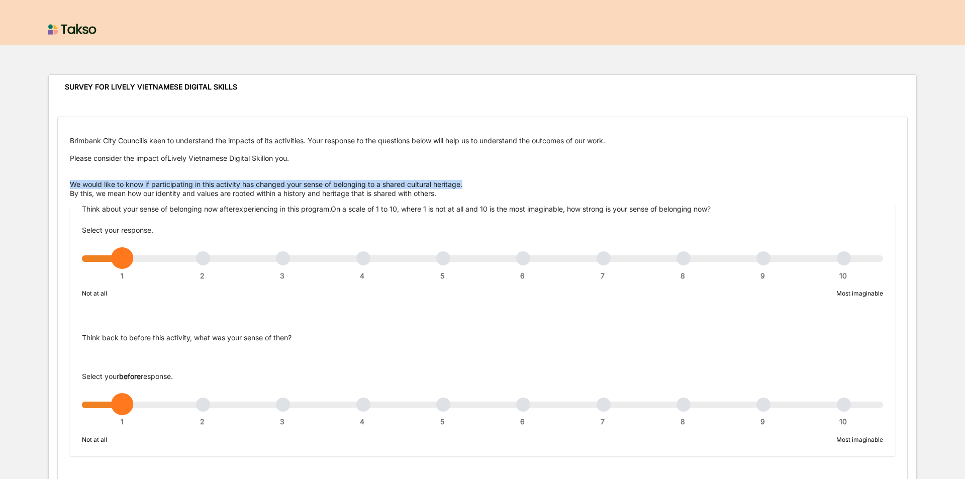
drag, startPoint x: 472, startPoint y: 180, endPoint x: 78, endPoint y: 166, distance: 393.8
click at [82, 173] on div "Brimbank City Council is keen to understand the impacts of its activities. Your…" at bounding box center [482, 167] width 825 height 62
copy div "We would like to know if participating in this activity has changed your sense …"
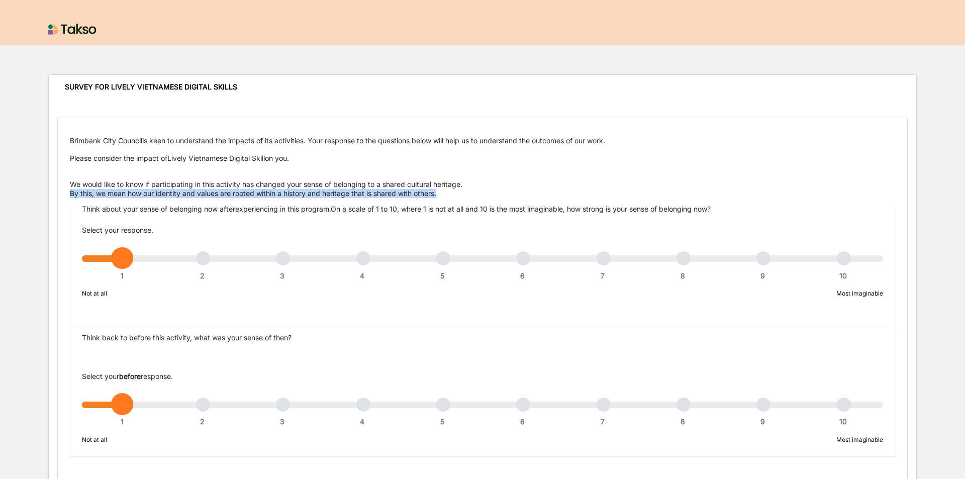
drag, startPoint x: 443, startPoint y: 195, endPoint x: 52, endPoint y: 189, distance: 390.6
copy div "By this, we mean how our identity and values are rooted within a history and he…"
drag, startPoint x: 733, startPoint y: 208, endPoint x: 73, endPoint y: 213, distance: 660.0
click at [78, 212] on div "Think about your sense of belonging now after experiencing in this program .On …" at bounding box center [482, 253] width 825 height 97
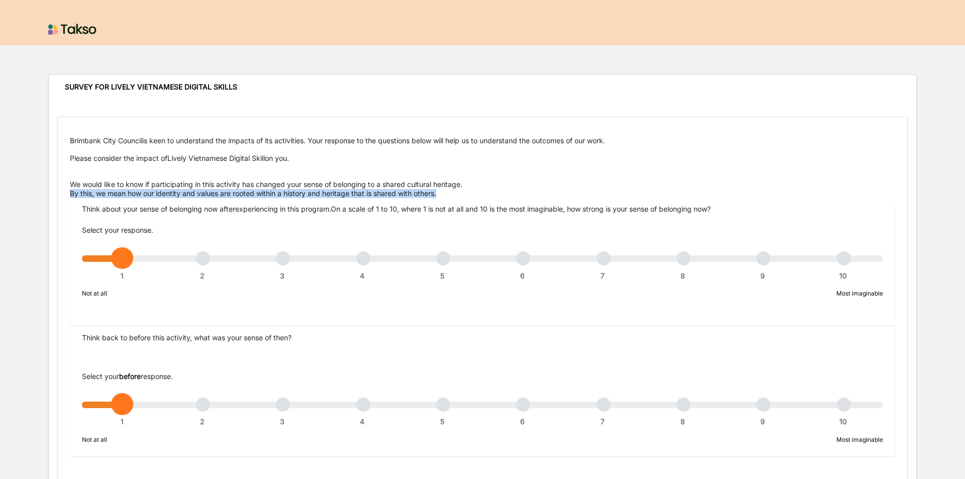
copy div "Think about your sense of belonging now after experiencing in this program .On …"
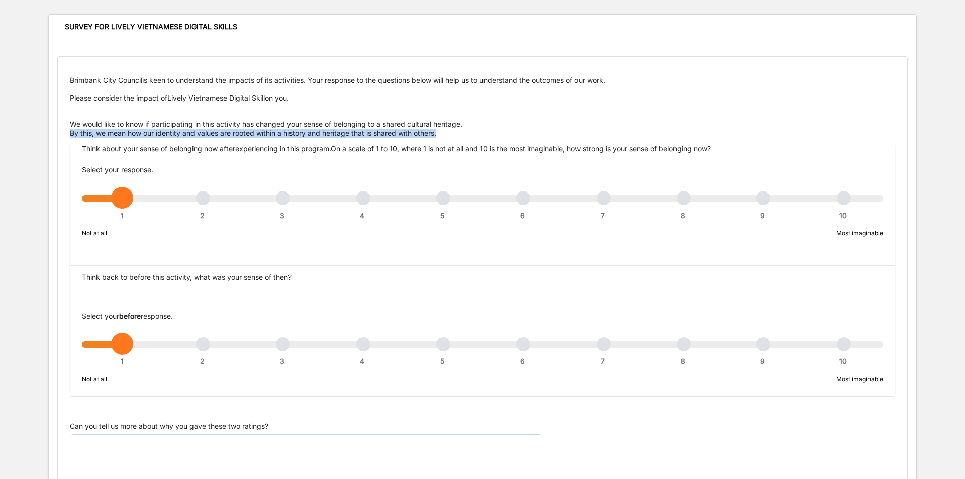
scroll to position [201, 0]
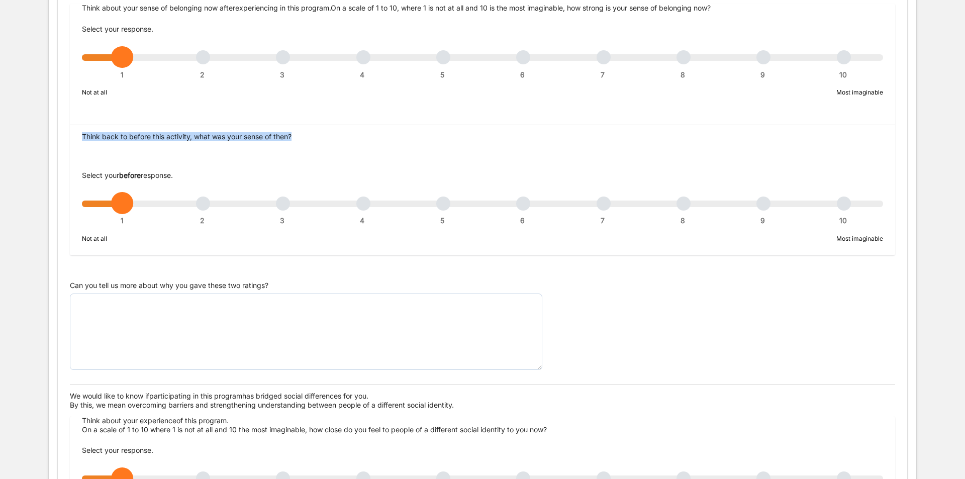
drag, startPoint x: 306, startPoint y: 136, endPoint x: 74, endPoint y: 136, distance: 231.2
click at [74, 136] on div "Think back to before this activity, what was your sense of then? Select your be…" at bounding box center [482, 193] width 825 height 123
copy div "Think back to before this activity, what was your sense of then?"
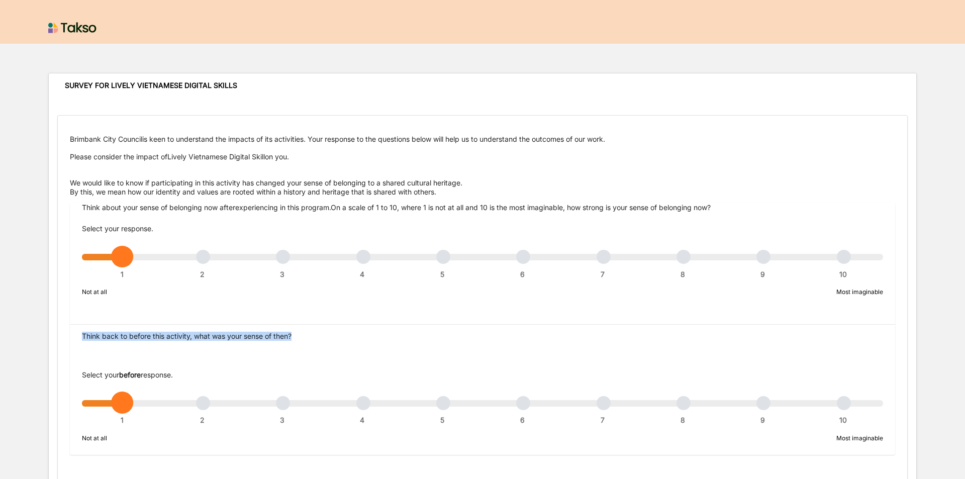
scroll to position [0, 0]
